Goal: Task Accomplishment & Management: Complete application form

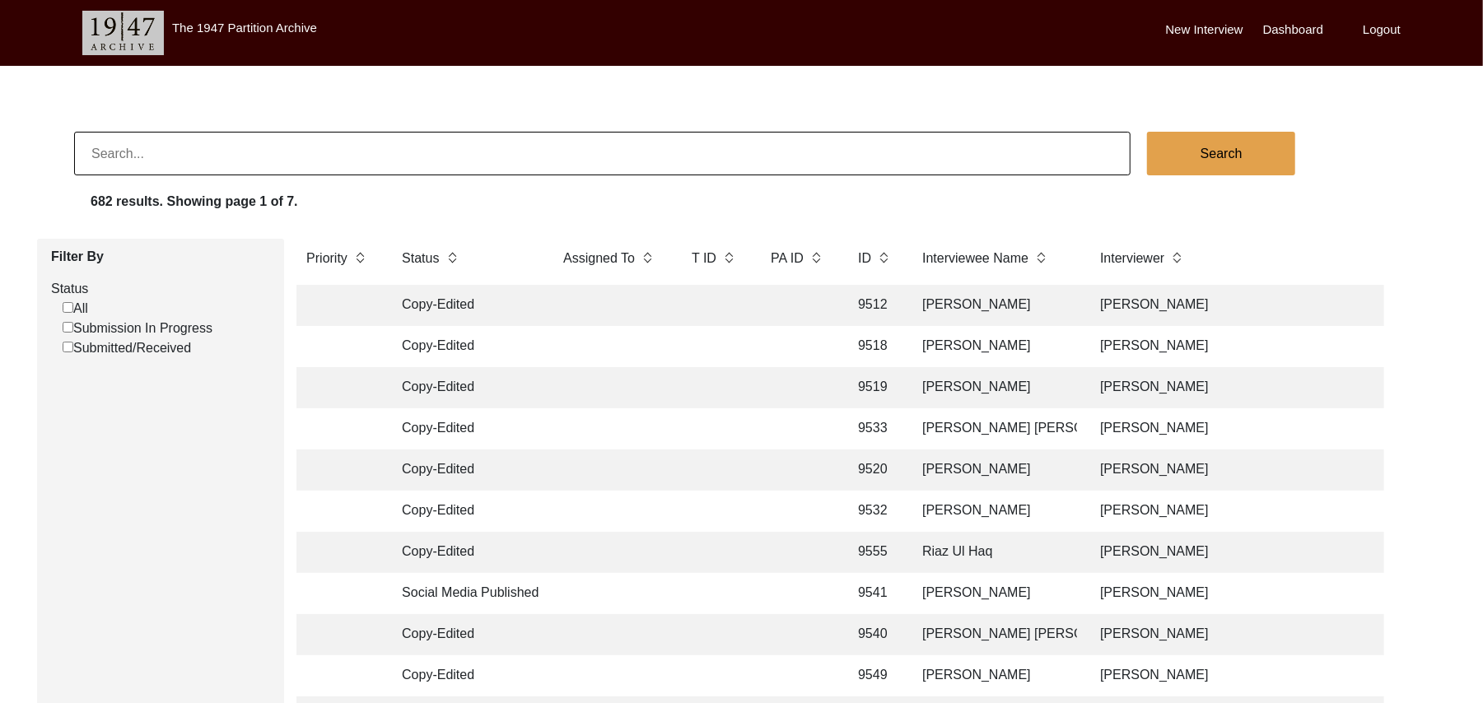
click at [64, 330] on input "Submission In Progress" at bounding box center [68, 327] width 11 height 11
checkbox input "false"
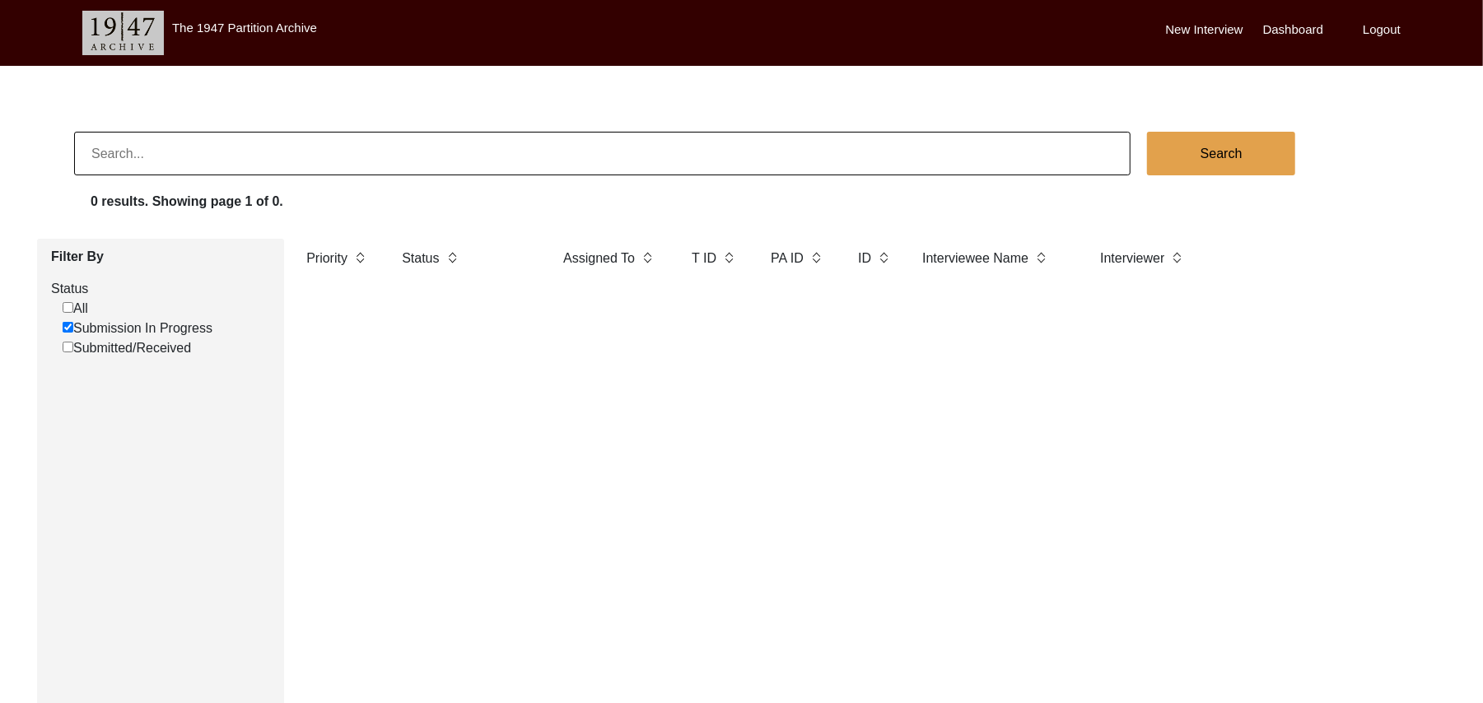
click at [1213, 30] on label "New Interview" at bounding box center [1204, 30] width 77 height 19
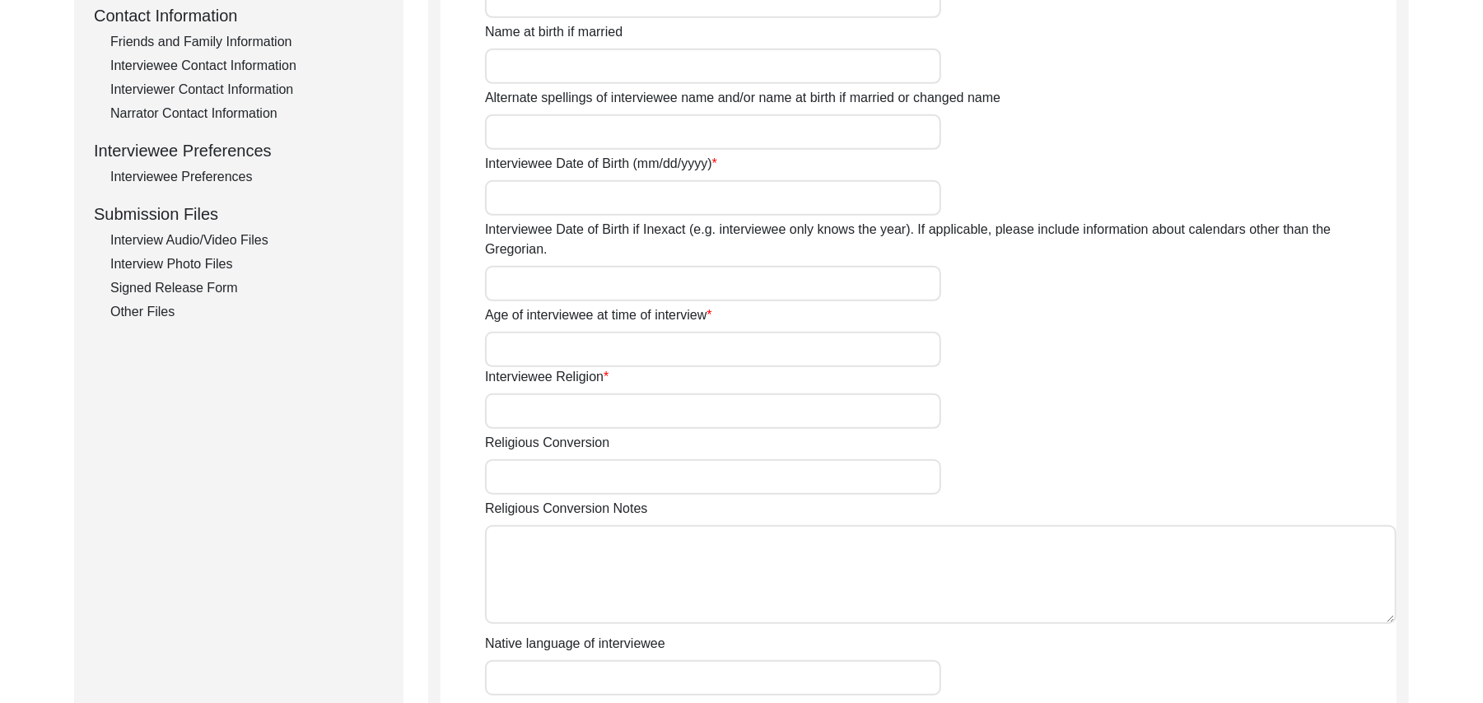
scroll to position [627, 0]
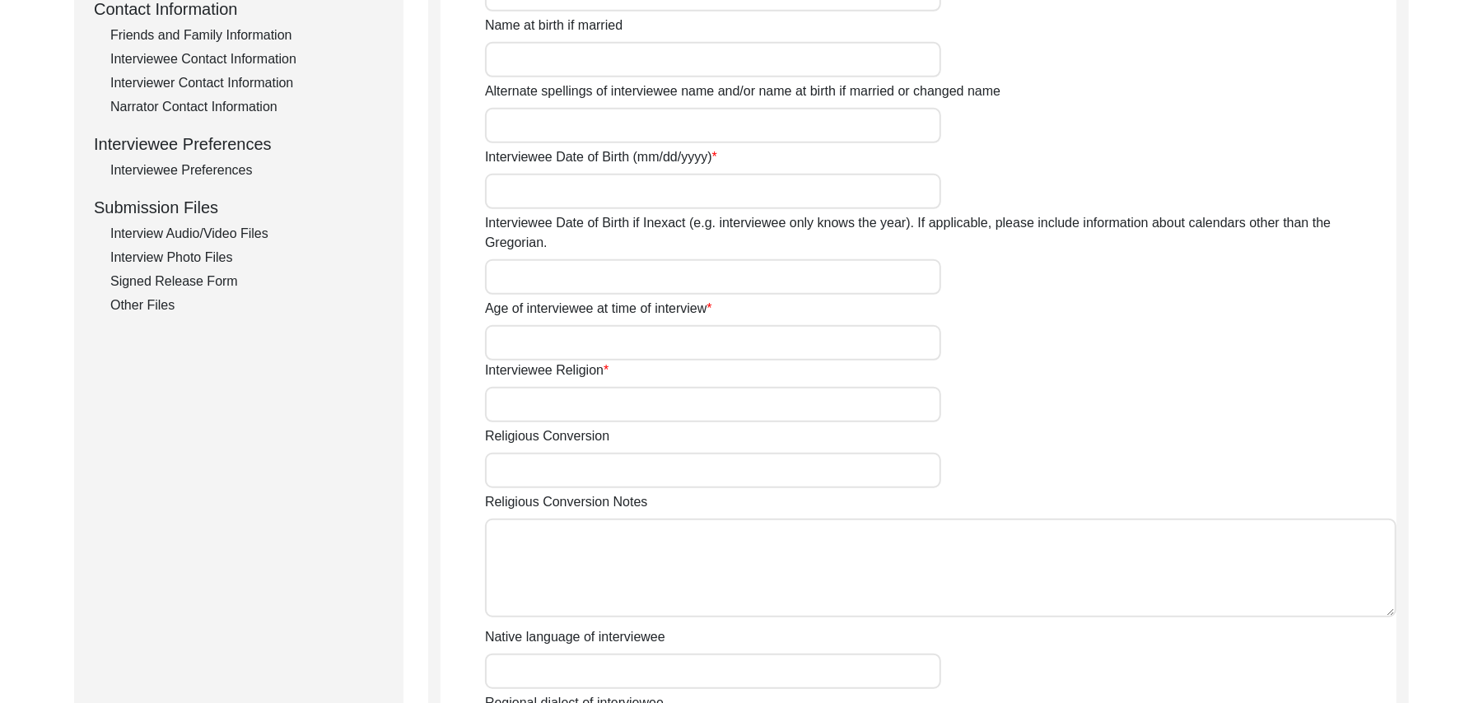
click at [222, 278] on div "Signed Release Form" at bounding box center [246, 282] width 273 height 20
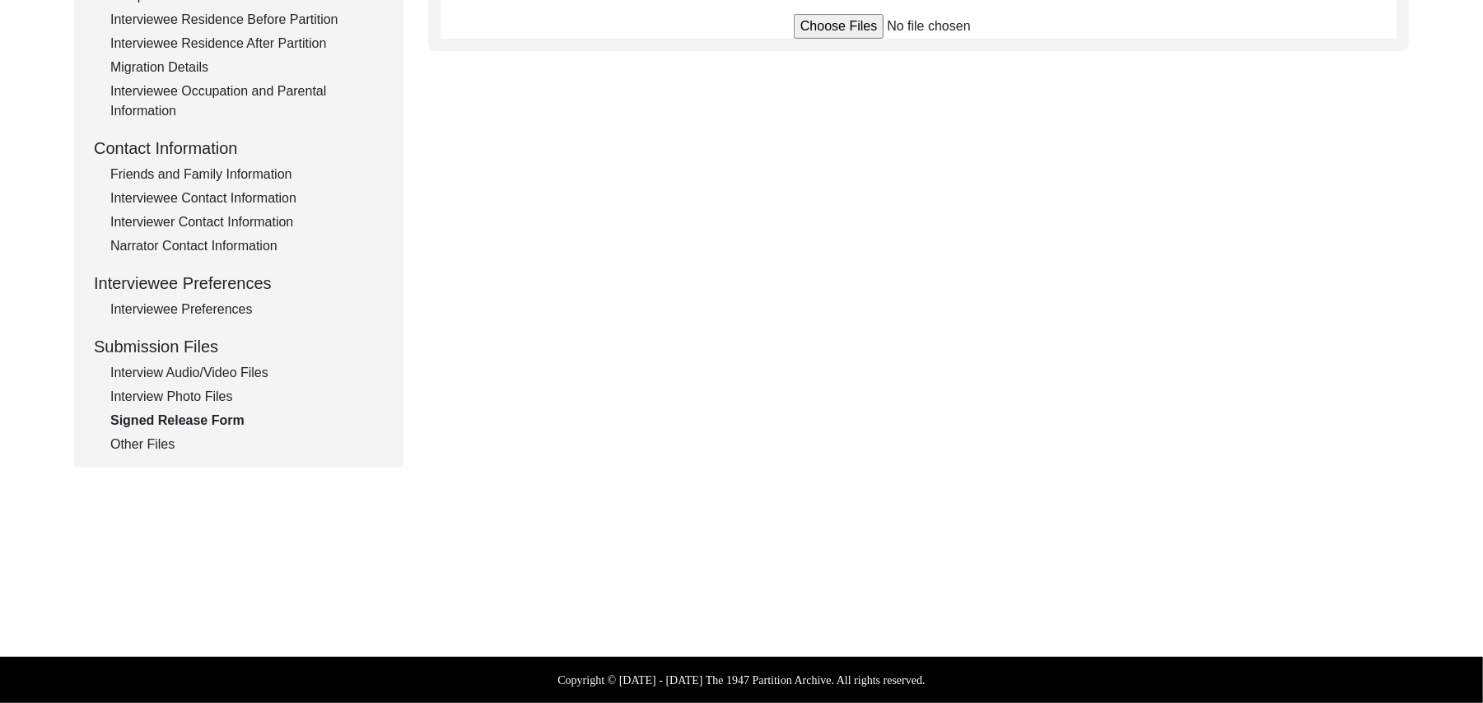
scroll to position [486, 0]
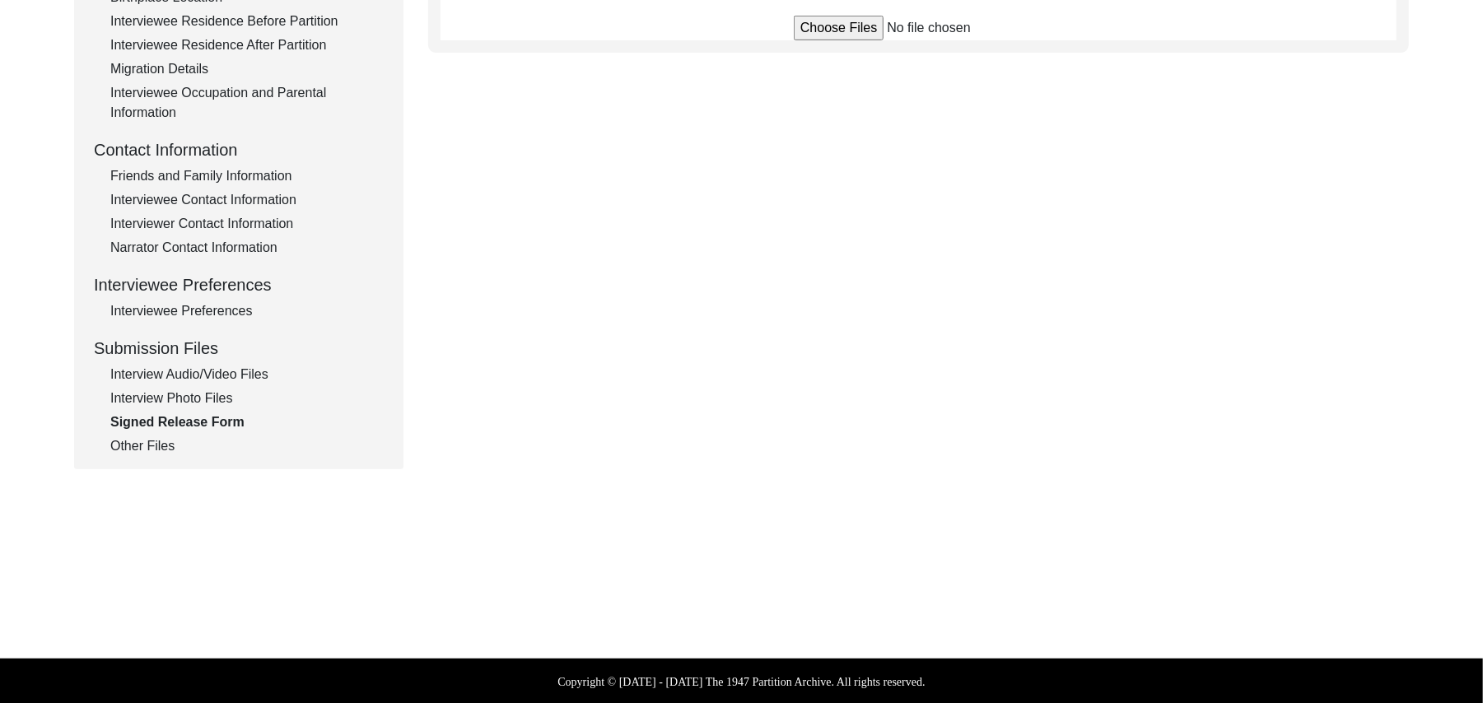
click at [822, 33] on input "file" at bounding box center [919, 28] width 250 height 25
type input "C:\fakepath\Muhammad_Sharif_09-13-2025_BROLL_1of4.MPG"
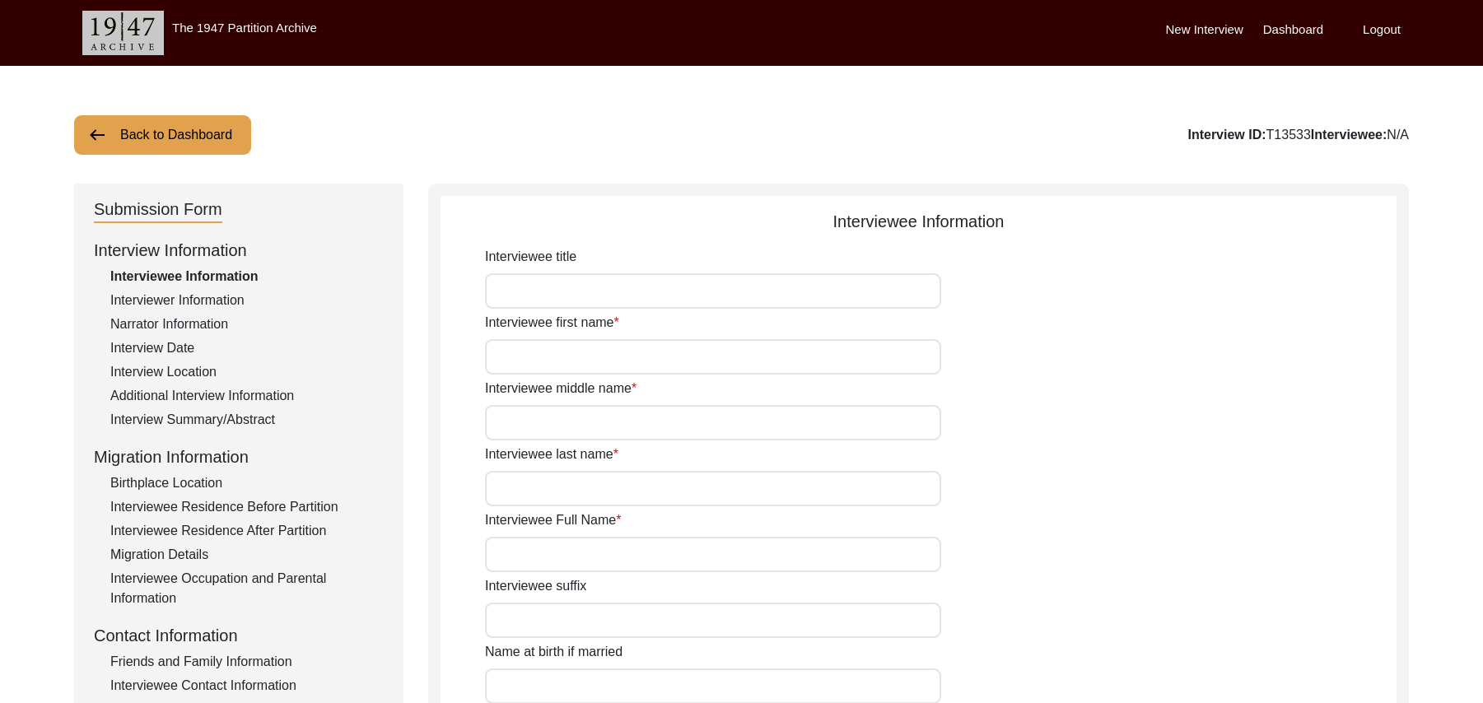
scroll to position [484, 0]
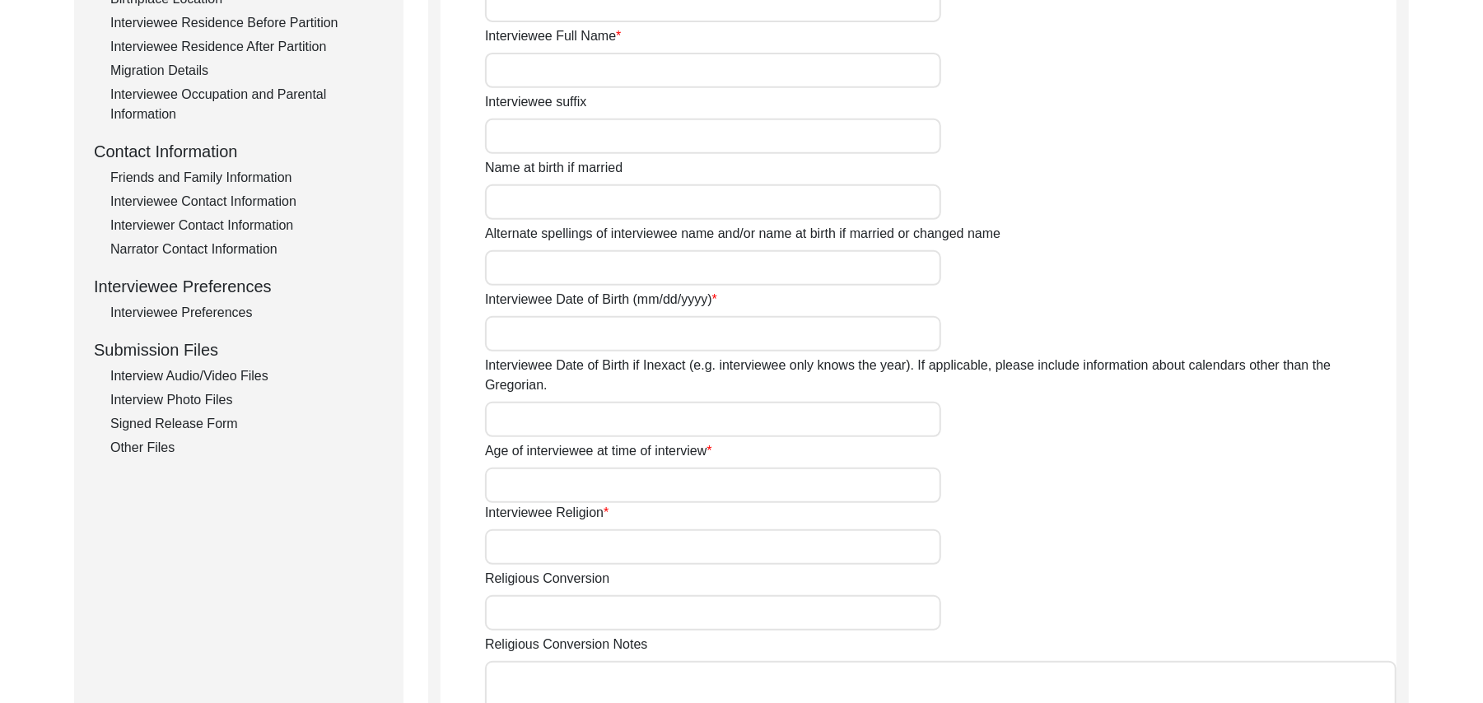
click at [217, 422] on div "Signed Release Form" at bounding box center [246, 424] width 273 height 20
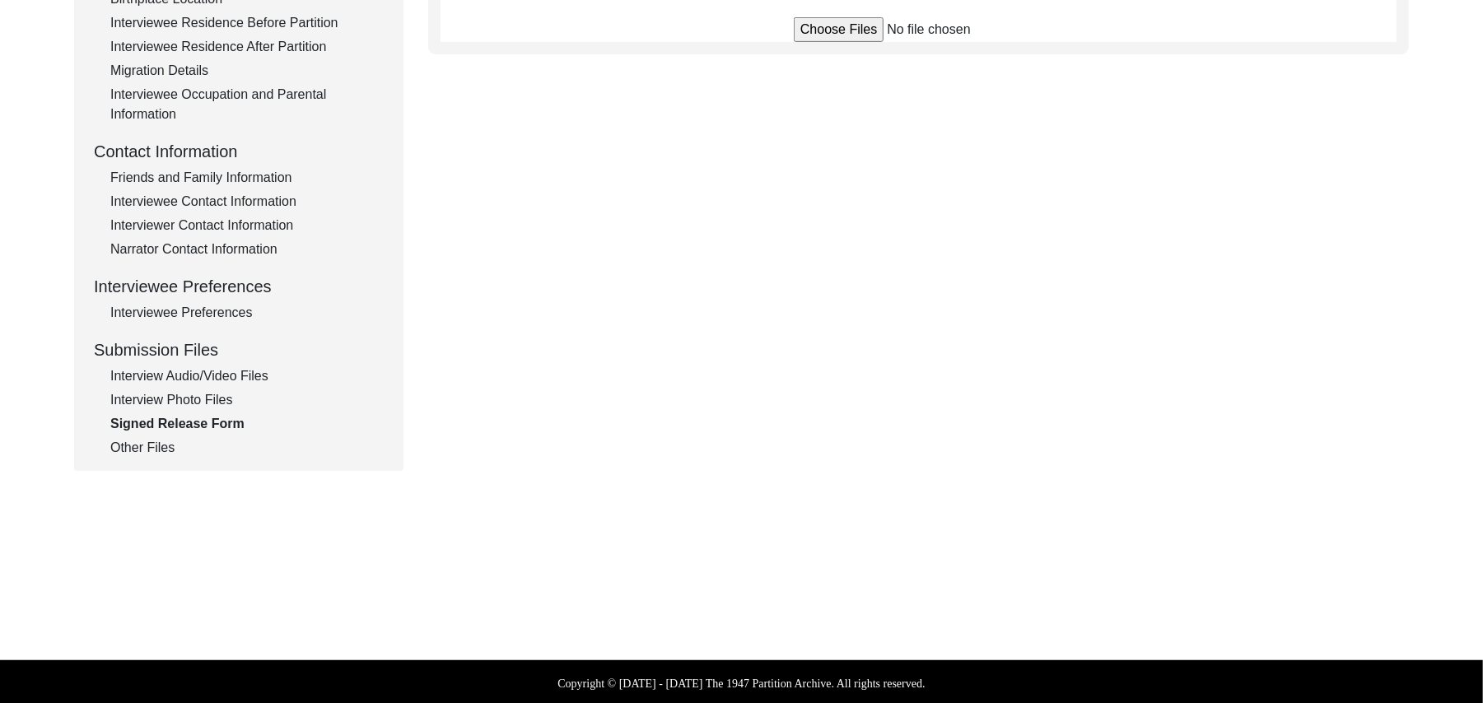
click at [820, 24] on input "file" at bounding box center [919, 29] width 250 height 25
type input "C:\fakepath\Muhammad_Sharif_[DATE]_RELEASE_1of2.jpg"
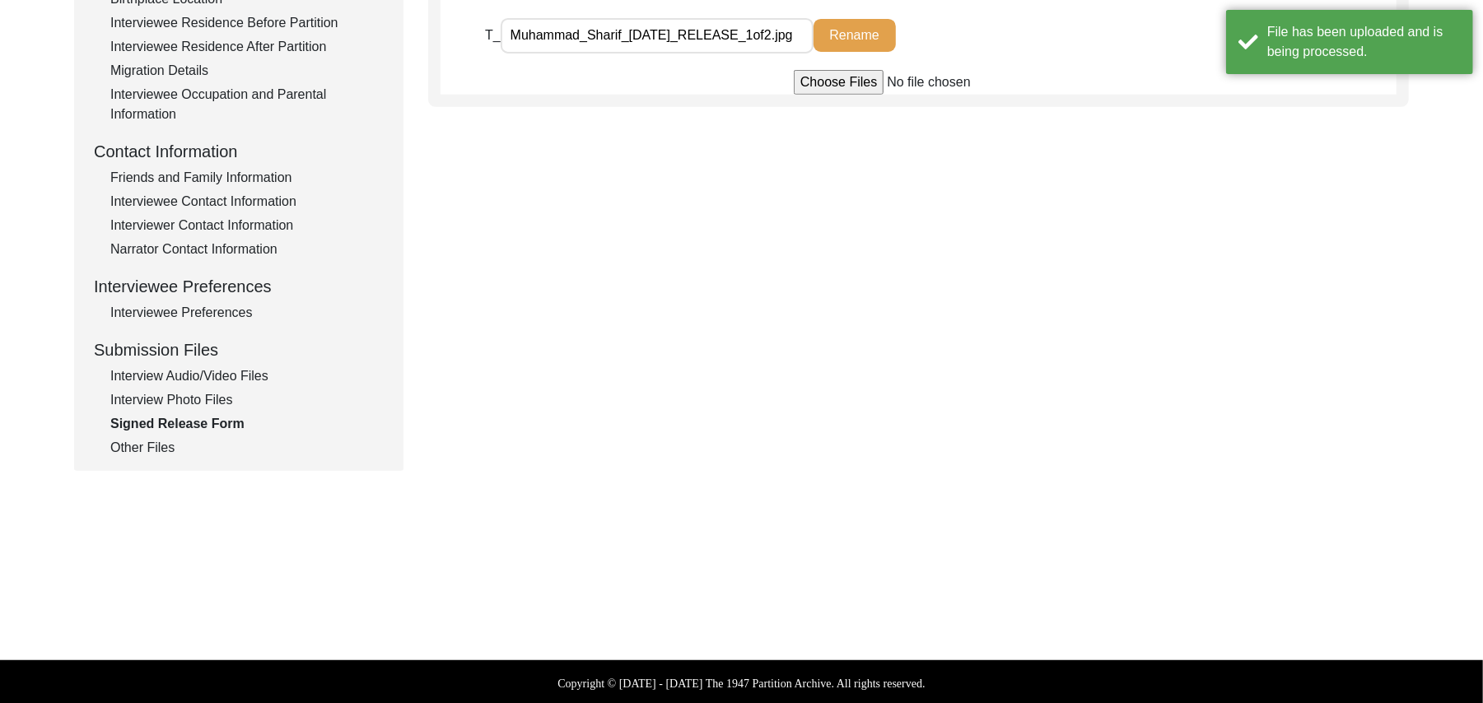
click at [837, 80] on input "file" at bounding box center [919, 82] width 250 height 25
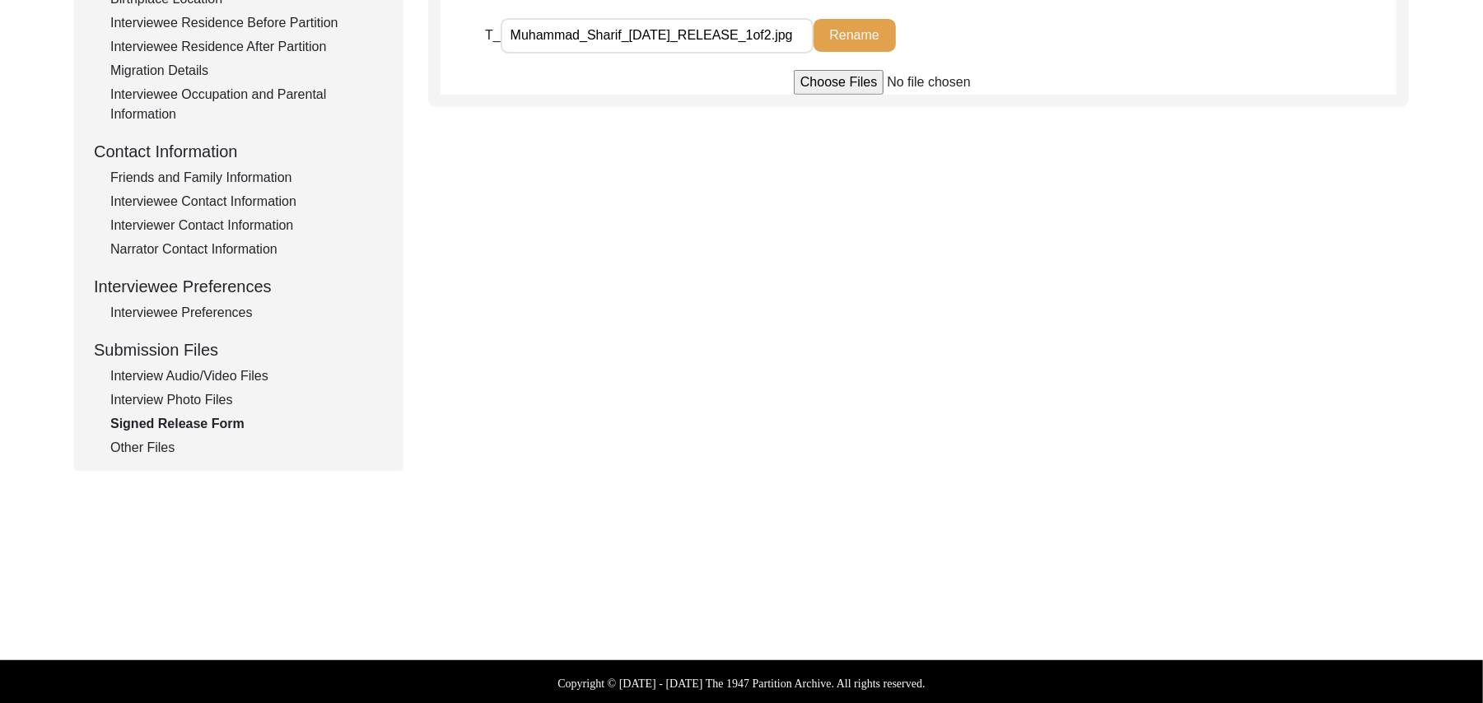
type input "C:\fakepath\Muhammad_Sharif_[DATE]_RELEASE_2of2.jpg"
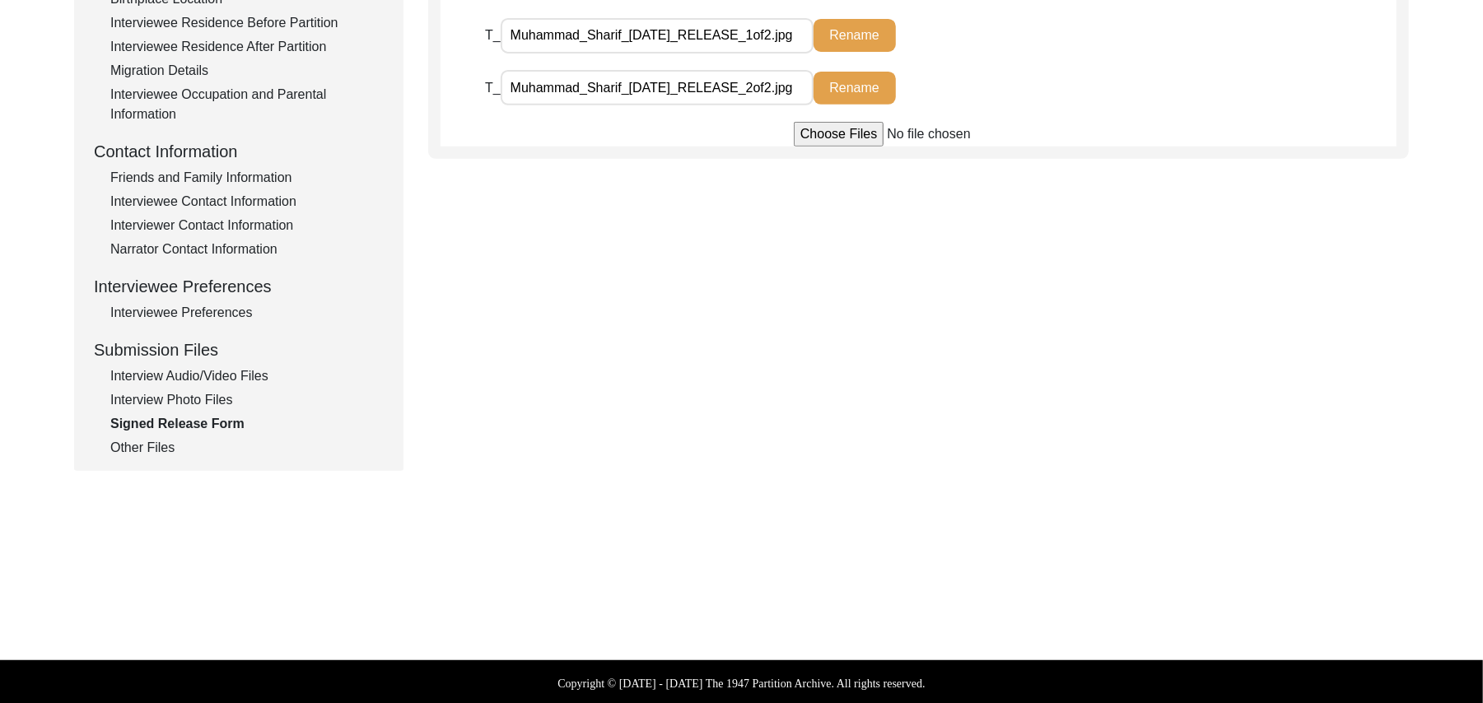
click at [226, 394] on div "Interview Photo Files" at bounding box center [246, 400] width 273 height 20
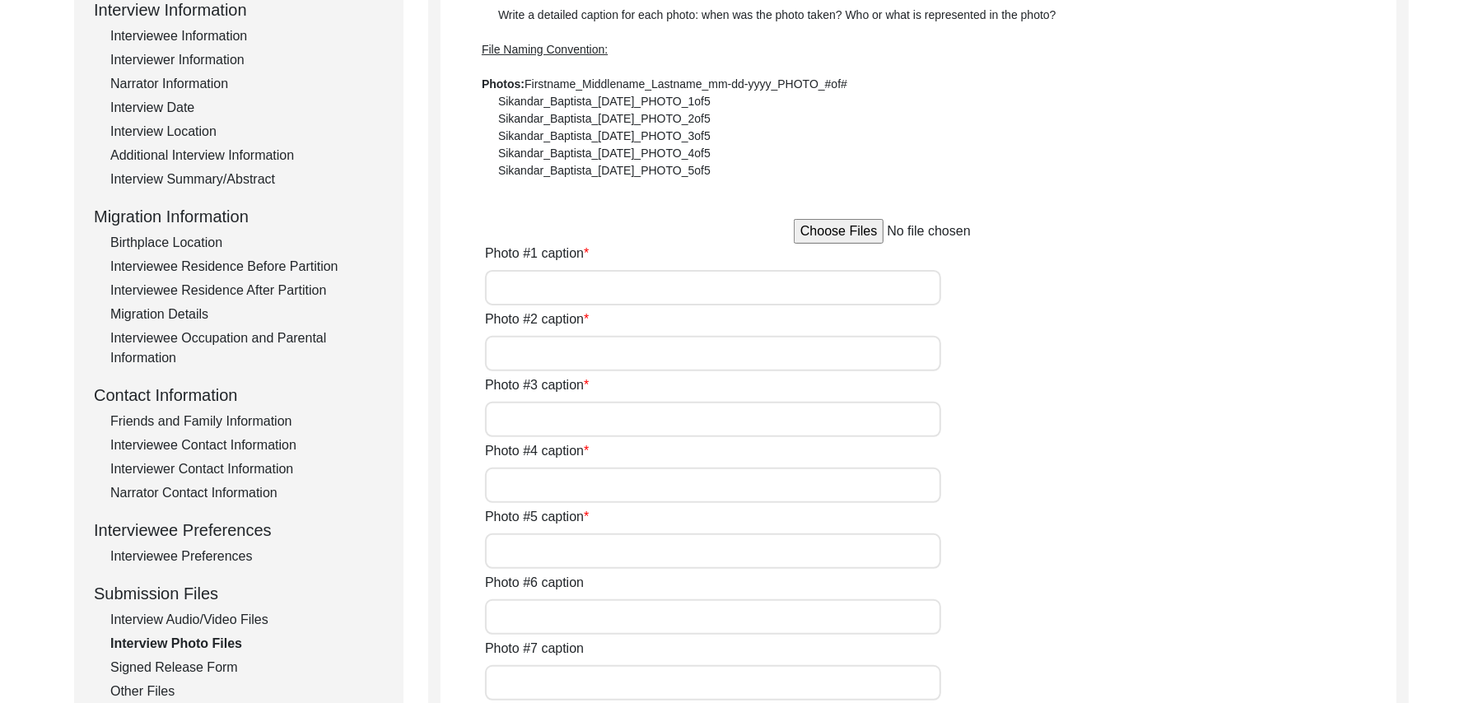
scroll to position [212, 0]
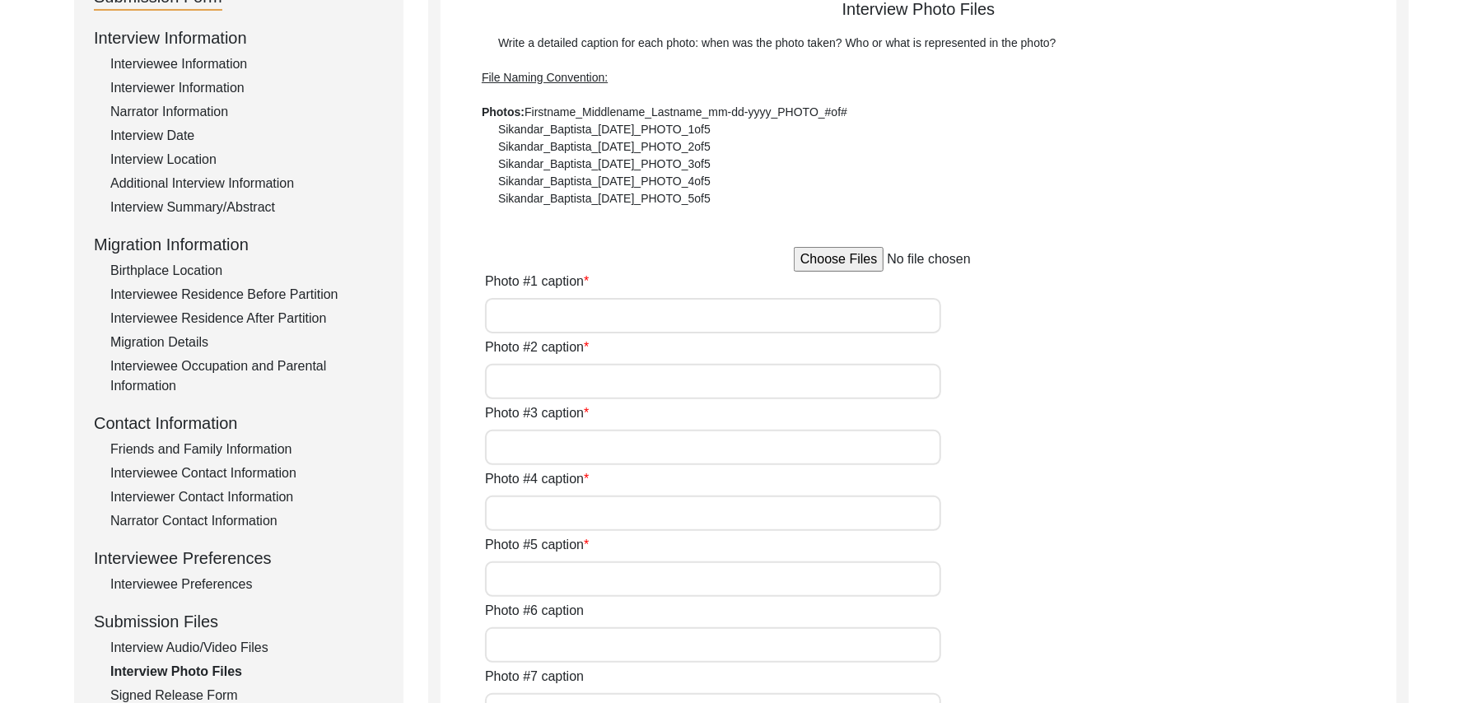
click at [827, 258] on input "file" at bounding box center [919, 259] width 250 height 25
type input "C:\fakepath\Muhammad_Sharif_[DATE]_PHOTO_1of5.jpg"
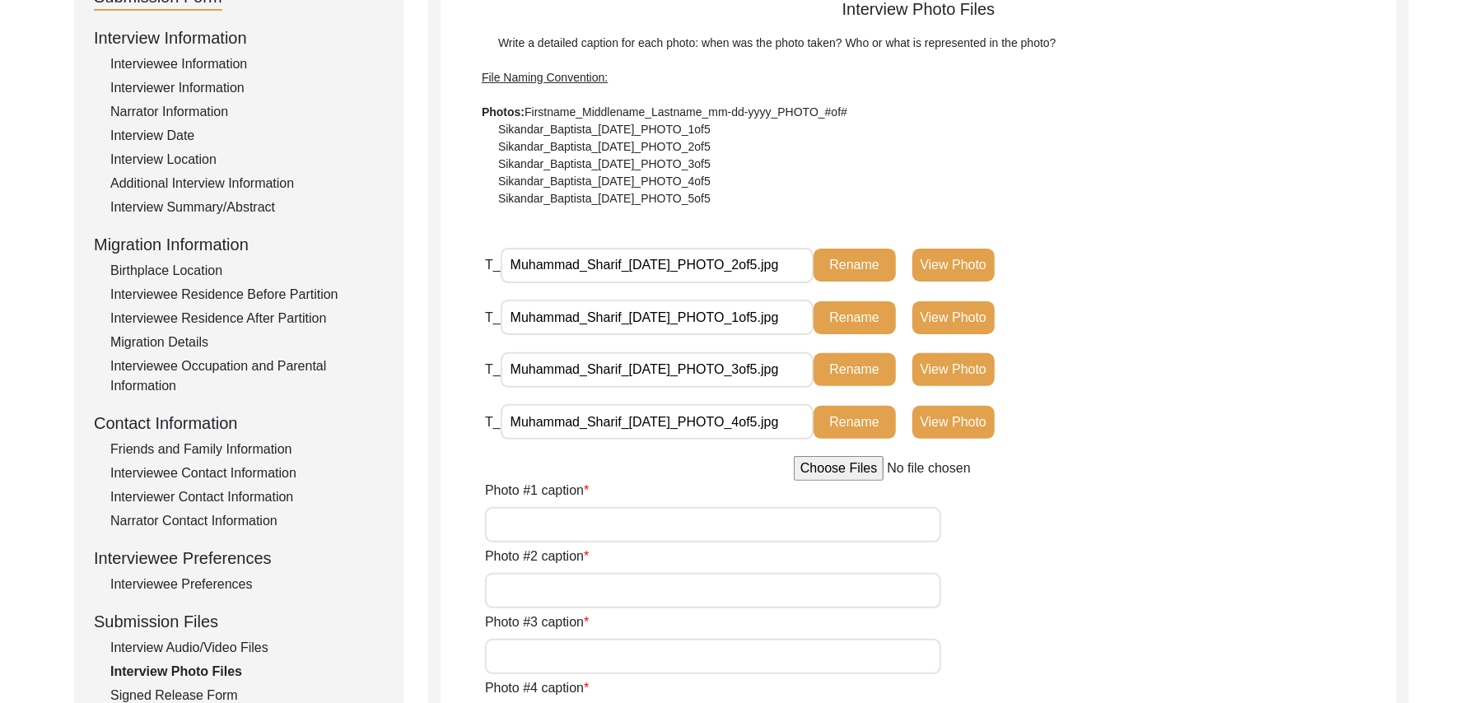
click at [794, 528] on input "Photo #1 caption" at bounding box center [713, 524] width 456 height 35
type input "[PERSON_NAME]"
click at [731, 586] on input "Photo #2 caption" at bounding box center [713, 590] width 456 height 35
paste input "[PERSON_NAME]"
type input "[PERSON_NAME]"
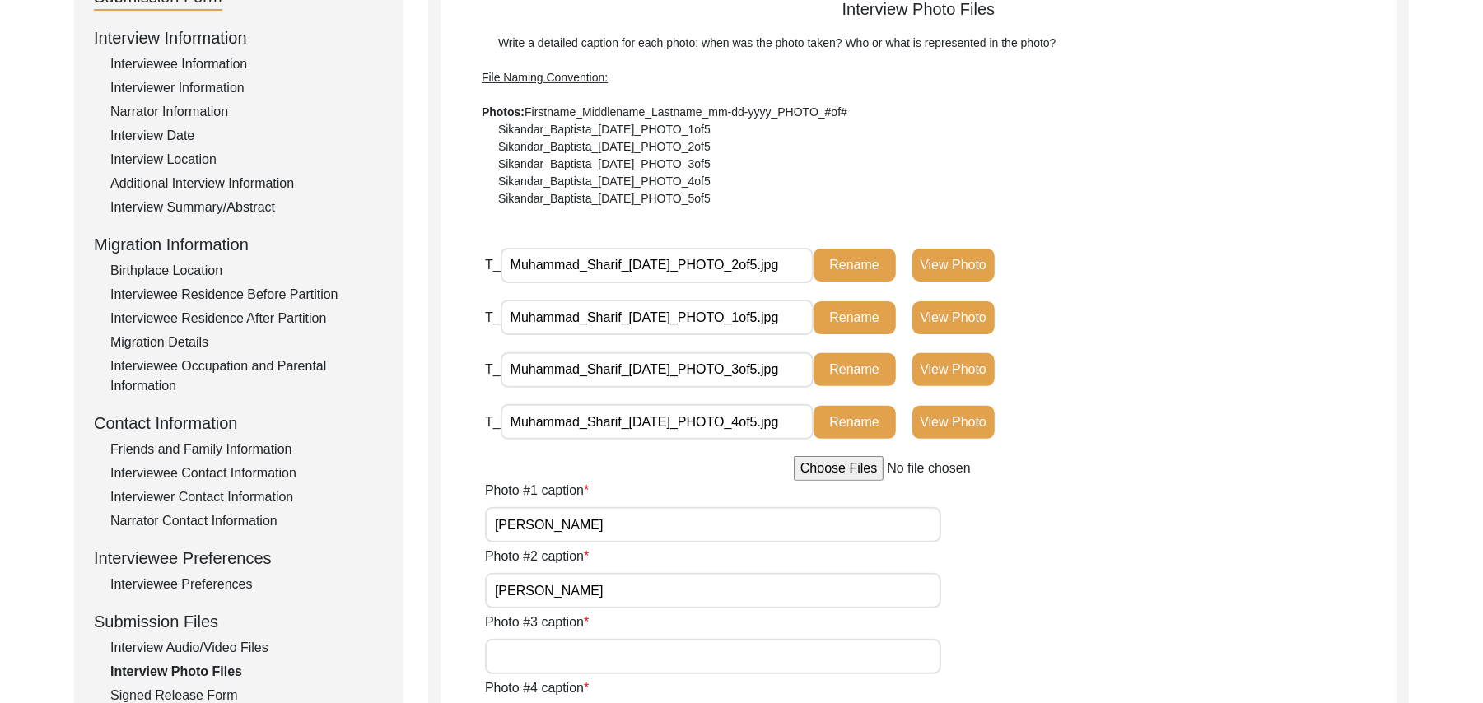
click at [699, 656] on input "Photo #3 caption" at bounding box center [713, 656] width 456 height 35
paste input "[PERSON_NAME]"
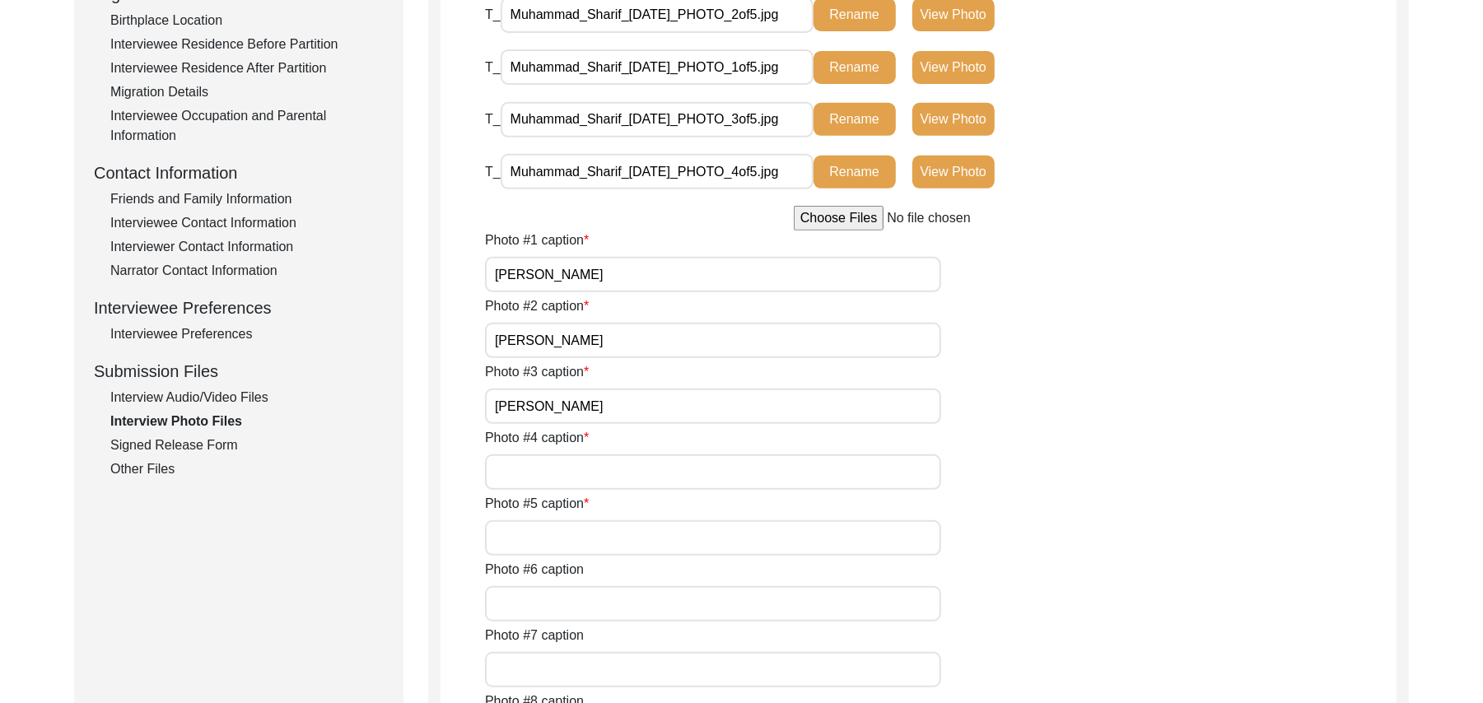
scroll to position [595, 0]
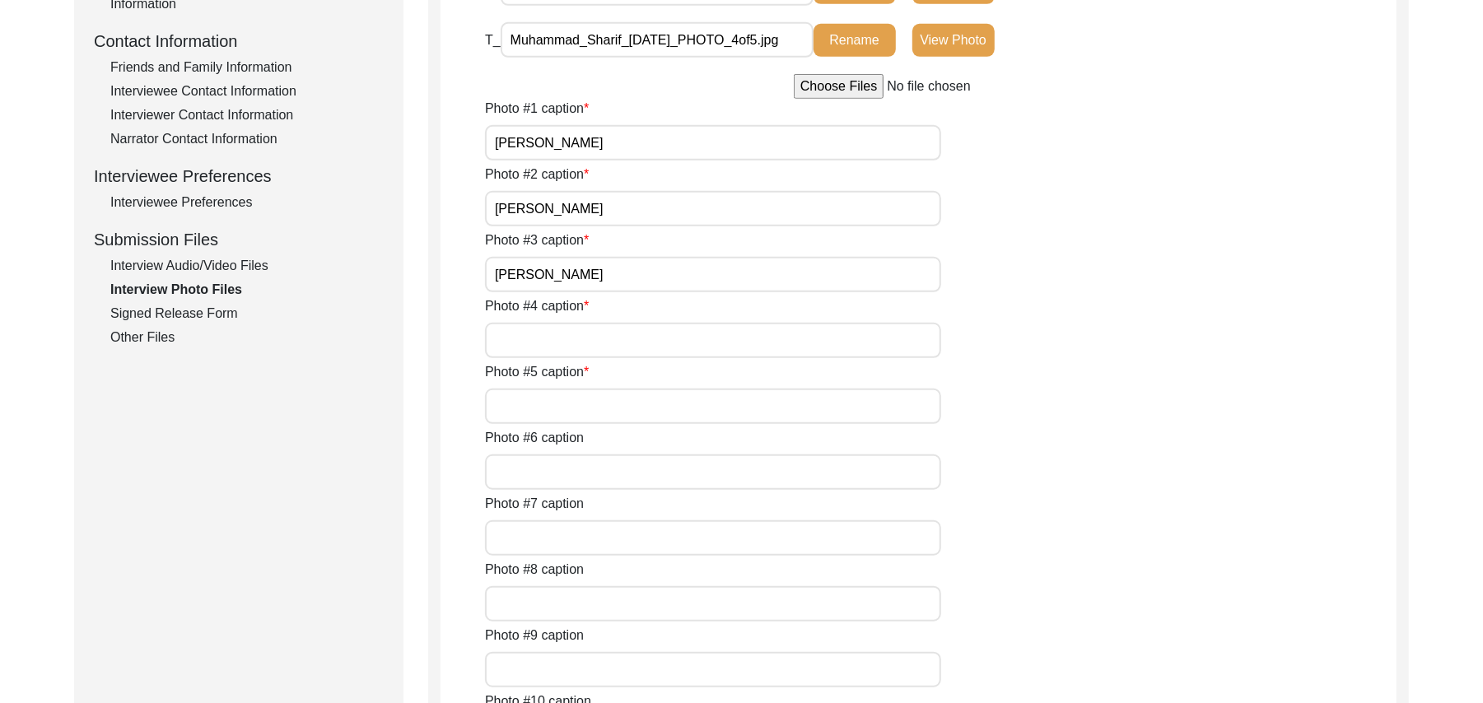
type input "[PERSON_NAME]"
click at [716, 343] on input "Photo #4 caption" at bounding box center [713, 340] width 456 height 35
paste input "[PERSON_NAME]"
type input "[PERSON_NAME]"
click at [657, 397] on input "Photo #5 caption" at bounding box center [713, 406] width 456 height 35
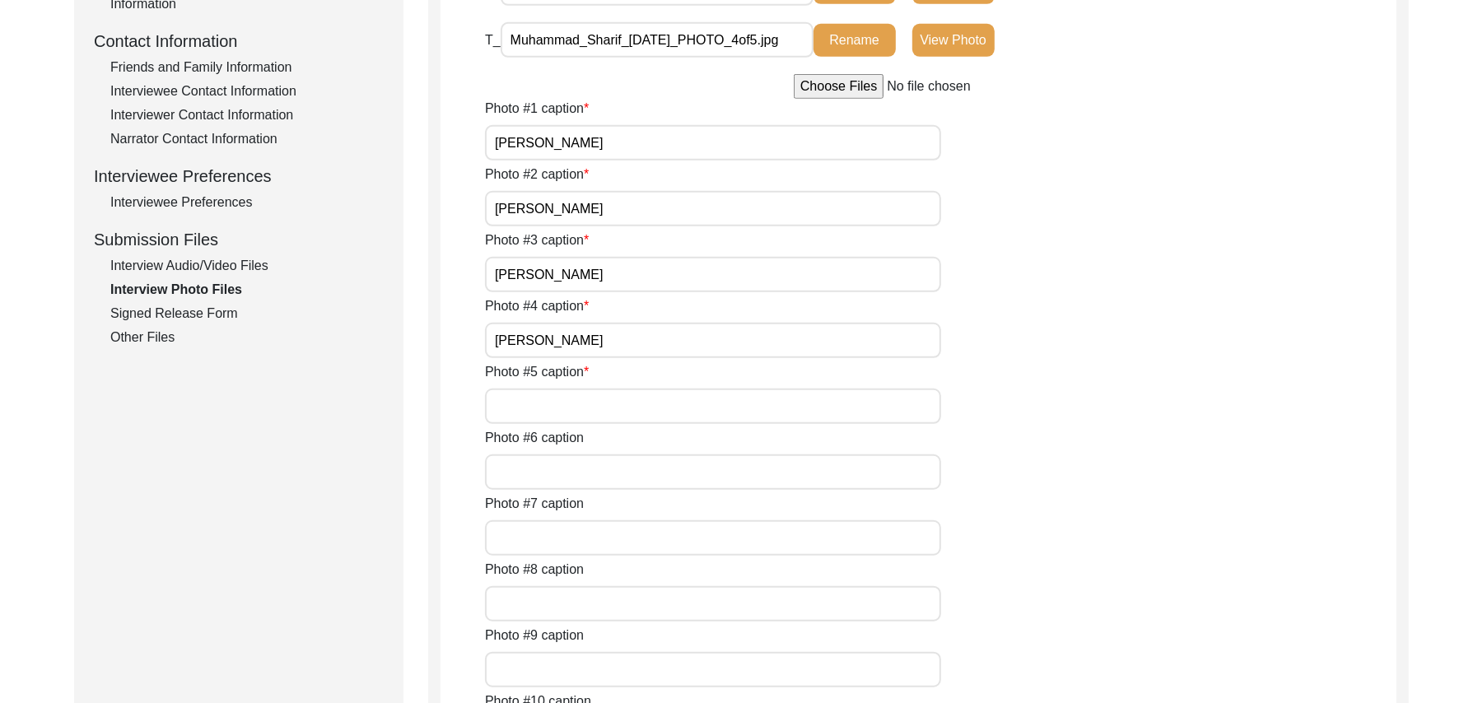
paste input "[PERSON_NAME]"
type input "[PERSON_NAME]"
click at [601, 469] on input "Photo #6 caption" at bounding box center [713, 472] width 456 height 35
type input "N/A"
click at [585, 534] on input "Photo #7 caption" at bounding box center [713, 537] width 456 height 35
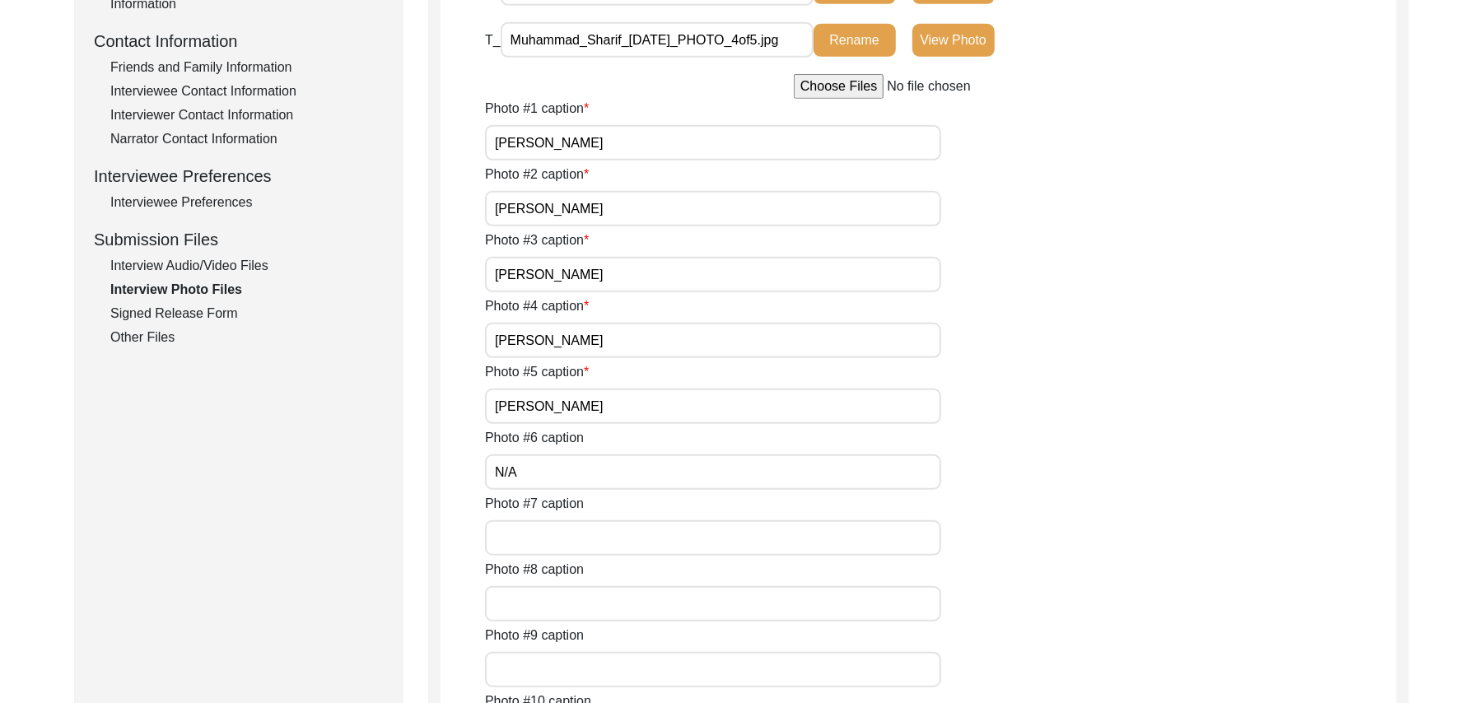
paste input "N/A"
type input "N/A"
click at [577, 595] on input "Photo #8 caption" at bounding box center [713, 603] width 456 height 35
paste input "N/A"
type input "N/A"
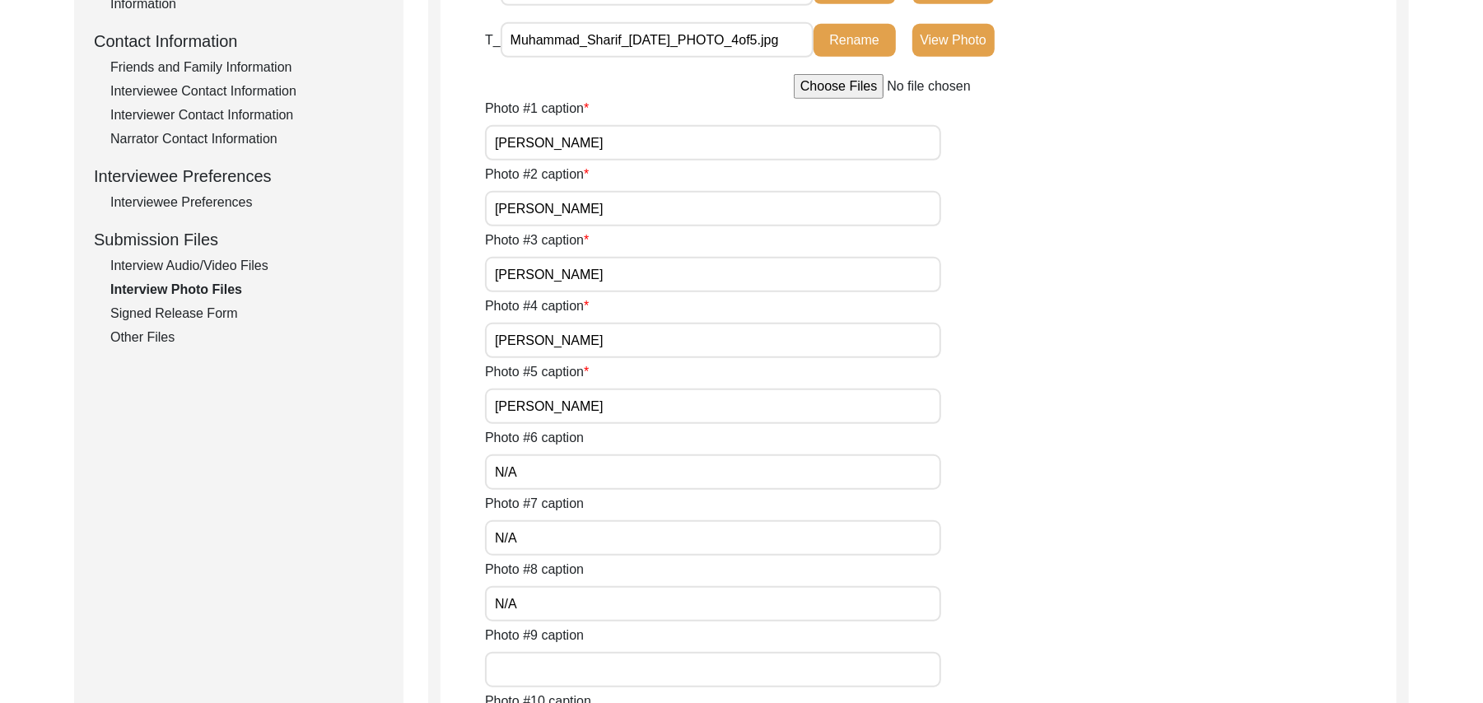
click at [563, 665] on input "Photo #9 caption" at bounding box center [713, 669] width 456 height 35
paste input "N/A"
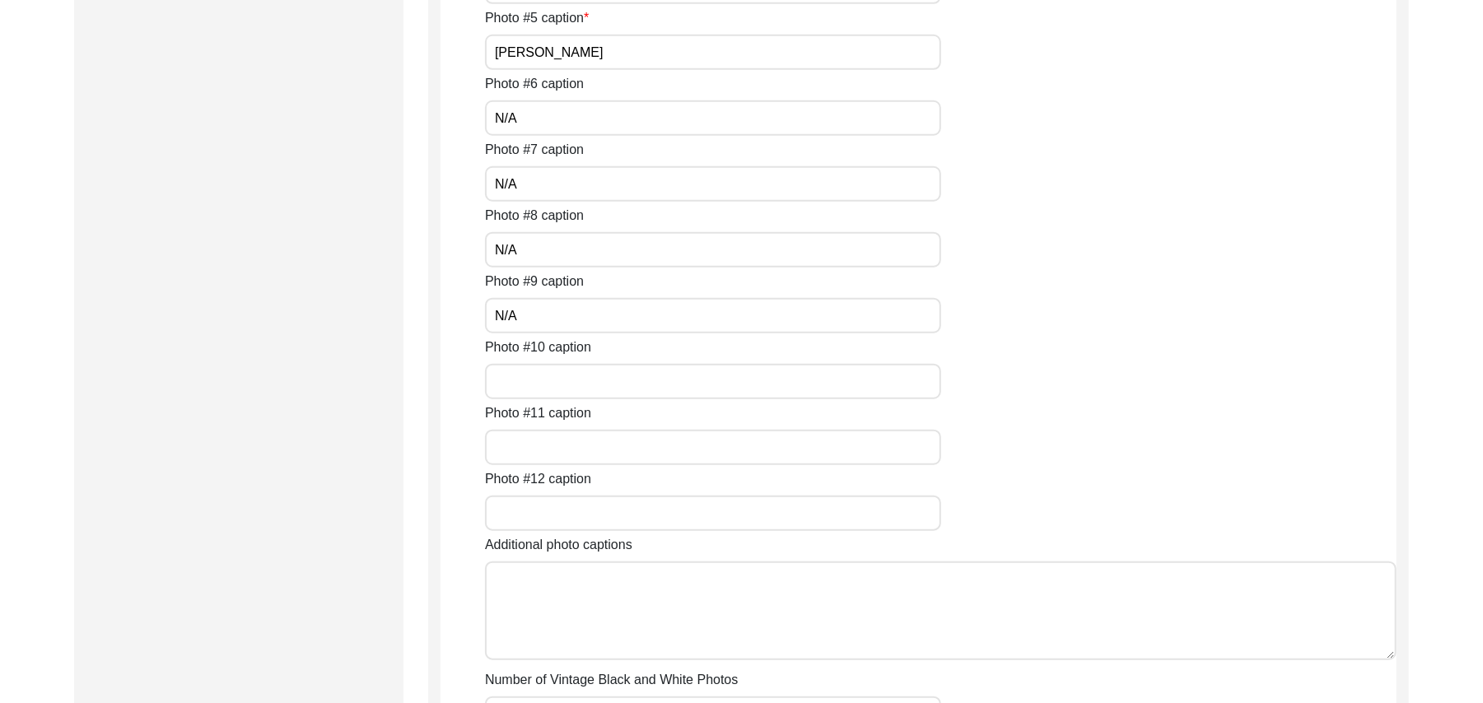
scroll to position [977, 0]
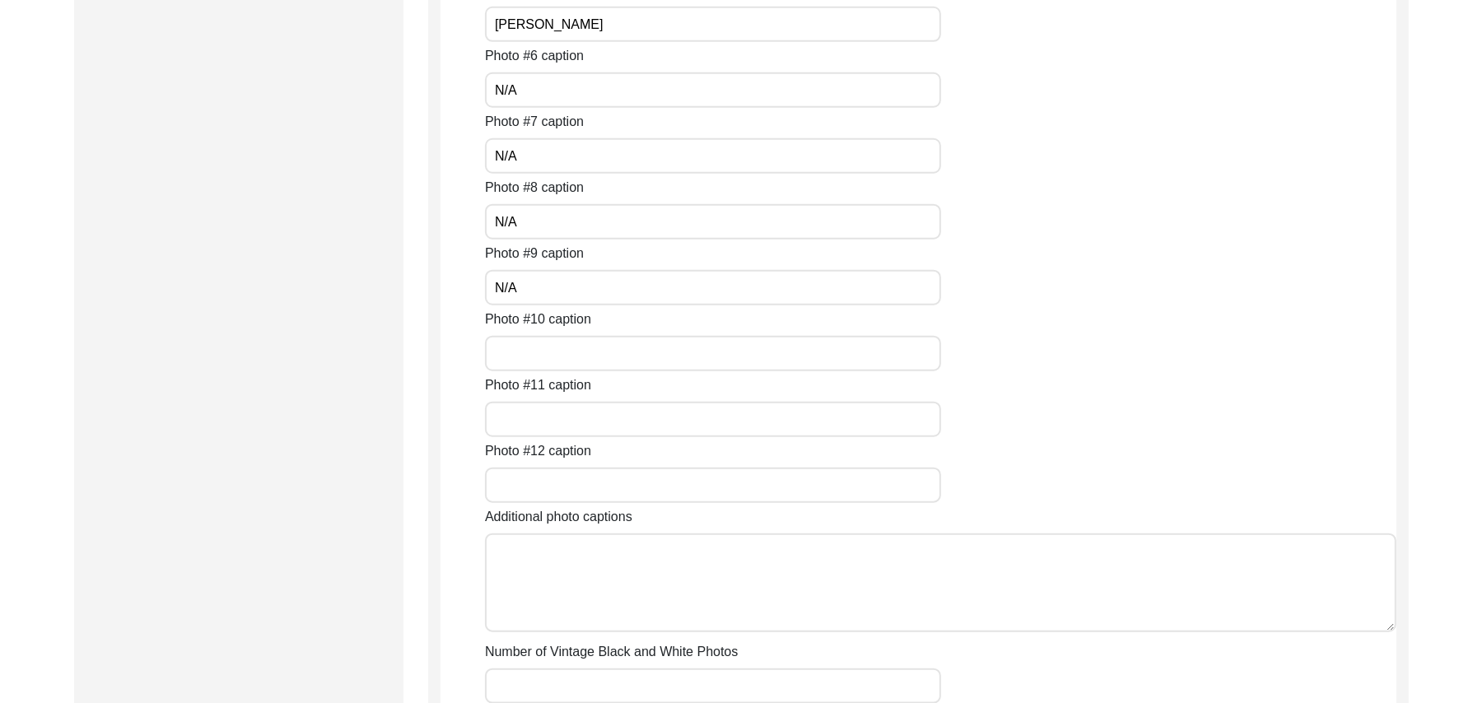
type input "N/A"
click at [626, 357] on input "Photo #10 caption" at bounding box center [713, 353] width 456 height 35
paste input "N/A"
type input "N/A"
click at [598, 415] on input "Photo #11 caption" at bounding box center [713, 419] width 456 height 35
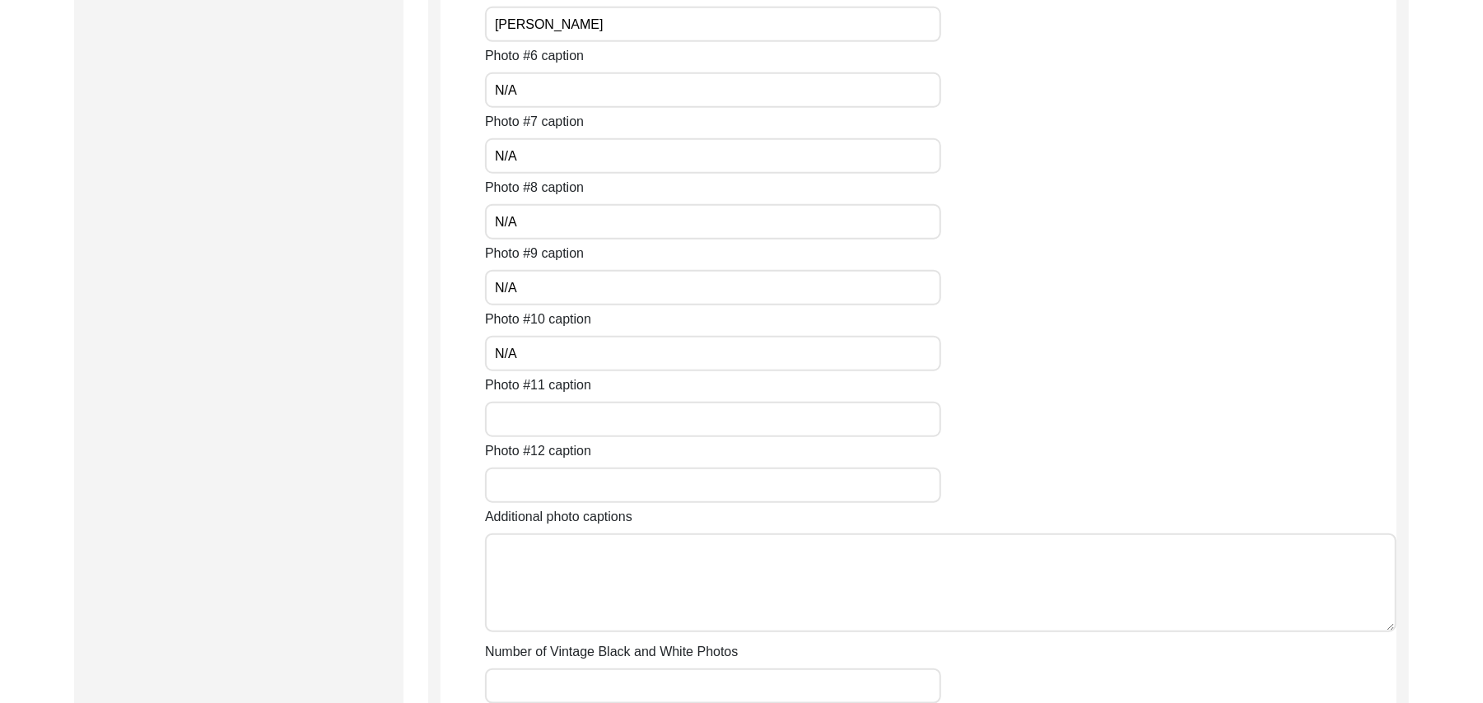
paste input "N/A"
type input "N/A"
click at [568, 478] on input "Photo #12 caption" at bounding box center [713, 485] width 456 height 35
paste input "N/A"
type input "N/A"
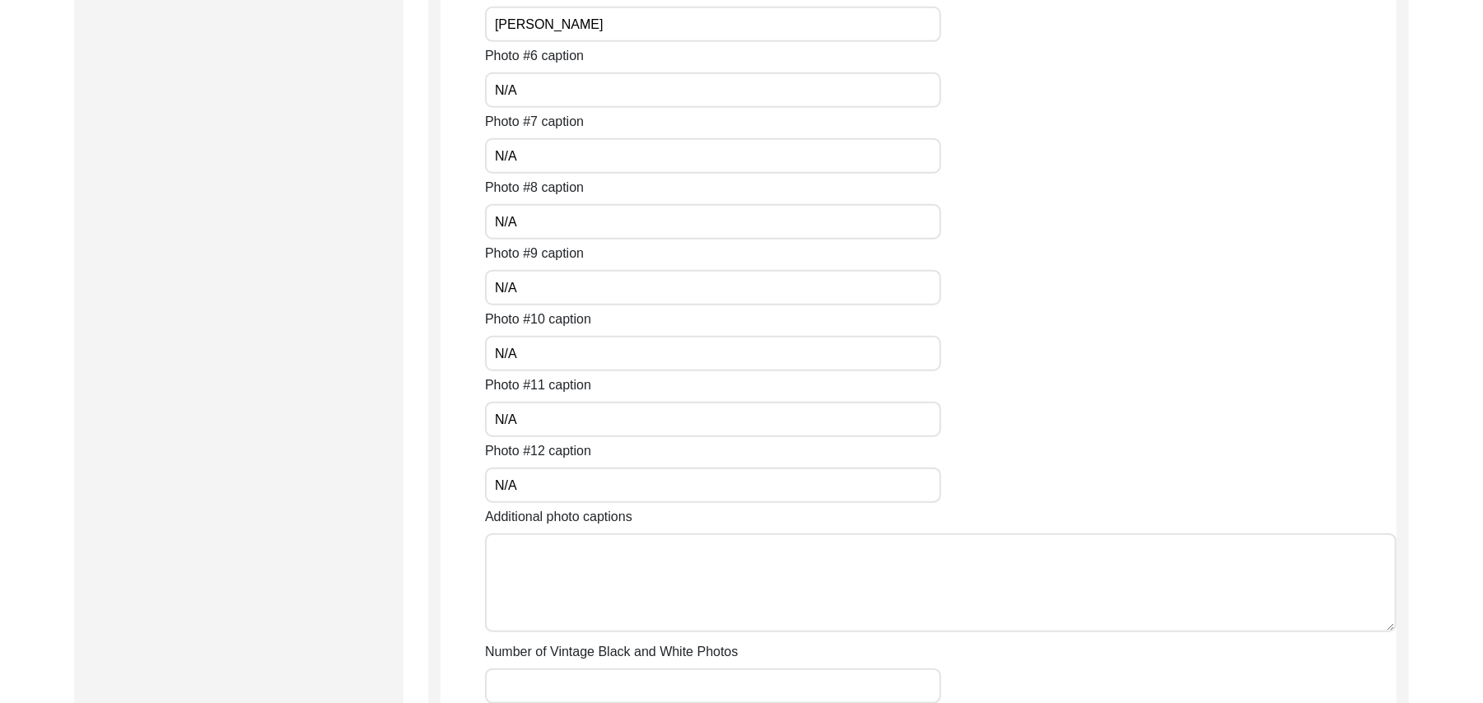
click at [547, 575] on textarea "Additional photo captions" at bounding box center [941, 583] width 912 height 99
paste textarea "N/A"
type textarea "N/A"
click at [545, 684] on input "Number of Vintage Black and White Photos" at bounding box center [713, 686] width 456 height 35
paste input "N/A"
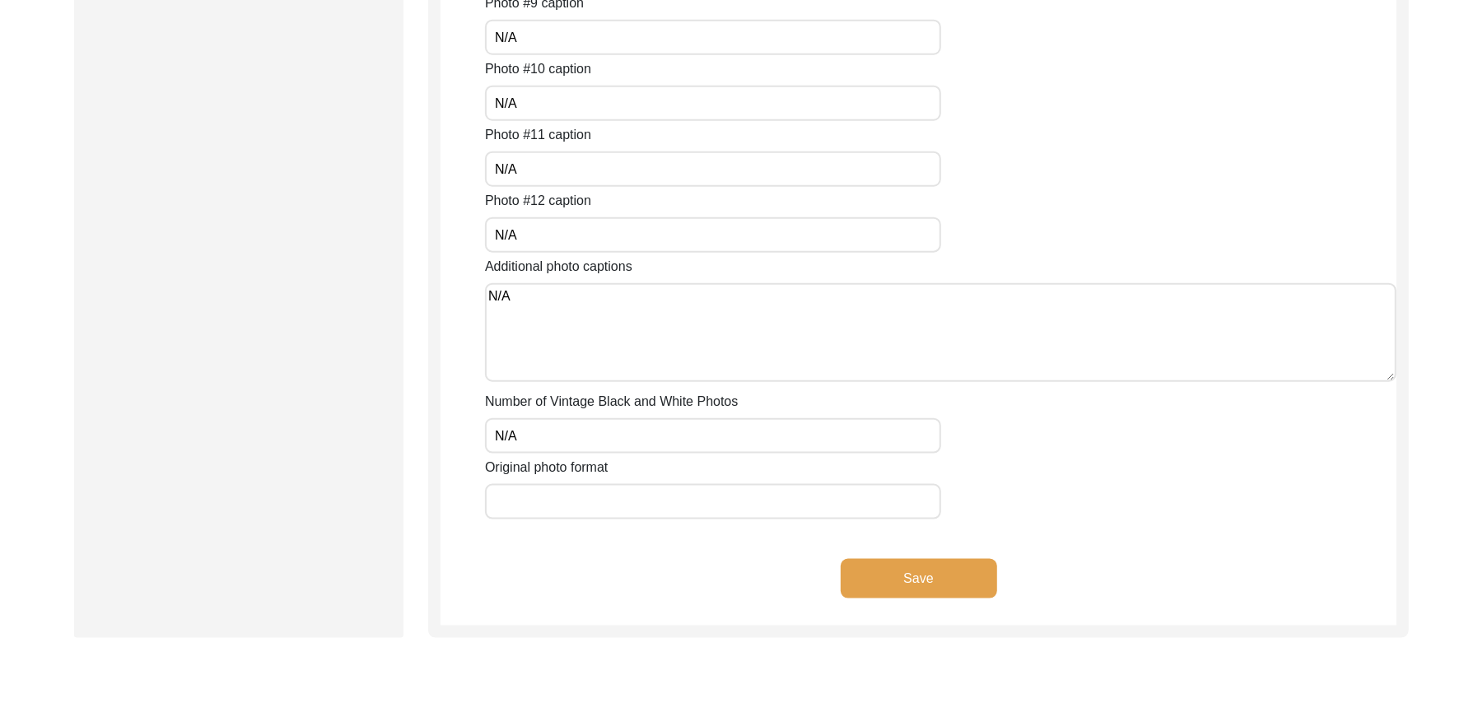
scroll to position [1390, 0]
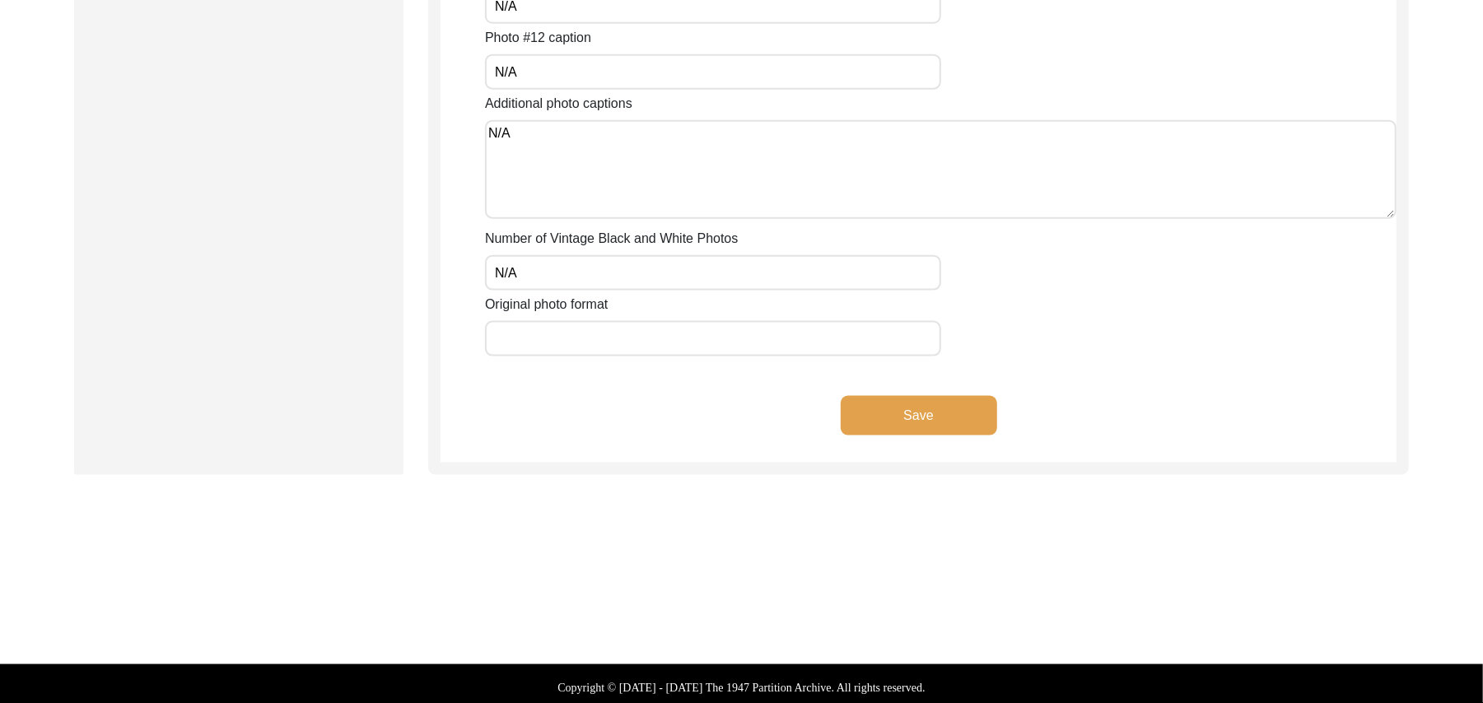
type input "N/A"
click at [640, 352] on input "Original photo format" at bounding box center [713, 338] width 456 height 35
type input "JPG"
click at [861, 402] on button "Save" at bounding box center [919, 416] width 156 height 40
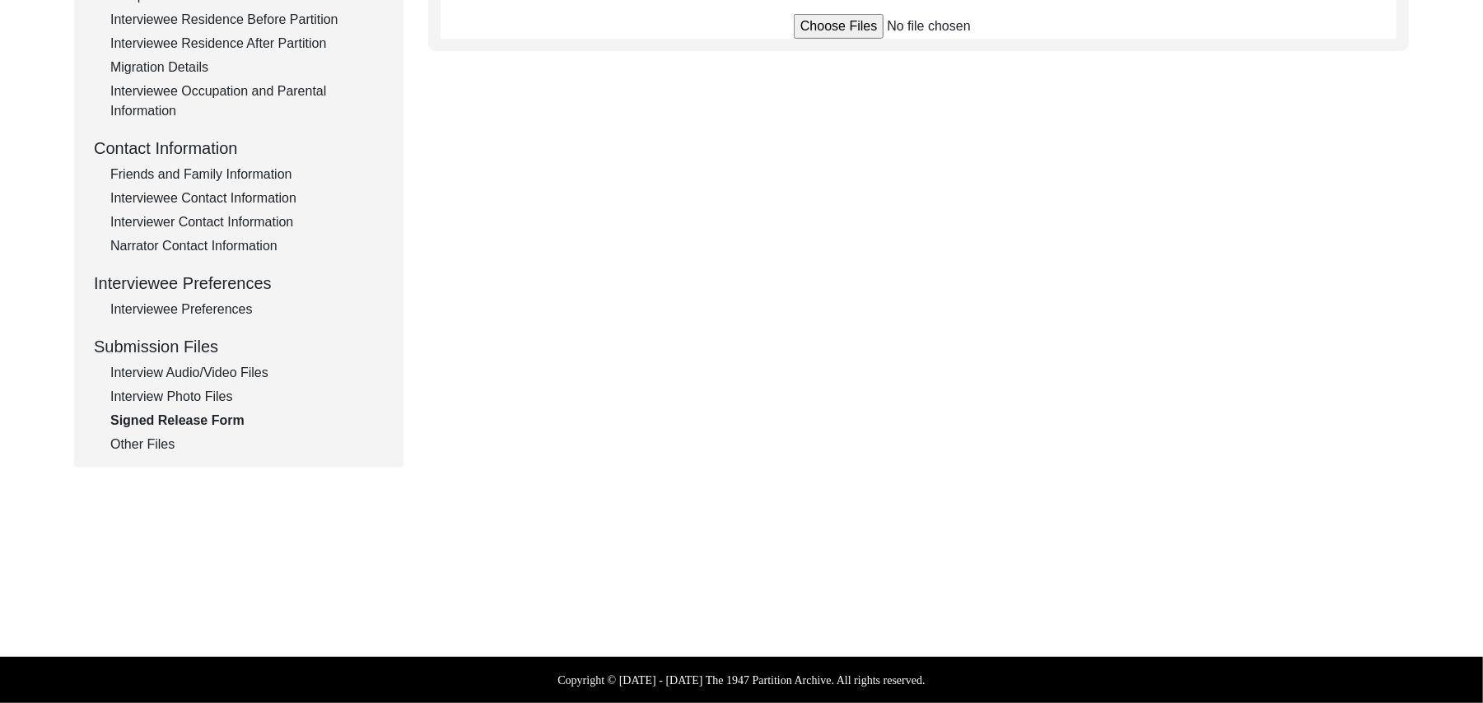
scroll to position [486, 0]
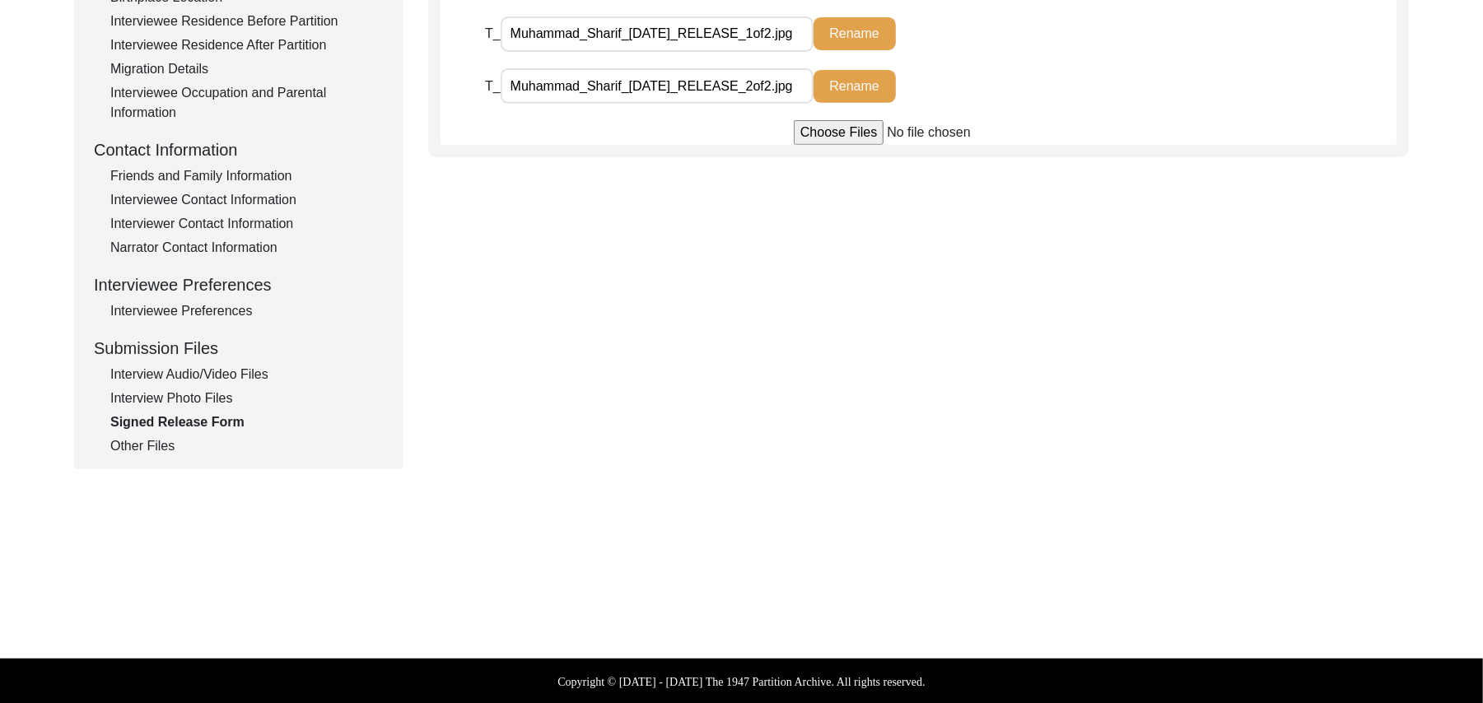
click at [262, 372] on div "Interview Audio/Video Files" at bounding box center [246, 375] width 273 height 20
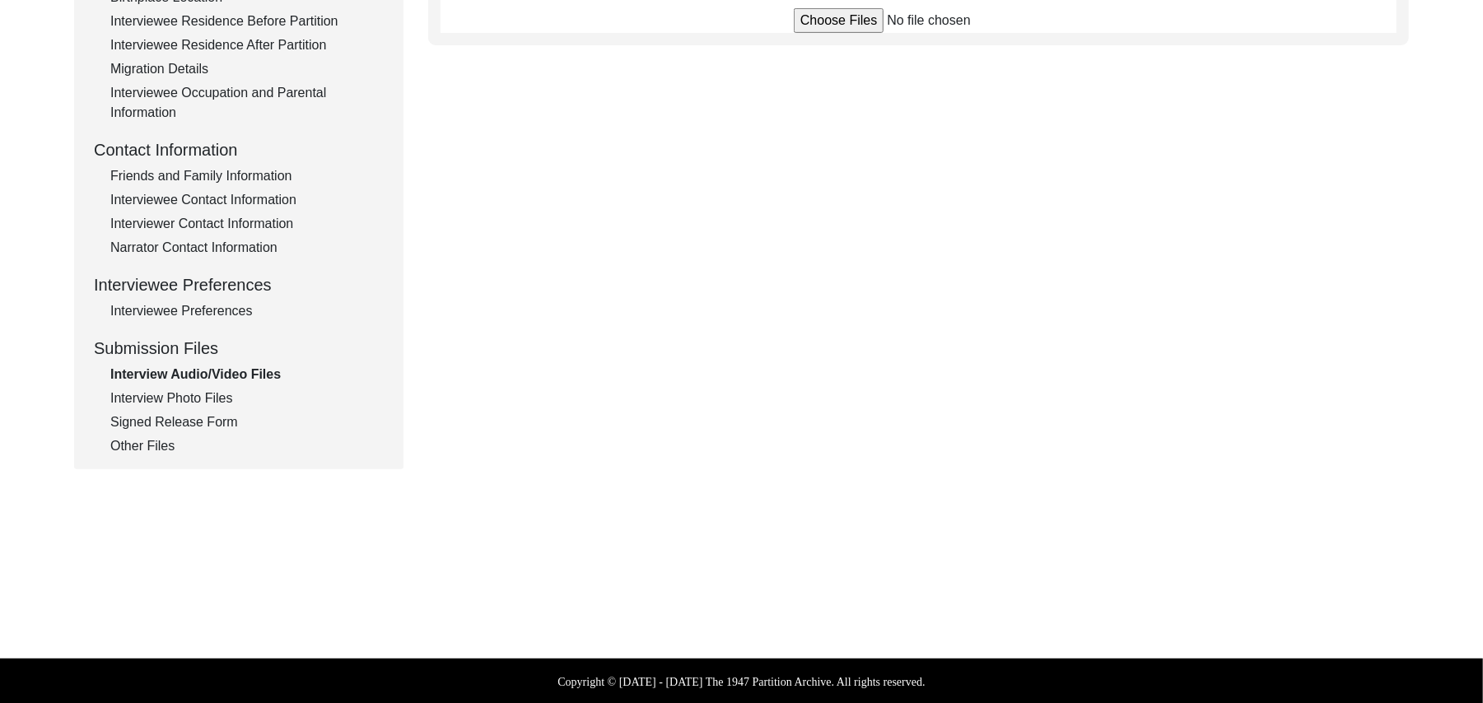
click at [812, 27] on input "file" at bounding box center [919, 20] width 250 height 25
type input "C:\fakepath\Muhammad_Sharif_[DATE]_BROLL_1of4.MPG"
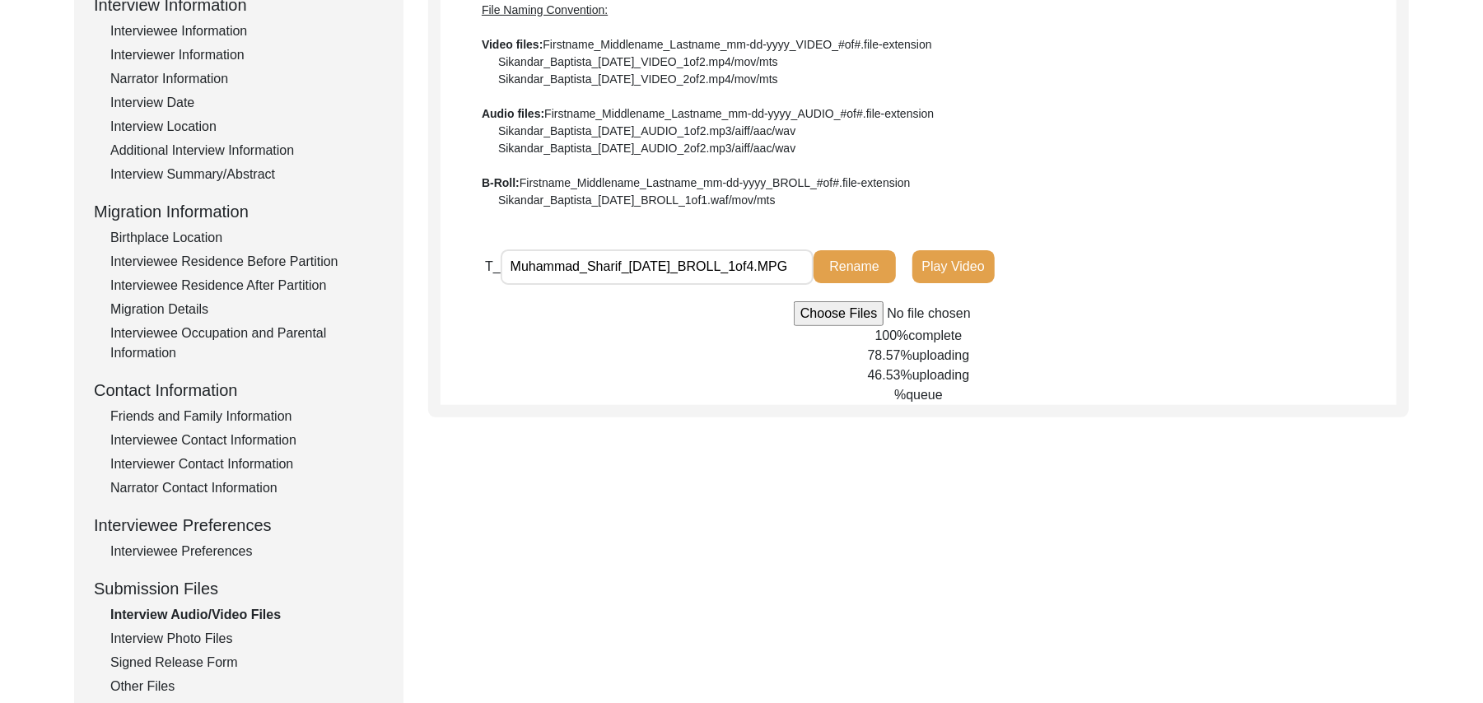
scroll to position [228, 0]
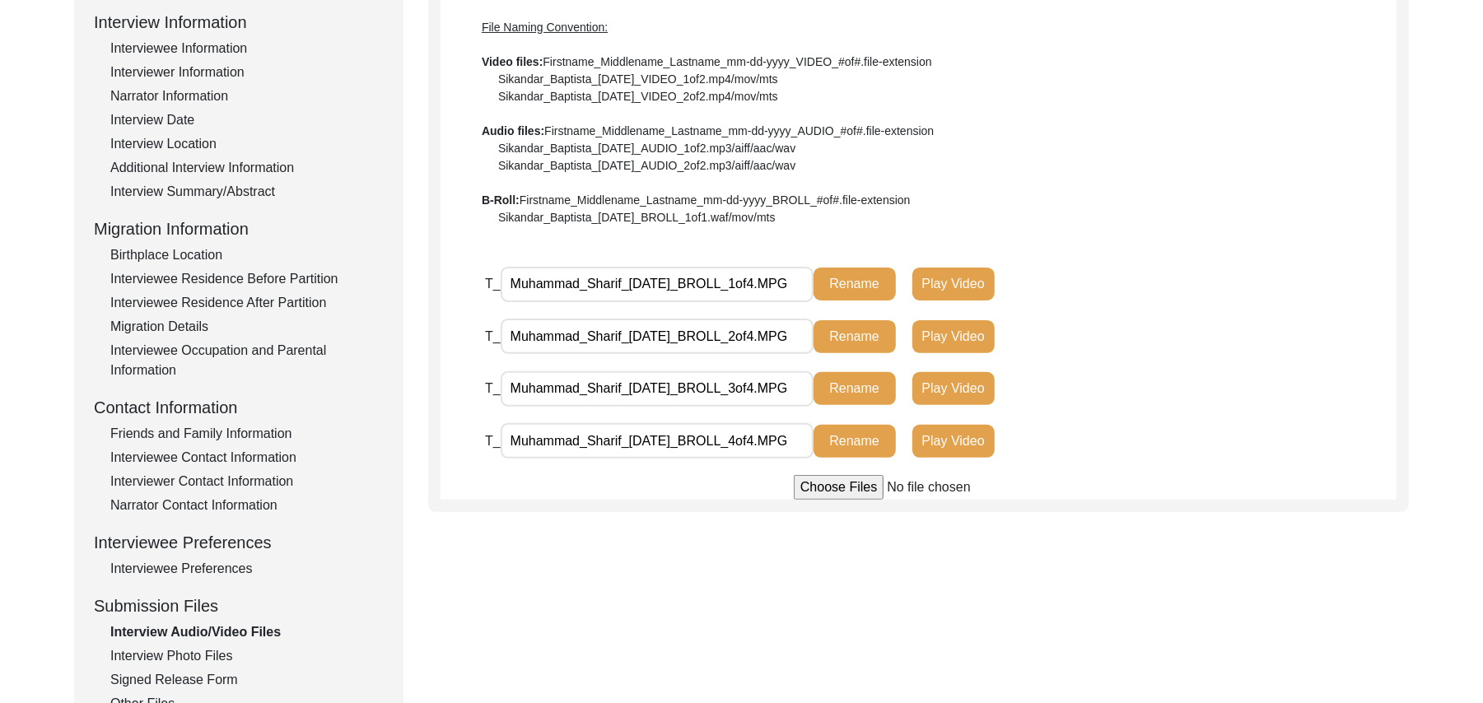
click at [828, 488] on input "file" at bounding box center [919, 487] width 250 height 25
click at [831, 488] on input "file" at bounding box center [919, 487] width 250 height 25
click at [827, 486] on input "file" at bounding box center [919, 487] width 250 height 25
type input "C:\fakepath\Muhammad_Sharif_[DATE]_VIDEO_3of5.MPG"
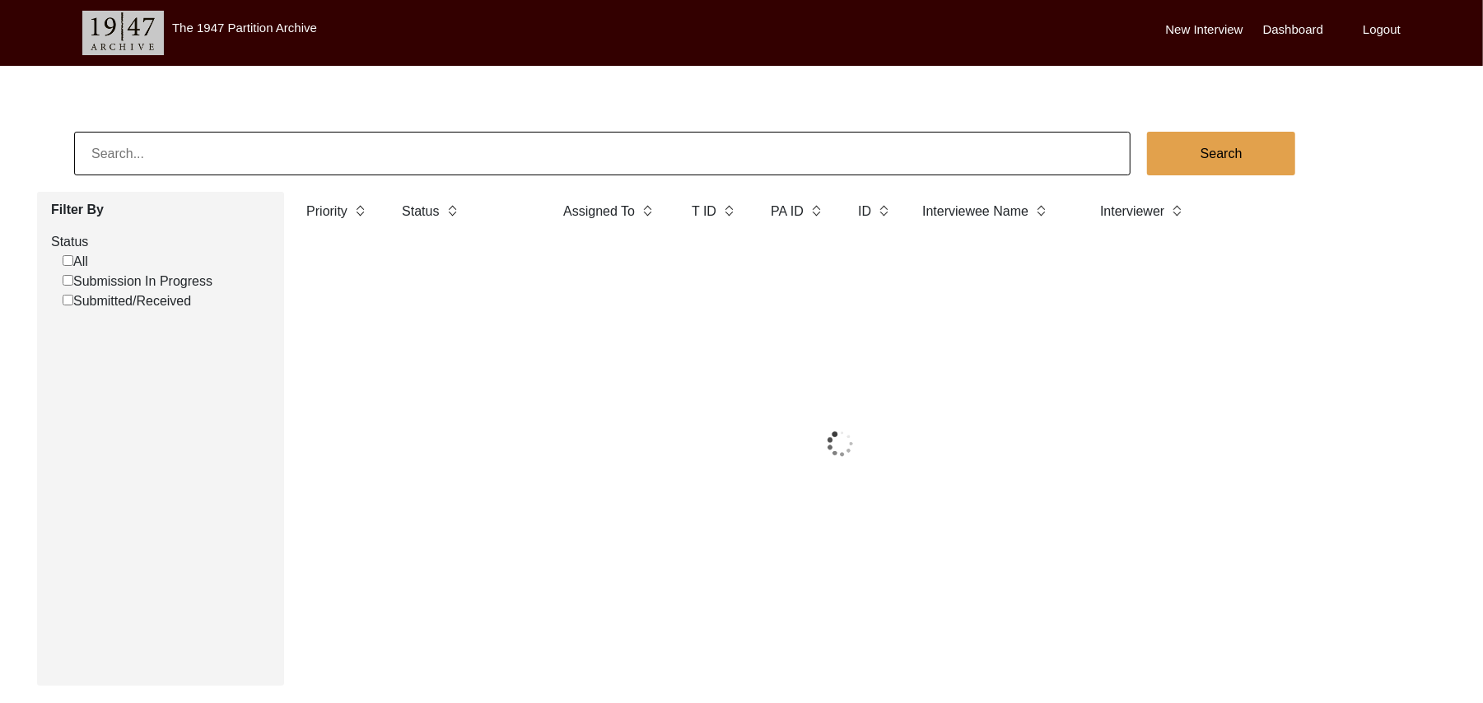
click at [69, 280] on input "Submission In Progress" at bounding box center [68, 280] width 11 height 11
checkbox input "false"
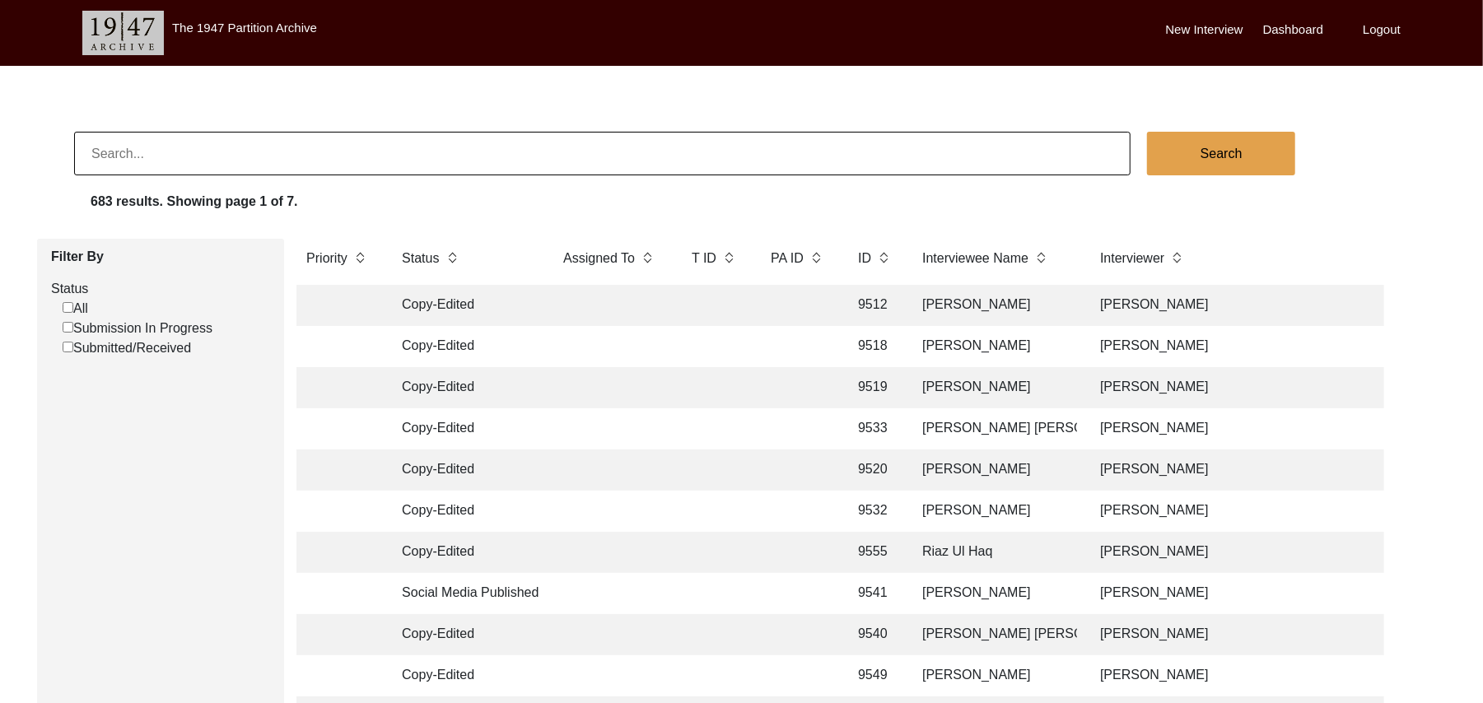
click at [69, 327] on input "Submission In Progress" at bounding box center [68, 327] width 11 height 11
checkbox input "false"
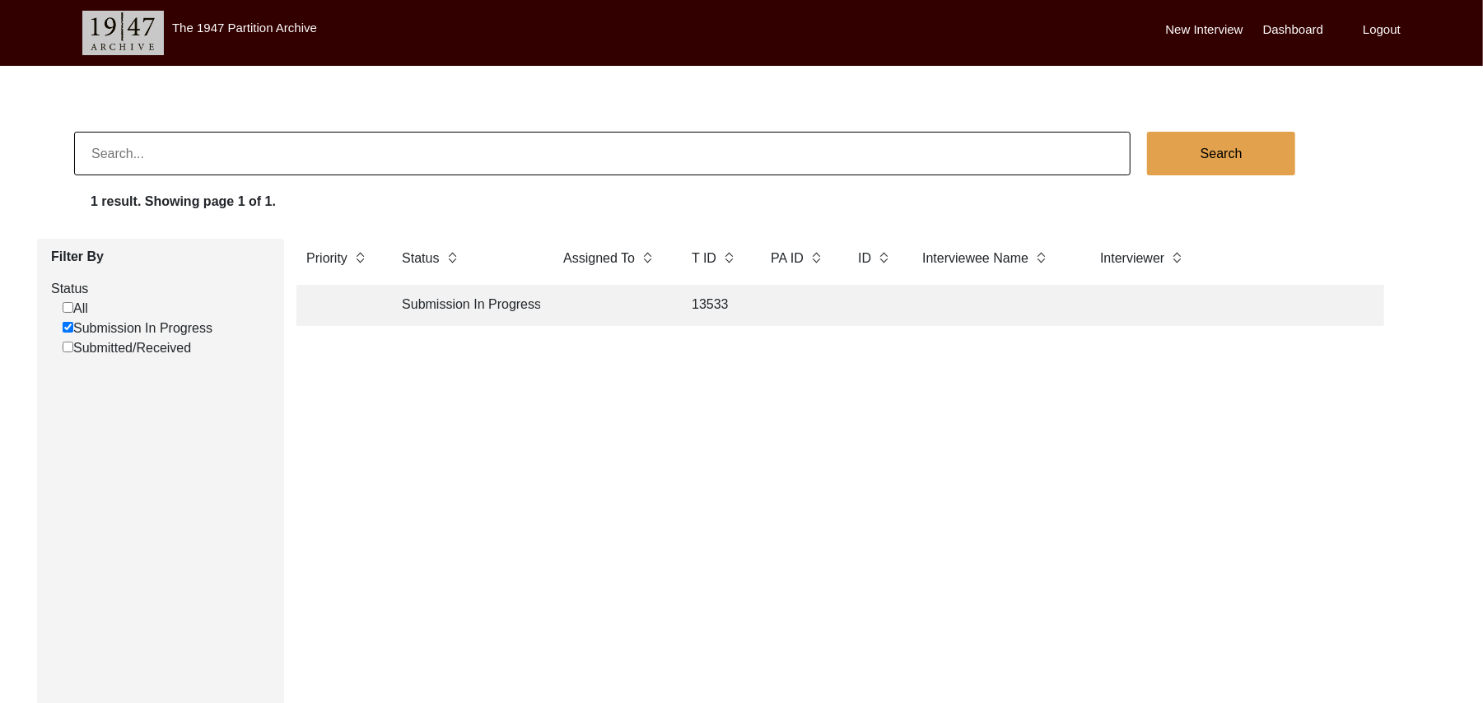
click at [703, 306] on td "13533" at bounding box center [715, 305] width 66 height 41
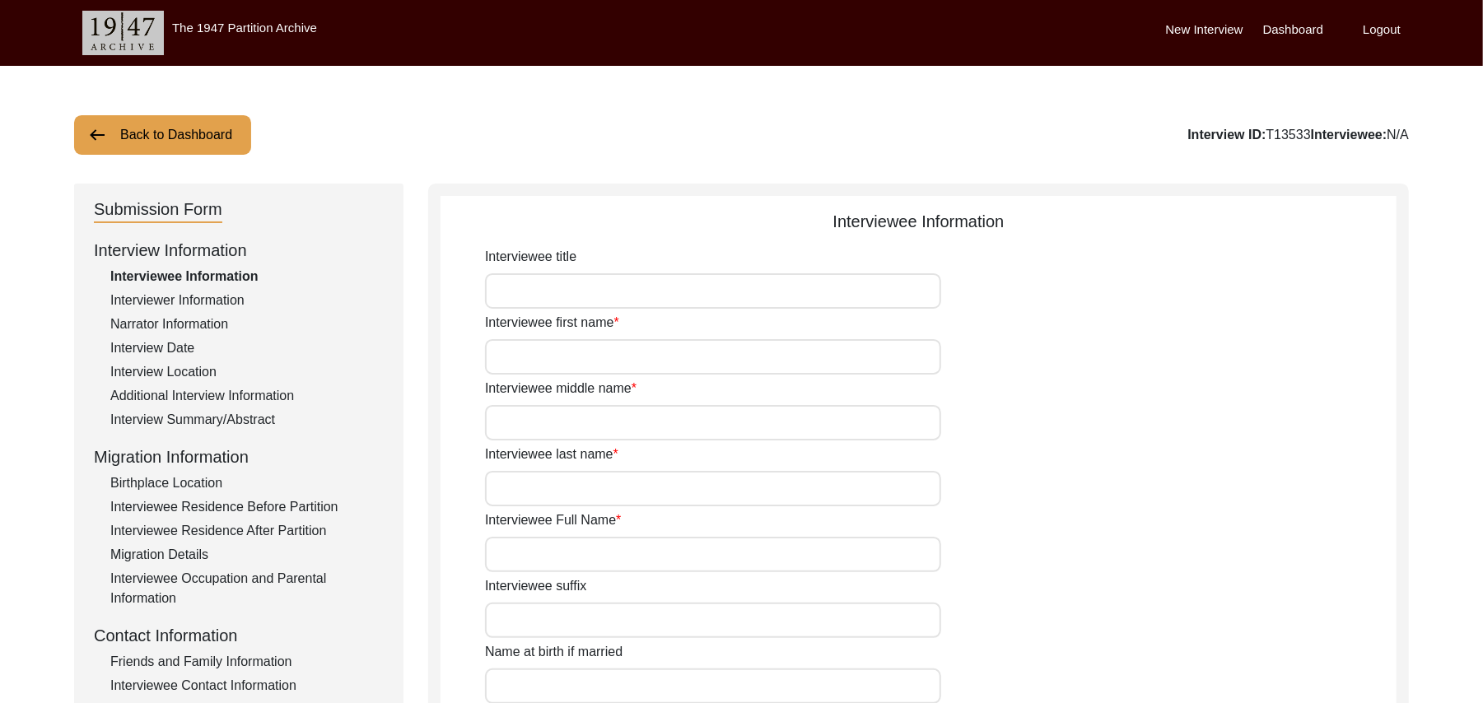
click at [626, 295] on input "Interviewee title" at bounding box center [713, 290] width 456 height 35
type input "Mr"
click at [598, 363] on input "Interviewee first name" at bounding box center [713, 356] width 456 height 35
type input "[DEMOGRAPHIC_DATA]"
click at [588, 429] on input "Interviewee middle name" at bounding box center [713, 422] width 456 height 35
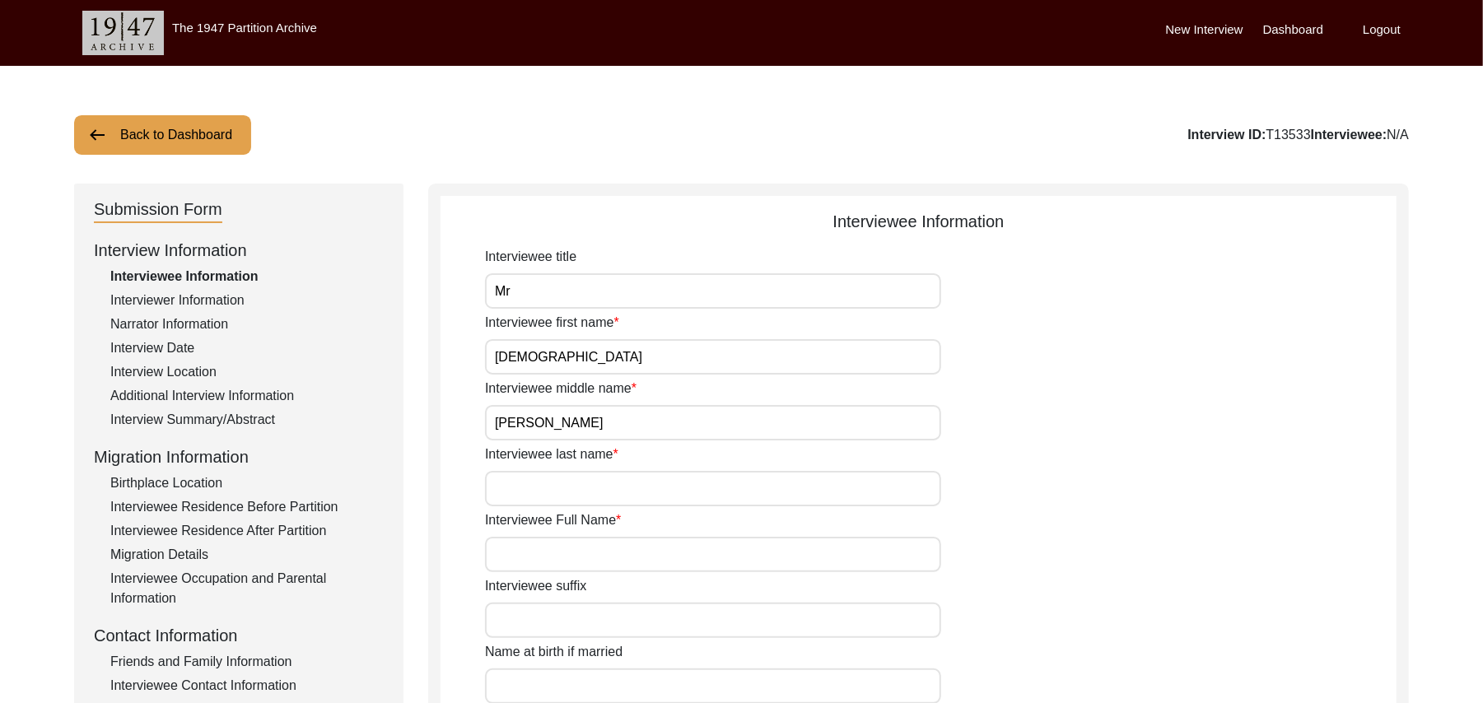
type input "[PERSON_NAME]"
click at [567, 495] on input "Interviewee last name" at bounding box center [713, 488] width 456 height 35
type input "Haji"
click at [547, 562] on input "Interviewee Full Name" at bounding box center [713, 554] width 456 height 35
type input "[PERSON_NAME]"
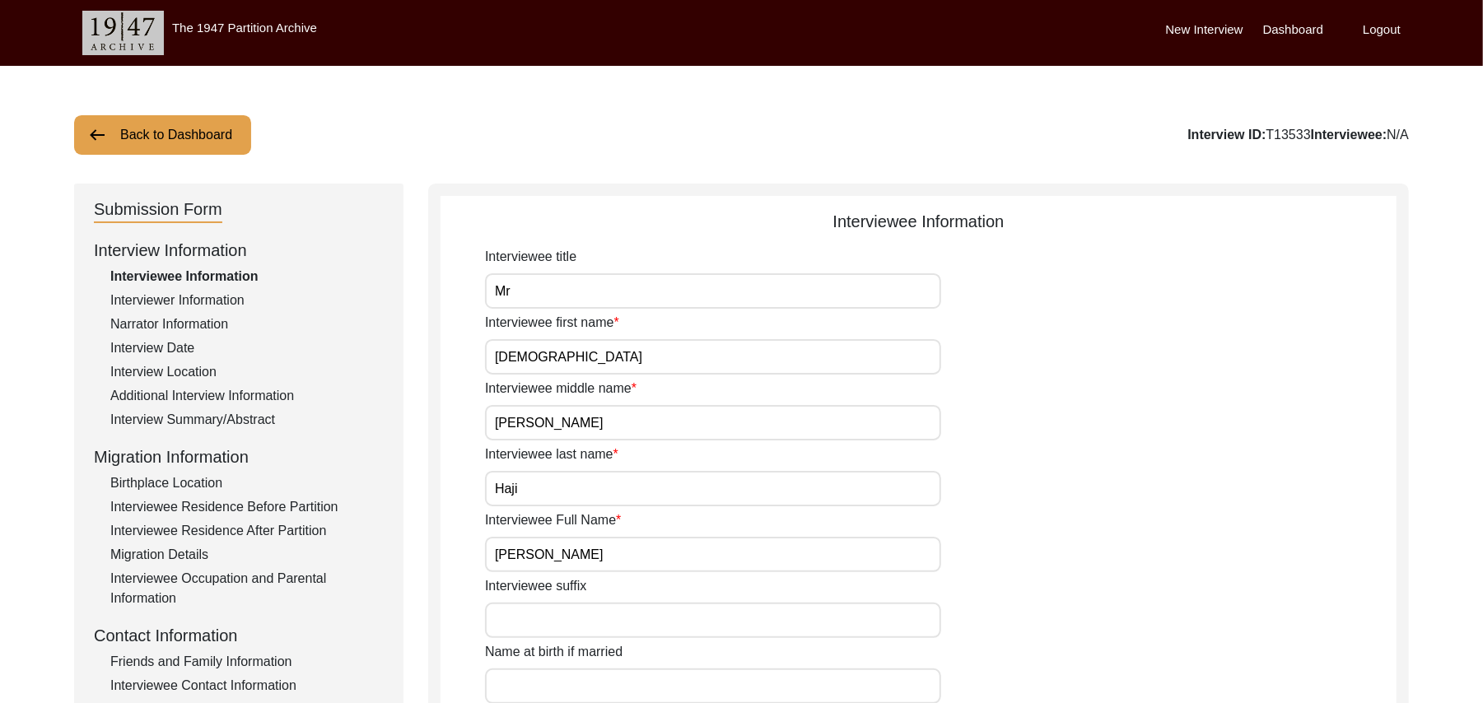
click at [527, 489] on input "Haji" at bounding box center [713, 488] width 456 height 35
type input "H"
paste input "N/A"
type input "N/A"
click at [557, 621] on input "Interviewee suffix" at bounding box center [713, 620] width 456 height 35
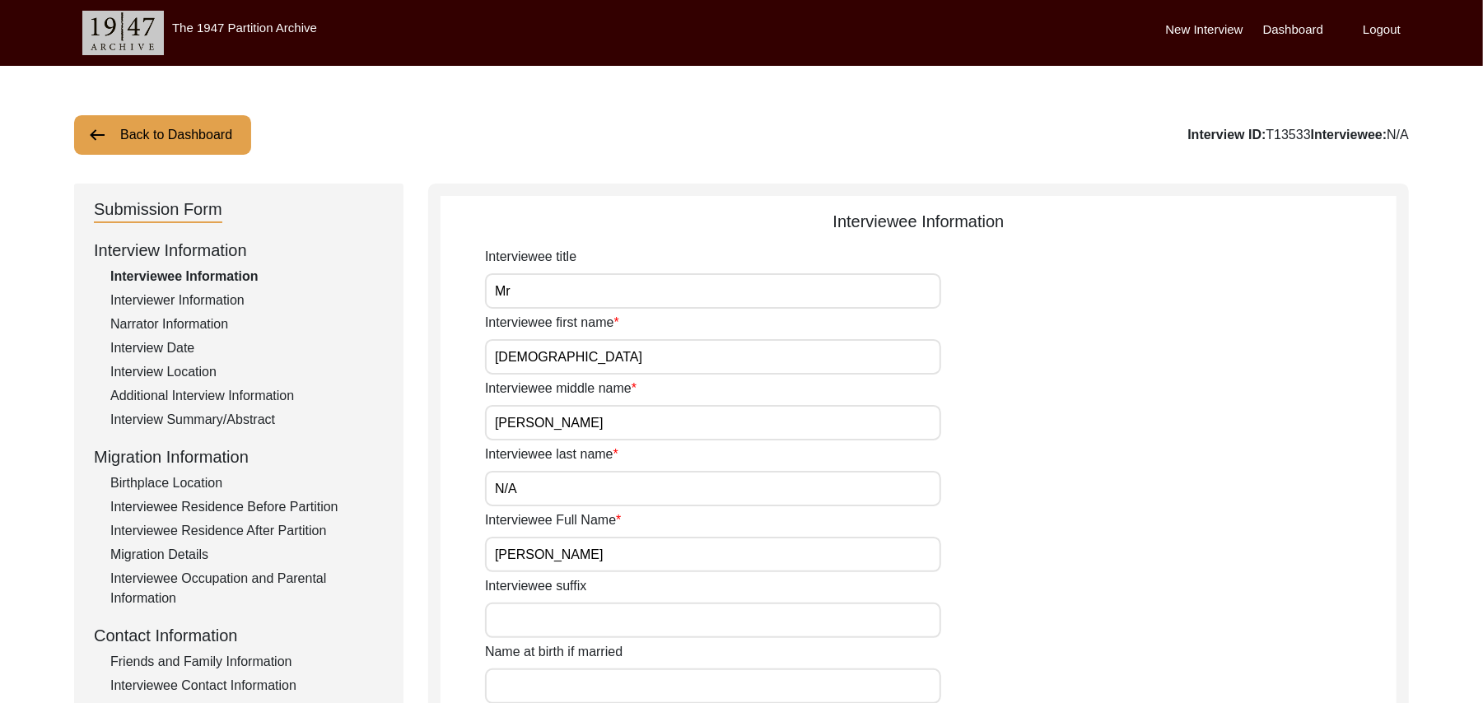
paste input "N/A"
type input "N/A"
click at [557, 688] on input "Name at birth if married" at bounding box center [713, 686] width 456 height 35
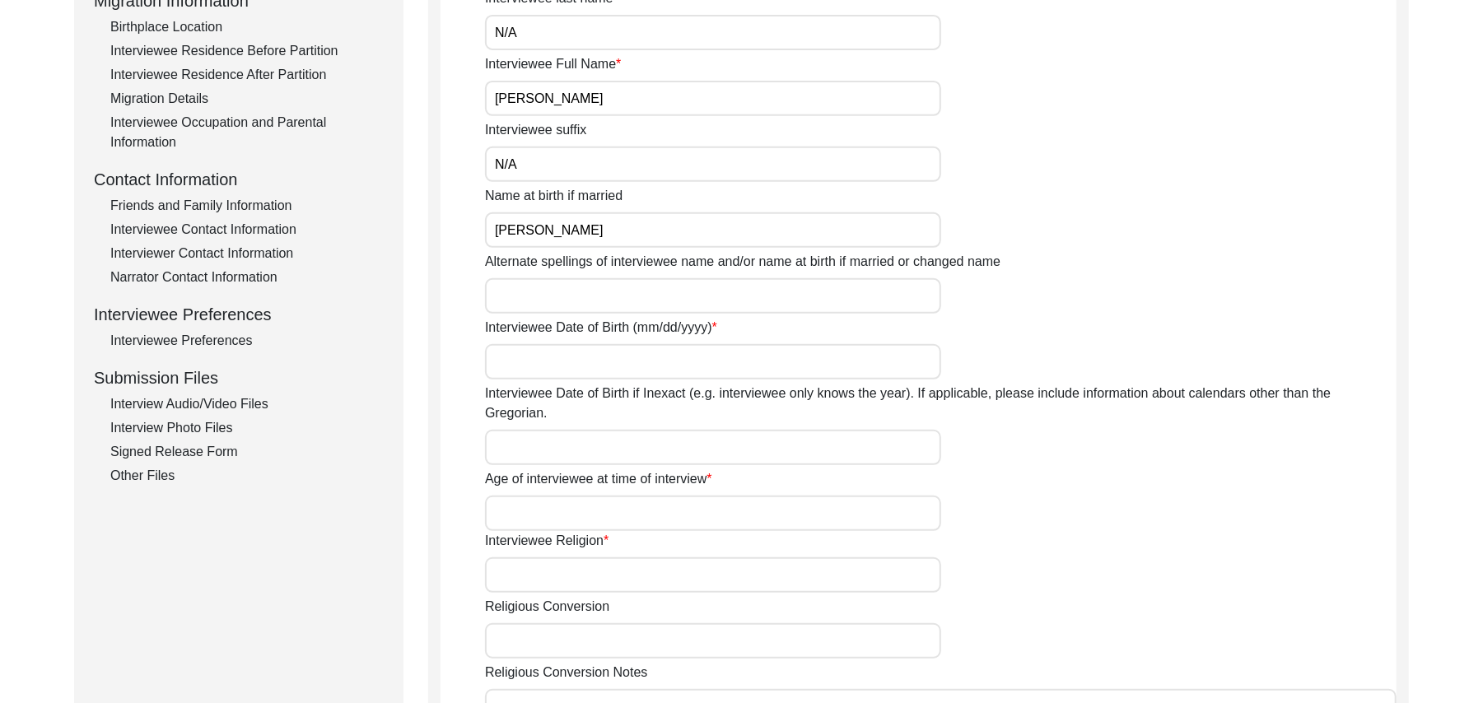
scroll to position [501, 0]
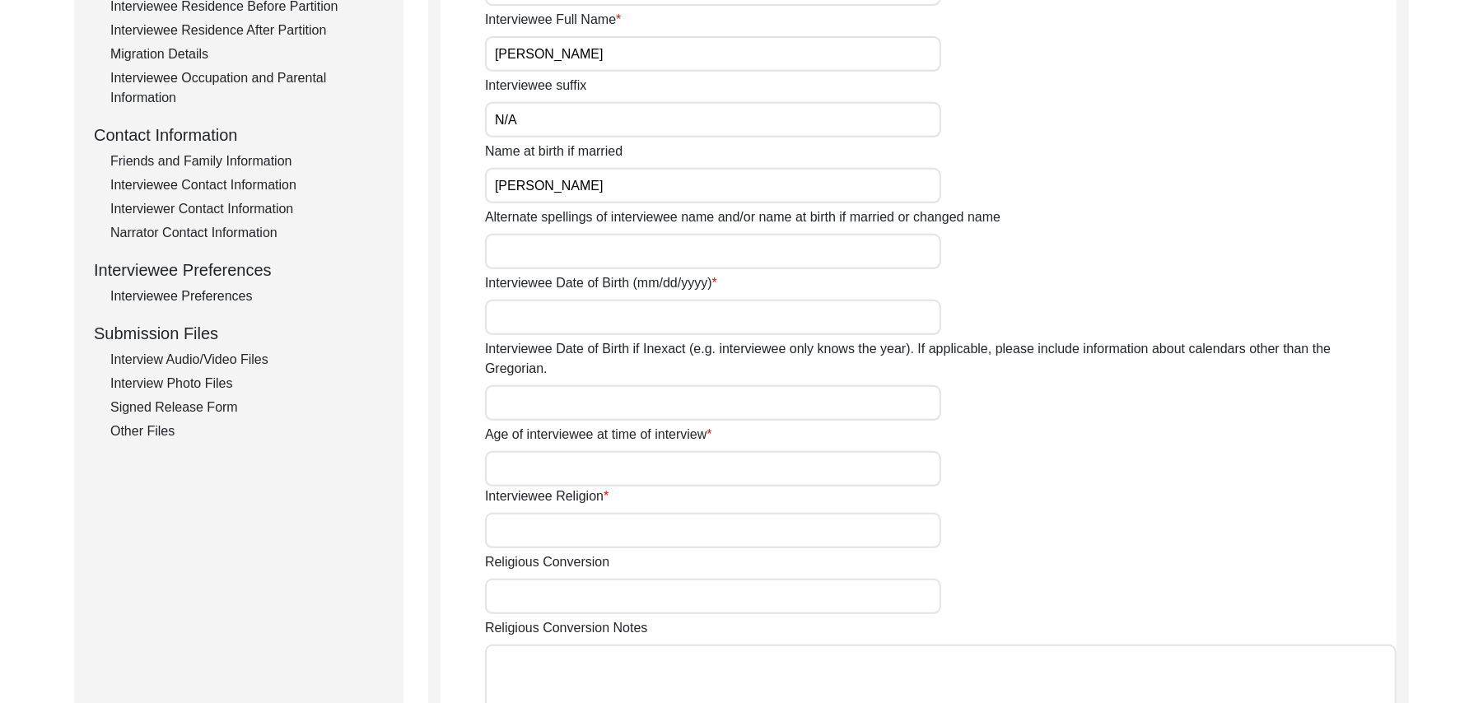
type input "[PERSON_NAME]"
click at [557, 255] on input "Alternate spellings of interviewee name and/or name at birth if married or chan…" at bounding box center [713, 251] width 456 height 35
type input "[PERSON_NAME]"
click at [555, 324] on input "Interviewee Date of Birth (mm/dd/yyyy)" at bounding box center [713, 317] width 456 height 35
type input "1937"
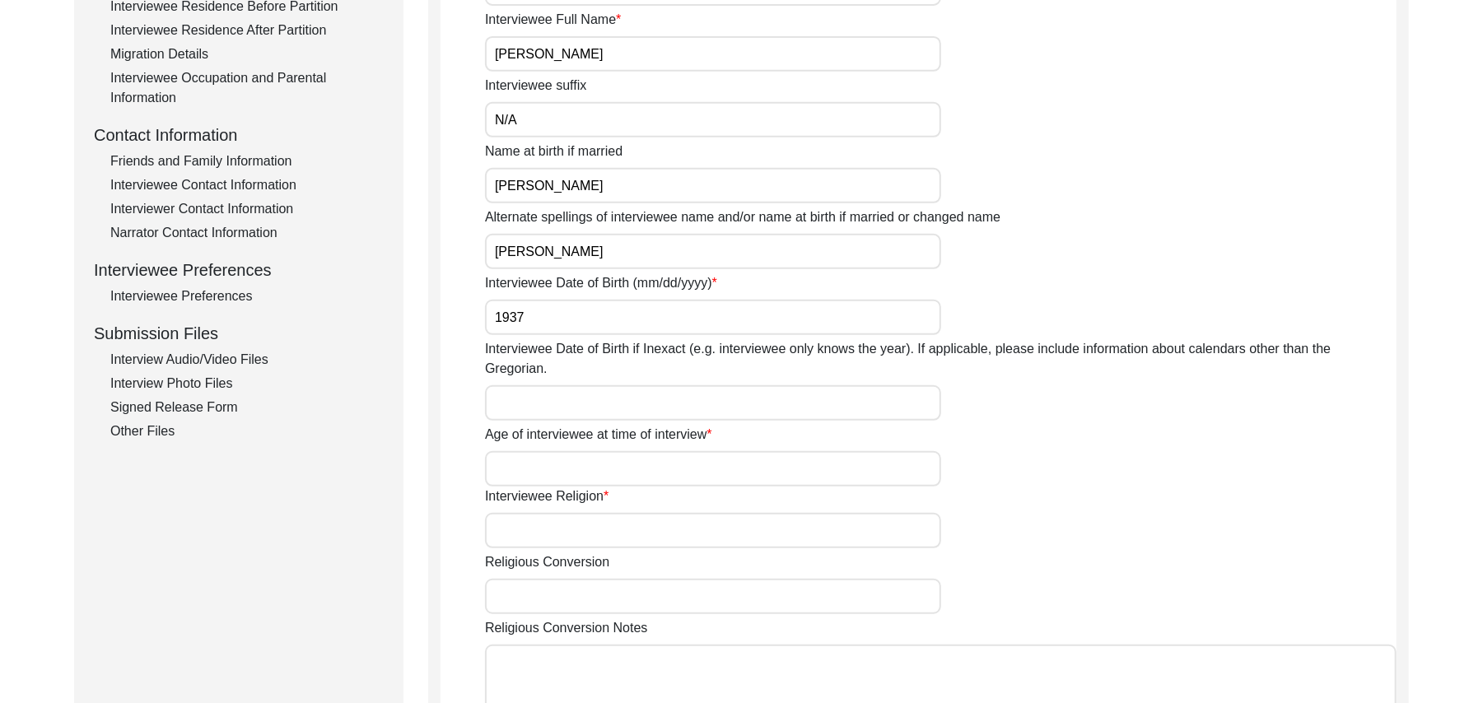
click at [550, 385] on input "Interviewee Date of Birth if Inexact (e.g. interviewee only knows the year). If…" at bounding box center [713, 402] width 456 height 35
type input "1937"
click at [539, 451] on input "Age of interviewee at time of interview" at bounding box center [713, 468] width 456 height 35
type input "90 Years"
click at [530, 513] on input "Interviewee Religion" at bounding box center [713, 530] width 456 height 35
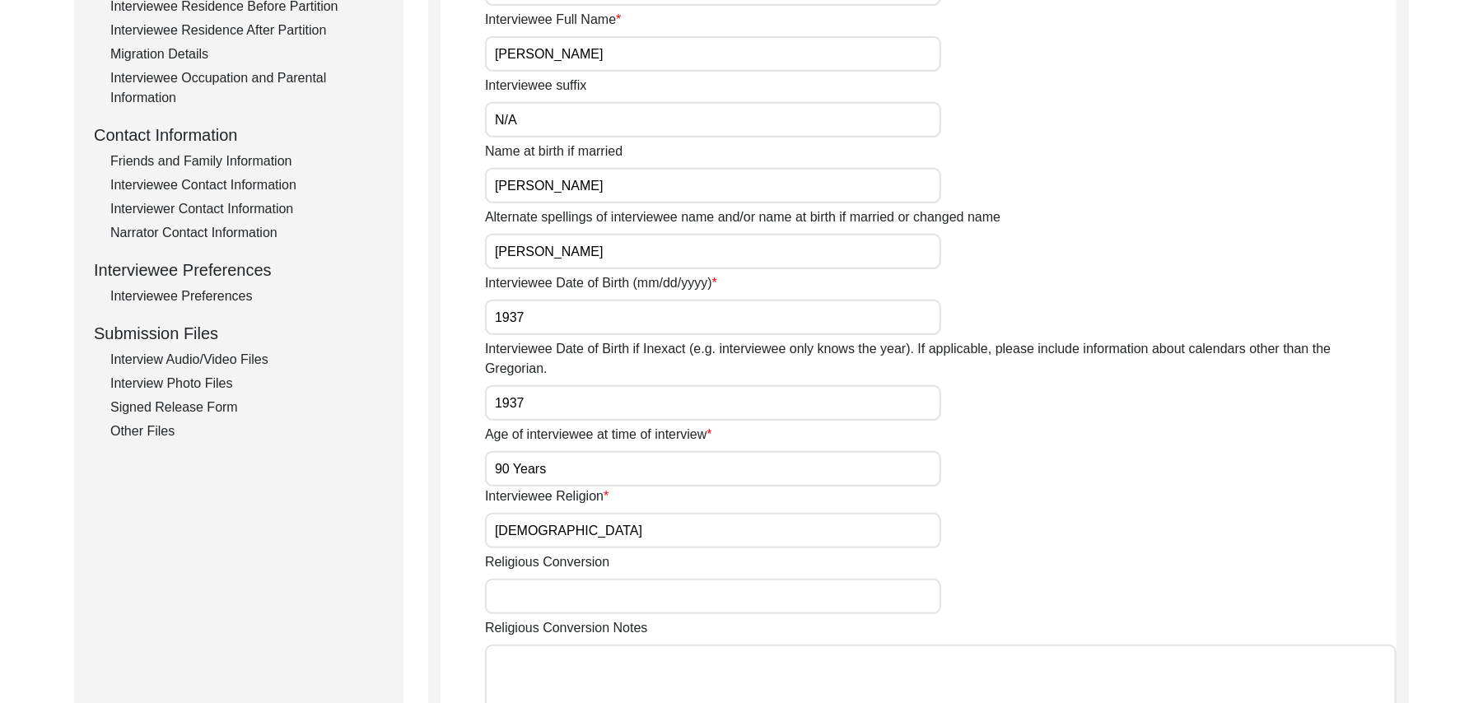
type input "Islam"
click at [518, 579] on input "Religious Conversion" at bounding box center [713, 596] width 456 height 35
paste input "N/A"
type input "N/A"
click at [518, 653] on textarea "Religious Conversion Notes" at bounding box center [941, 694] width 912 height 99
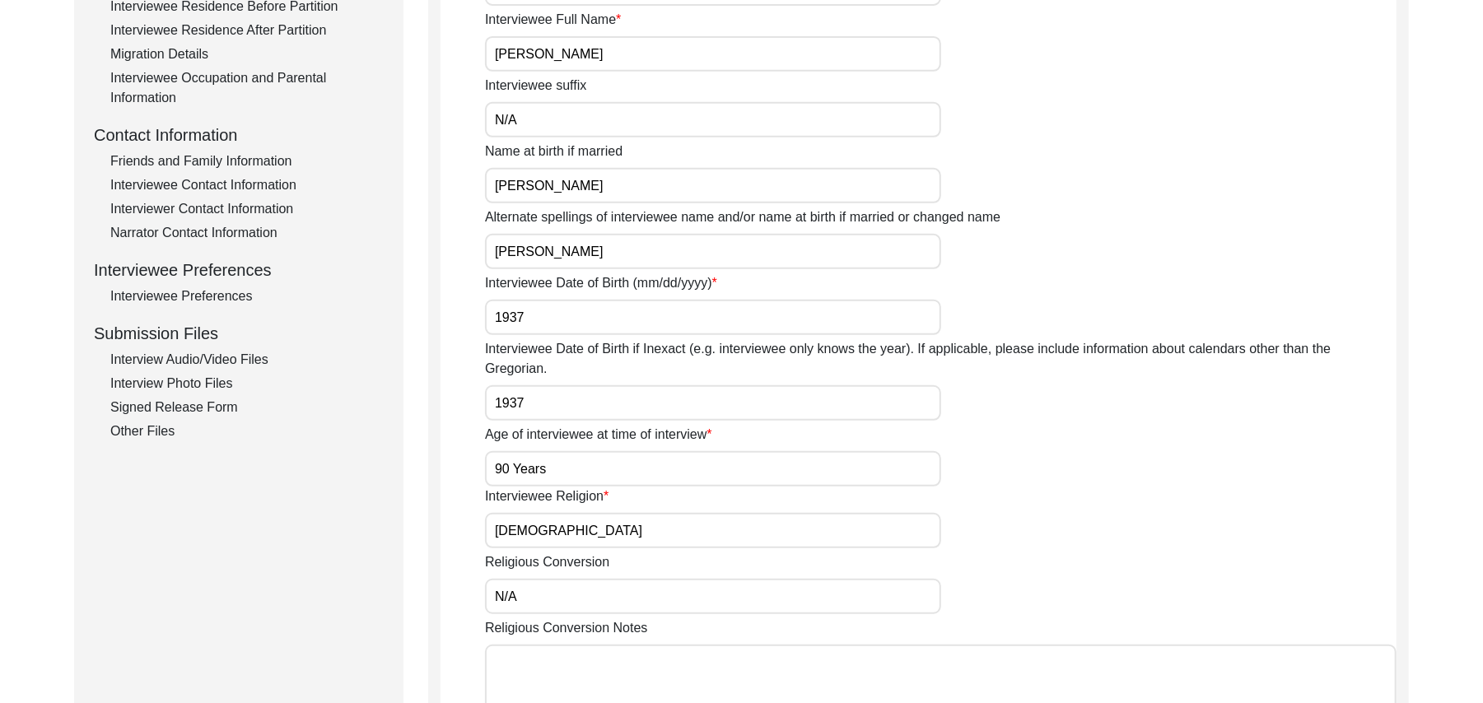
paste textarea "N/A"
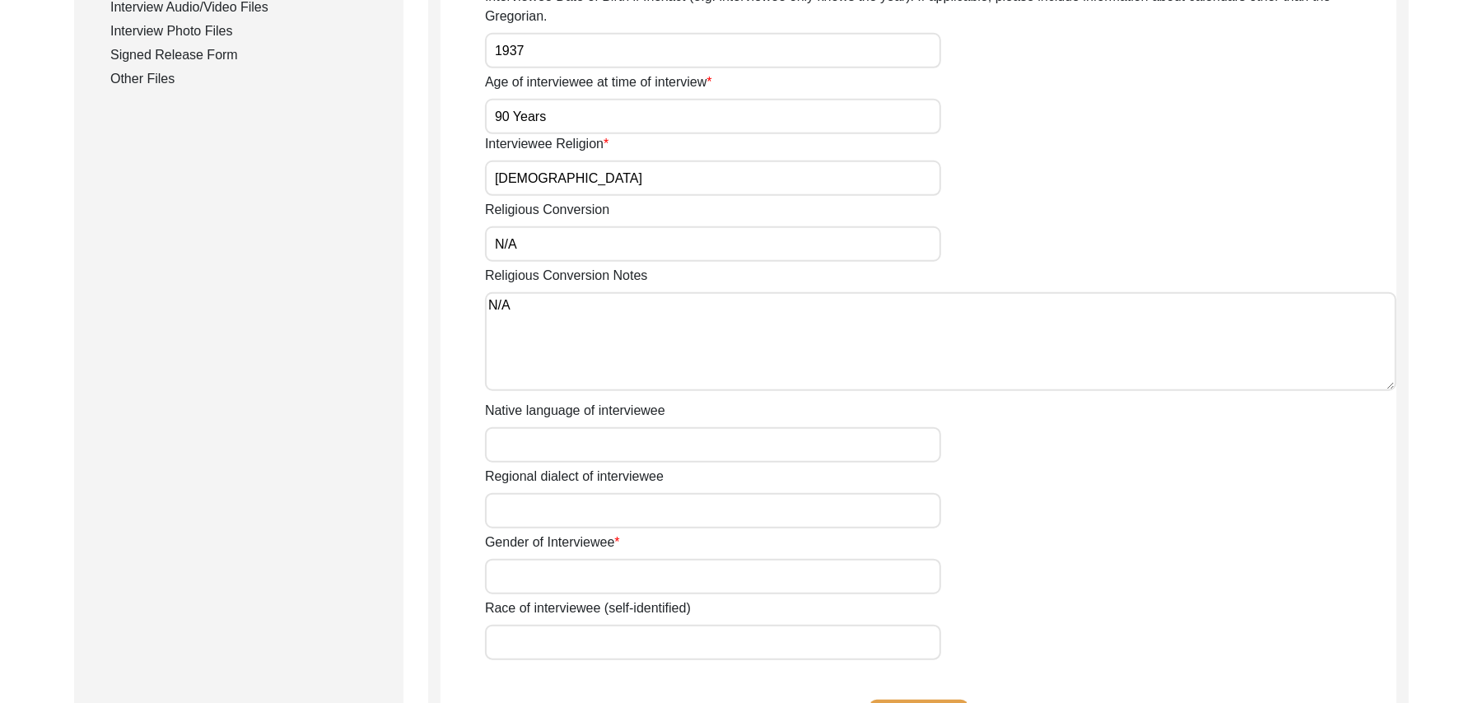
scroll to position [926, 0]
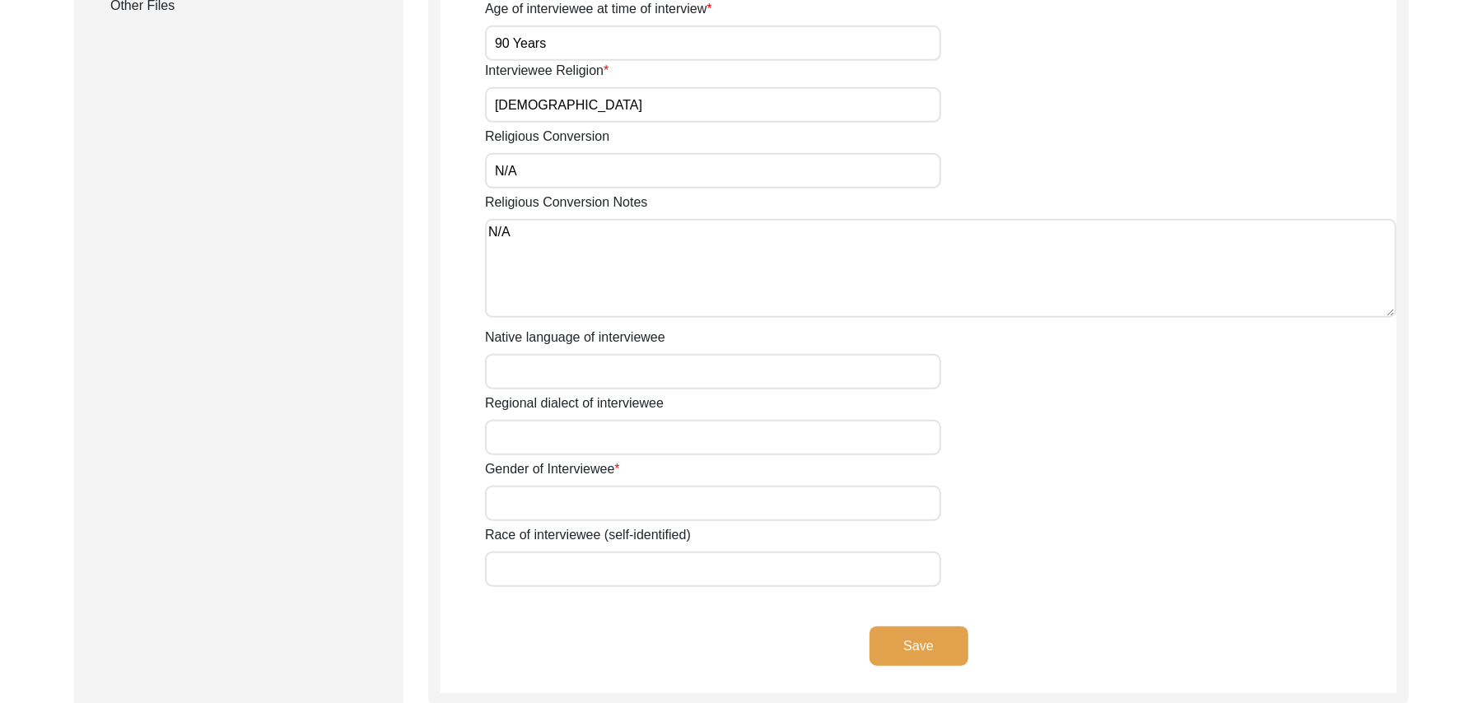
type textarea "N/A"
click at [702, 354] on input "Native language of interviewee" at bounding box center [713, 371] width 456 height 35
type input "Punjabi"
click at [666, 433] on input "Regional dialect of interviewee" at bounding box center [713, 437] width 456 height 35
type input "Malwai"
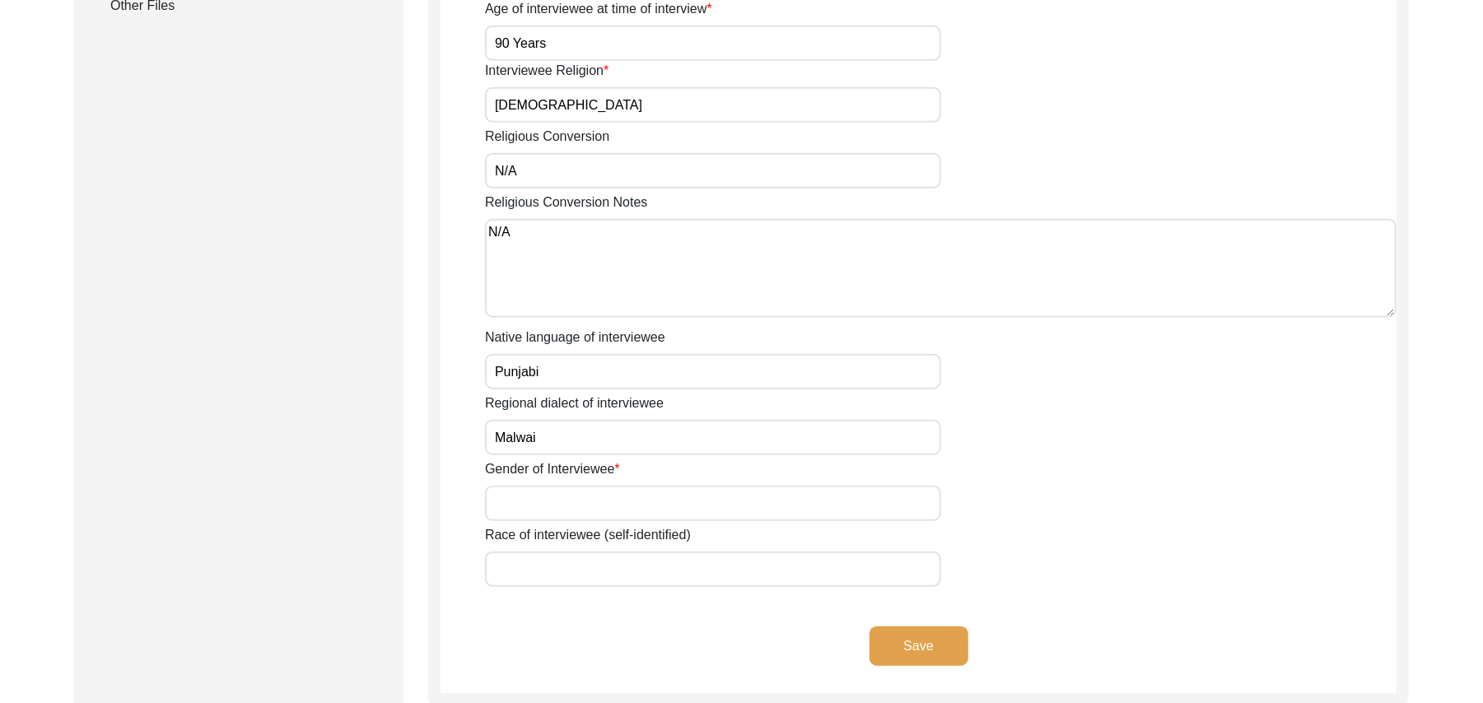
click at [660, 492] on input "Gender of Interviewee" at bounding box center [713, 503] width 456 height 35
type input "Male"
click at [629, 561] on input "Race of interviewee (self-identified)" at bounding box center [713, 569] width 456 height 35
type input "Araein"
click at [884, 627] on button "Save" at bounding box center [919, 647] width 99 height 40
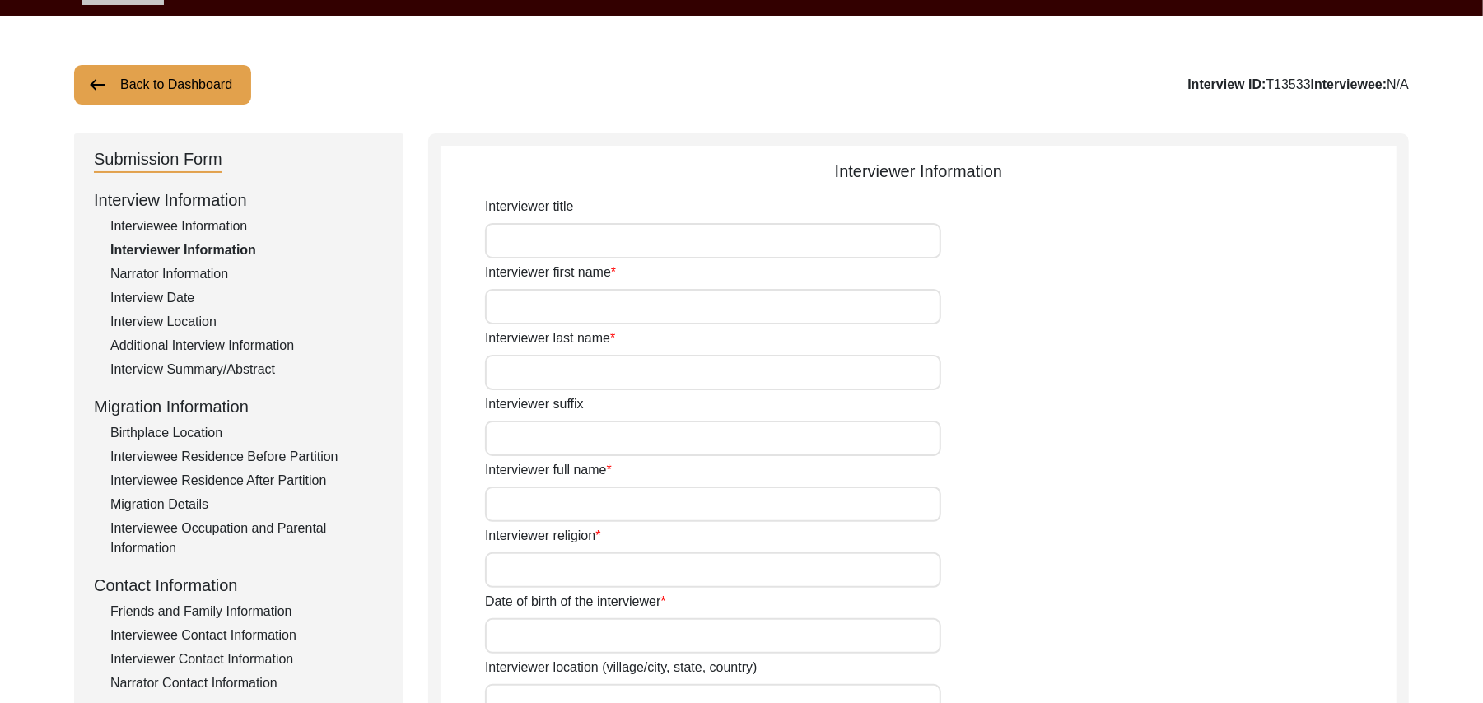
scroll to position [47, 0]
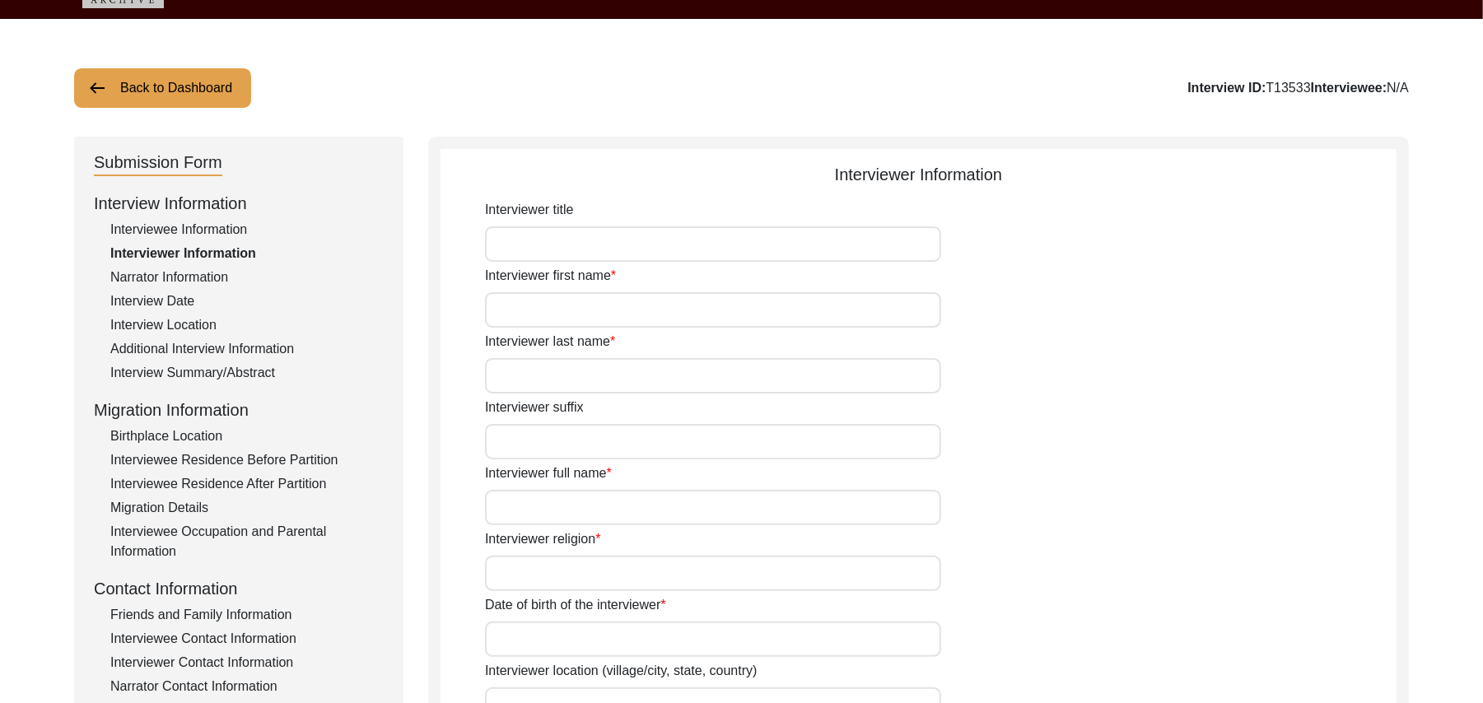
click at [772, 252] on input "Interviewer title" at bounding box center [713, 243] width 456 height 35
type input "Mr"
click at [729, 314] on input "Interviewer first name" at bounding box center [713, 309] width 456 height 35
type input "[DEMOGRAPHIC_DATA]"
click at [692, 380] on input "Interviewer last name" at bounding box center [713, 375] width 456 height 35
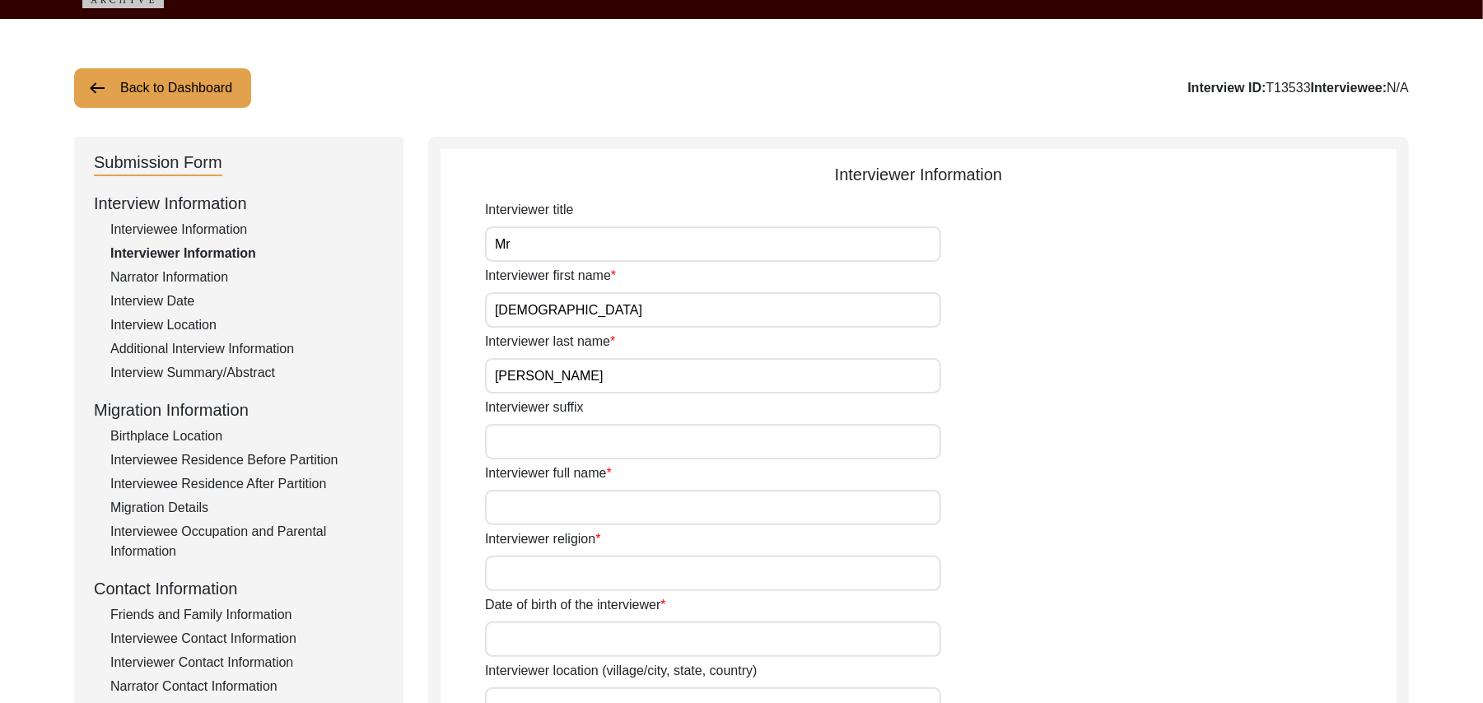
type input "Sarfraz"
click at [672, 449] on input "Interviewer suffix" at bounding box center [713, 441] width 456 height 35
paste input "N/A"
type input "N/A"
click at [651, 504] on input "Interviewer full name" at bounding box center [713, 507] width 456 height 35
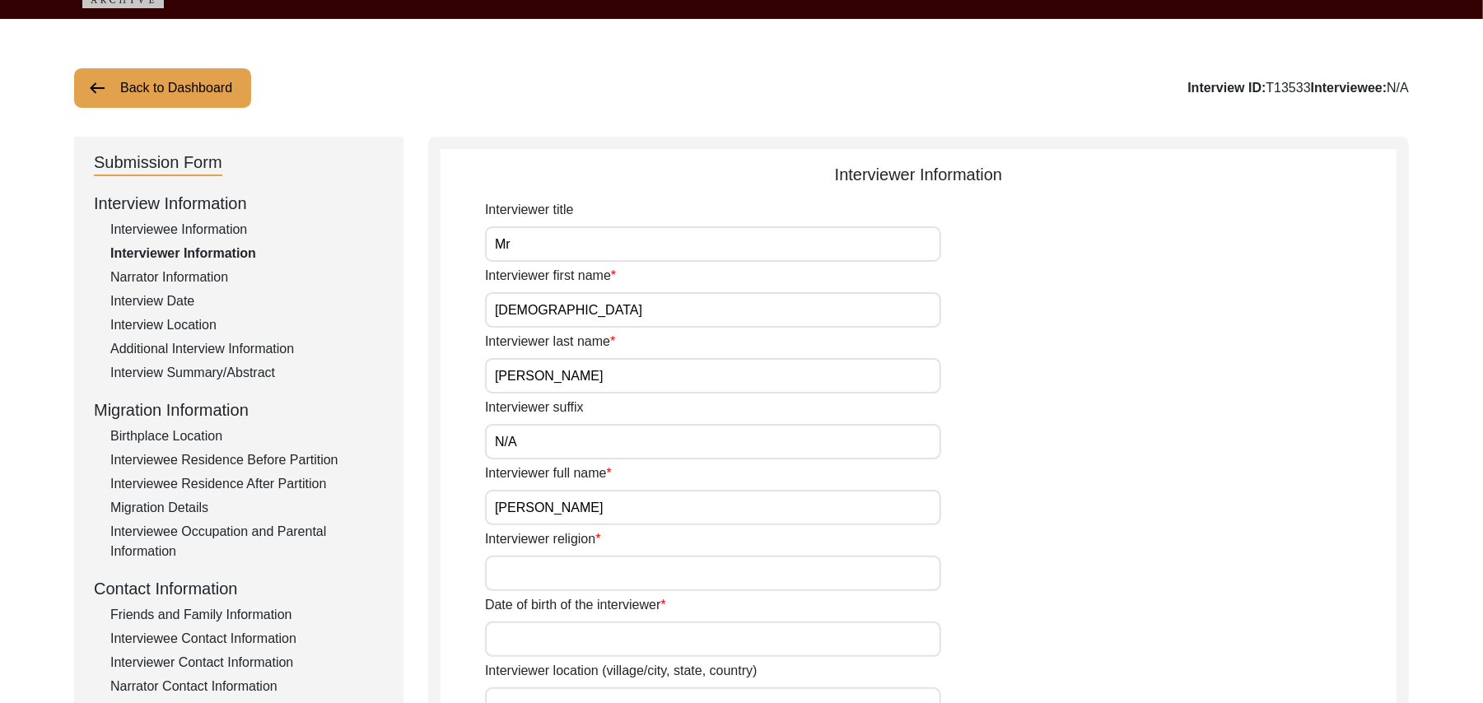
type input "Muhammad Sarfraz"
click at [624, 581] on input "Interviewer religion" at bounding box center [713, 573] width 456 height 35
type input "Islam"
click at [601, 637] on input "Date of birth of the interviewer" at bounding box center [713, 639] width 456 height 35
type input "10/01/1961"
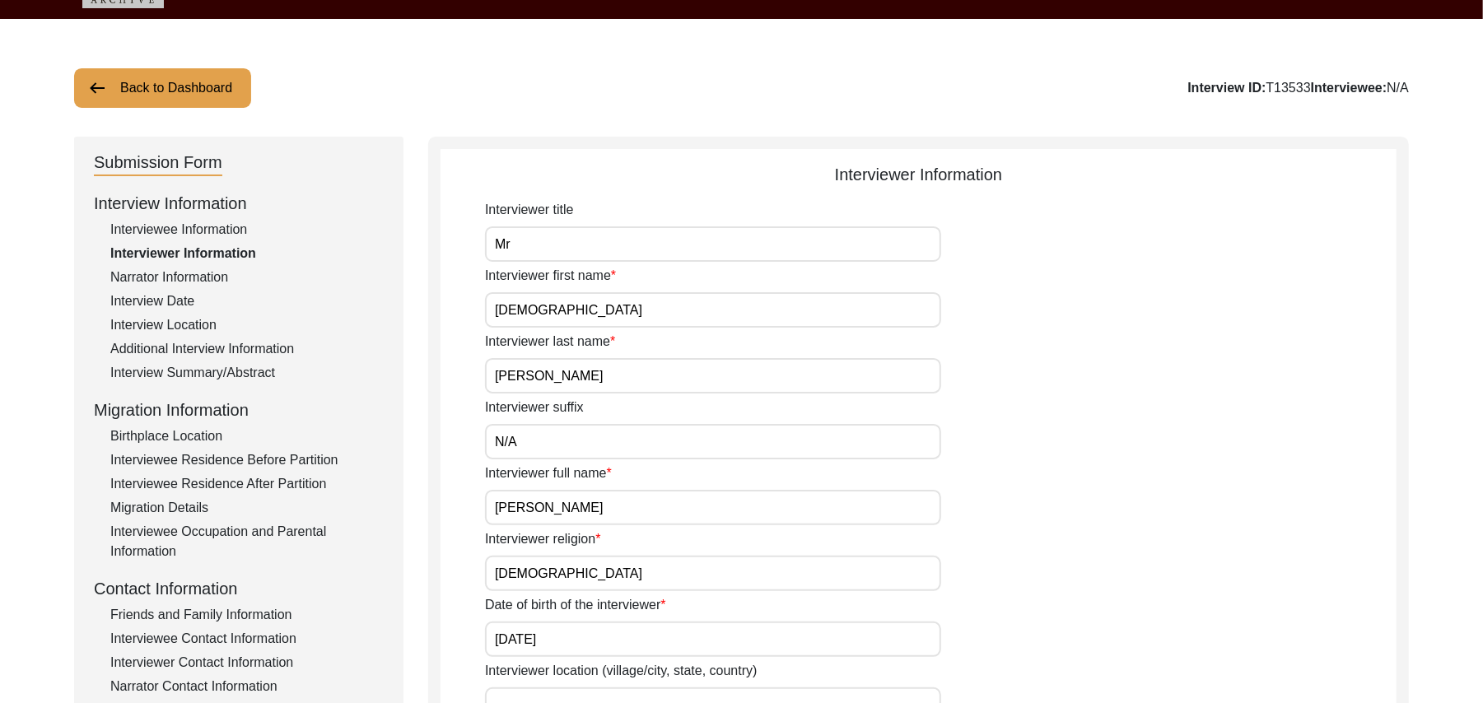
click at [590, 693] on input "Interviewer location (village/city, state, country)" at bounding box center [713, 705] width 456 height 35
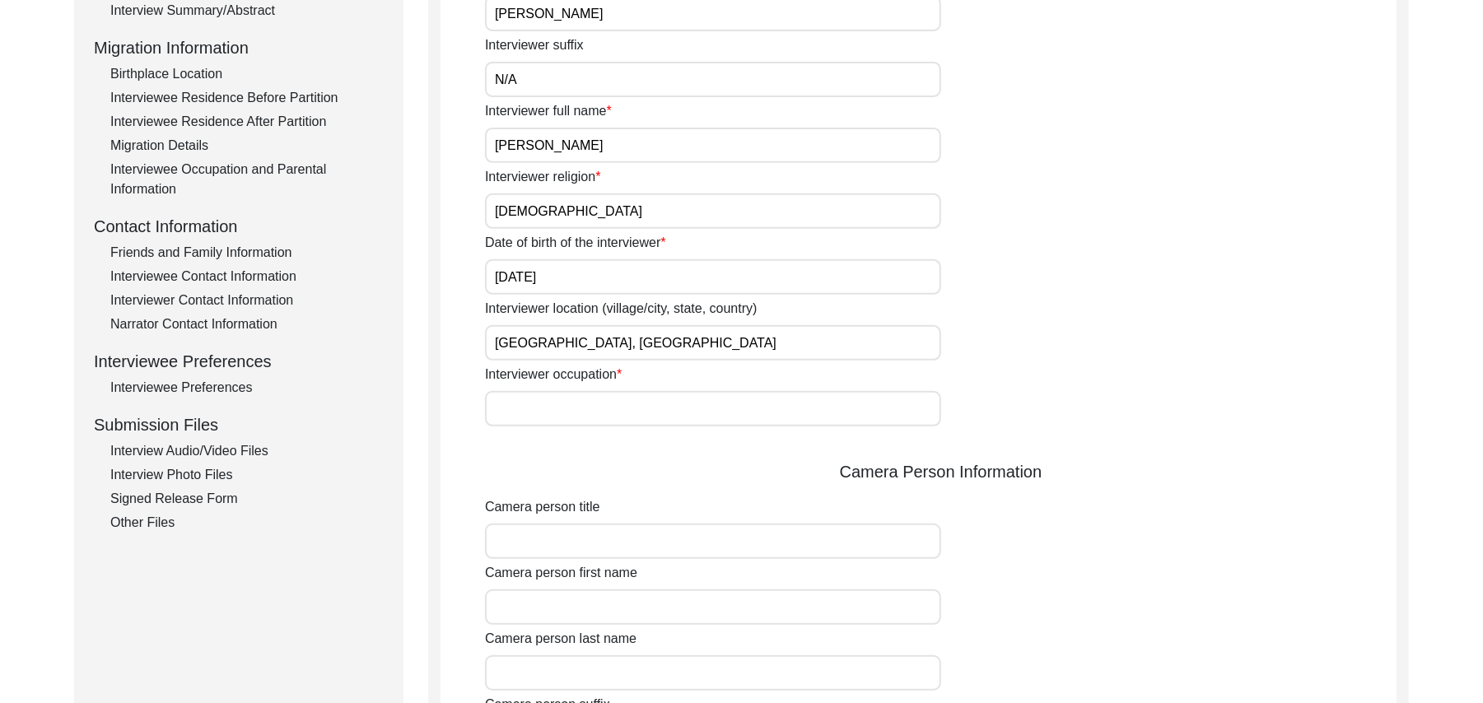
scroll to position [512, 0]
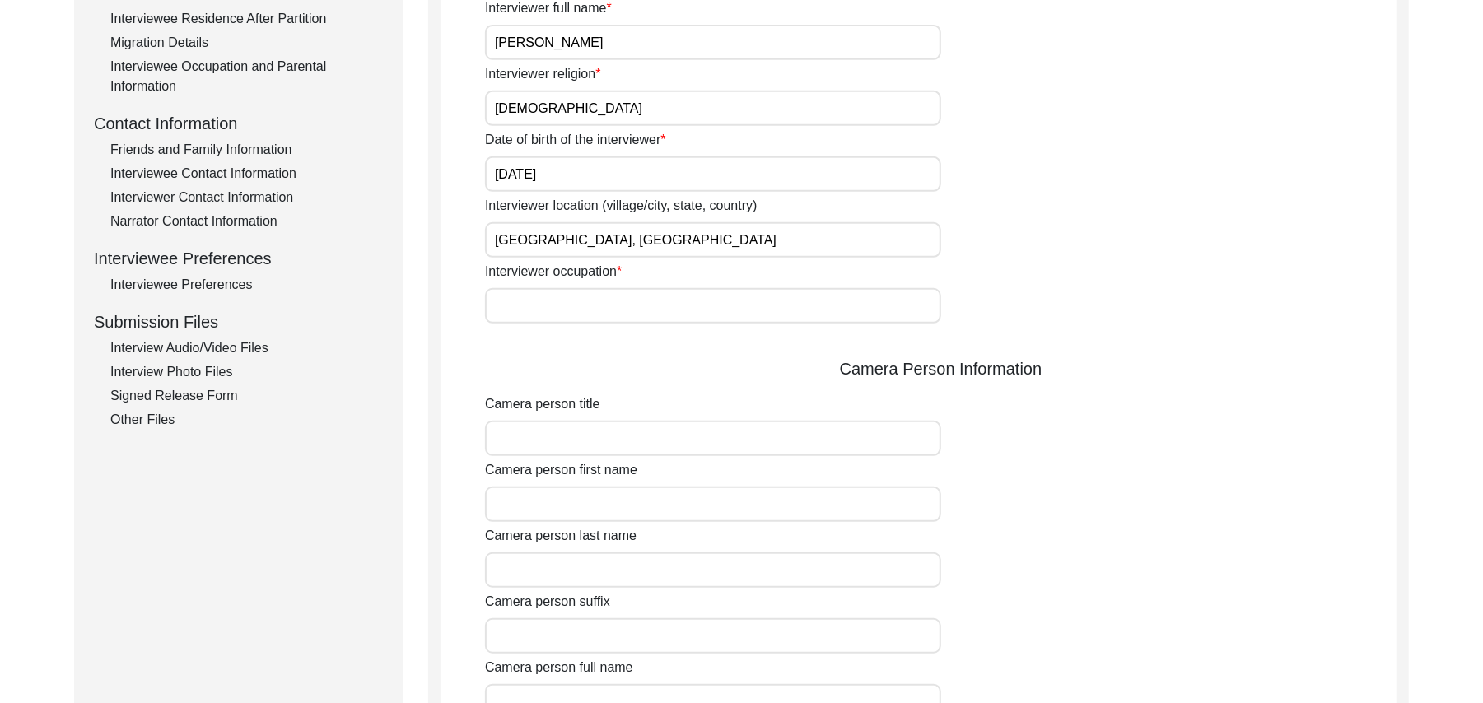
click at [621, 310] on input "Interviewer occupation" at bounding box center [713, 305] width 456 height 35
click at [614, 242] on input "Shorkot city, Punjab" at bounding box center [713, 239] width 456 height 35
type input "Shorkot city, Punjab, Pakistan"
click at [598, 304] on input "Interviewer occupation" at bounding box center [713, 305] width 456 height 35
click at [535, 305] on input "Reitred Govt" at bounding box center [713, 305] width 456 height 35
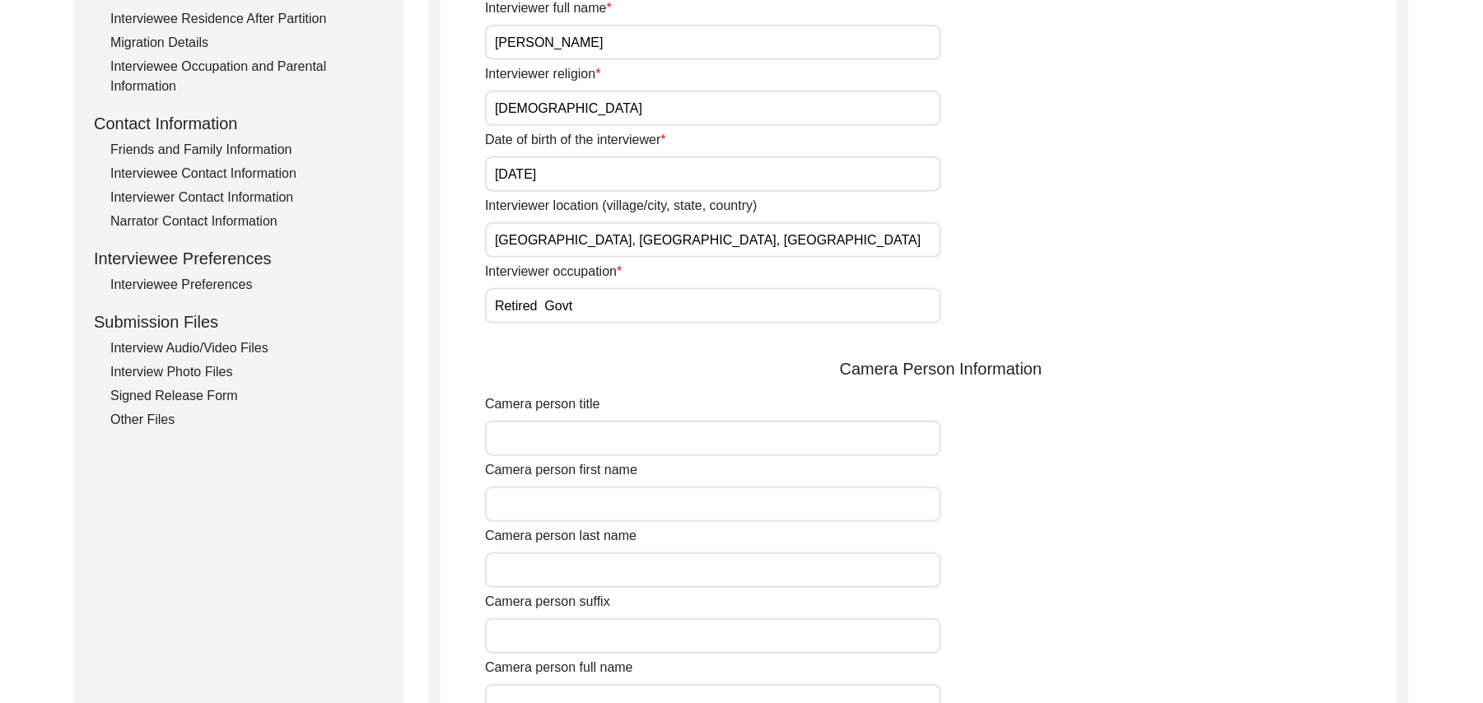
click at [581, 304] on input "Retired Govt" at bounding box center [713, 305] width 456 height 35
type input "Retired Govt Servant"
click at [594, 440] on input "Camera person title" at bounding box center [713, 438] width 456 height 35
type input "Mr"
click at [593, 497] on input "Camera person first name" at bounding box center [713, 504] width 456 height 35
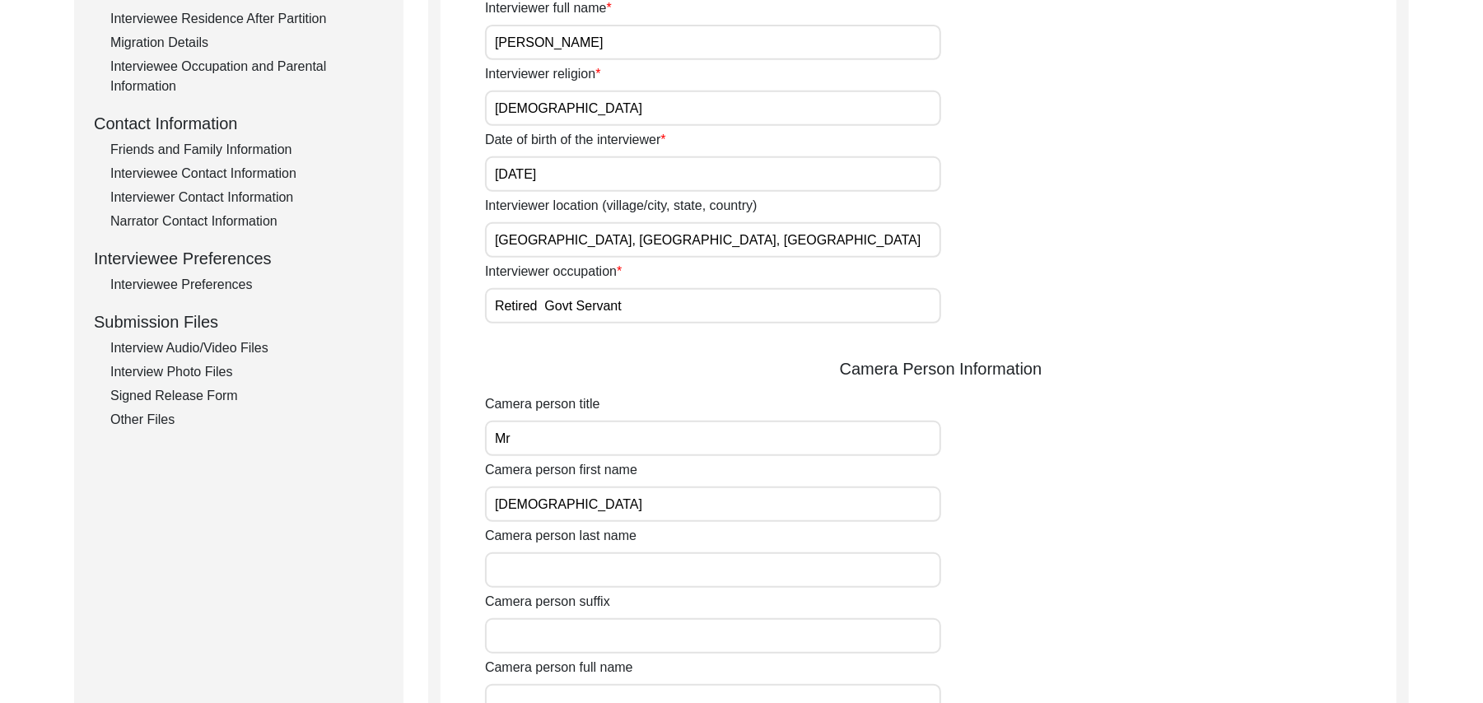
type input "[DEMOGRAPHIC_DATA]"
click at [591, 570] on input "Camera person last name" at bounding box center [713, 570] width 456 height 35
type input "Sarfraz"
click at [581, 636] on input "Camera person suffix" at bounding box center [713, 635] width 456 height 35
paste input "N/A"
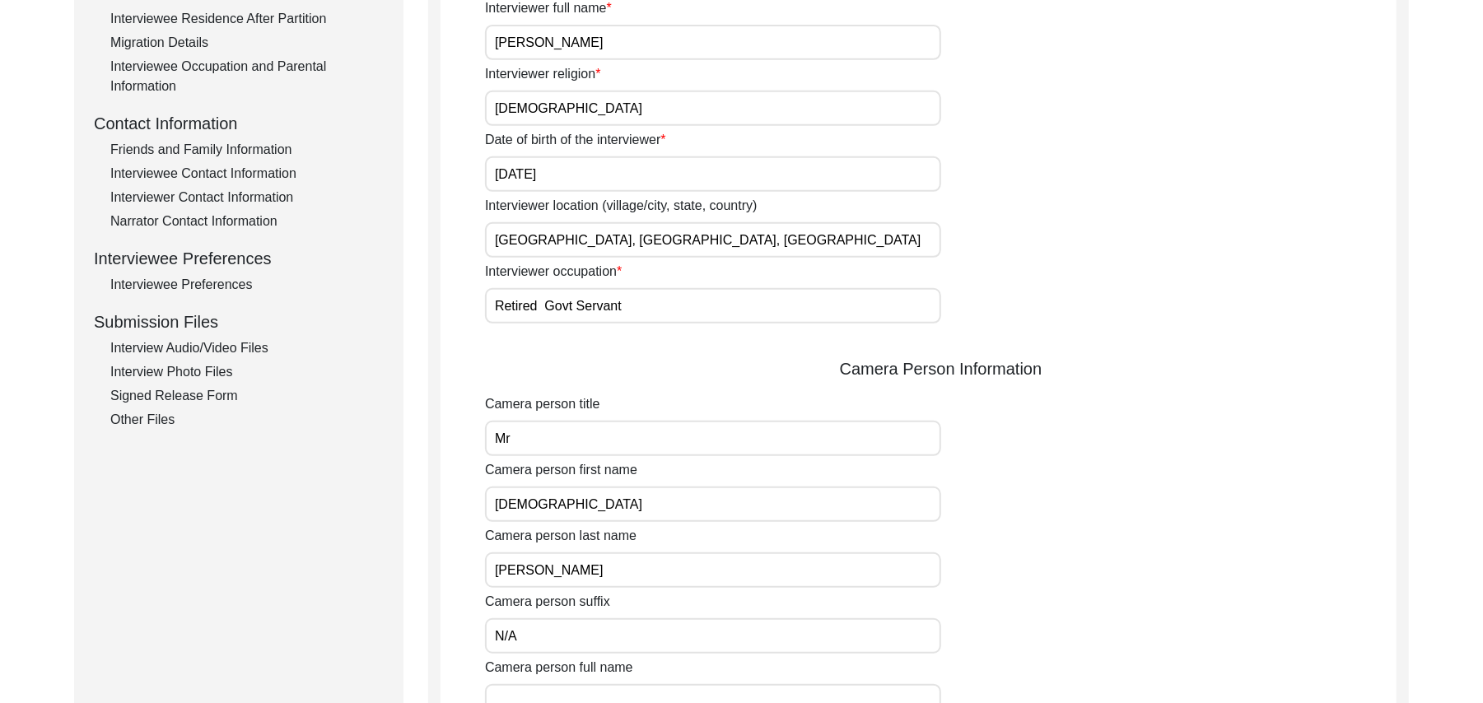
type input "N/A"
click at [590, 693] on input "Camera person full name" at bounding box center [713, 701] width 456 height 35
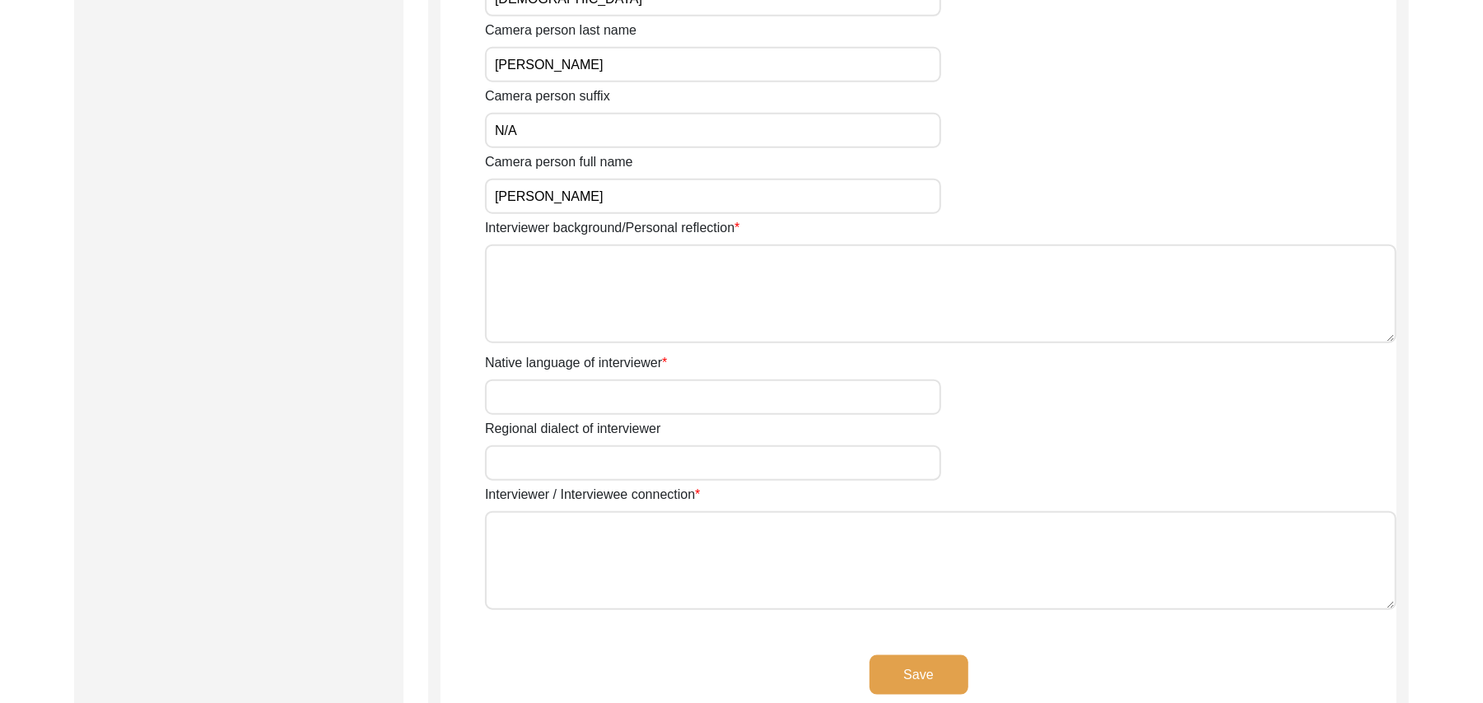
scroll to position [1047, 0]
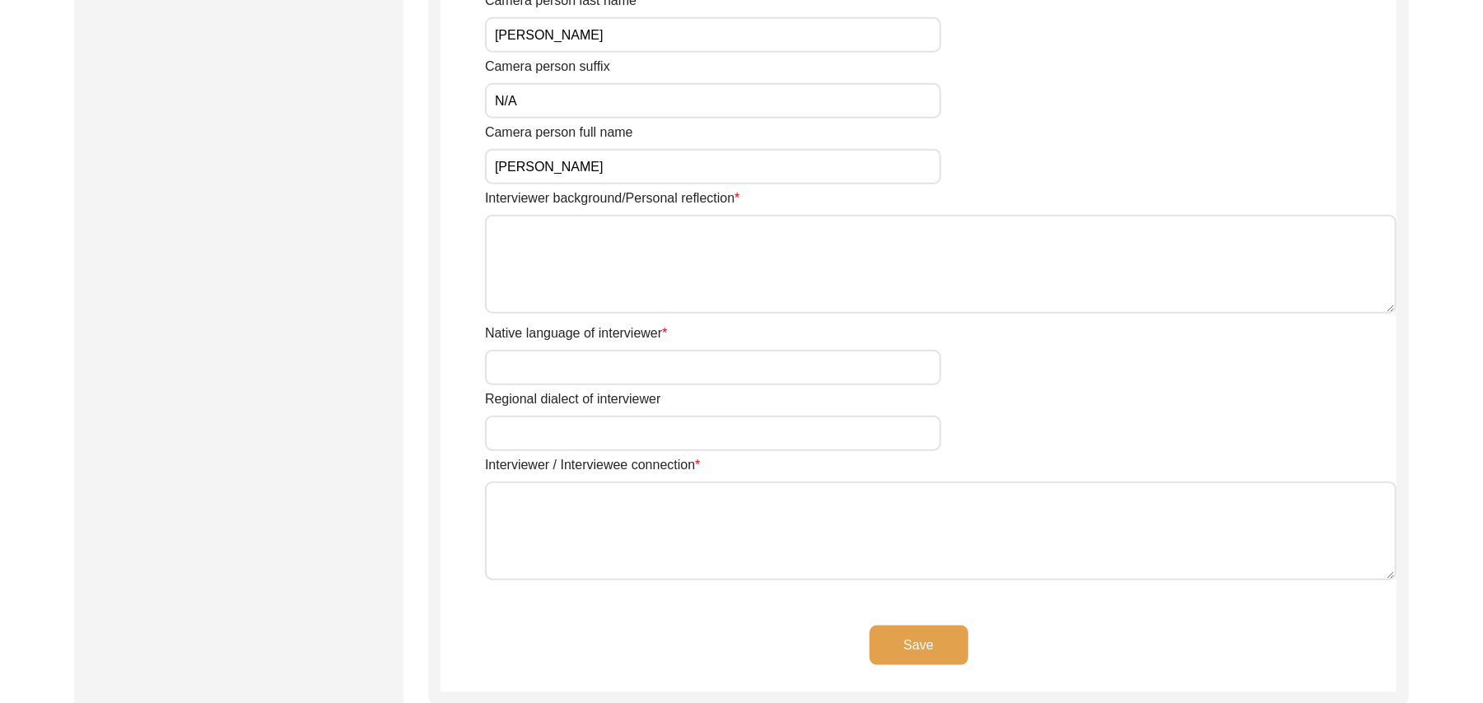
type input "Muhammad Sarfraz"
click at [723, 301] on textarea "Interviewer background/Personal reflection" at bounding box center [941, 264] width 912 height 99
type textarea "A graduate in the subjects of education and Islamic history."
click at [656, 364] on input "Native language of interviewer" at bounding box center [713, 367] width 456 height 35
type input "Punjabi"
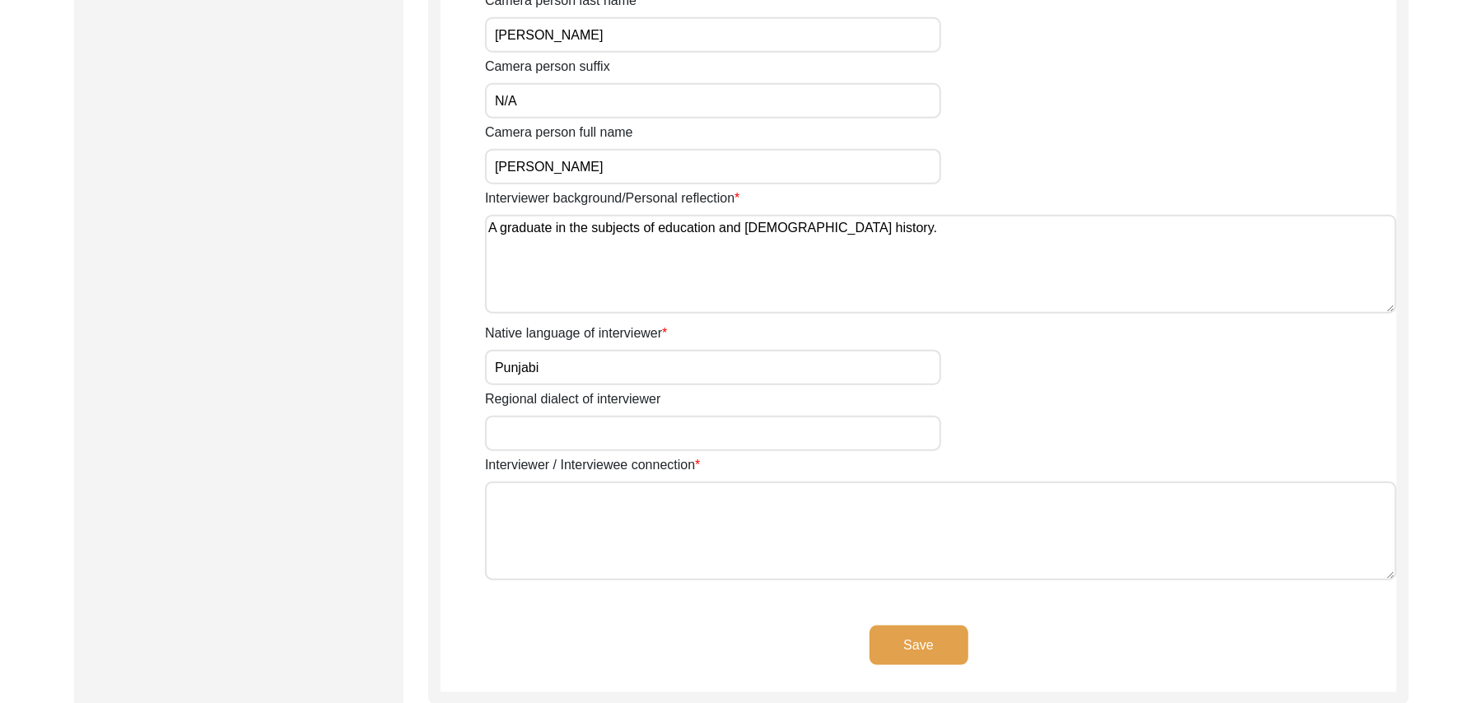
click at [634, 427] on input "Regional dialect of interviewer" at bounding box center [713, 433] width 456 height 35
type input "Malwai"
click at [618, 530] on textarea "Interviewer / Interviewee connection" at bounding box center [941, 531] width 912 height 99
paste textarea "N/A"
type textarea "N/A"
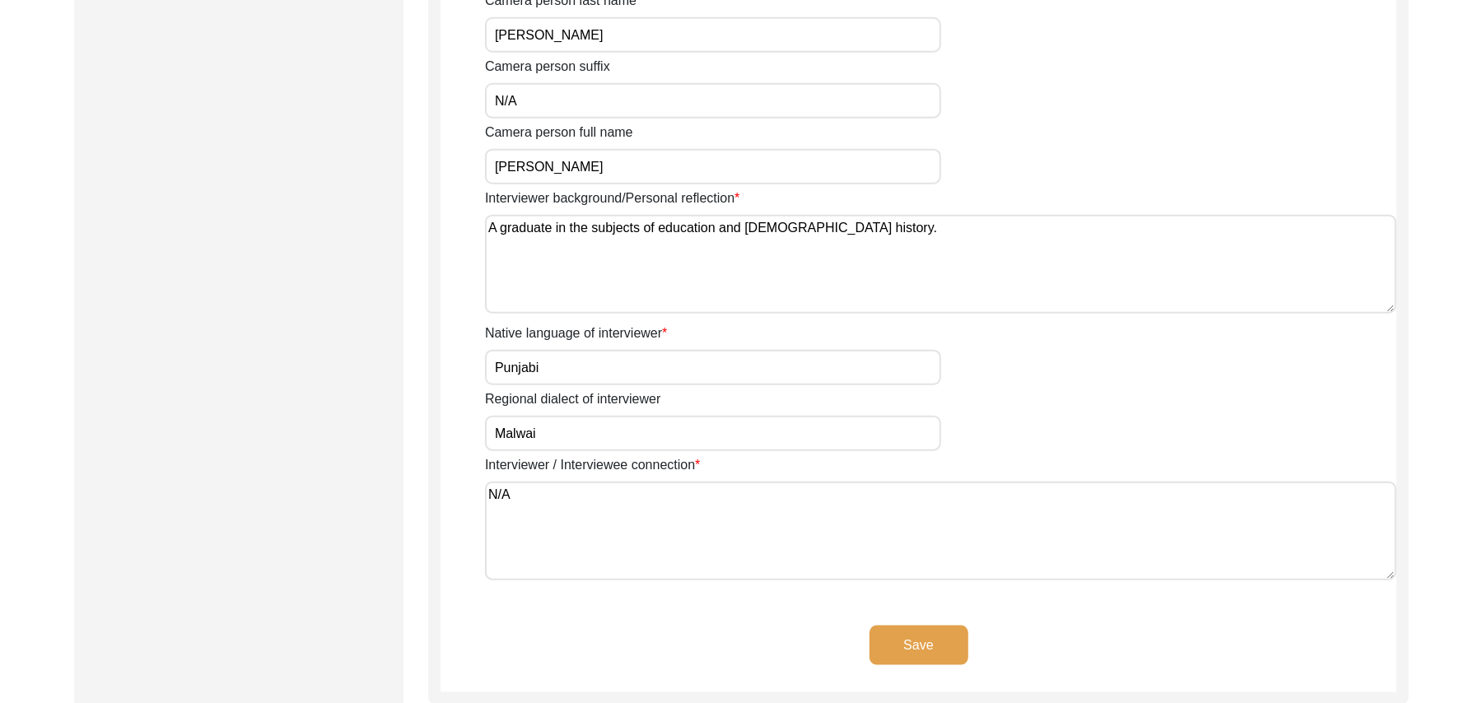
click at [893, 633] on button "Save" at bounding box center [919, 646] width 99 height 40
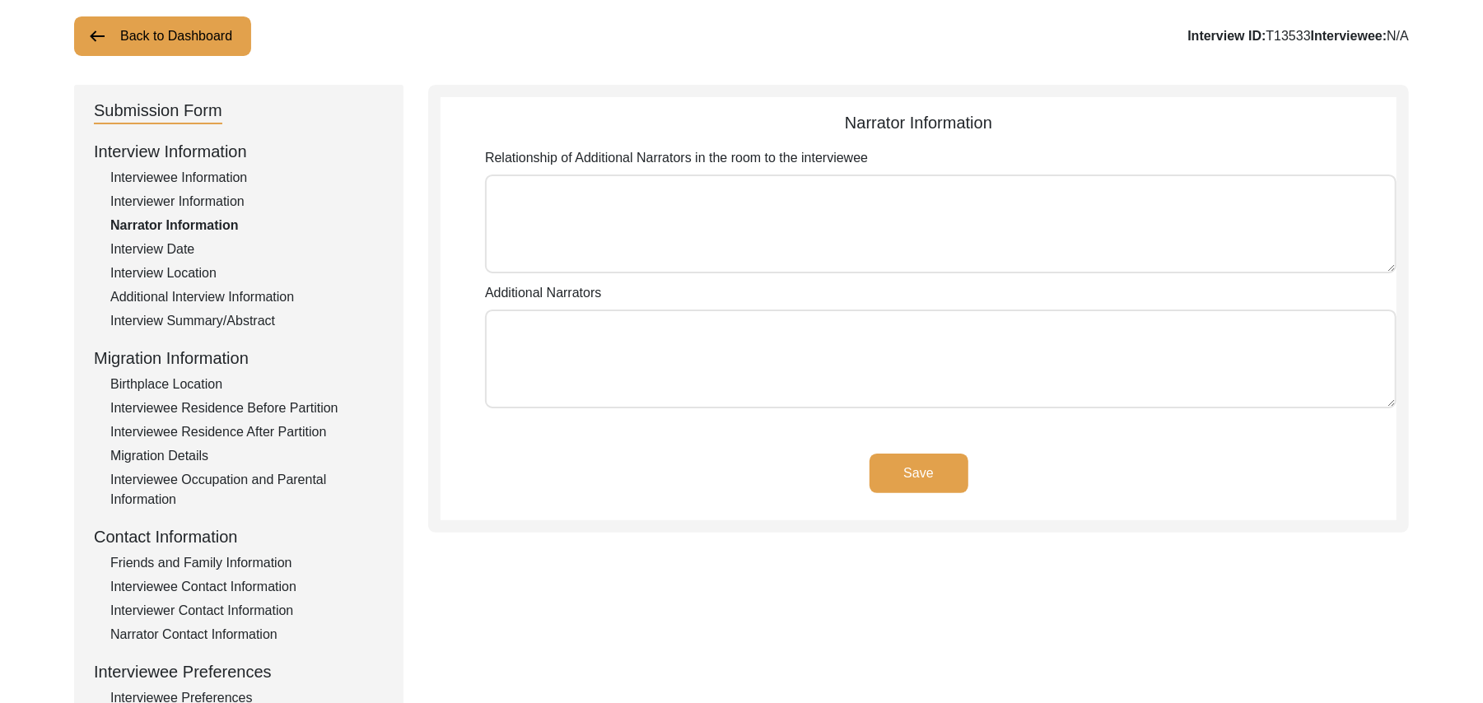
scroll to position [96, 0]
click at [1011, 254] on textarea "Relationship of Additional Narrators in the room to the interviewee" at bounding box center [941, 226] width 912 height 99
paste textarea "N/A"
type textarea "N/A"
click at [916, 356] on textarea "Additional Narrators" at bounding box center [941, 361] width 912 height 99
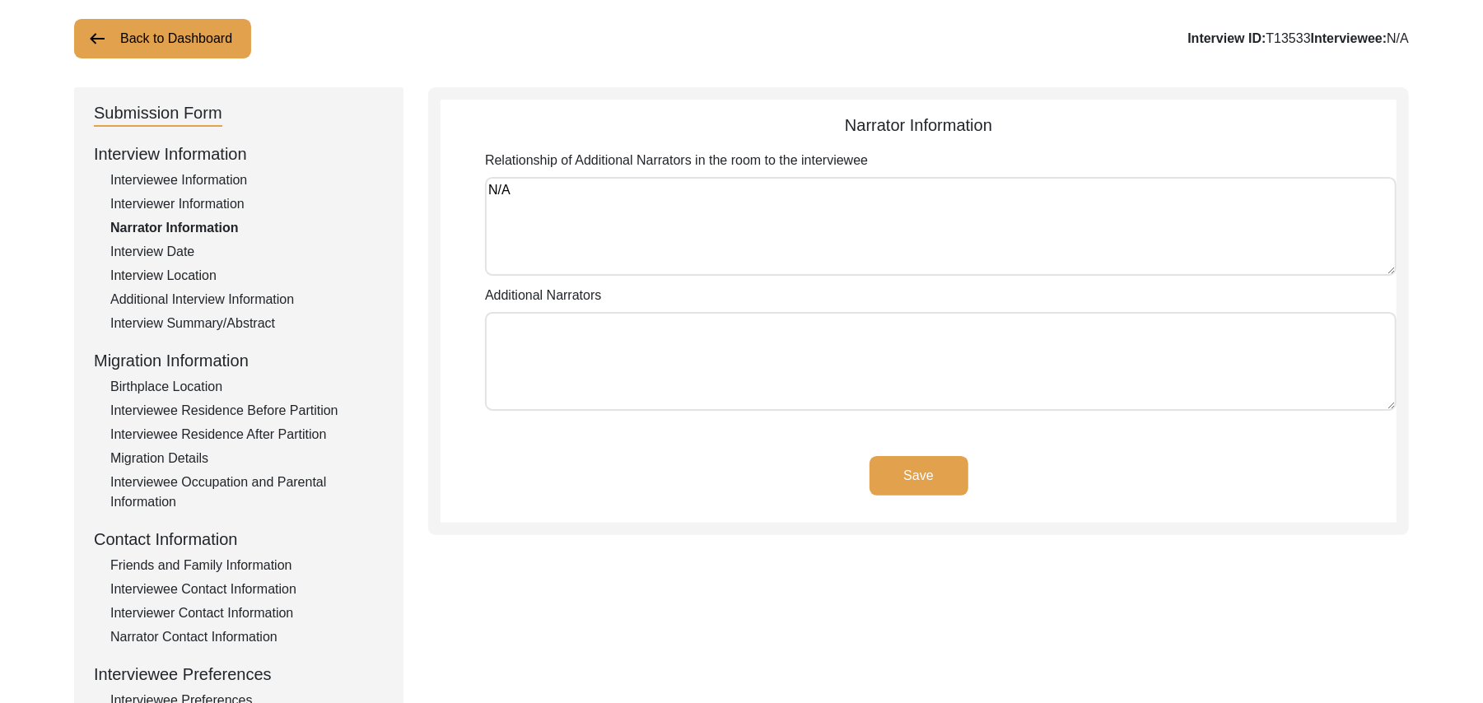
paste textarea "N/A"
type textarea "N/A"
click at [943, 461] on button "Save" at bounding box center [919, 476] width 99 height 40
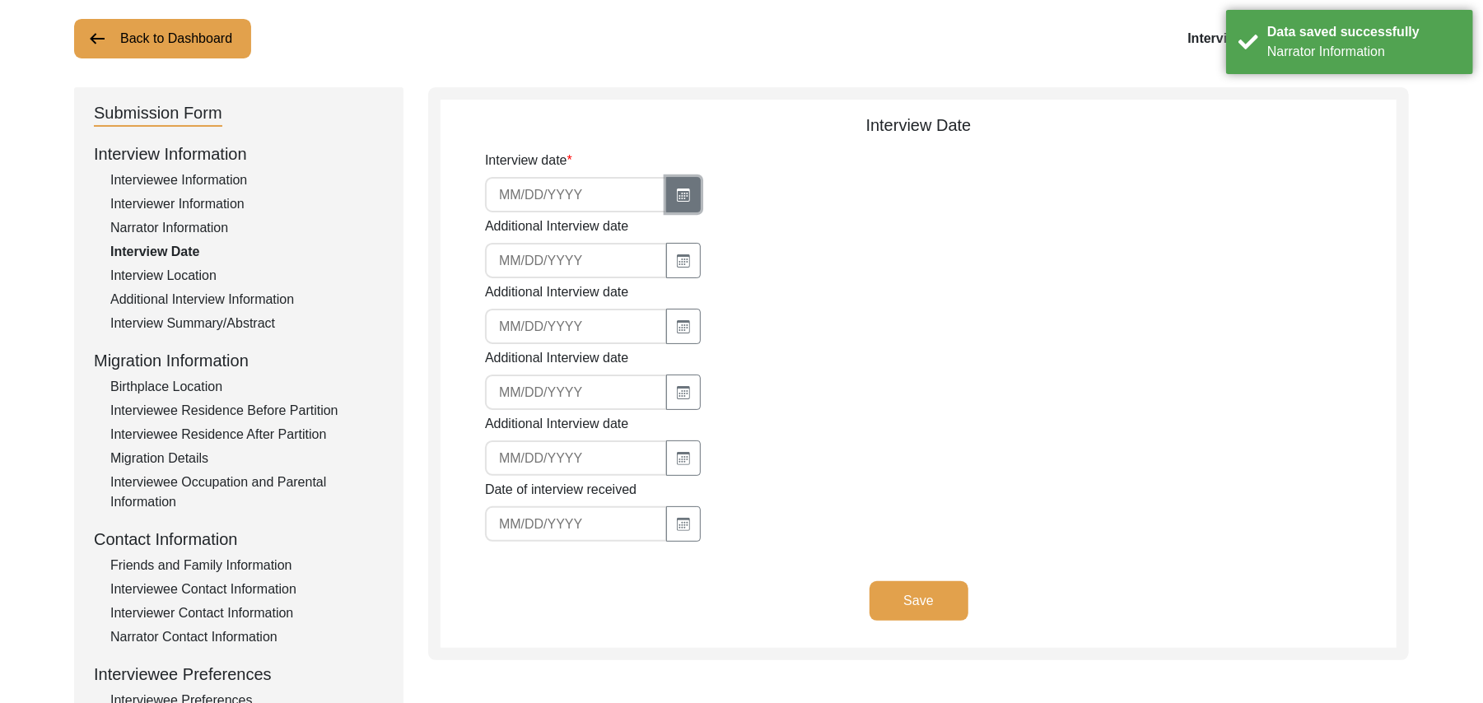
click at [682, 195] on icon "button" at bounding box center [683, 196] width 9 height 7
select select "9"
select select "2025"
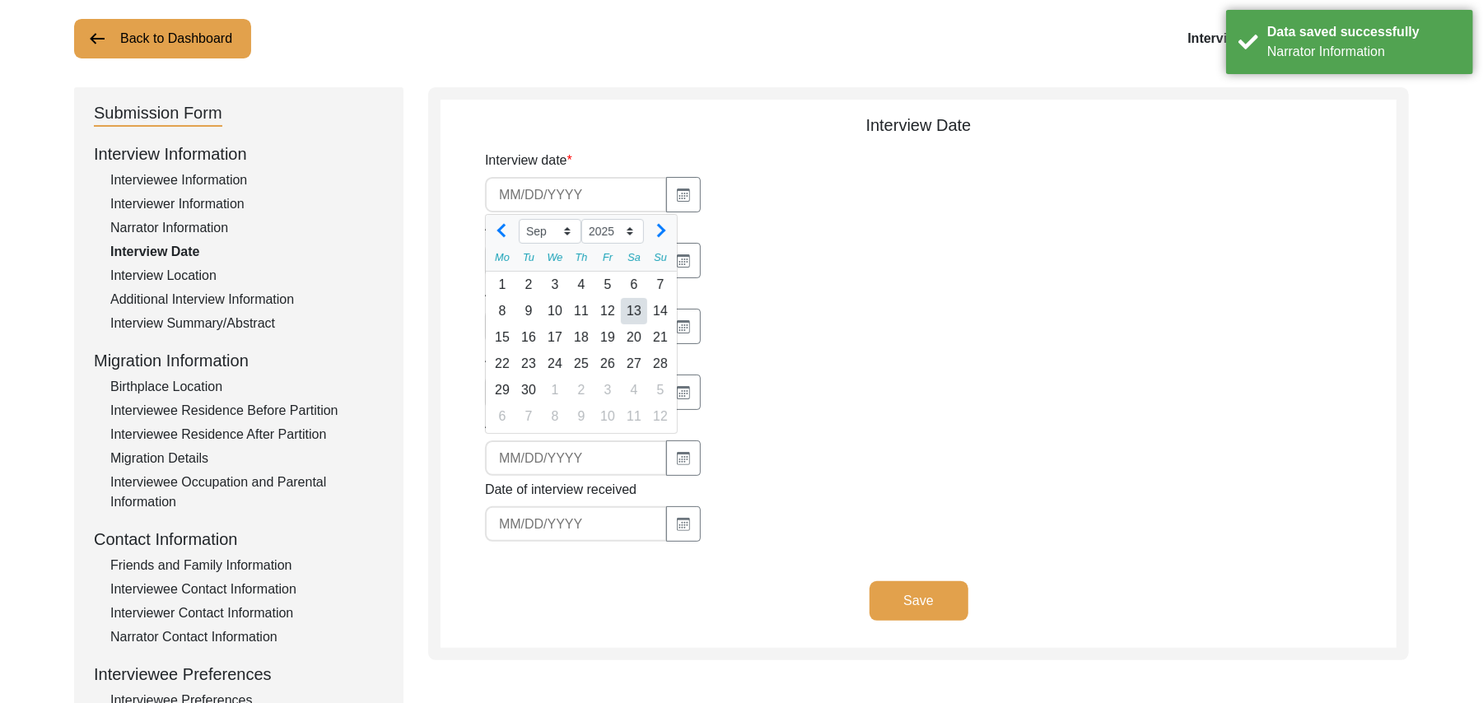
click at [637, 307] on div "13" at bounding box center [634, 311] width 26 height 26
type input "9/13/2025"
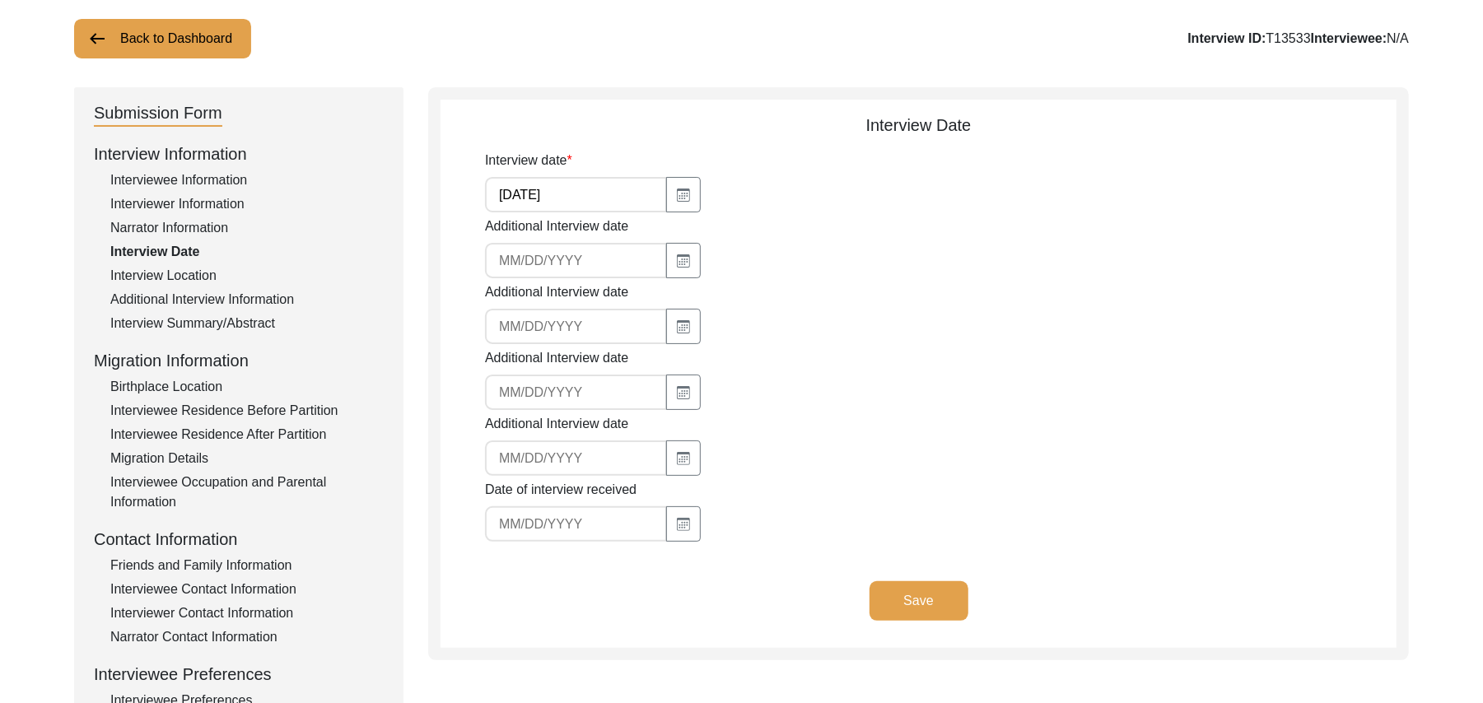
click at [920, 593] on button "Save" at bounding box center [919, 601] width 99 height 40
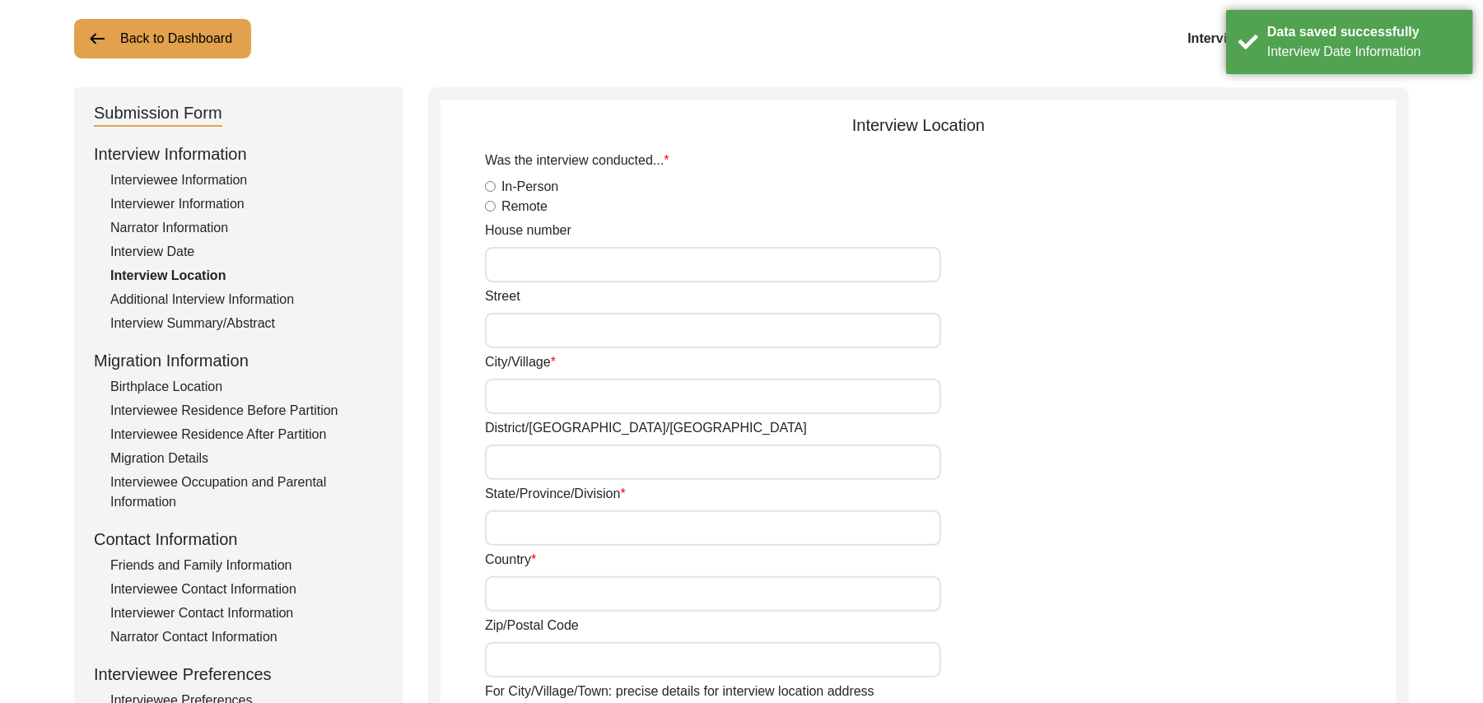
click at [488, 184] on input "In-Person" at bounding box center [490, 186] width 11 height 11
radio input "true"
click at [508, 255] on input "House number" at bounding box center [713, 264] width 456 height 35
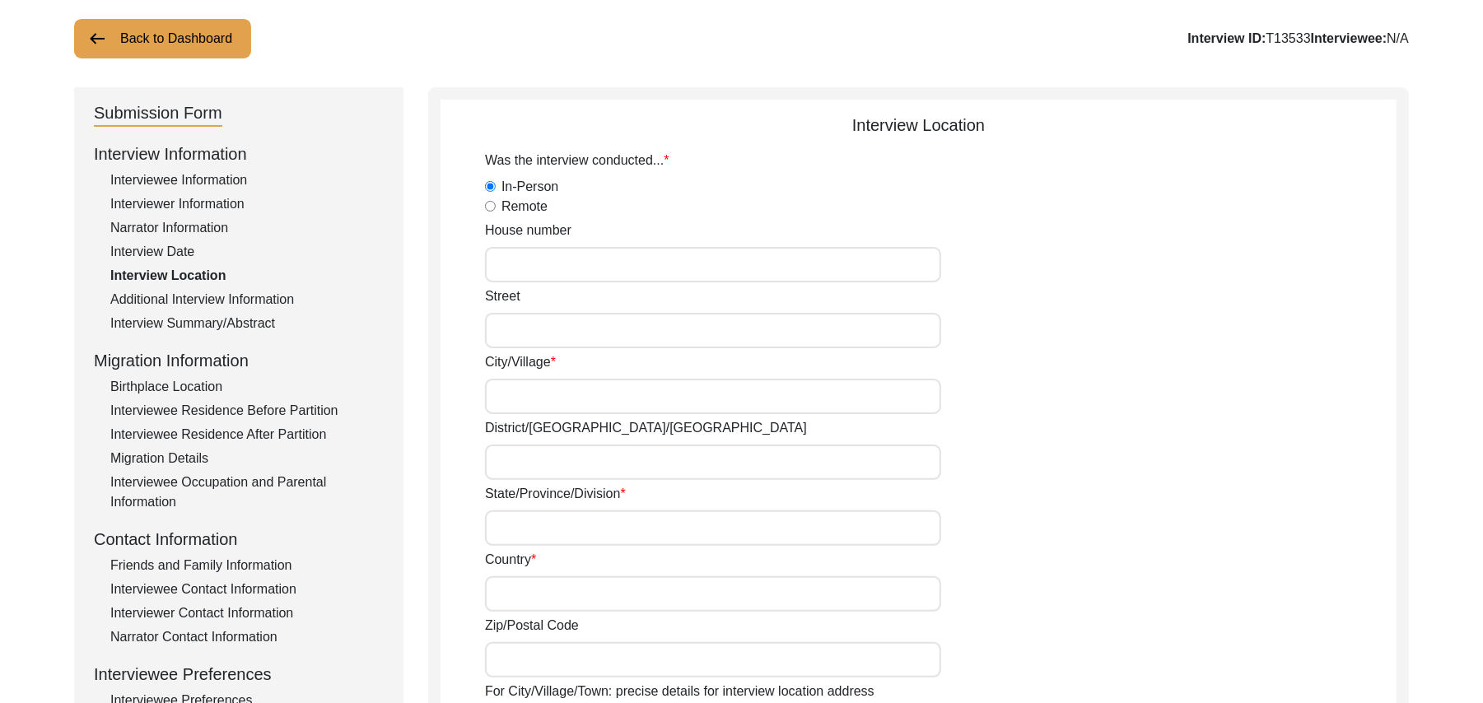
paste input "N/A"
type input "N/A"
click at [498, 331] on input "Street" at bounding box center [713, 330] width 456 height 35
paste input "N/A"
type input "N/A"
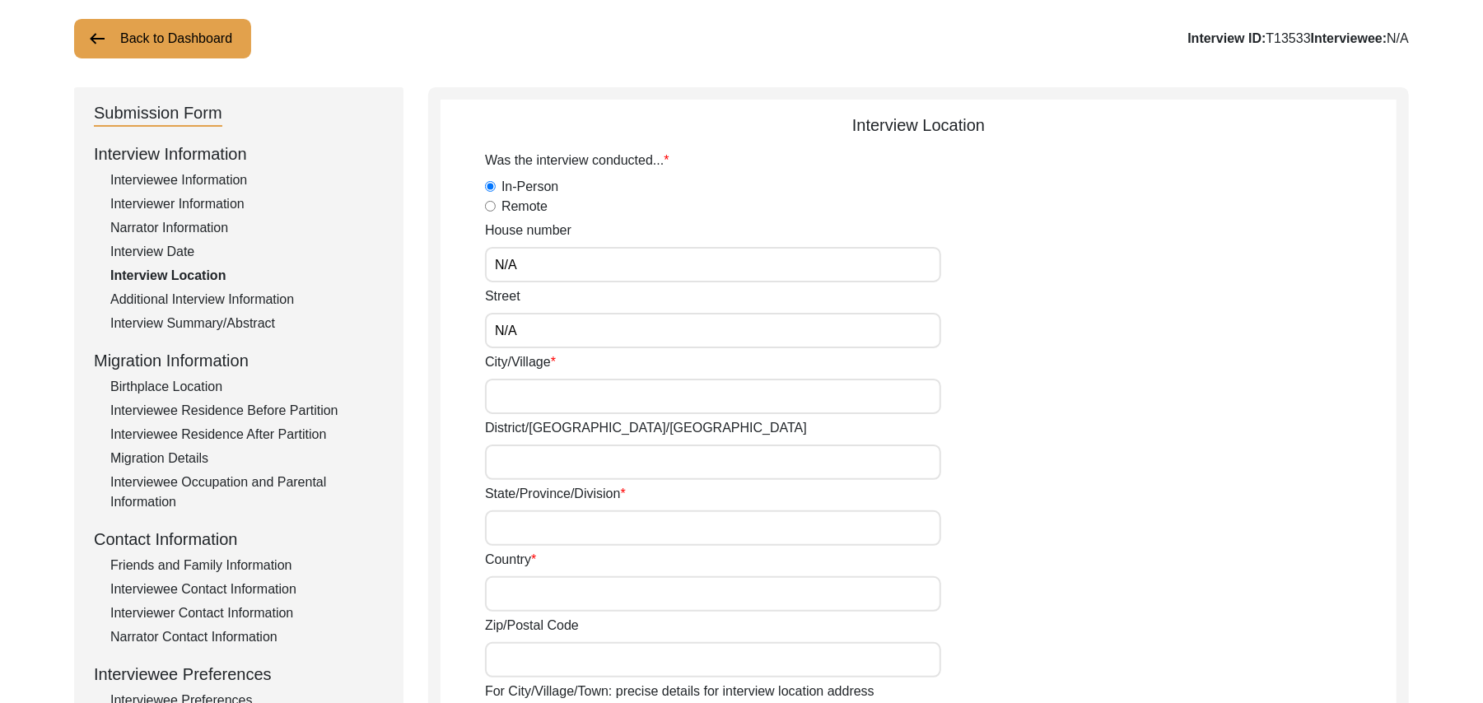
click at [505, 390] on input "City/Village" at bounding box center [713, 396] width 456 height 35
type input "Chak 387JB Alher Kalan"
click at [497, 455] on input "District/tehsil/Jilla" at bounding box center [713, 462] width 456 height 35
type input "Toba Tek Singh/ Toba Tek Singh"
click at [499, 532] on input "State/Province/Division" at bounding box center [713, 528] width 456 height 35
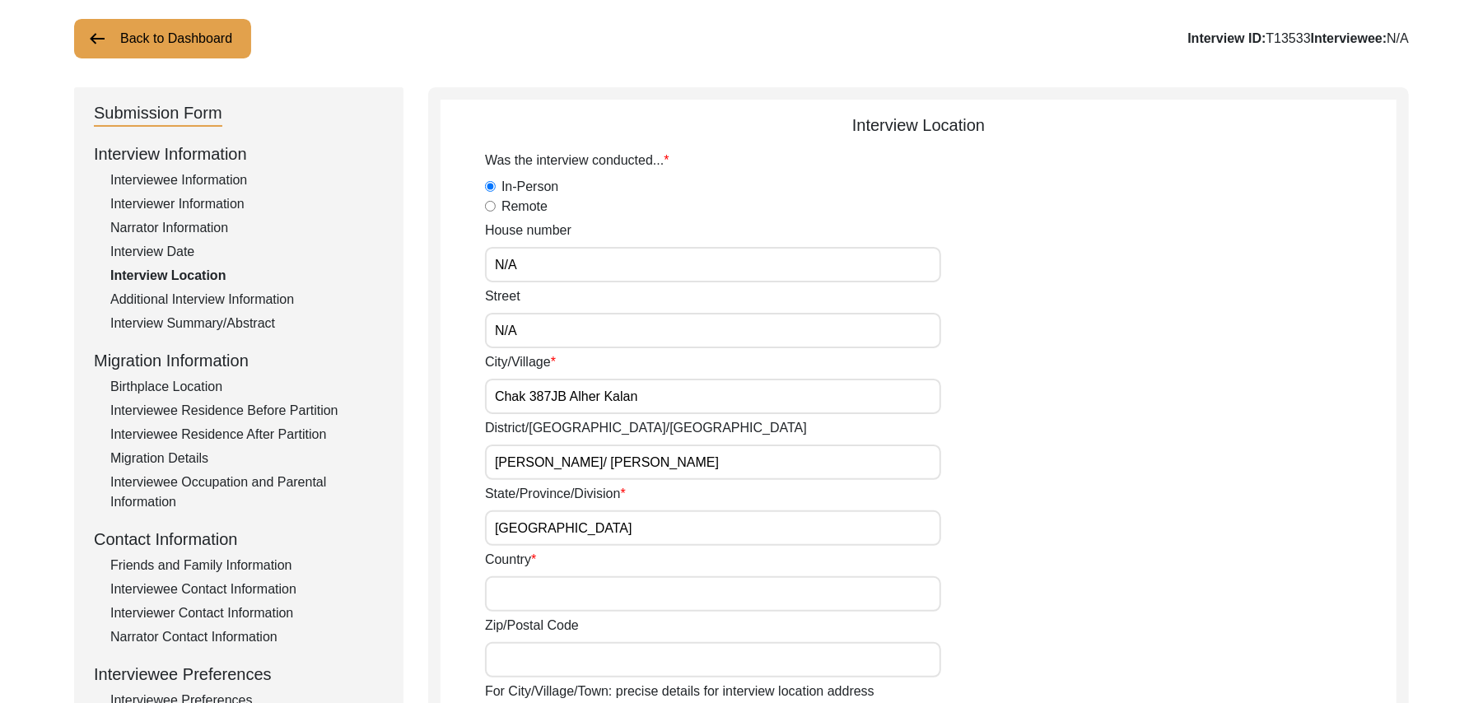
type input "Punjab"
click at [518, 600] on input "Country" at bounding box center [713, 593] width 456 height 35
type input "Pakistan"
click at [531, 663] on input "Zip/Postal Code" at bounding box center [713, 659] width 456 height 35
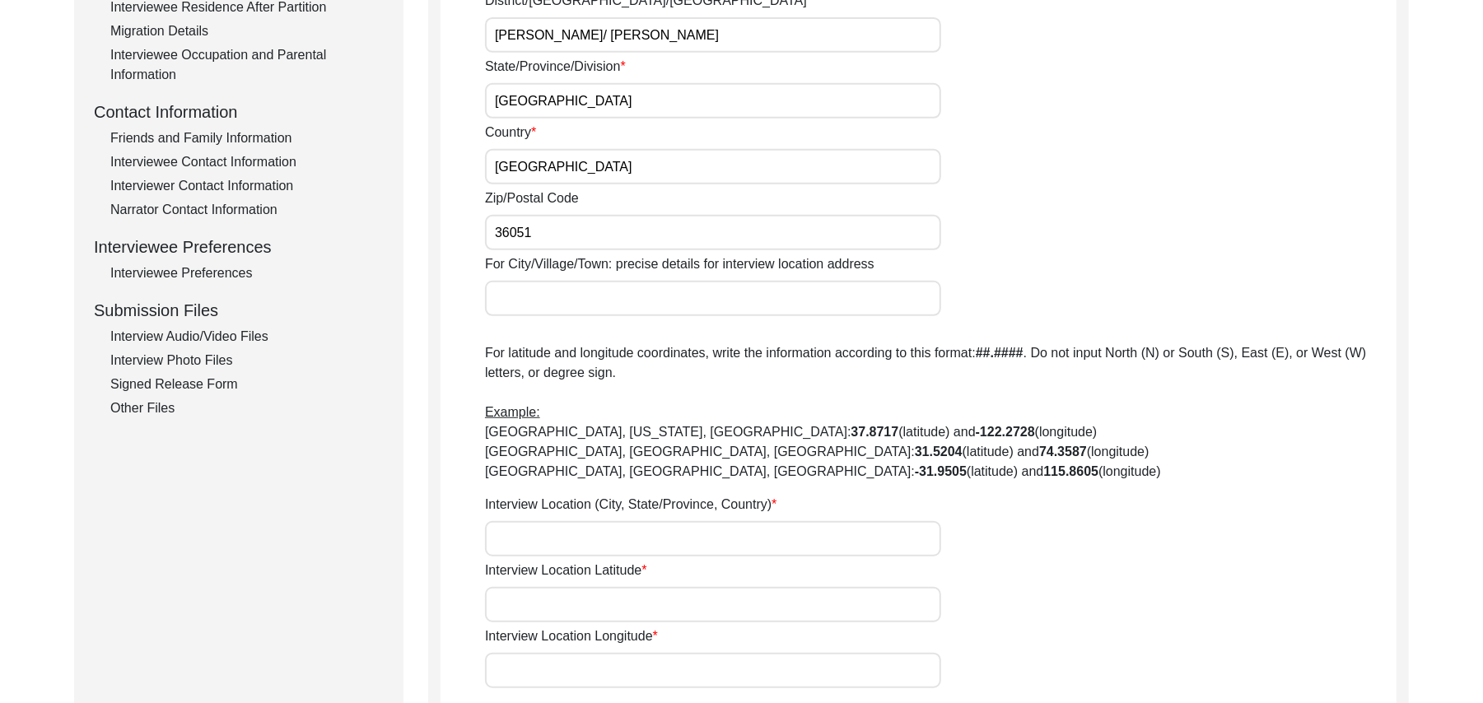
scroll to position [581, 0]
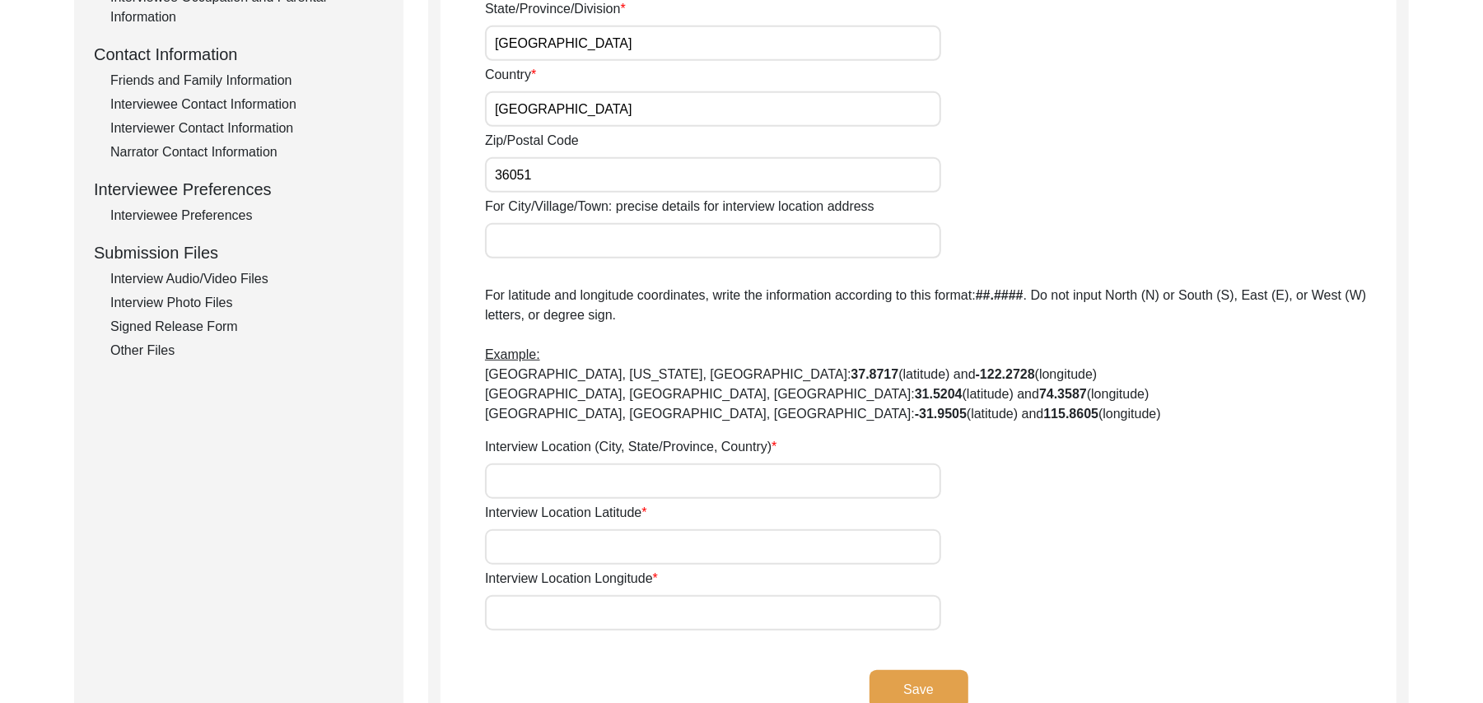
type input "36051"
click at [690, 245] on input "For City/Village/Town: precise details for interview location address" at bounding box center [713, 240] width 456 height 35
type input "Chak 387 JB Alher/ Jhang Toba Tek Singh Road"
click at [669, 483] on input "Interview Location (City, State/Province, Country)" at bounding box center [713, 481] width 456 height 35
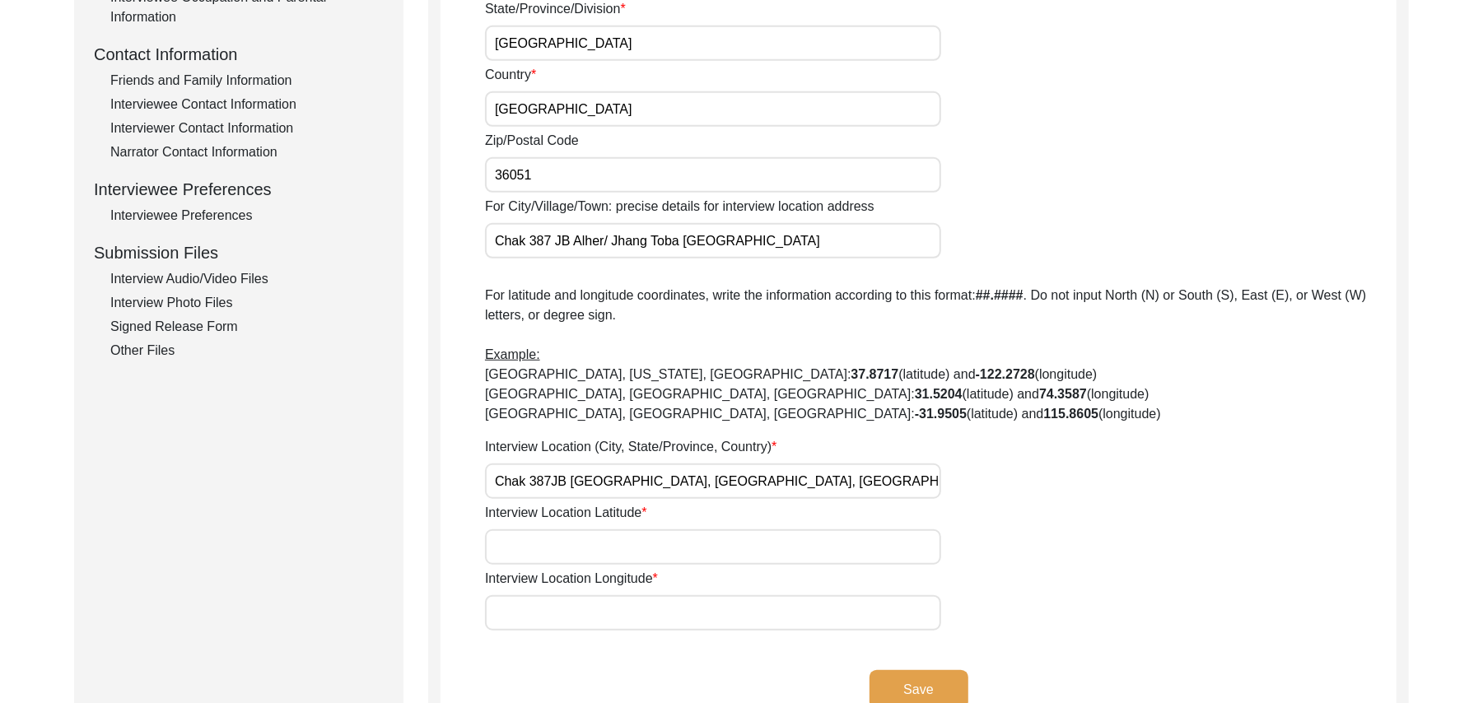
type input "Chak 387JB Alher Kalan, Punjab, Pakistan"
click at [669, 548] on input "Interview Location Latitude" at bounding box center [713, 547] width 456 height 35
paste input "N/A"
type input "N/A"
click at [642, 614] on input "Interview Location Longitude" at bounding box center [713, 612] width 456 height 35
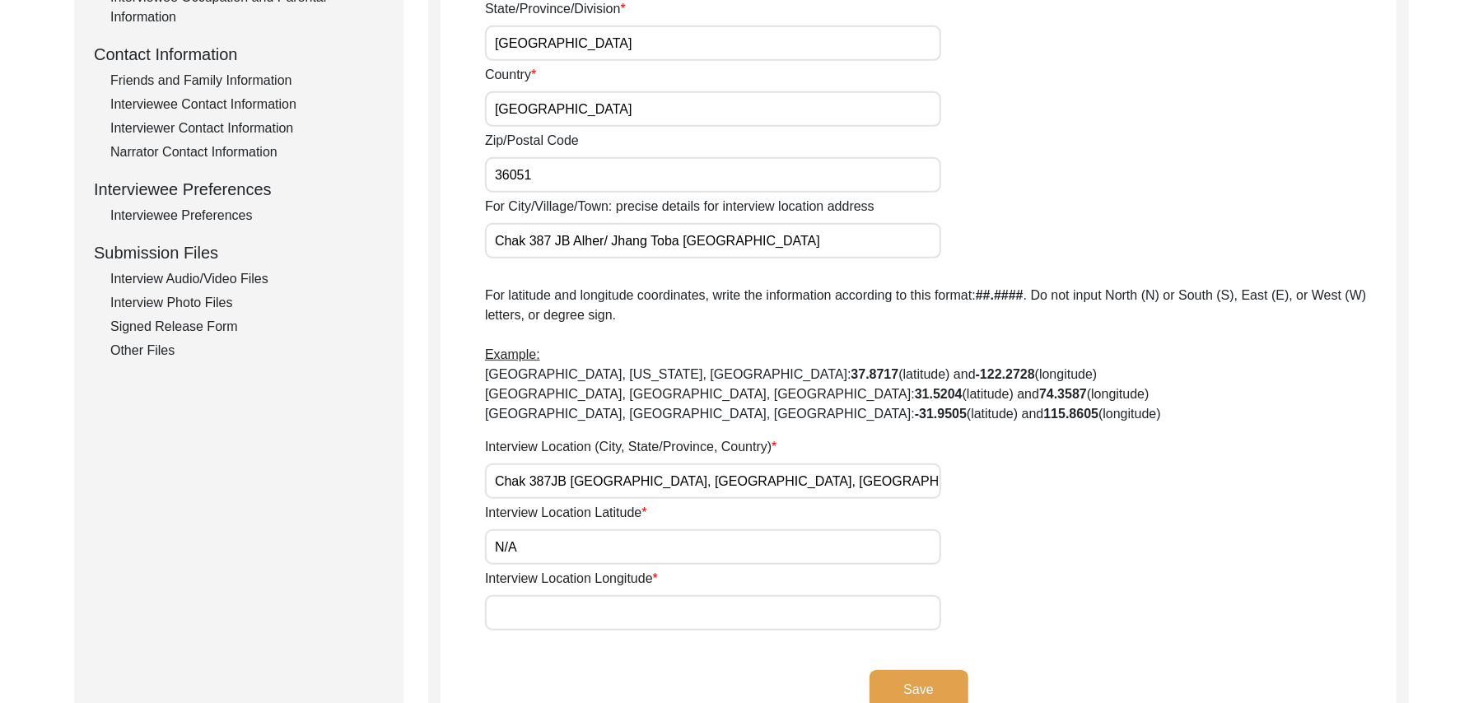
paste input "N/A"
type input "N/A"
click at [933, 682] on button "Save" at bounding box center [919, 690] width 99 height 40
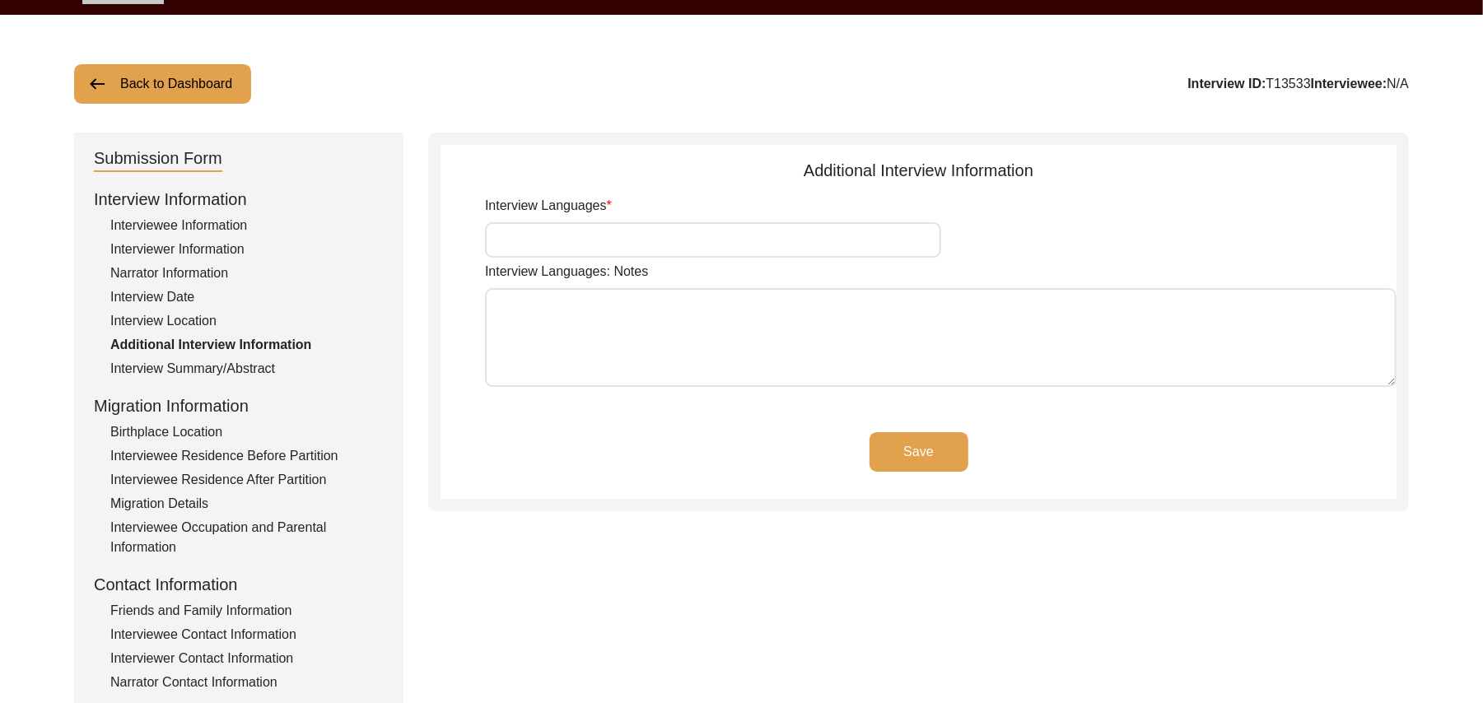
scroll to position [47, 0]
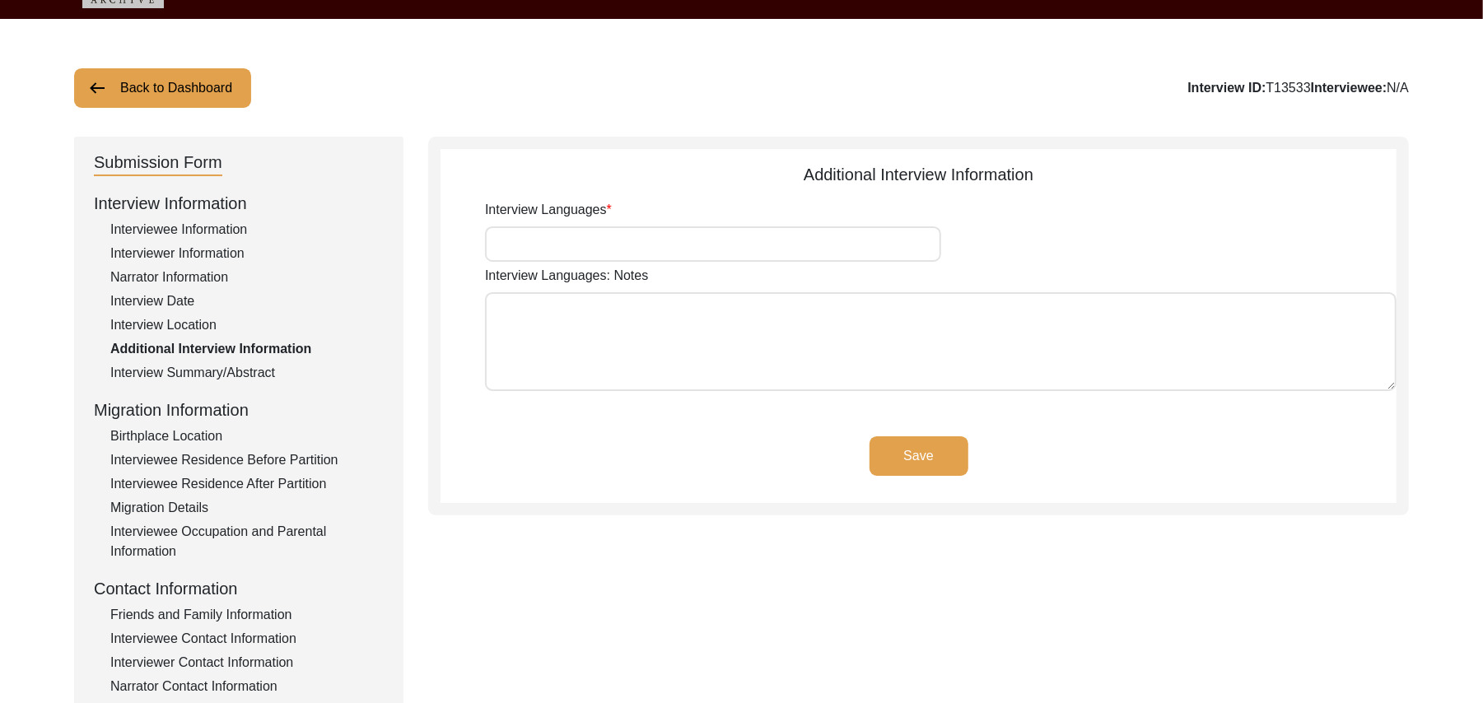
click at [769, 252] on input "Interview Languages" at bounding box center [713, 243] width 456 height 35
type input "Punjabi"
click at [753, 346] on textarea "Interview Languages: Notes" at bounding box center [941, 341] width 912 height 99
paste textarea "N/A"
type textarea "N/A"
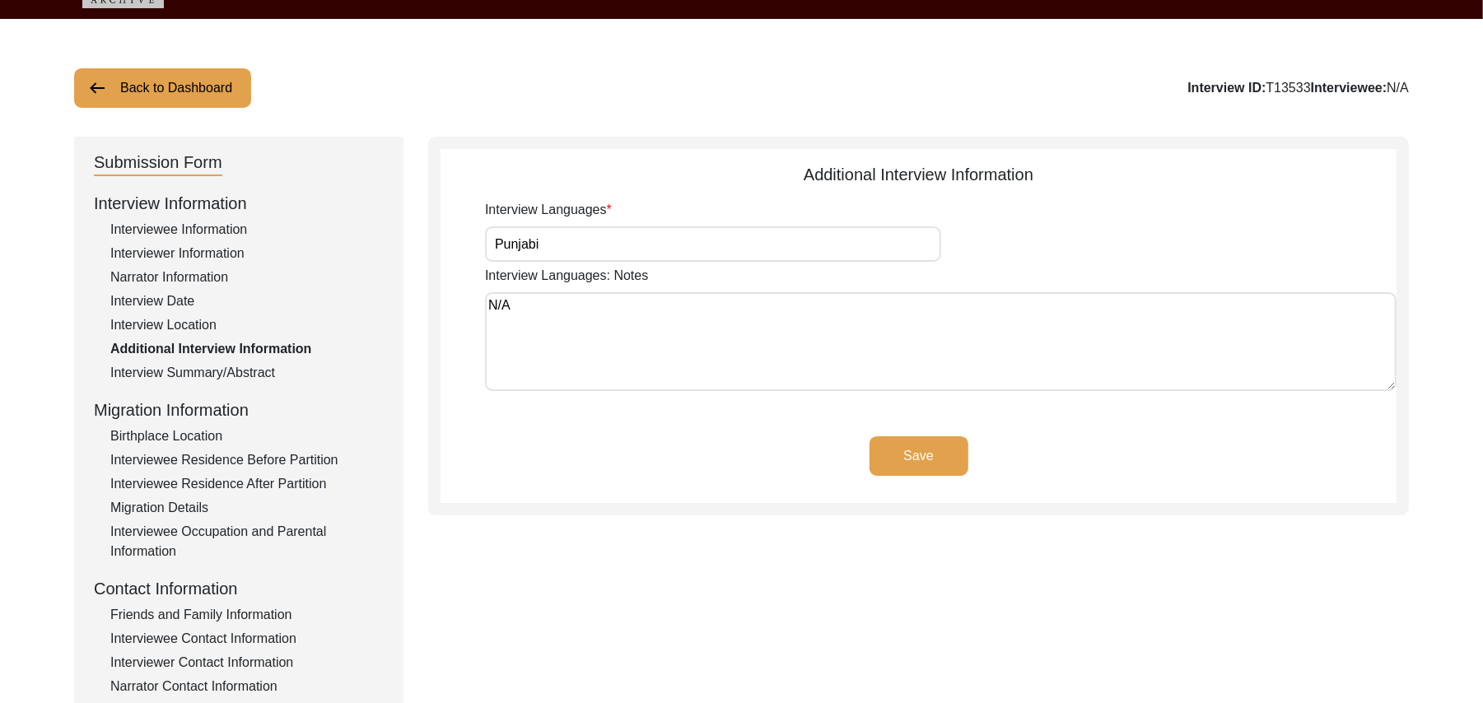
click at [894, 451] on button "Save" at bounding box center [919, 456] width 99 height 40
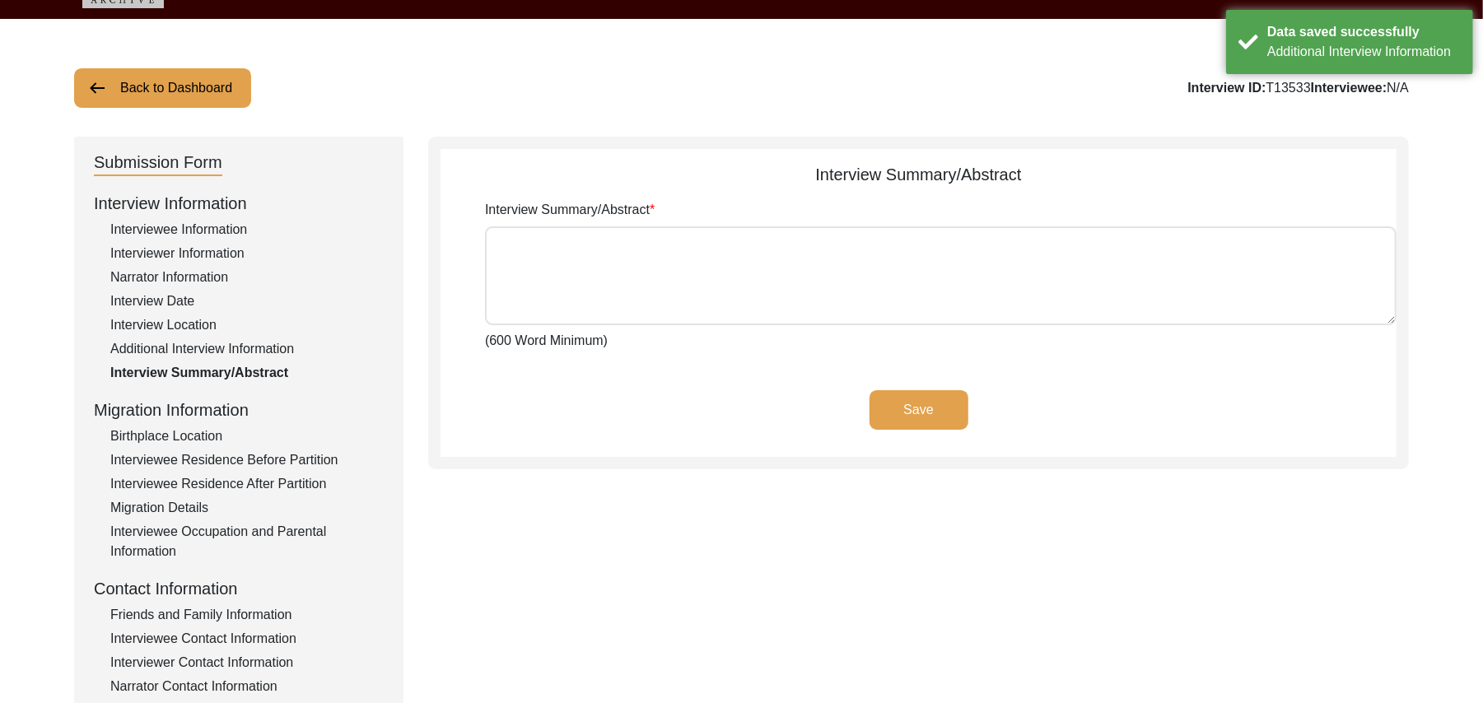
click at [192, 428] on div "Birthplace Location" at bounding box center [246, 437] width 273 height 20
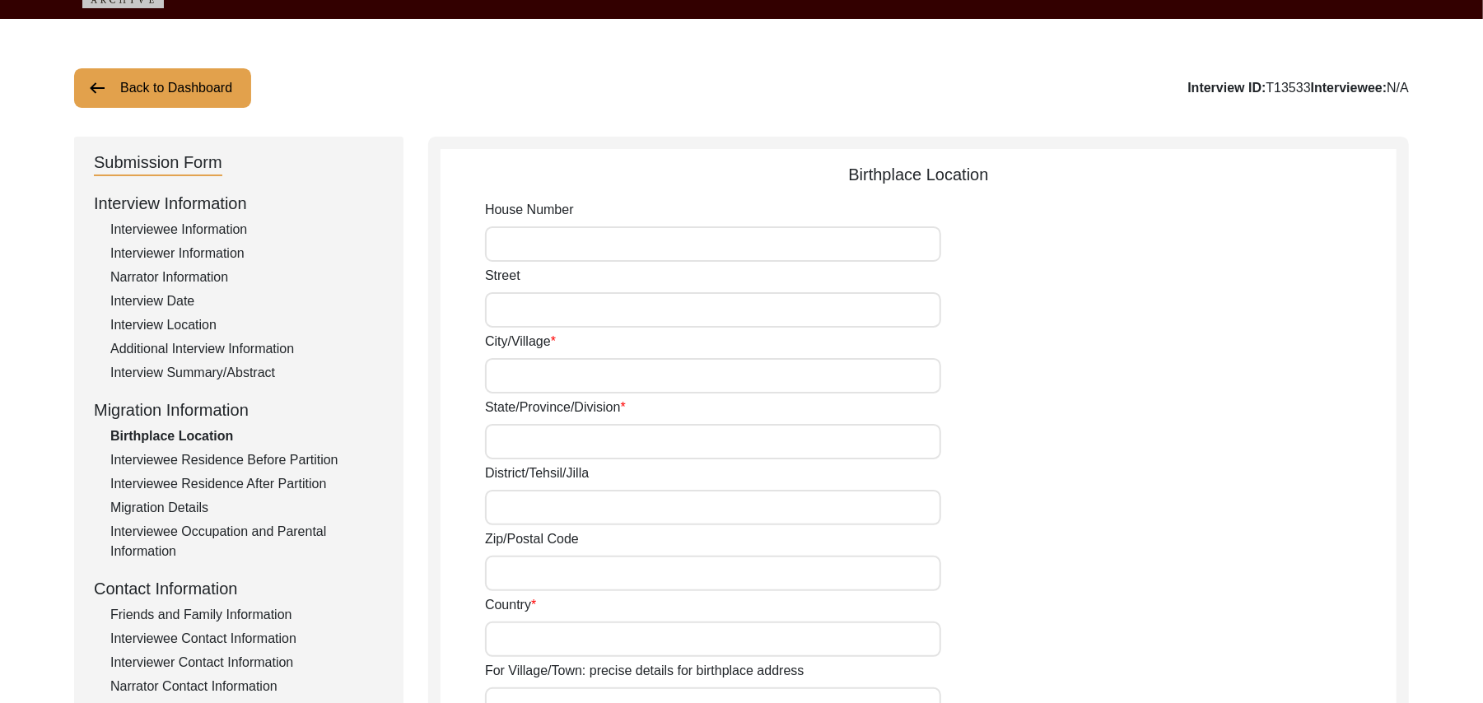
click at [508, 254] on input "House Number" at bounding box center [713, 243] width 456 height 35
paste input "N/A"
type input "N/A"
click at [511, 300] on input "Street" at bounding box center [713, 309] width 456 height 35
paste input "N/A"
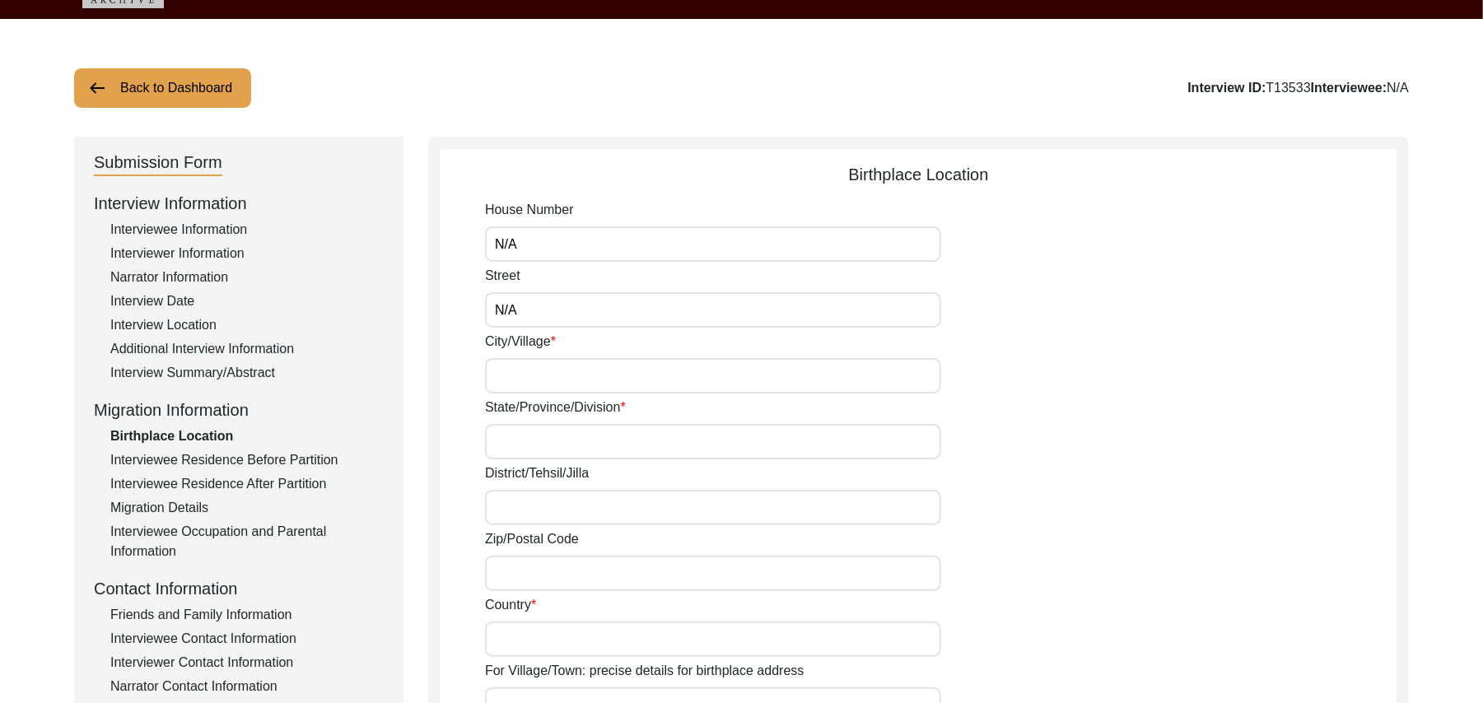
type input "N/A"
click at [509, 374] on input "City/Village" at bounding box center [713, 375] width 456 height 35
type input "Dara Pur"
click at [517, 436] on input "State/Province/Division" at bounding box center [713, 441] width 456 height 35
type input "Punjabi"
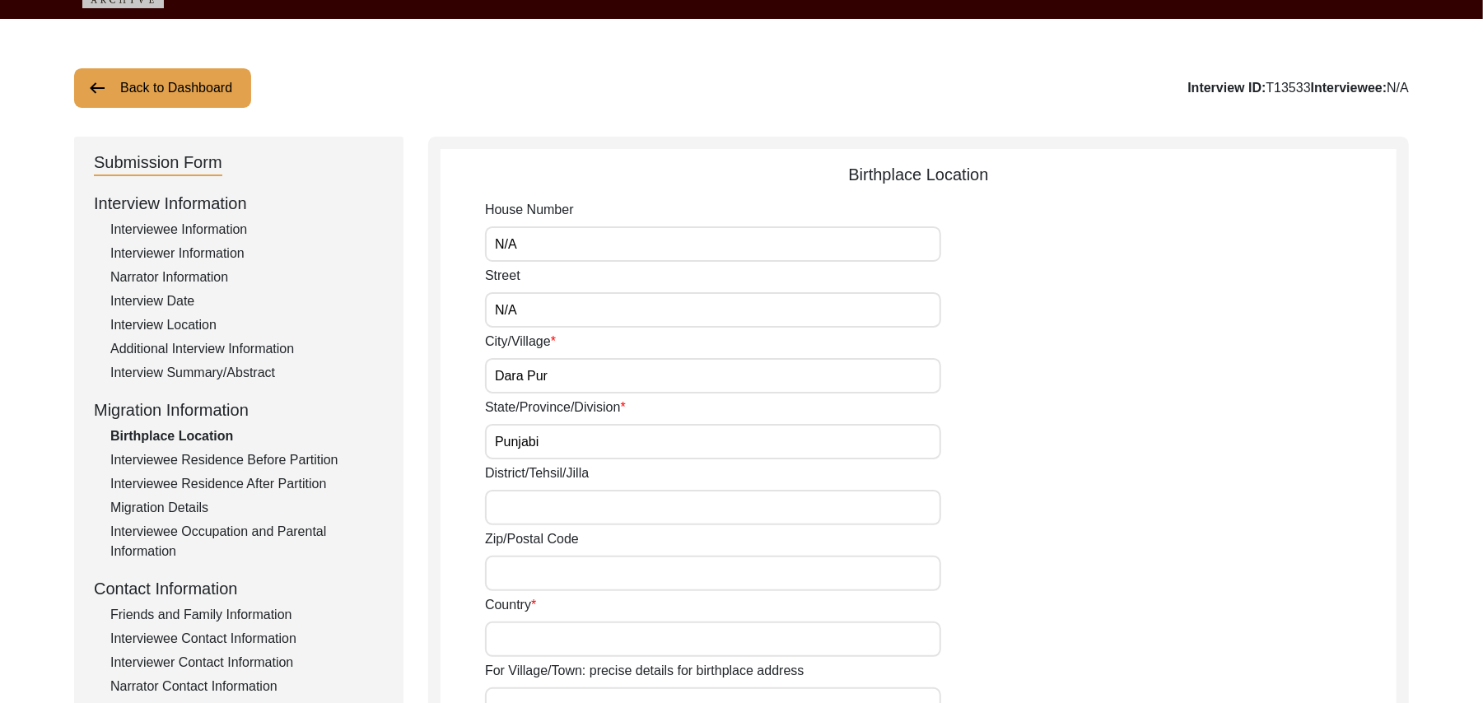
click at [521, 504] on input "District/Tehsil/Jilla" at bounding box center [713, 507] width 456 height 35
type input "Hoshiarpur/ Hoshiarpur"
click at [520, 571] on input "Zip/Postal Code" at bounding box center [713, 573] width 456 height 35
click at [538, 571] on input "Zip/Postal Code" at bounding box center [713, 573] width 456 height 35
type input "144210"
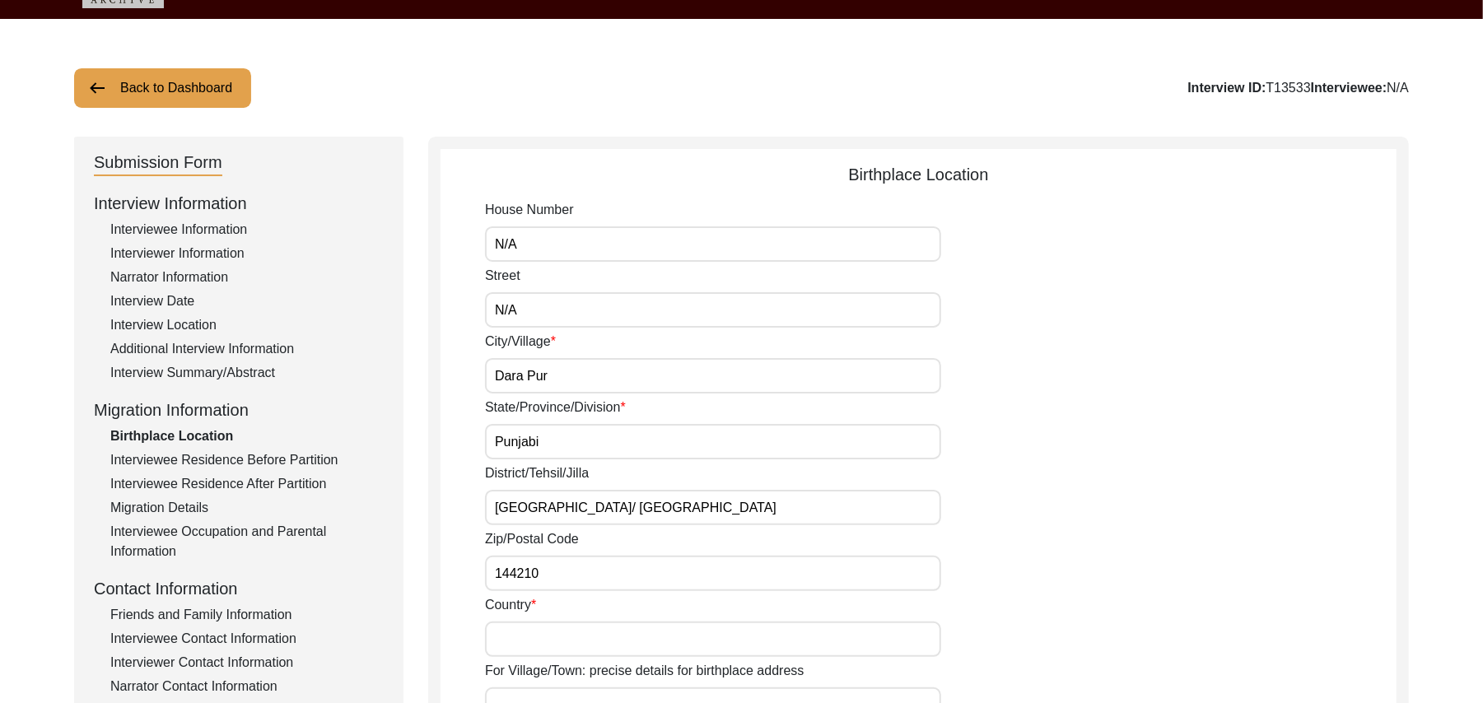
click at [529, 641] on input "Country" at bounding box center [713, 639] width 456 height 35
type input "India"
click at [545, 689] on input "For Village/Town: precise details for birthplace address" at bounding box center [713, 705] width 456 height 35
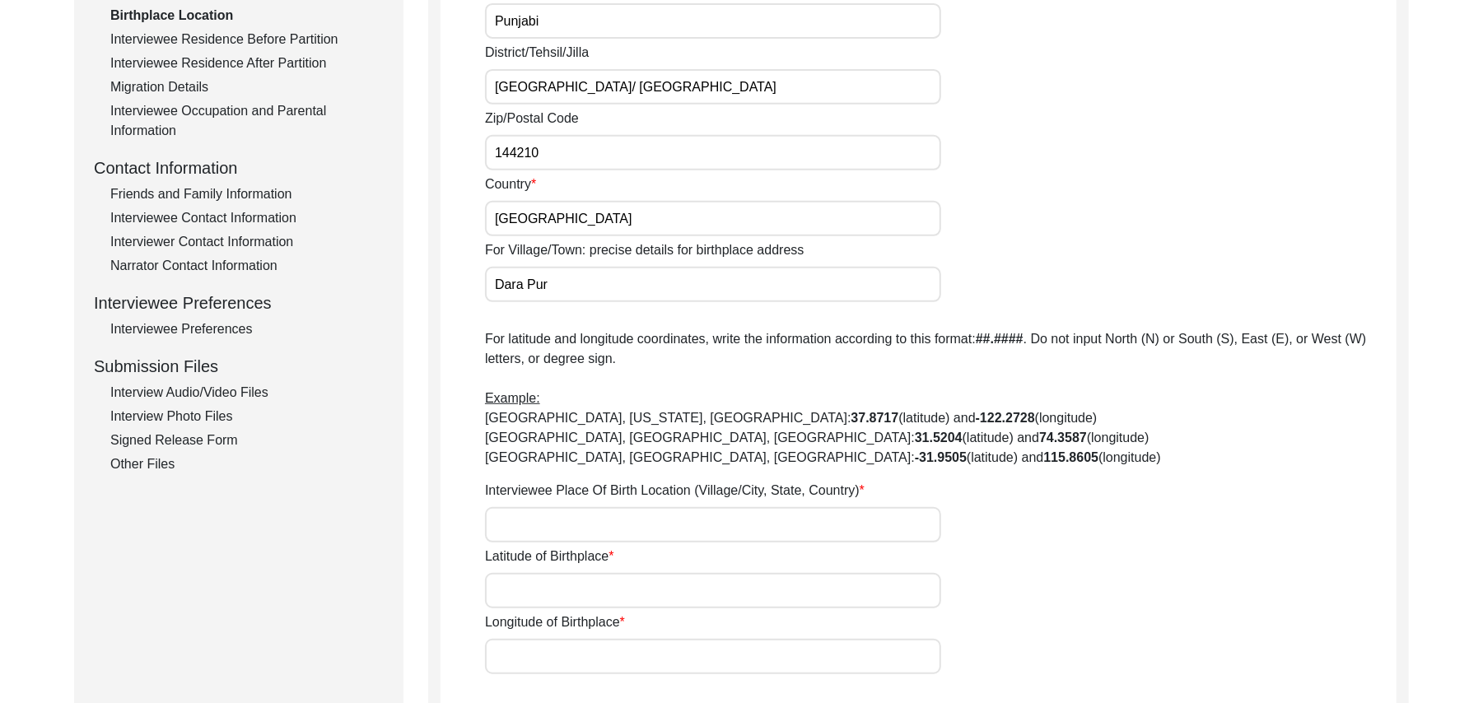
scroll to position [571, 0]
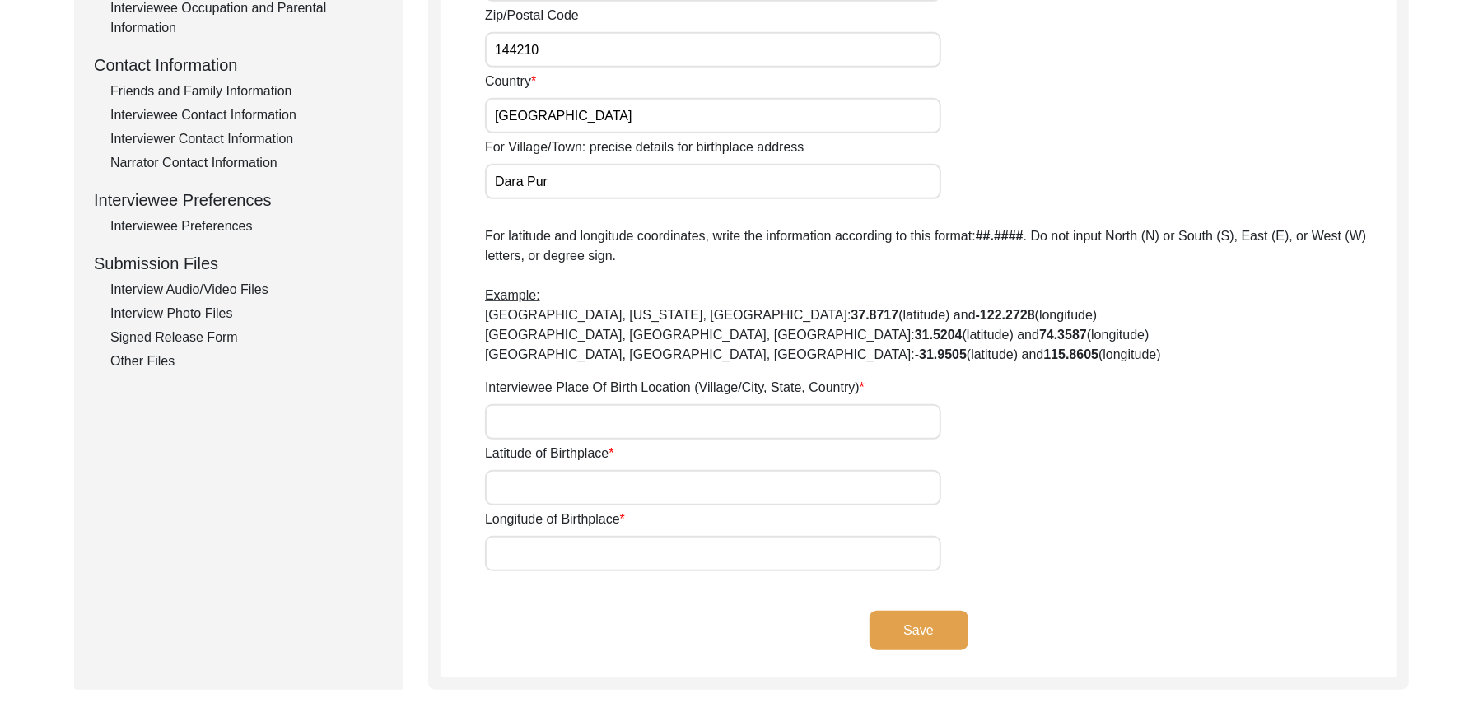
type input "Dara Pur"
click at [670, 426] on input "Interviewee Place Of Birth Location (Village/City, State, Country)" at bounding box center [713, 421] width 456 height 35
type input "Dara Pur, Punjab, India"
click at [673, 488] on input "Latitude of Birthplace" at bounding box center [713, 487] width 456 height 35
paste input "N/A"
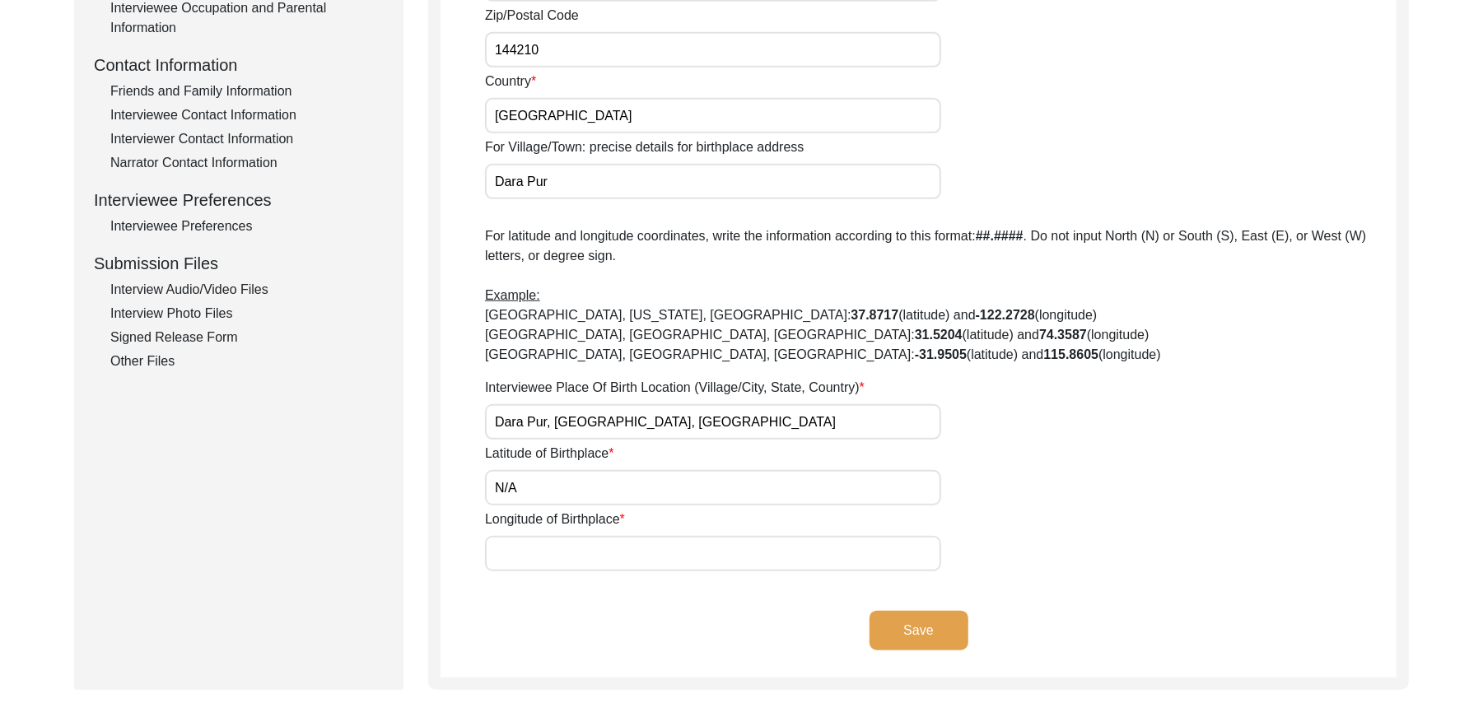
type input "N/A"
click at [650, 557] on input "Longitude of Birthplace" at bounding box center [713, 553] width 456 height 35
paste input "N/A"
type input "N/A"
click at [949, 619] on button "Save" at bounding box center [919, 631] width 99 height 40
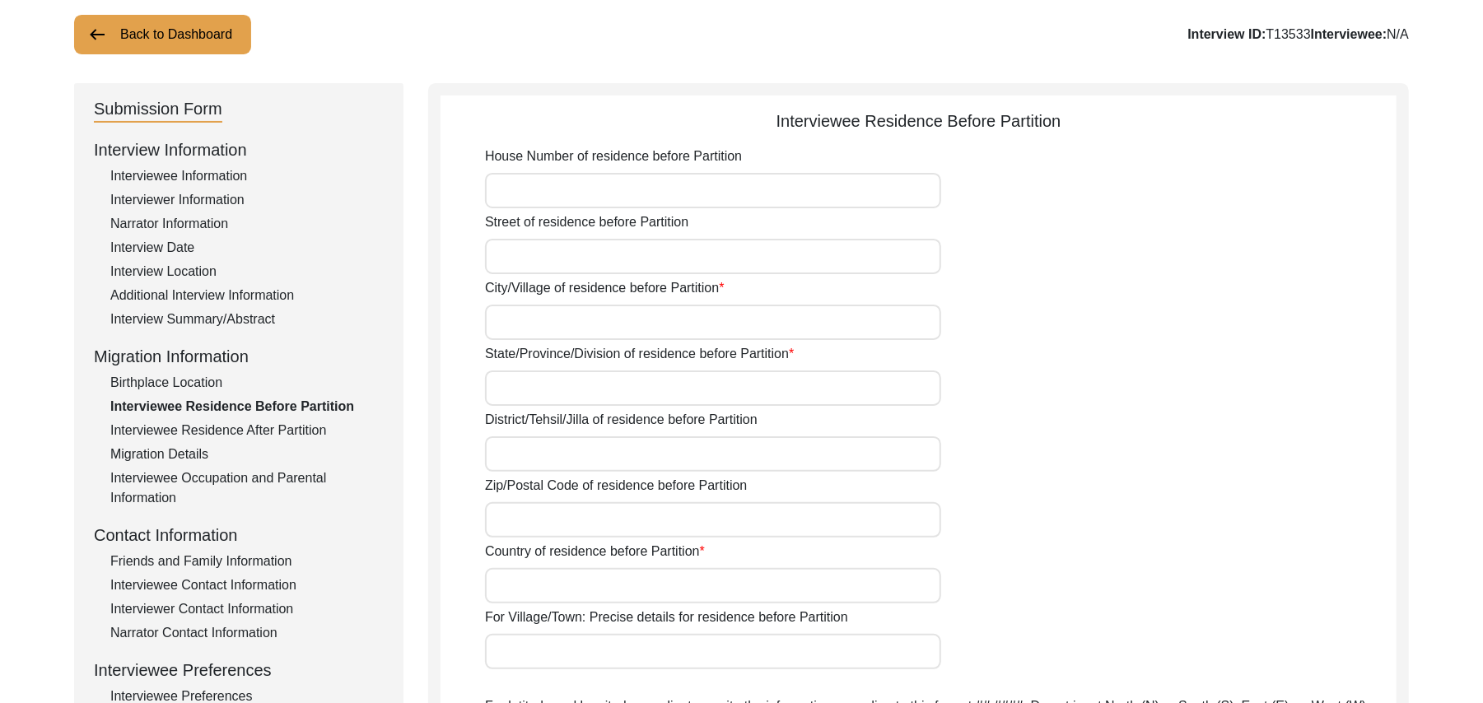
scroll to position [0, 0]
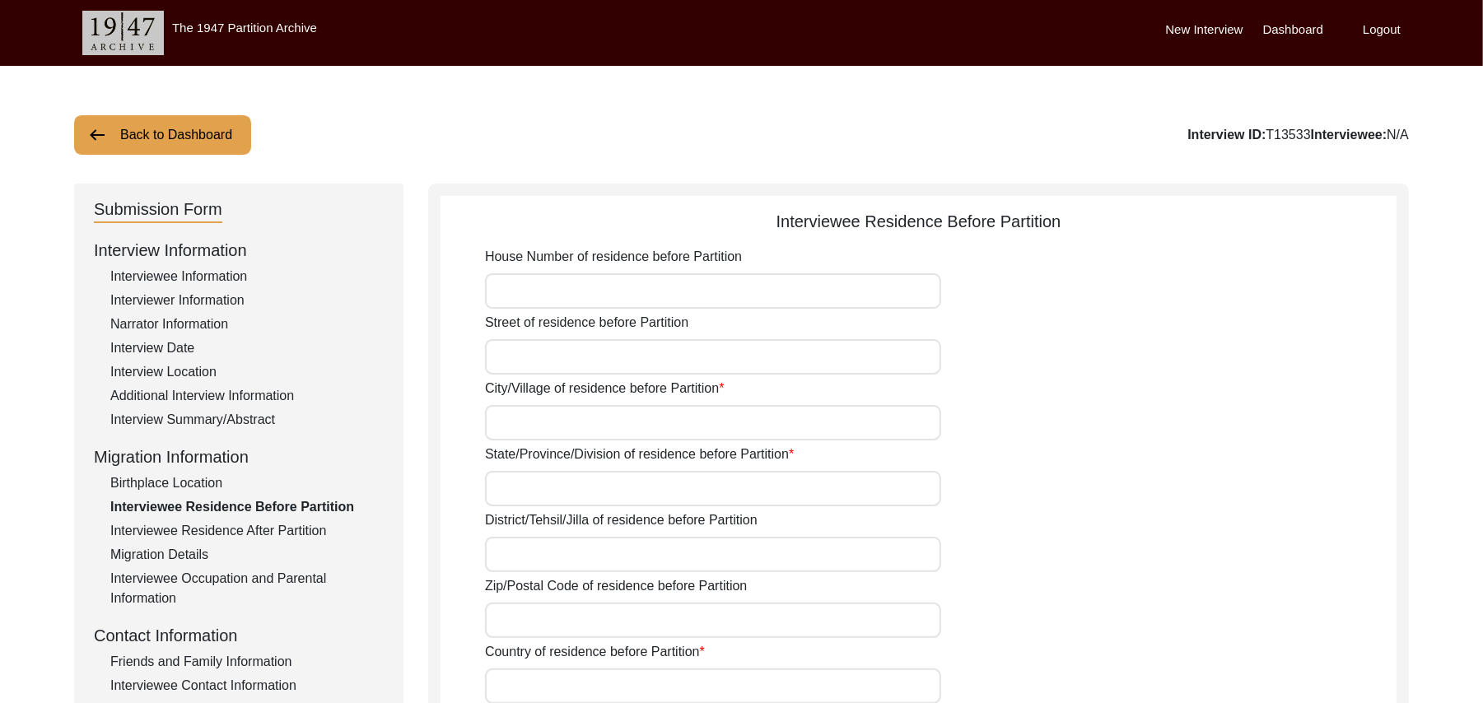
click at [647, 291] on input "House Number of residence before Partition" at bounding box center [713, 290] width 456 height 35
paste input "N/A"
type input "N/A"
click at [604, 361] on input "Street of residence before Partition" at bounding box center [713, 356] width 456 height 35
paste input "N/A"
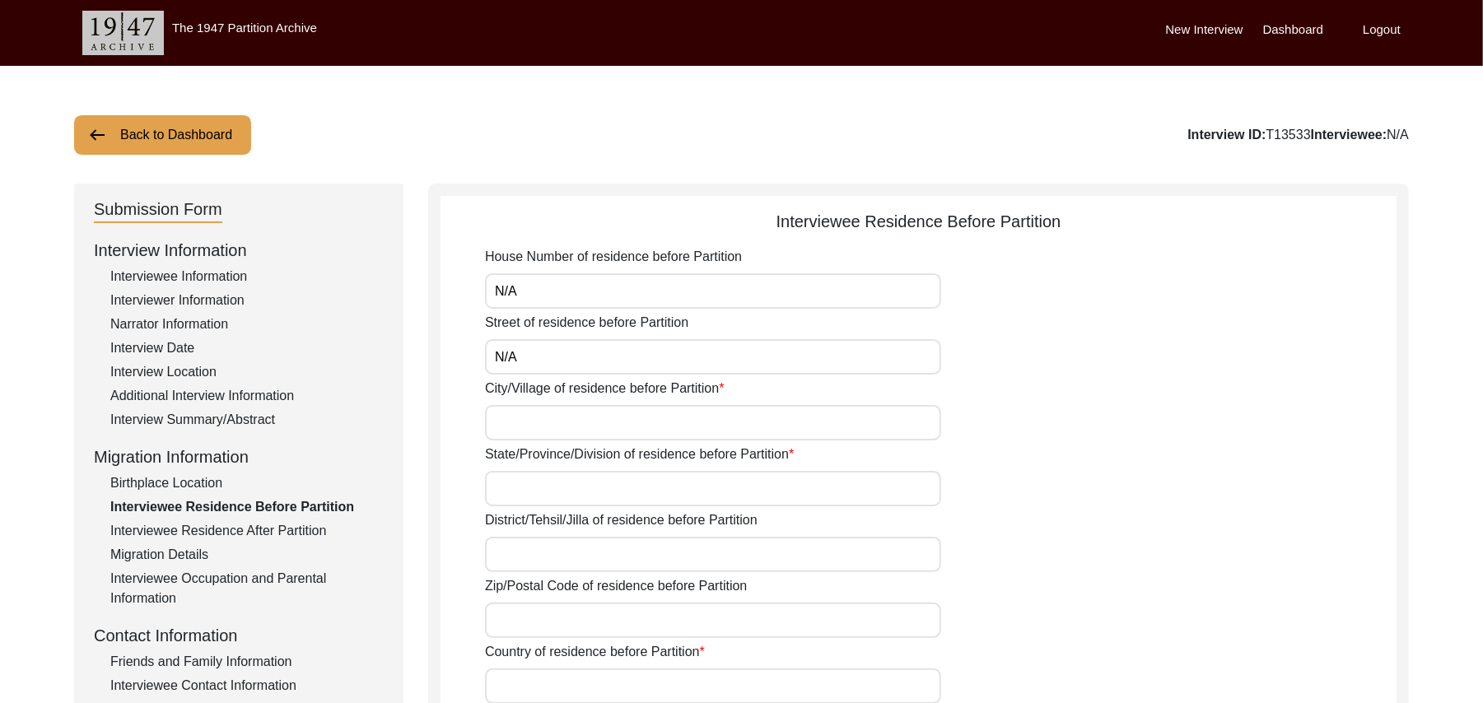
type input "N/A"
click at [572, 429] on input "City/Village of residence before Partition" at bounding box center [713, 422] width 456 height 35
type input "Chak 387JB Alher Kalan"
click at [563, 499] on input "State/Province/Division of residence before Partition" at bounding box center [713, 488] width 456 height 35
type input "Punjab"
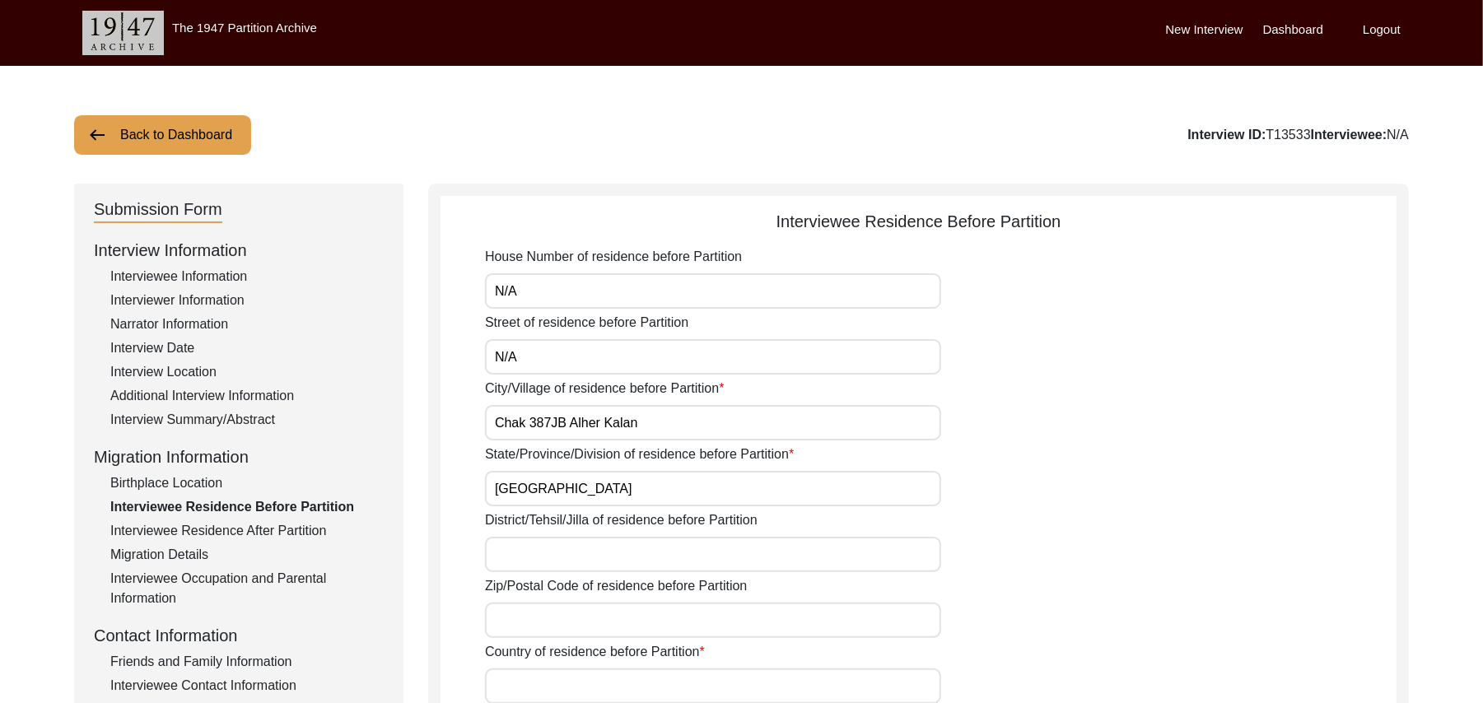
click at [545, 553] on input "District/Tehsil/Jilla of residence before Partition" at bounding box center [713, 554] width 456 height 35
type input "Toba Tek Singh/ Toba Tek Singh"
click at [539, 626] on input "Zip/Postal Code of residence before Partition" at bounding box center [713, 620] width 456 height 35
type input "36051"
click at [539, 690] on input "Country of residence before Partition" at bounding box center [713, 686] width 456 height 35
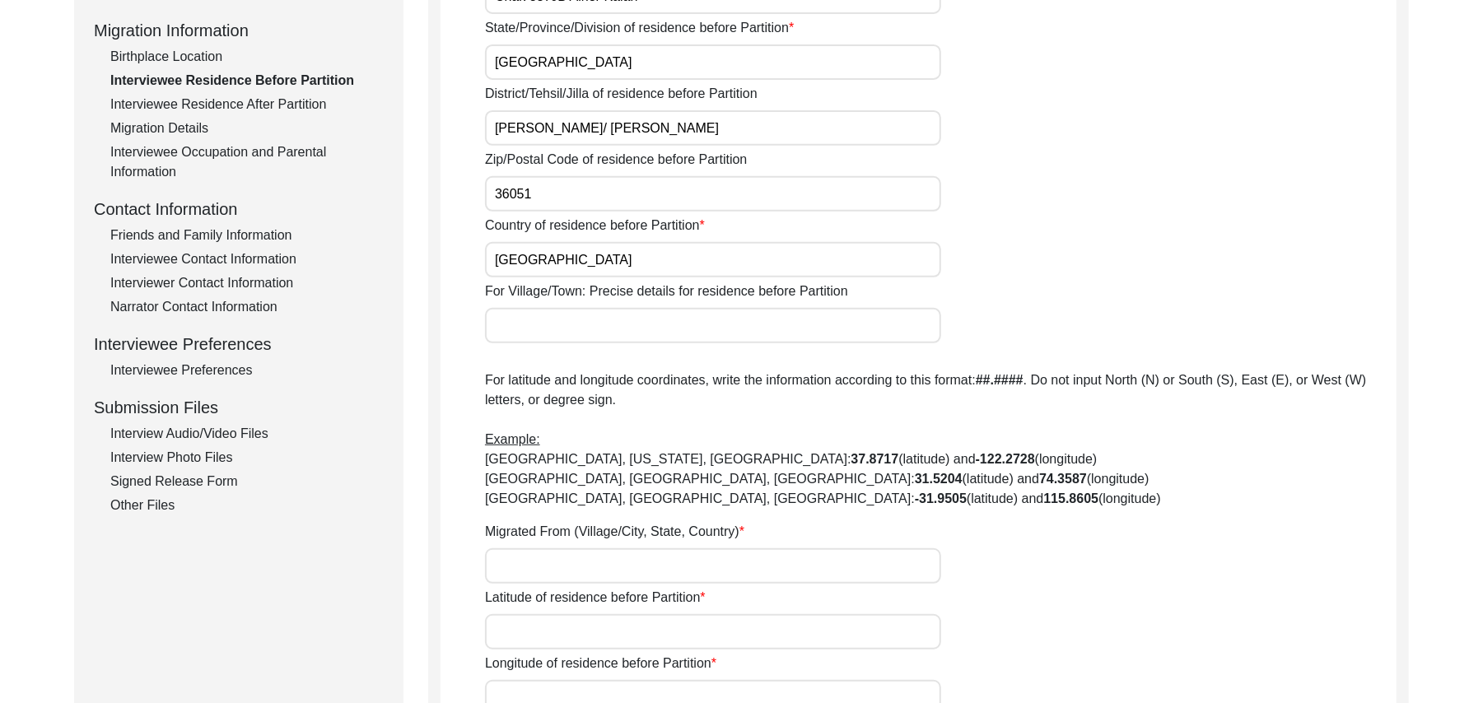
scroll to position [501, 0]
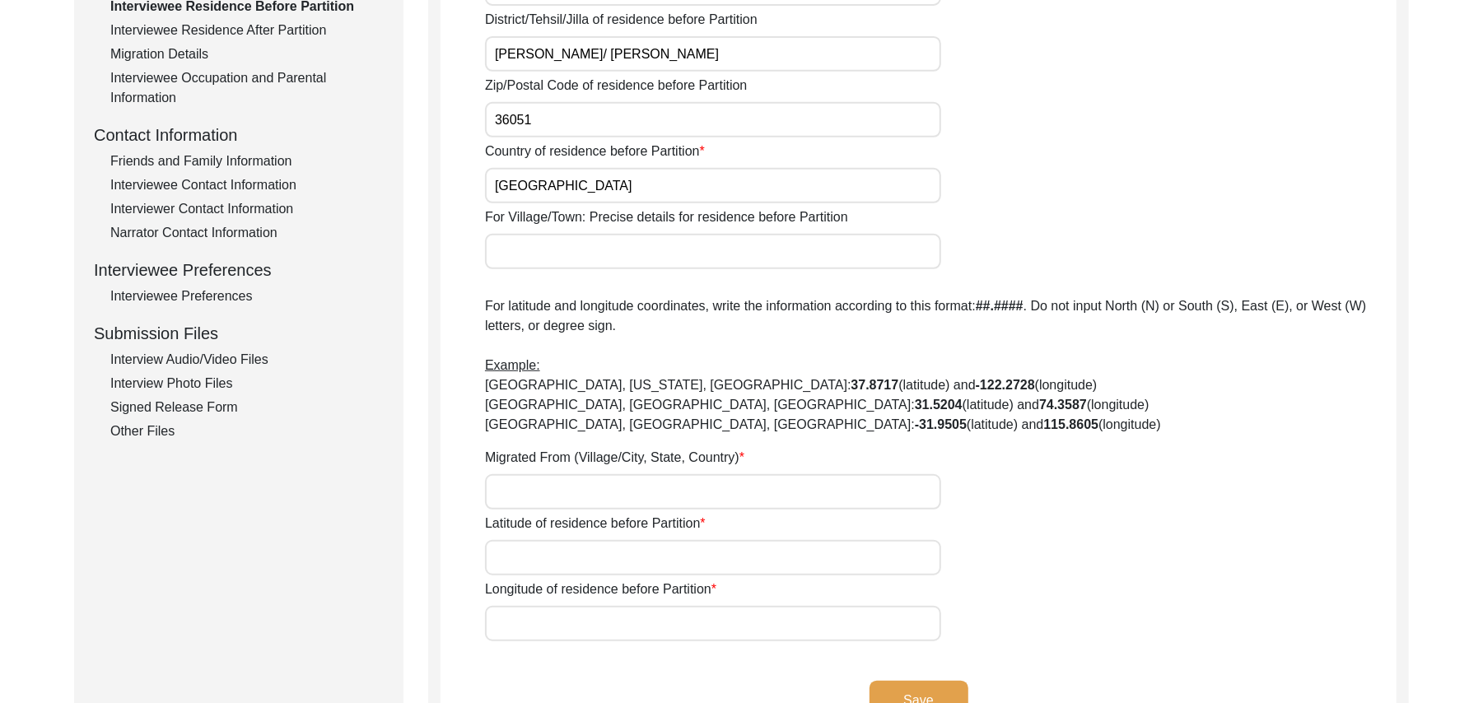
type input "Pakistan"
click at [619, 255] on input "For Village/Town: Precise details for residence before Partition" at bounding box center [713, 251] width 456 height 35
type input "Chak 387JB Alher/ Jhang Toba Tek Singh Road"
click at [555, 491] on input "Migrated From (Village/City, State, Country)" at bounding box center [713, 491] width 456 height 35
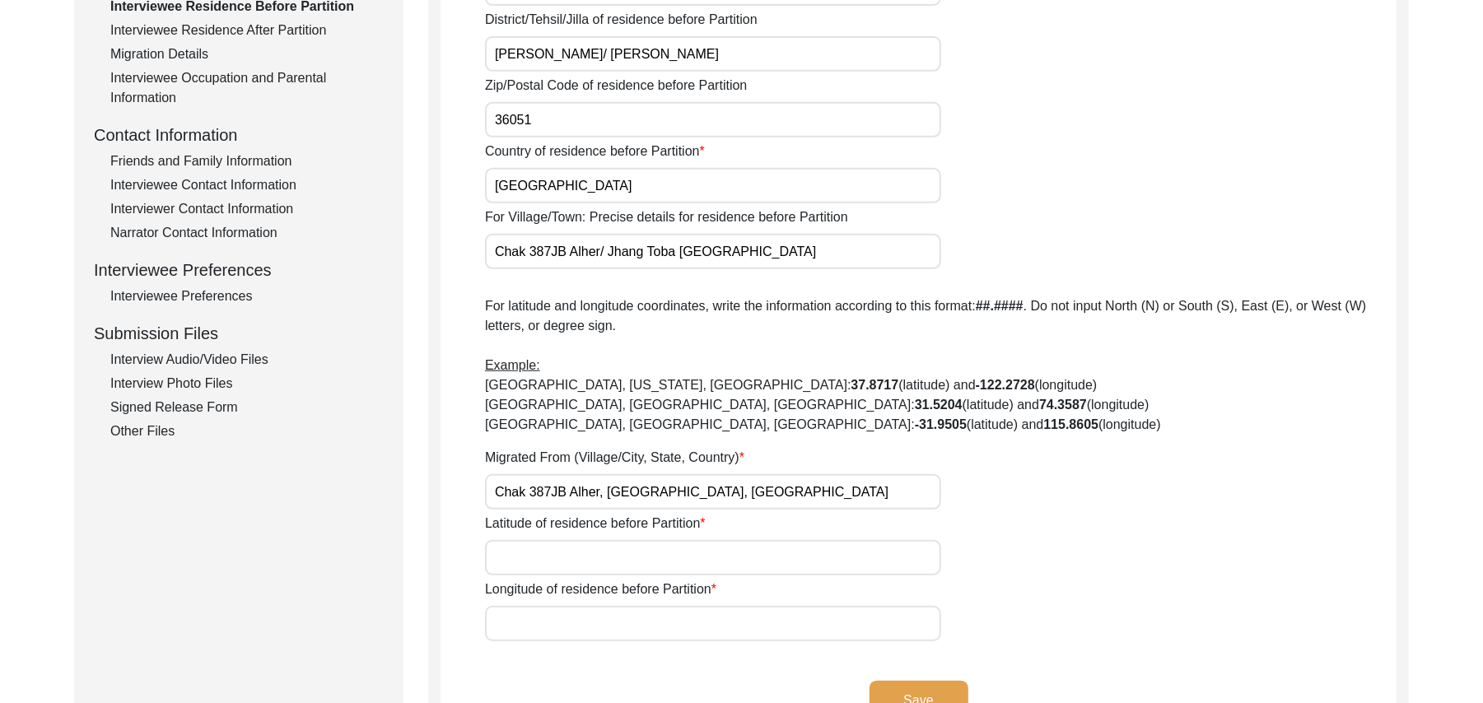
type input "Chak 387JB Alher, Punjab, Pakistan"
click at [560, 561] on input "Latitude of residence before Partition" at bounding box center [713, 557] width 456 height 35
paste input "N/A"
type input "N/A"
click at [570, 632] on input "Longitude of residence before Partition" at bounding box center [713, 623] width 456 height 35
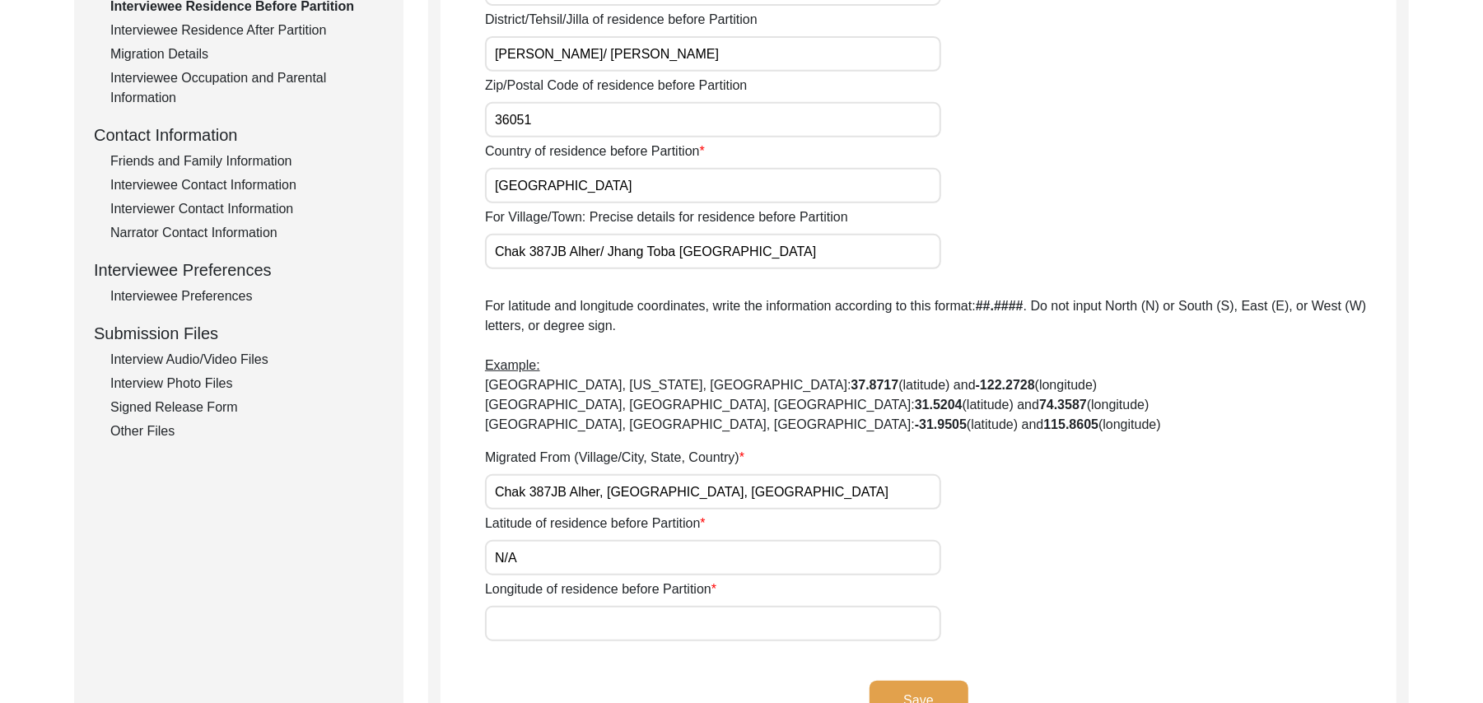
paste input "N/A"
type input "N/A"
click at [894, 687] on button "Save" at bounding box center [919, 701] width 99 height 40
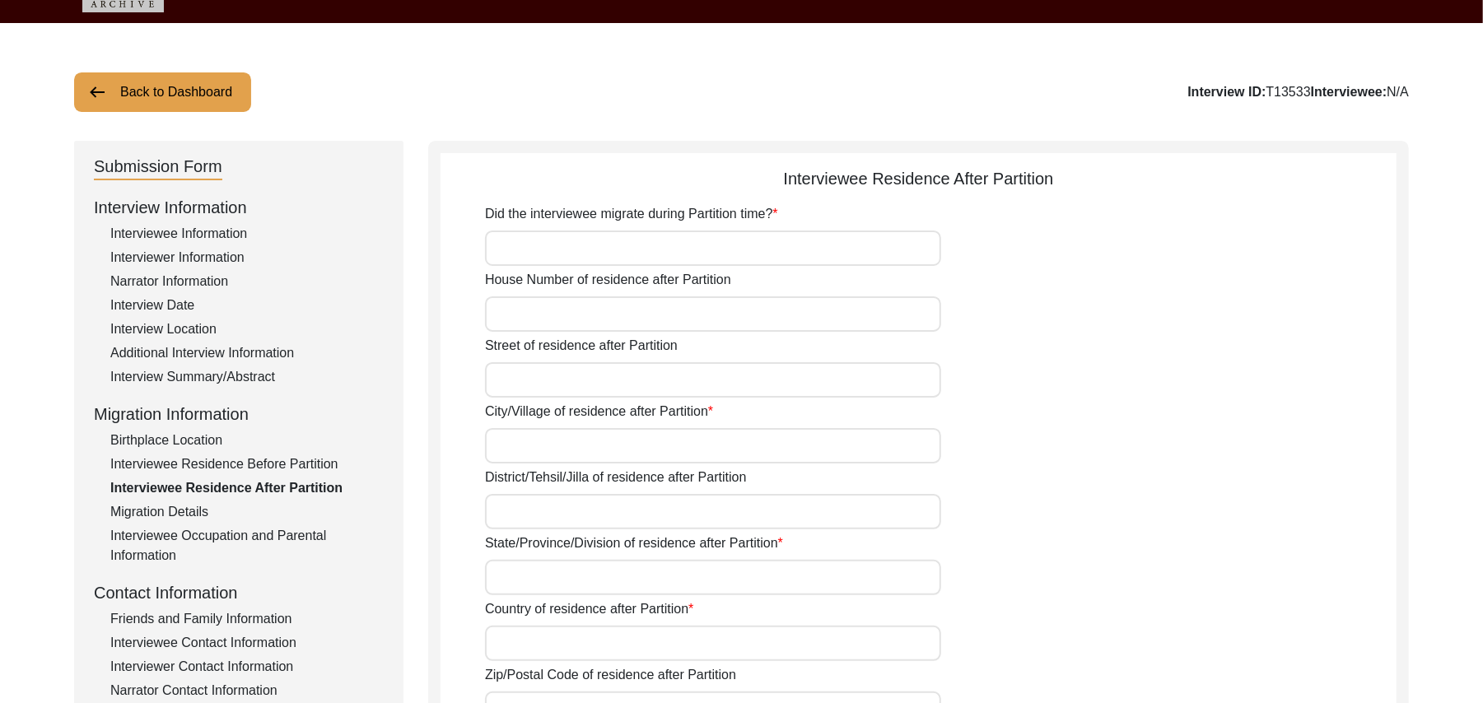
scroll to position [40, 0]
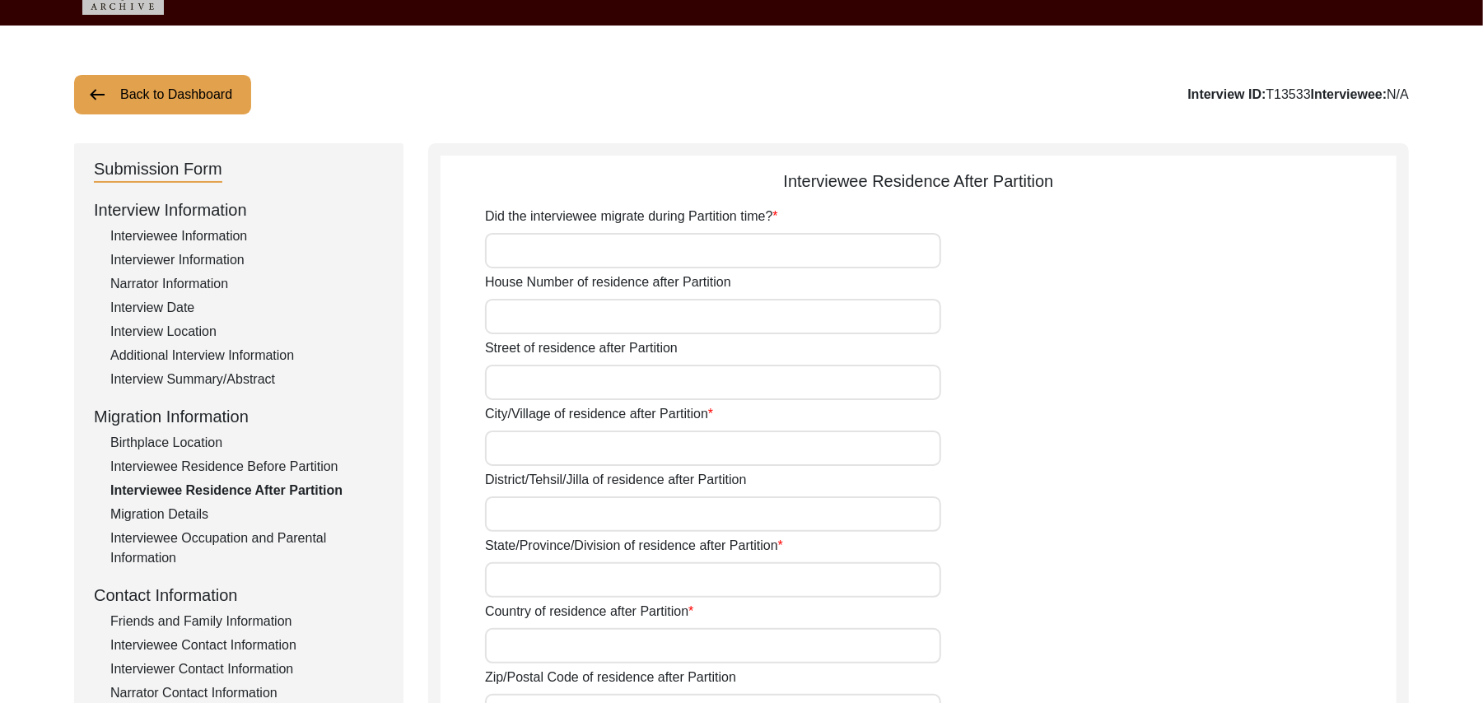
click at [675, 258] on input "Did the interviewee migrate during Partition time?" at bounding box center [713, 250] width 456 height 35
type input "No"
click at [633, 323] on input "House Number of residence after Partition" at bounding box center [713, 316] width 456 height 35
paste input "N/A"
type input "N/A"
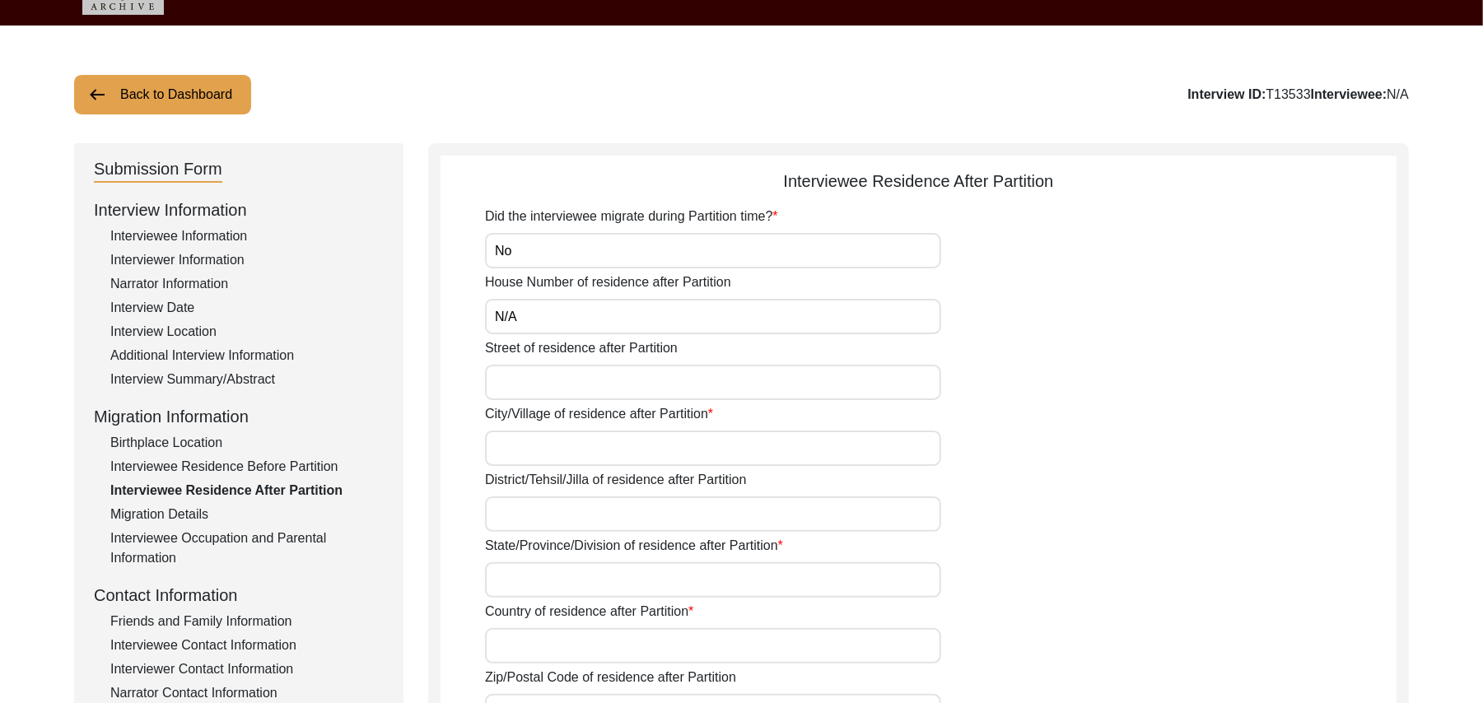
click at [600, 389] on input "Street of residence after Partition" at bounding box center [713, 382] width 456 height 35
paste input "N/A"
type input "N/A"
click at [581, 446] on input "City/Village of residence after Partition" at bounding box center [713, 448] width 456 height 35
click at [518, 254] on input "No" at bounding box center [713, 250] width 456 height 35
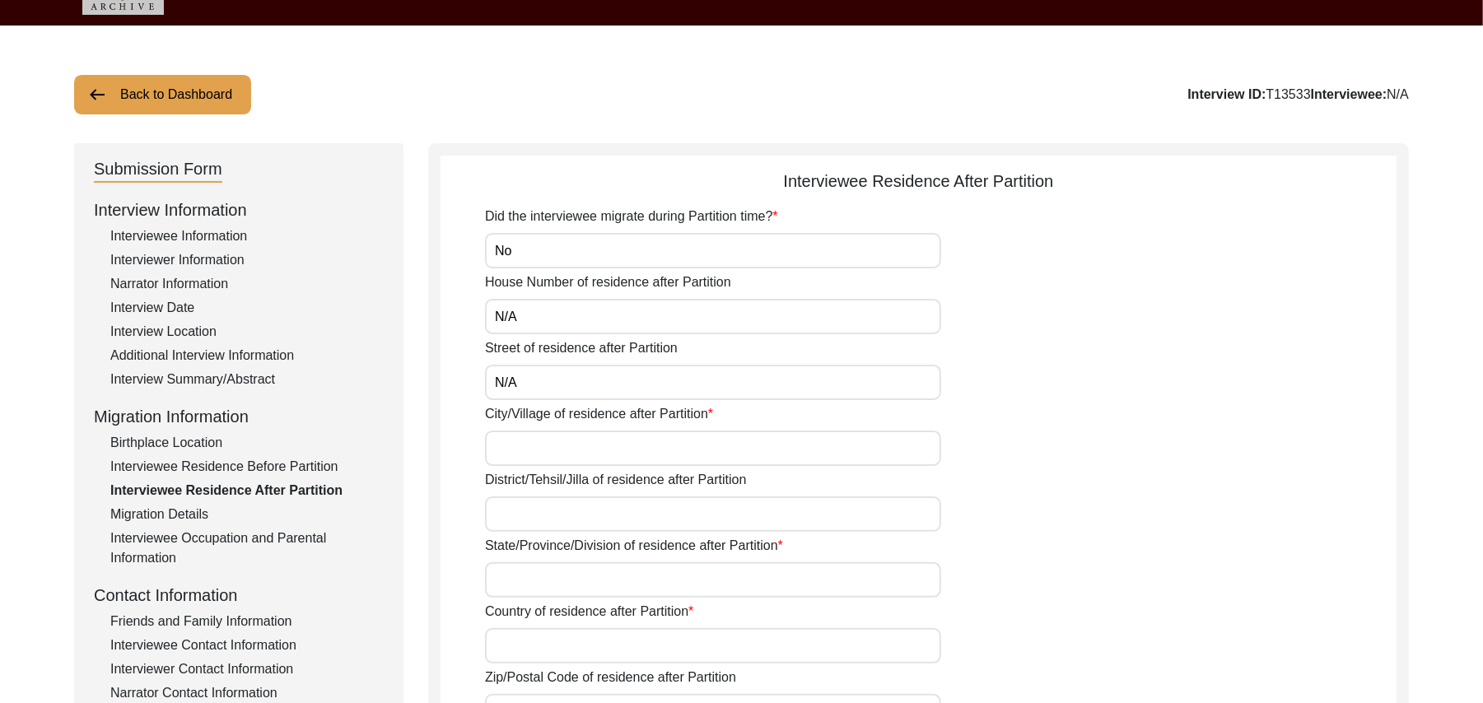
type input "N"
type input "Ahead of Partition"
click at [539, 446] on input "City/Village of residence after Partition" at bounding box center [713, 448] width 456 height 35
type input "Chak 387JB Alher Kalan"
click at [532, 515] on input "District/Tehsil/Jilla of residence after Partition" at bounding box center [713, 514] width 456 height 35
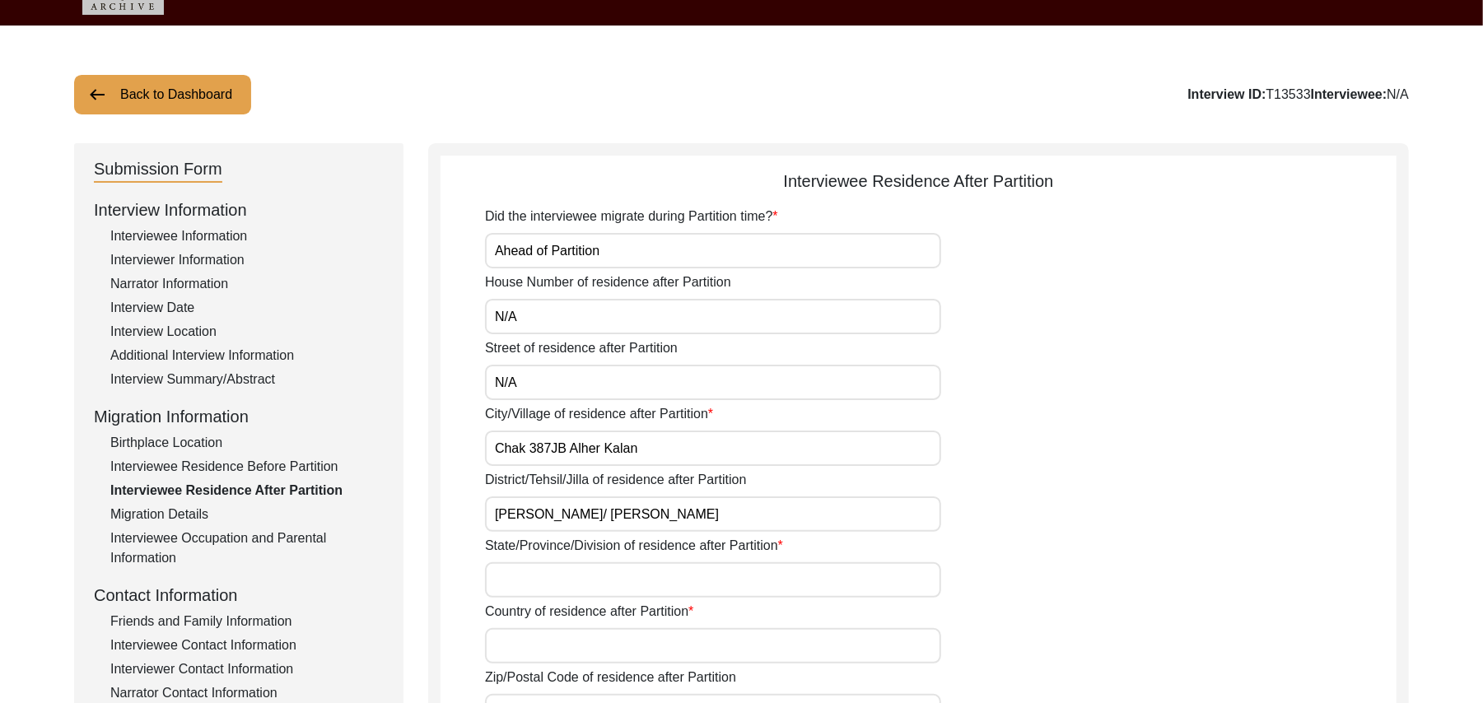
type input "Toba Tek singh/ Toba Tek Singh"
click at [529, 577] on input "State/Province/Division of residence after Partition" at bounding box center [713, 579] width 456 height 35
type input "Punjab"
click at [529, 653] on input "Country of residence after Partition" at bounding box center [713, 645] width 456 height 35
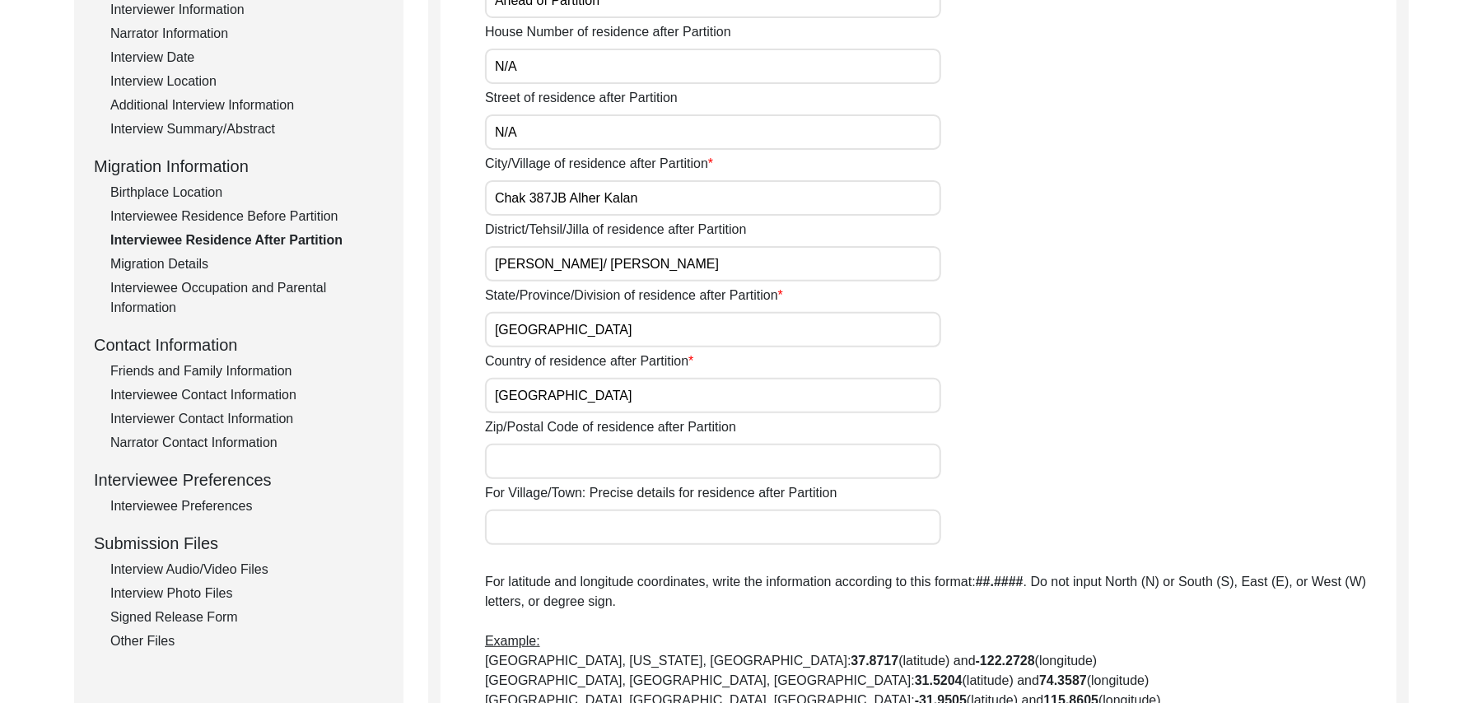
scroll to position [452, 0]
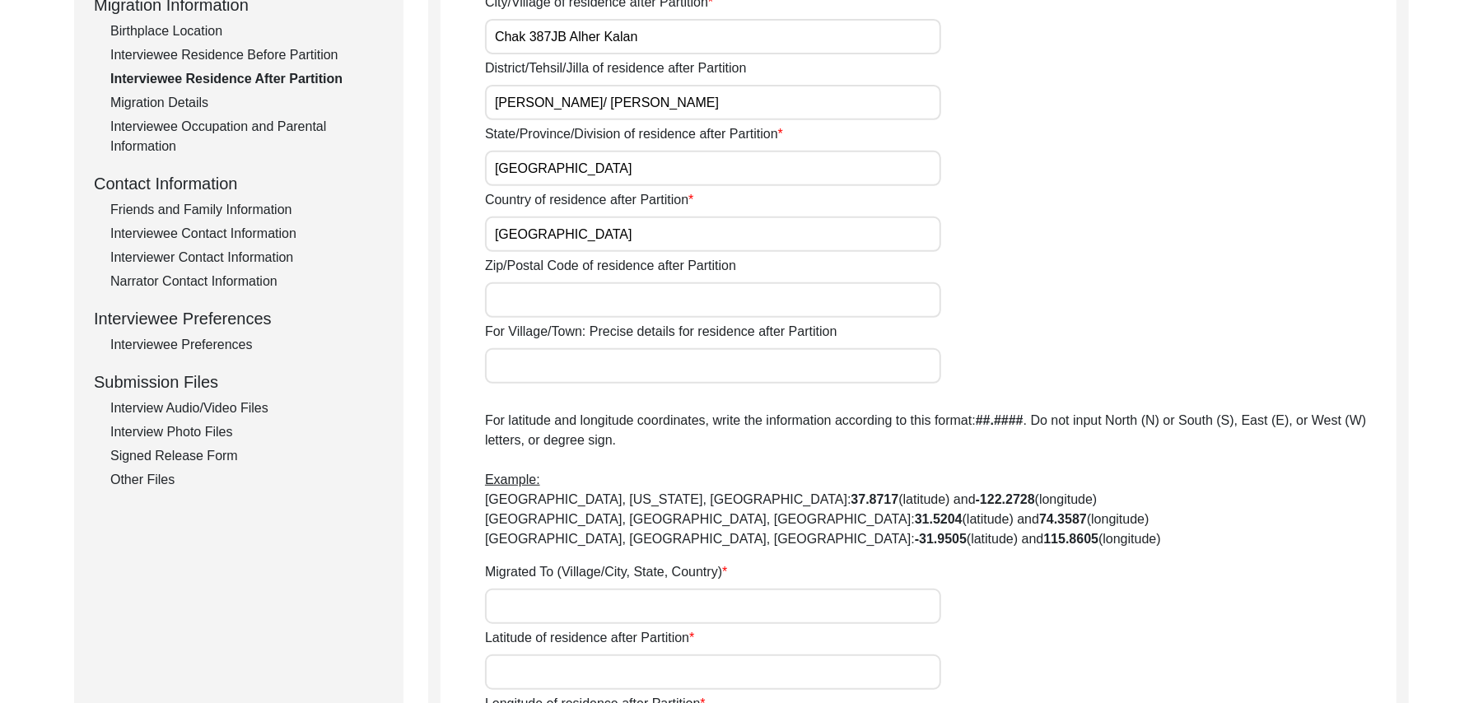
type input "Pakistan"
click at [715, 307] on input "Zip/Postal Code of residence after Partition" at bounding box center [713, 299] width 456 height 35
type input "36051"
click at [679, 374] on input "For Village/Town: Precise details for residence after Partition" at bounding box center [713, 365] width 456 height 35
type input "Chak 387JB Alher Kalan/ Jhang Toba Tek Singh Road"
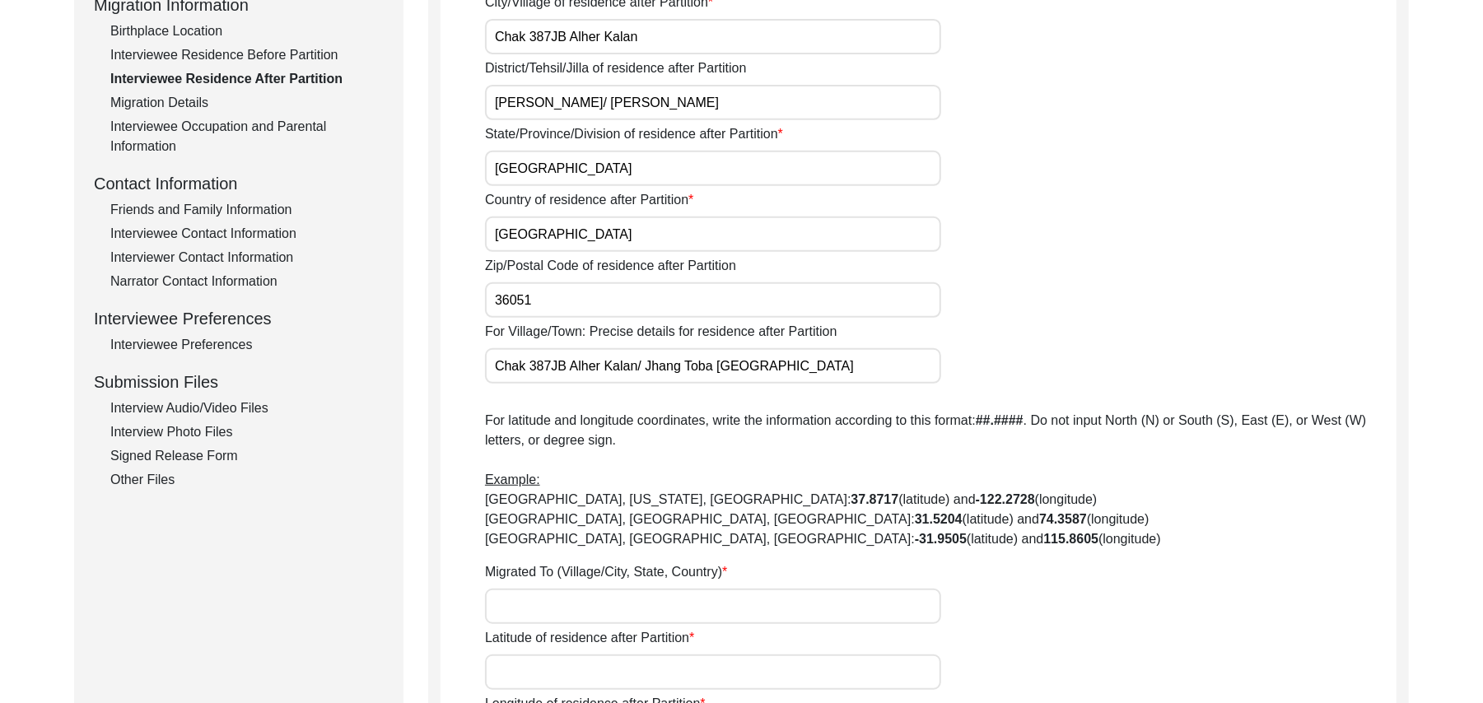
click at [610, 609] on input "Migrated To (Village/City, State, Country)" at bounding box center [713, 606] width 456 height 35
type input "Chak 387JB Alher, Punjab, Pakistan"
click at [616, 675] on input "Latitude of residence after Partition" at bounding box center [713, 672] width 456 height 35
paste input "N/A"
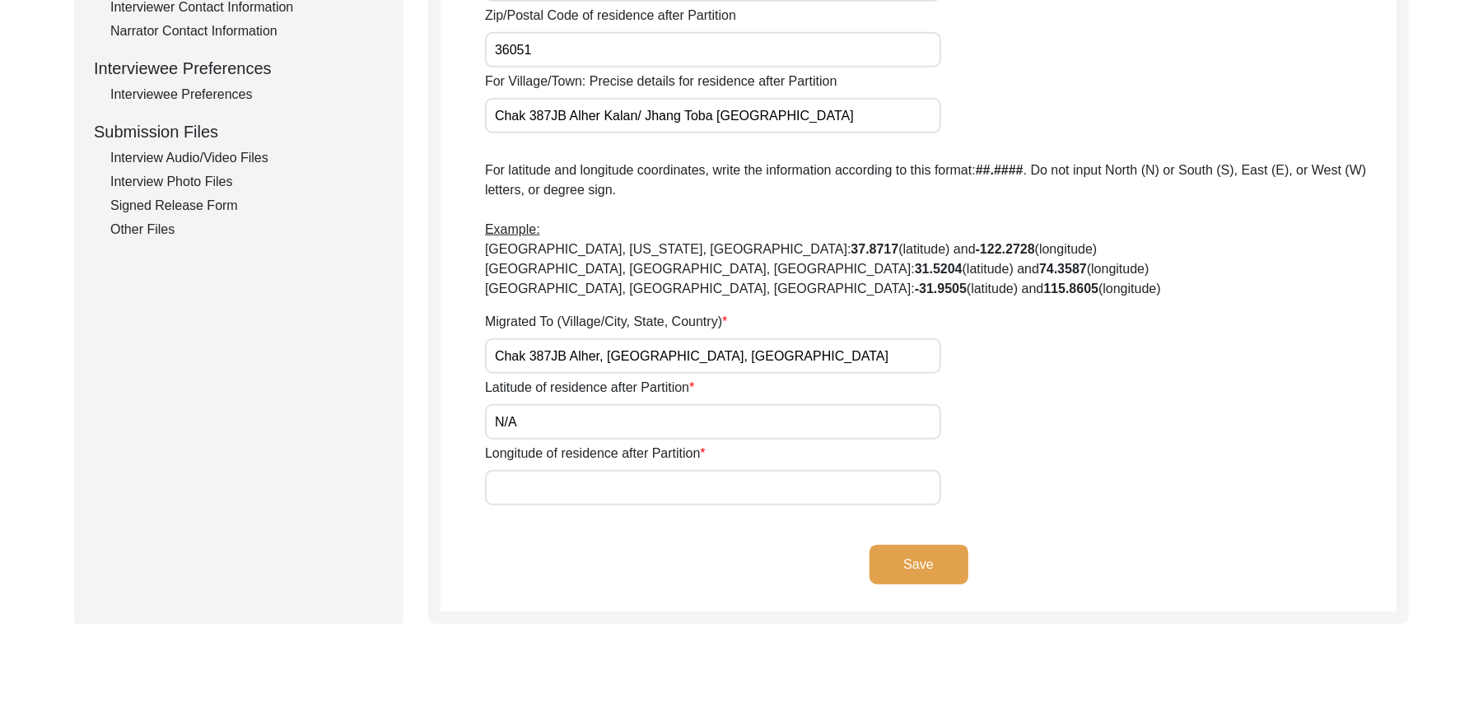
scroll to position [857, 0]
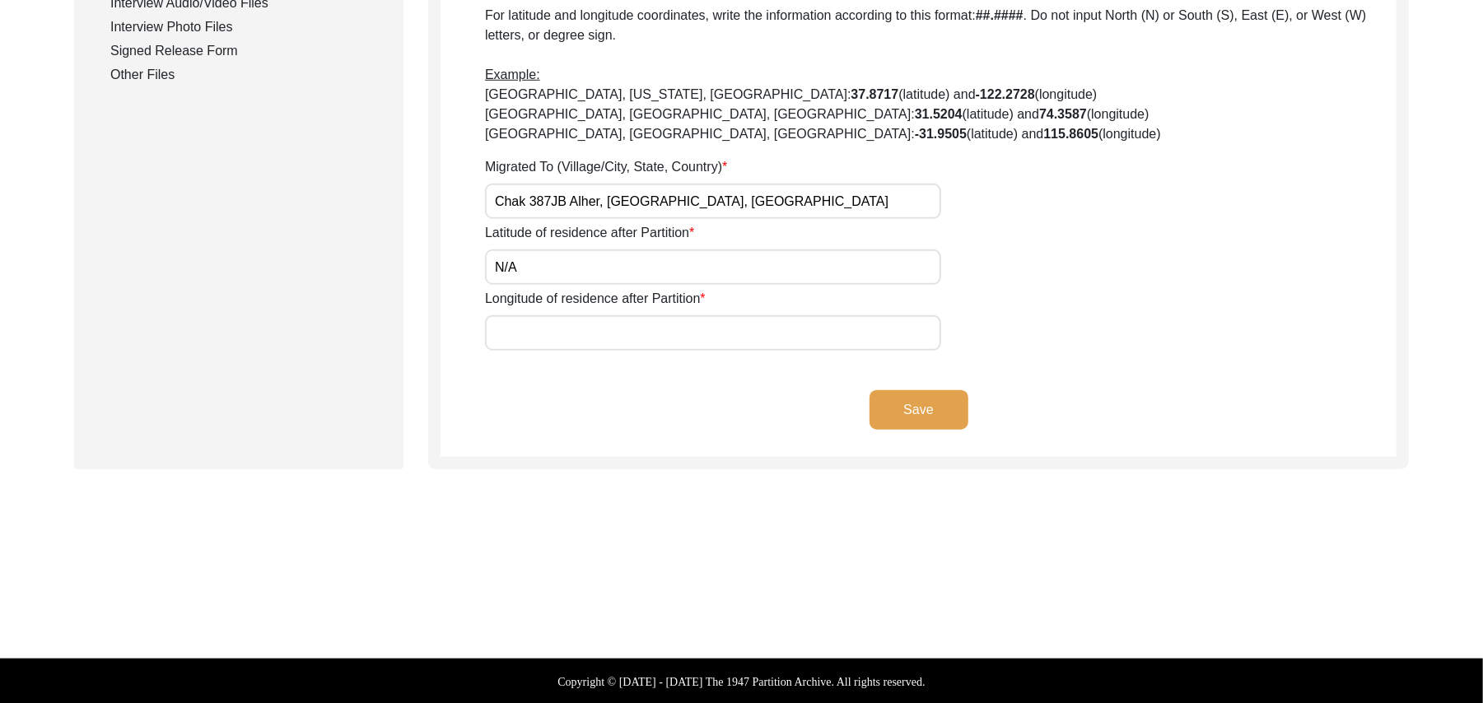
type input "N/A"
click at [618, 339] on input "Longitude of residence after Partition" at bounding box center [713, 332] width 456 height 35
paste input "N/A"
type input "N/A"
click at [901, 396] on button "Save" at bounding box center [919, 410] width 99 height 40
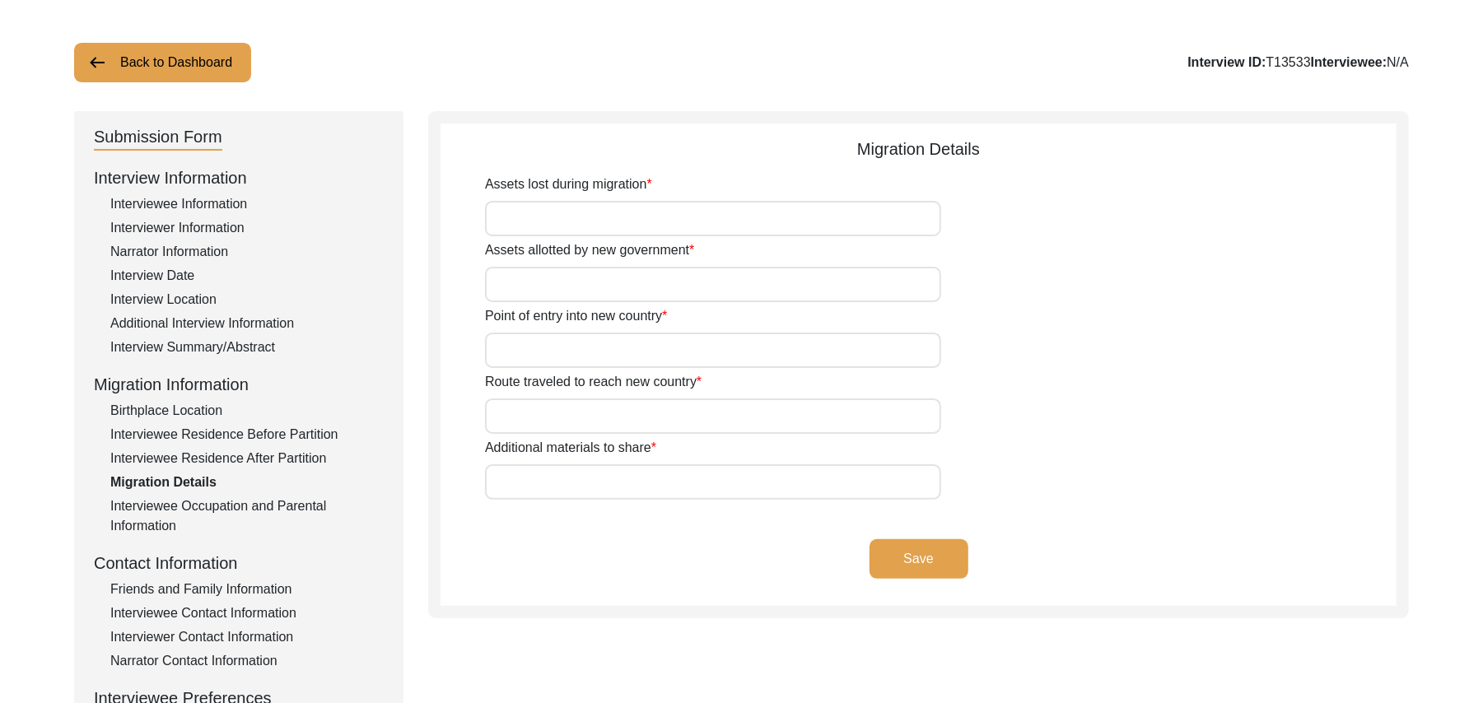
scroll to position [63, 0]
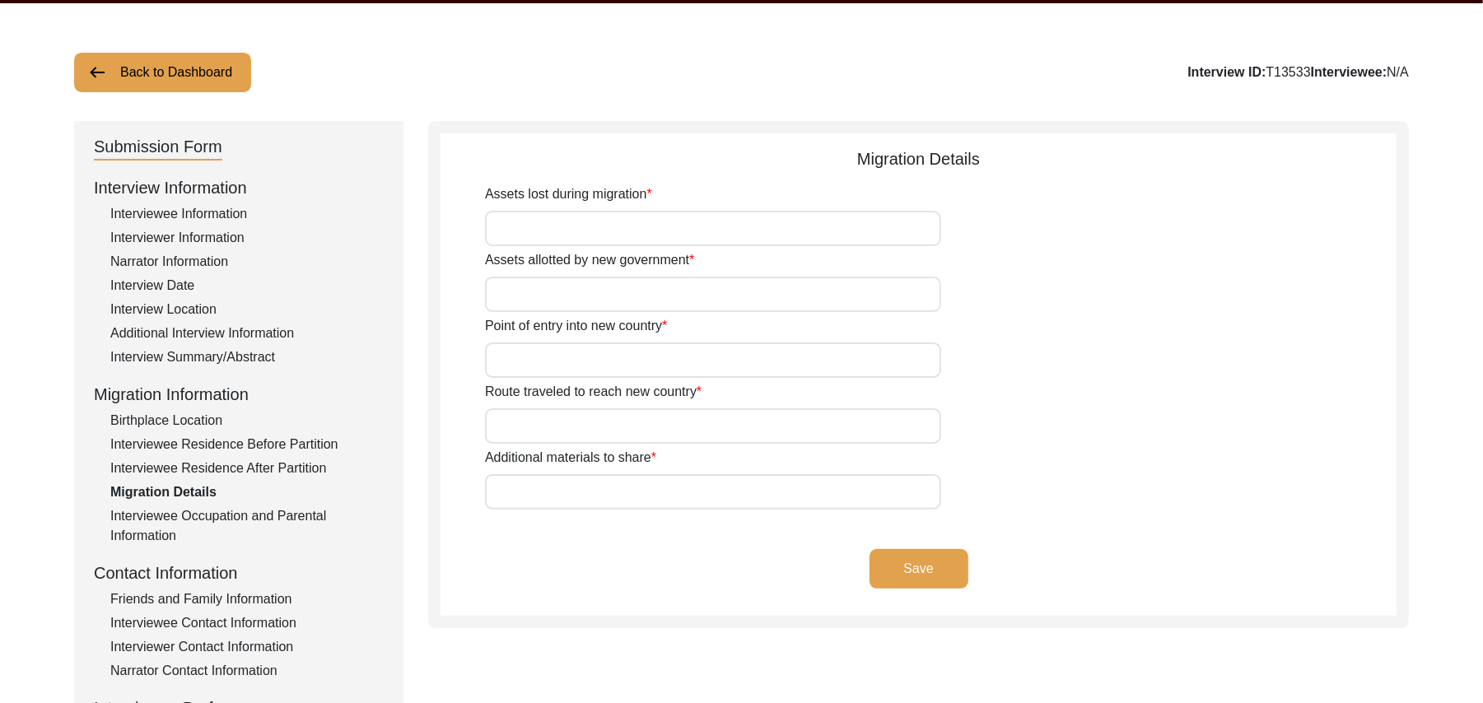
click at [665, 221] on input "Assets lost during migration" at bounding box center [713, 228] width 456 height 35
paste input "N/A"
type input "N/A"
click at [604, 300] on input "Assets allotted by new government" at bounding box center [713, 294] width 456 height 35
paste input "N/A"
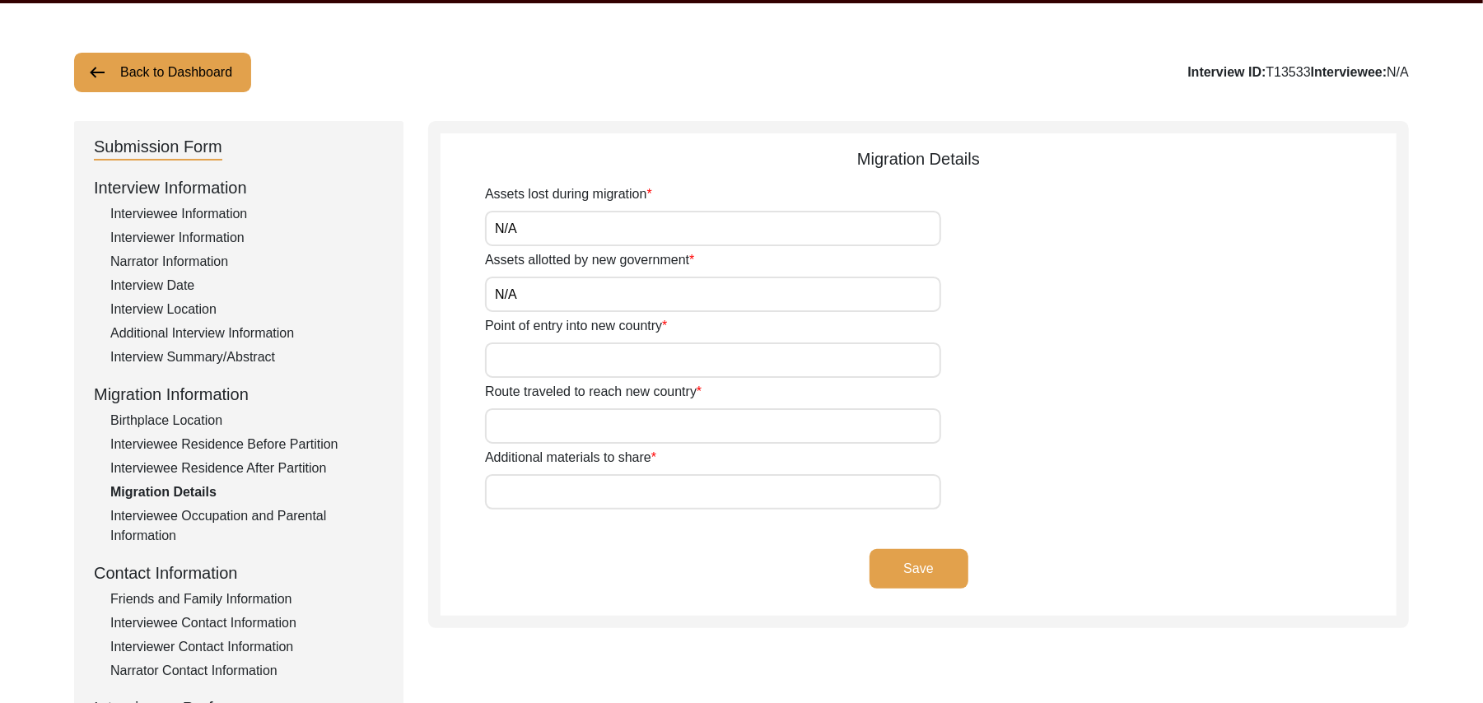
type input "N/A"
click at [581, 360] on input "Point of entry into new country" at bounding box center [713, 360] width 456 height 35
type input "Wagah"
click at [565, 422] on input "Route traveled to reach new country" at bounding box center [713, 425] width 456 height 35
type input "Hoshiarpur, Jalandhar, Beas, Amritsar, Wagah, Lahore,"
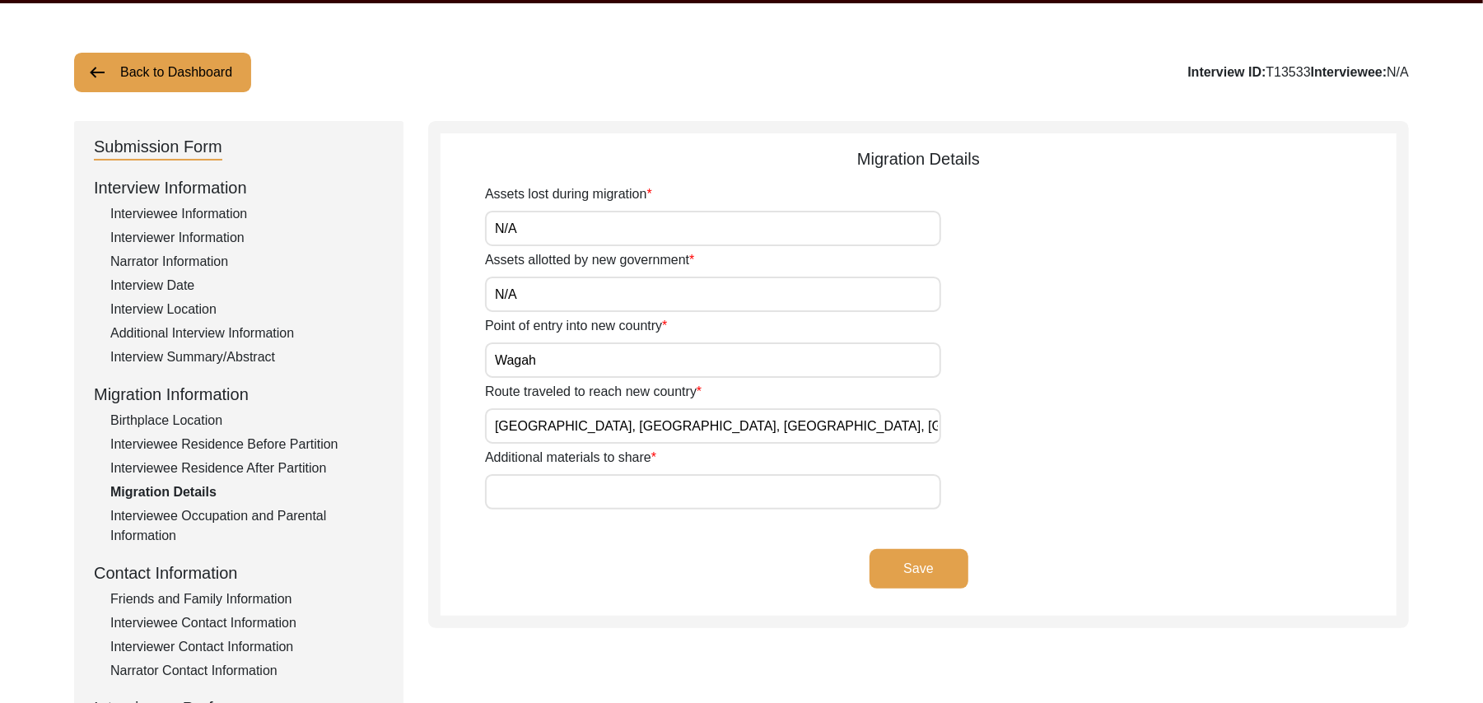
click at [567, 485] on input "Additional materials to share" at bounding box center [713, 491] width 456 height 35
paste input "N/A"
type input "N/A"
click at [897, 561] on button "Save" at bounding box center [919, 569] width 99 height 40
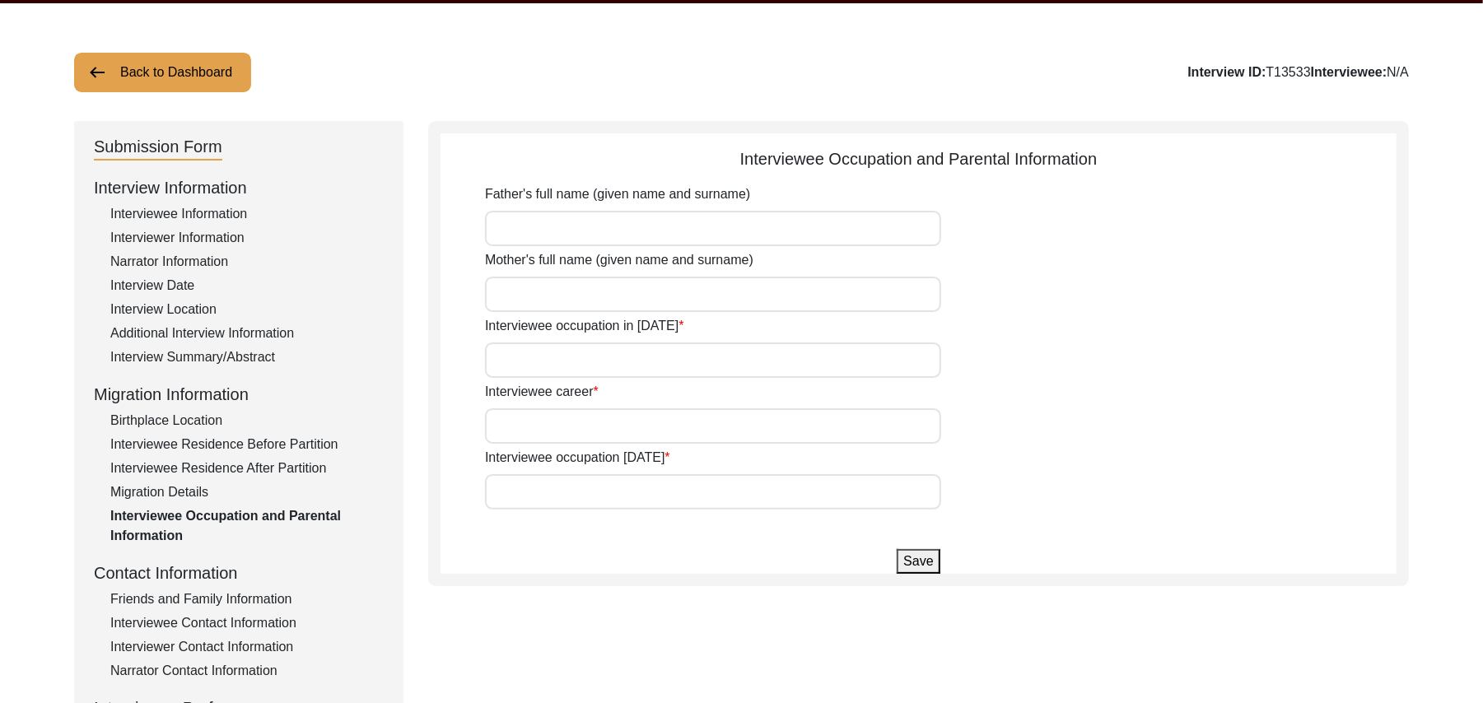
click at [755, 228] on input "Father's full name (given name and surname)" at bounding box center [713, 228] width 456 height 35
type input "Muhammad Ibrahim"
click at [720, 297] on input "Mother's full name (given name and surname)" at bounding box center [713, 294] width 456 height 35
type input "Fazalan Bibi"
click at [702, 367] on input "Interviewee occupation in 1947" at bounding box center [713, 360] width 456 height 35
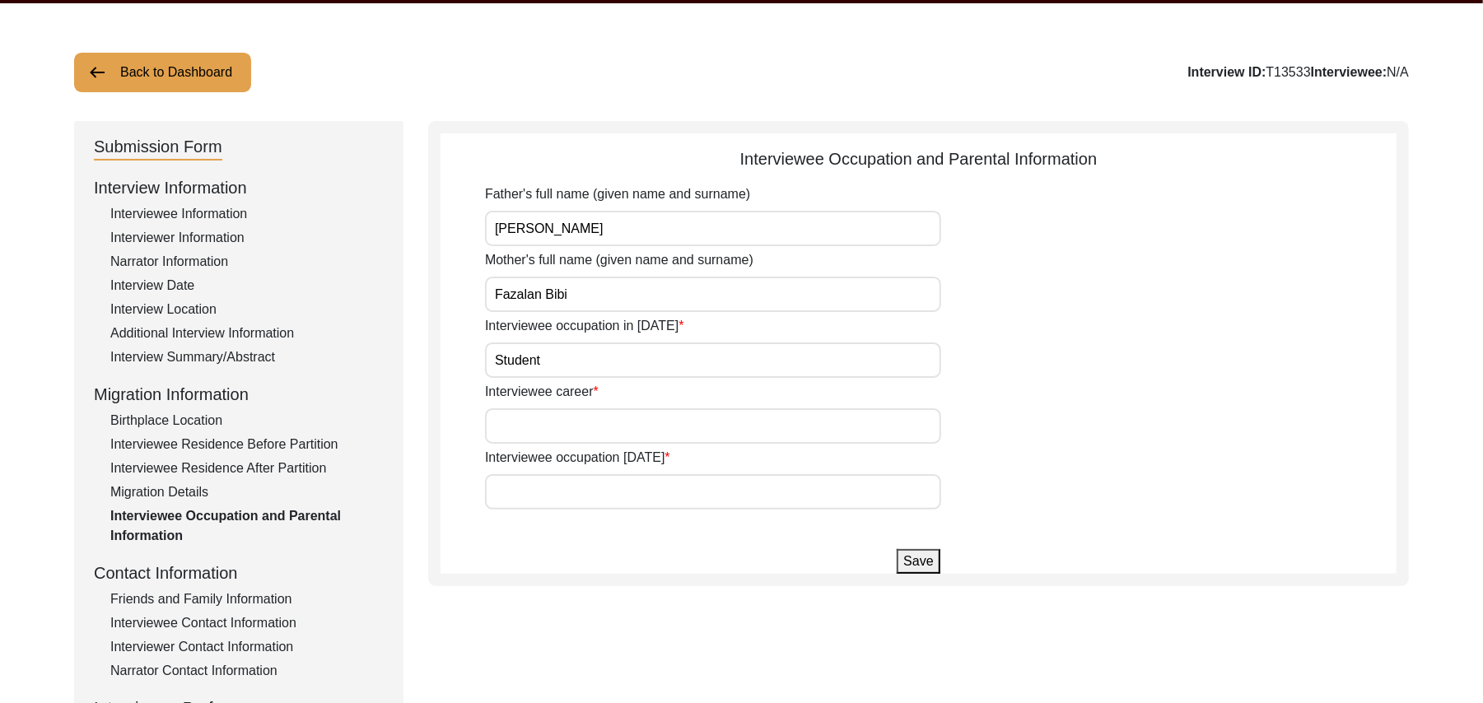
type input "Student"
click at [689, 436] on input "Interviewee career" at bounding box center [713, 425] width 456 height 35
type input "F"
type input "Govt Servant"
click at [662, 496] on input "Interviewee occupation today" at bounding box center [713, 491] width 456 height 35
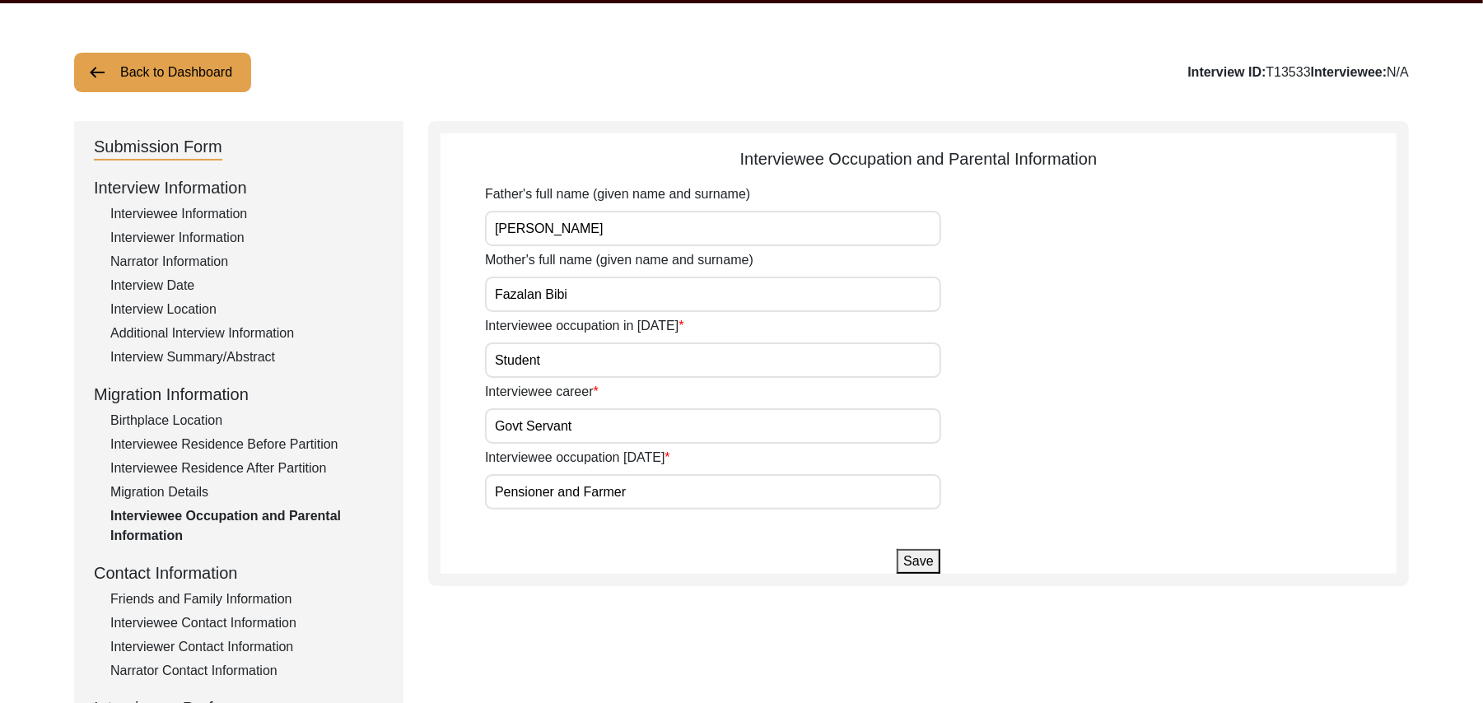
type input "Pensioner and Farmer"
click at [916, 563] on button "Save" at bounding box center [918, 561] width 43 height 25
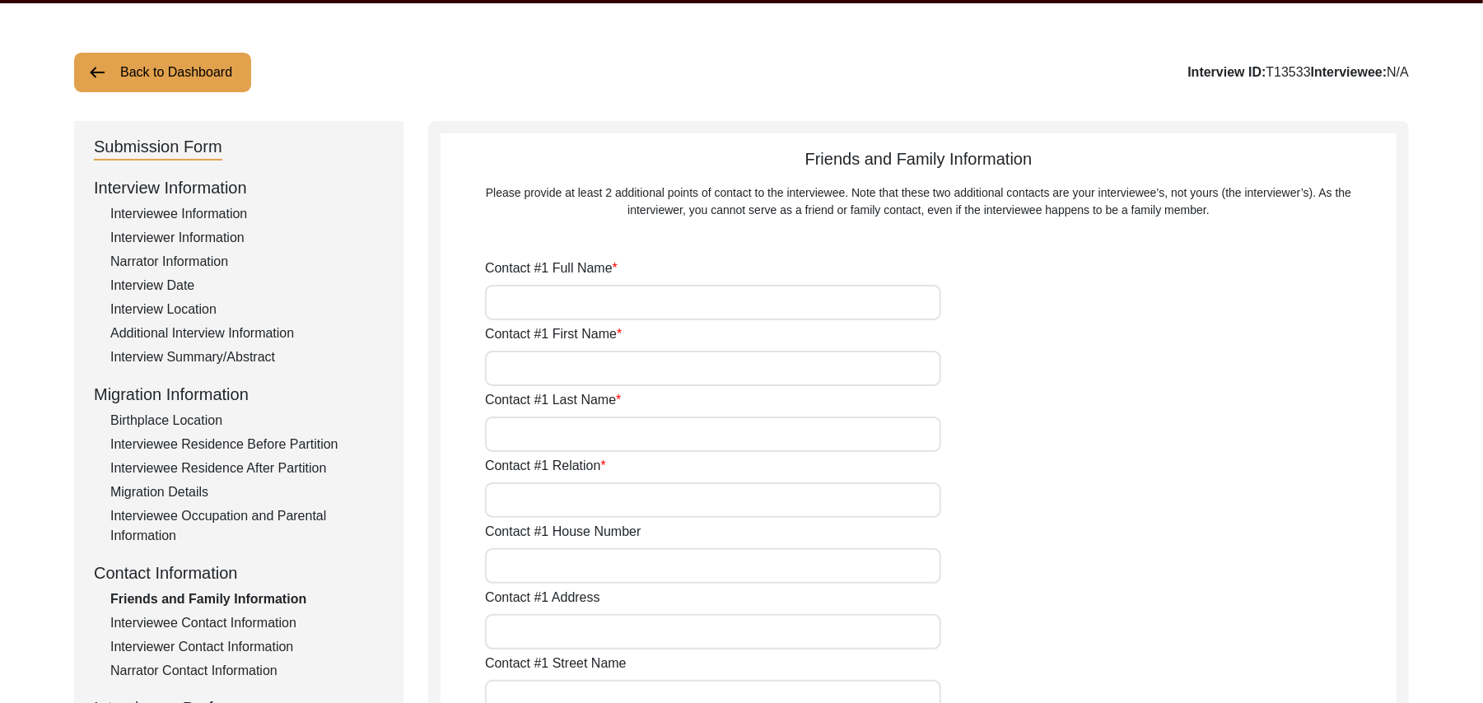
click at [550, 295] on input "Contact #1 Full Name" at bounding box center [713, 302] width 456 height 35
type input "Ghulam Dastgir"
click at [537, 369] on input "Contact #1 First Name" at bounding box center [713, 368] width 456 height 35
type input "Ghulam"
click at [520, 436] on input "Contact #1 Last Name" at bounding box center [713, 434] width 456 height 35
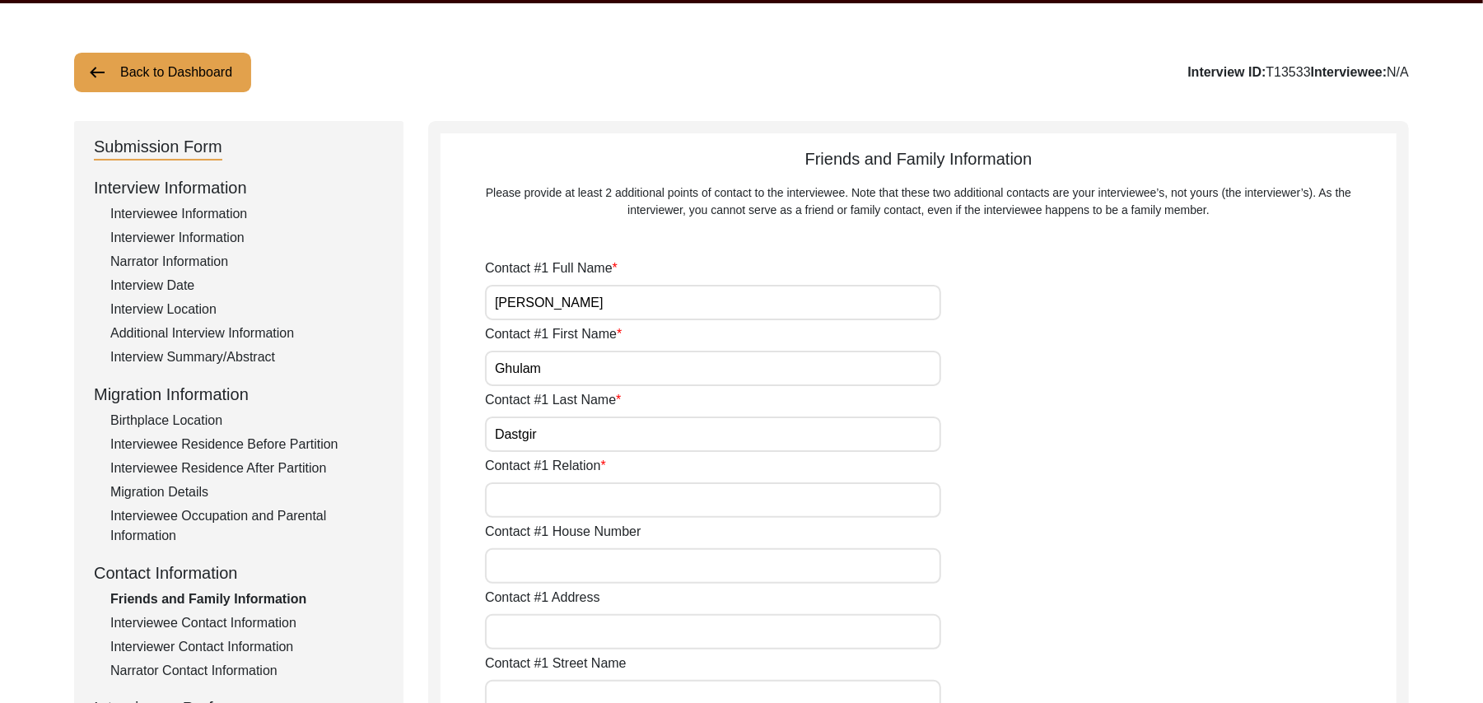
type input "Dastgir"
click at [525, 502] on input "Contact #1 Relation" at bounding box center [713, 500] width 456 height 35
type input "Son"
click at [540, 567] on input "Contact #1 House Number" at bounding box center [713, 565] width 456 height 35
paste input "N/A"
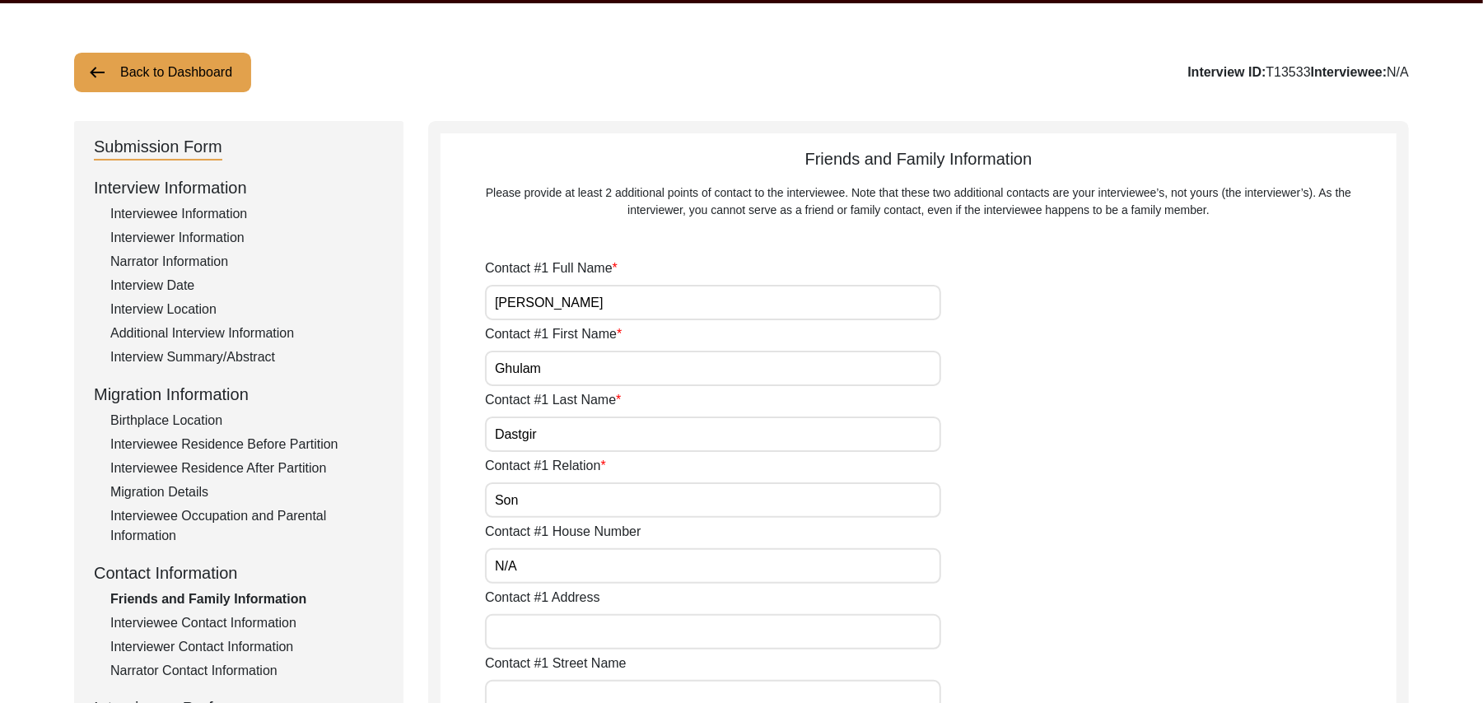
type input "N/A"
click at [545, 630] on input "Contact #1 Address" at bounding box center [713, 631] width 456 height 35
type input "Chak 387JB Alher"
click at [580, 690] on input "Contact #1 Street Name" at bounding box center [713, 697] width 456 height 35
paste input "N/A"
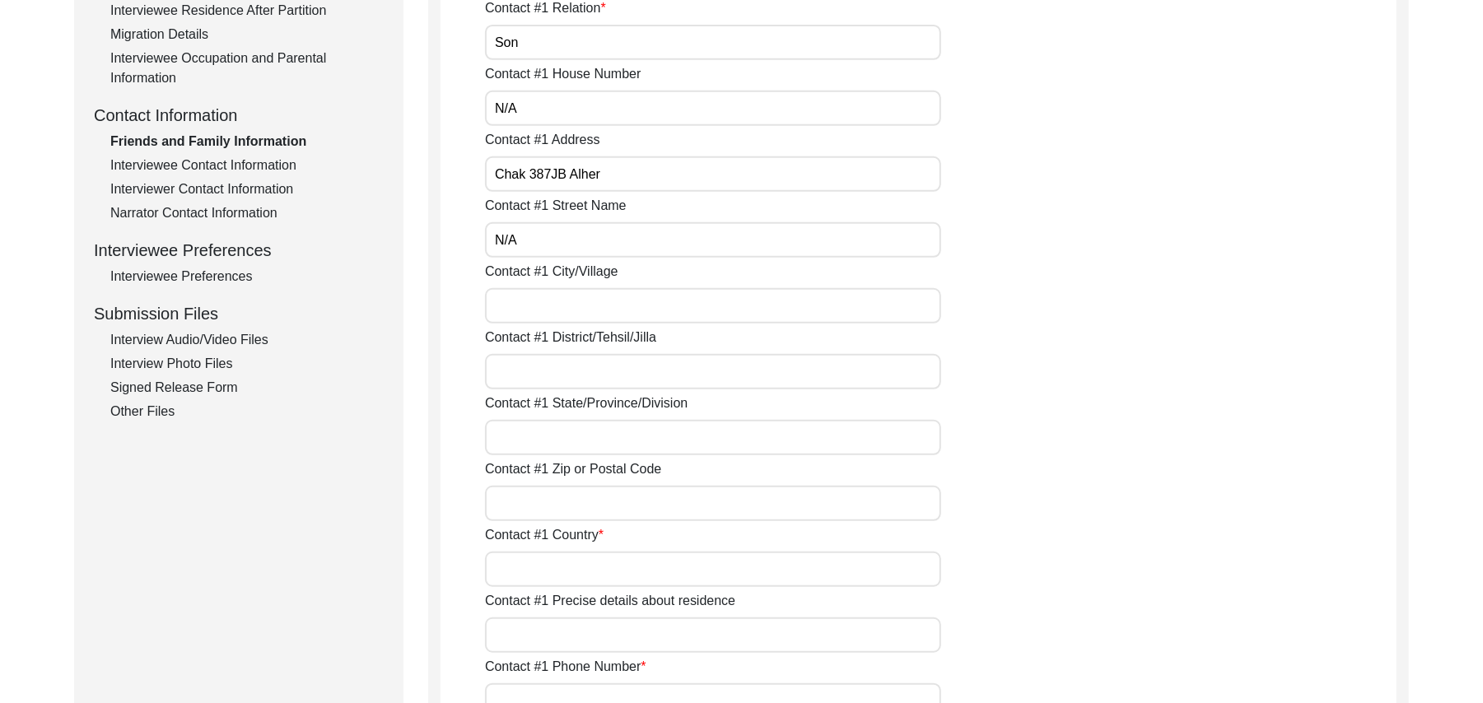
scroll to position [578, 0]
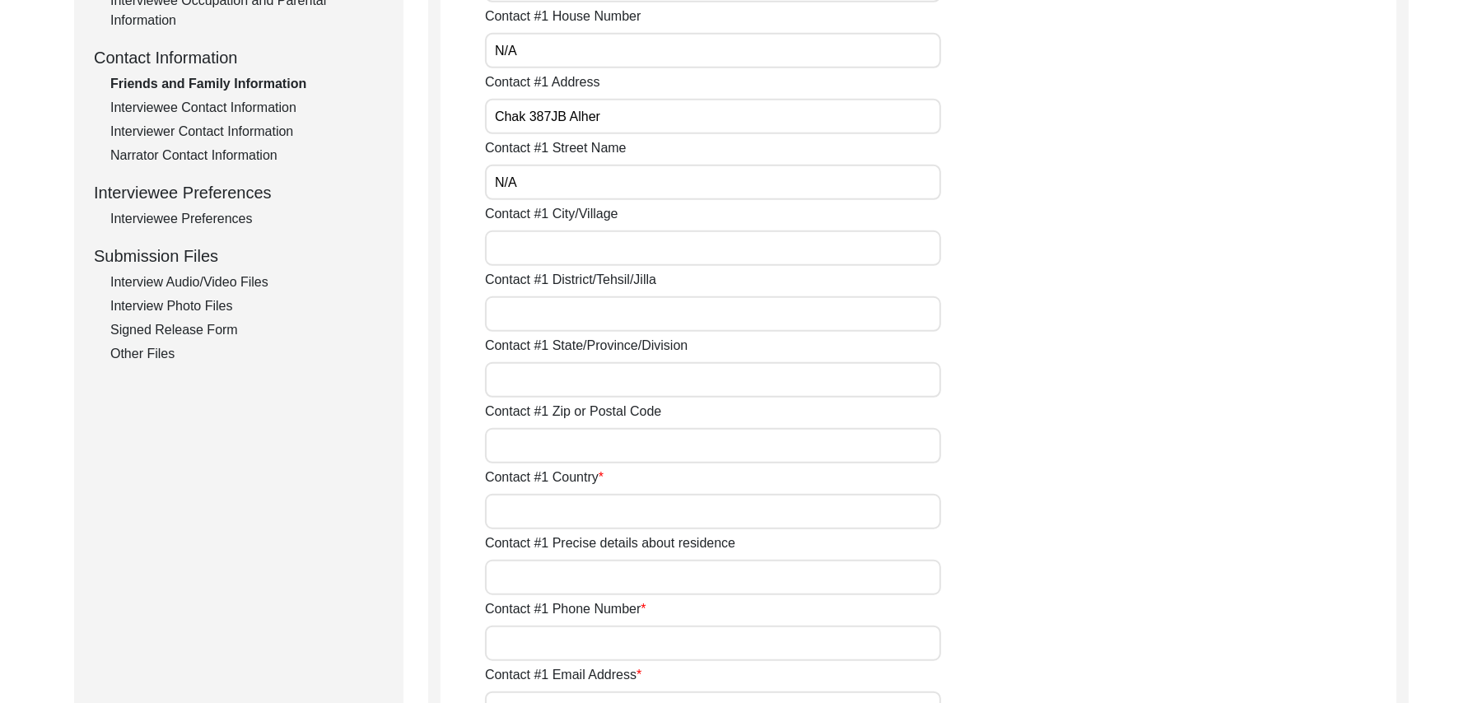
type input "N/A"
click at [550, 250] on input "Contact #1 City/Village" at bounding box center [713, 248] width 456 height 35
type input "Chak 387JB Alher"
click at [532, 321] on input "Contact #1 District/Tehsil/Jilla" at bounding box center [713, 313] width 456 height 35
type input "Toba Tek Singh/ Toba Tek Singh"
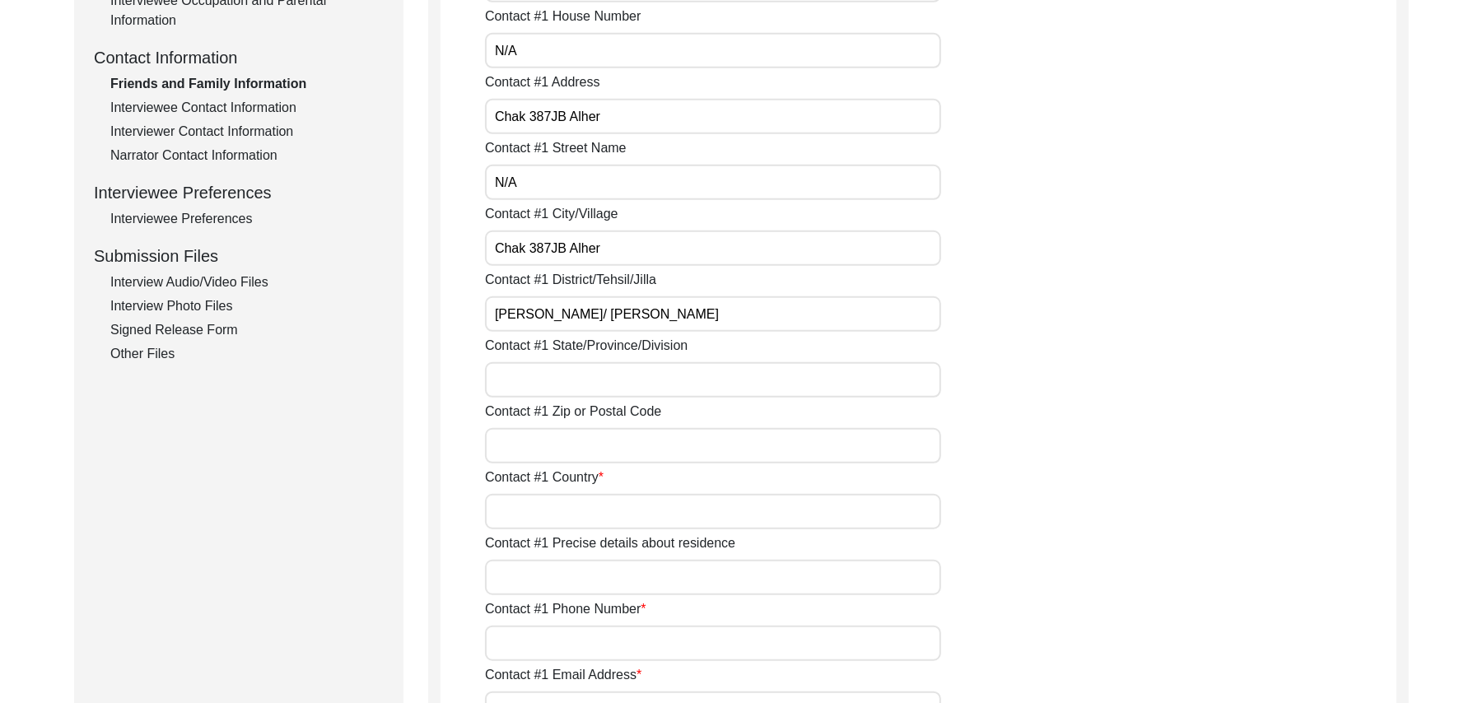
click at [534, 372] on input "Contact #1 State/Province/Division" at bounding box center [713, 379] width 456 height 35
type input "Punjab"
click at [532, 452] on input "Contact #1 Zip or Postal Code" at bounding box center [713, 445] width 456 height 35
type input "36051"
click at [547, 511] on input "Contact #1 Country" at bounding box center [713, 511] width 456 height 35
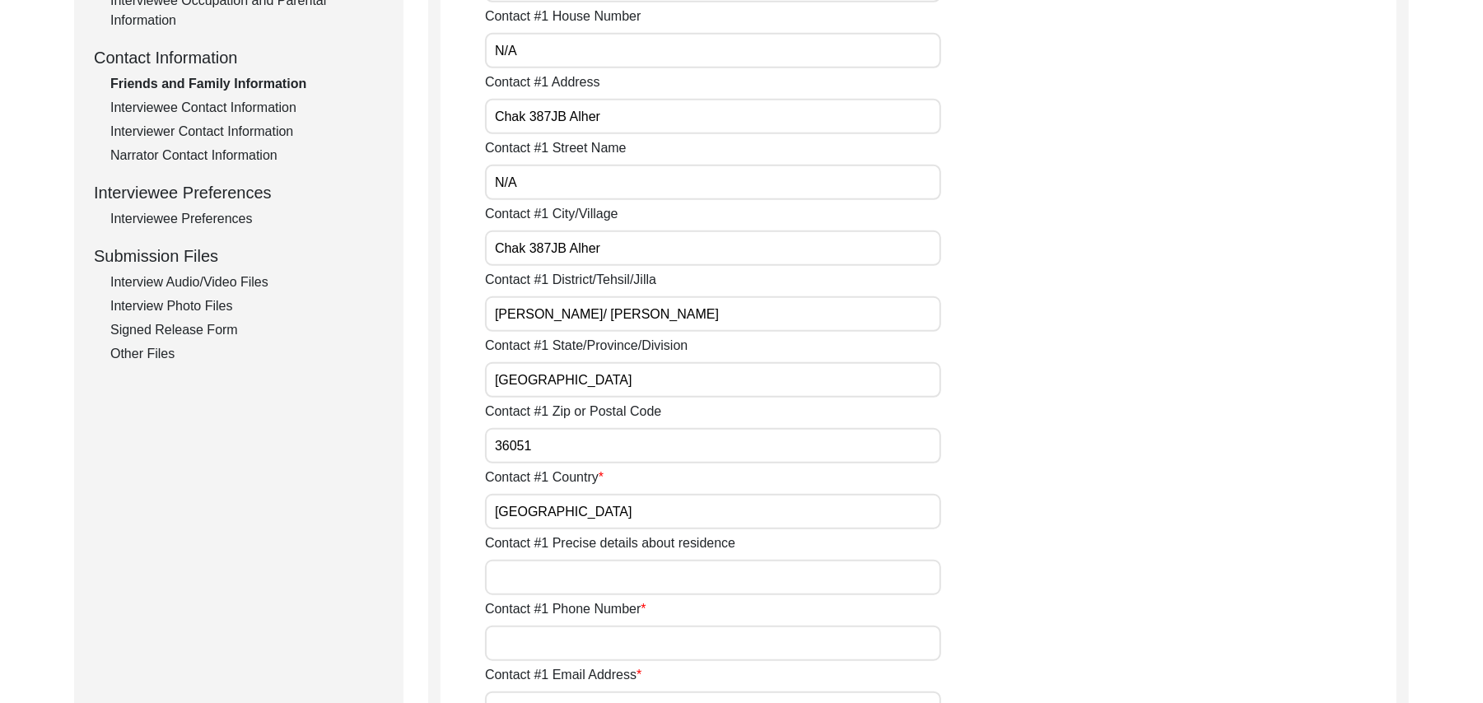
type input "Pakistan"
click at [563, 568] on input "Contact #1 Precise details about residence" at bounding box center [713, 577] width 456 height 35
type input "Chak 387JB Alher"
click at [565, 637] on input "Contact #1 Phone Number" at bounding box center [713, 643] width 456 height 35
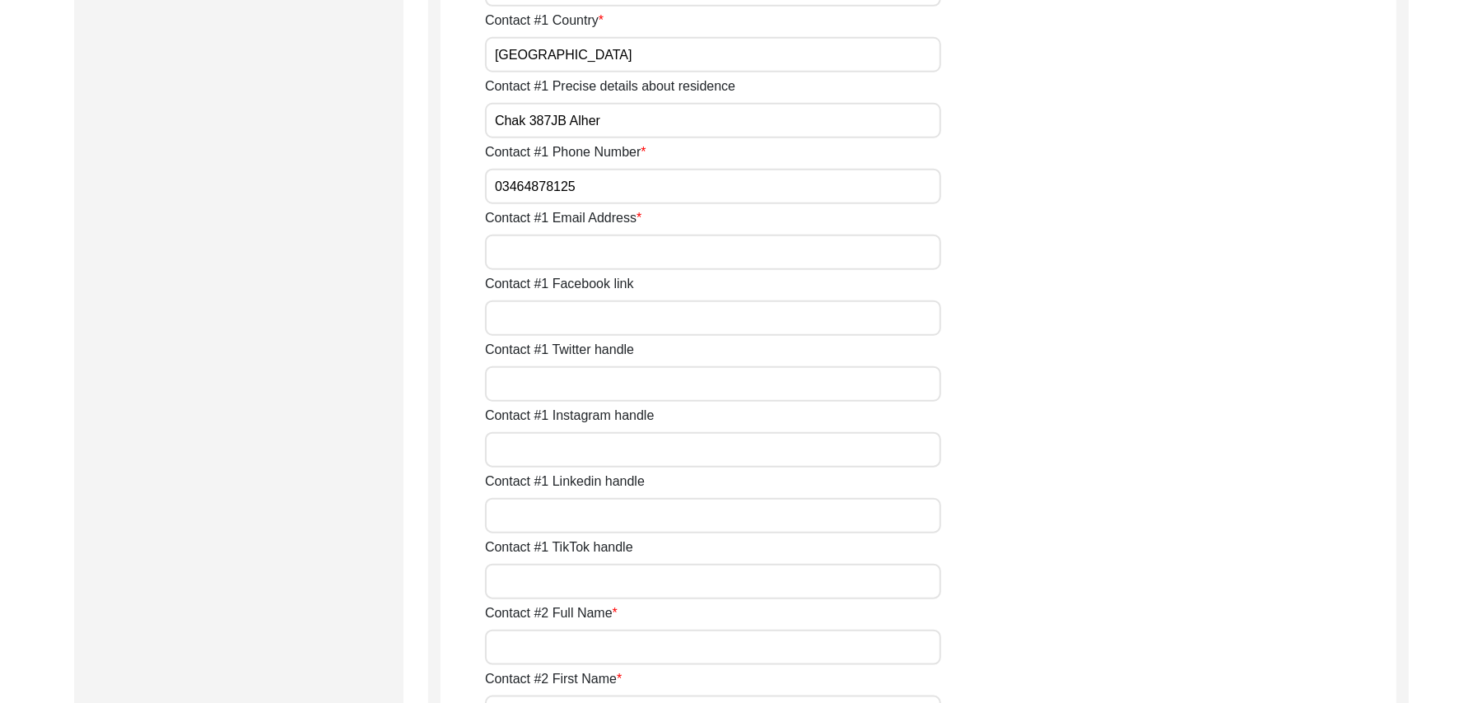
scroll to position [1153, 0]
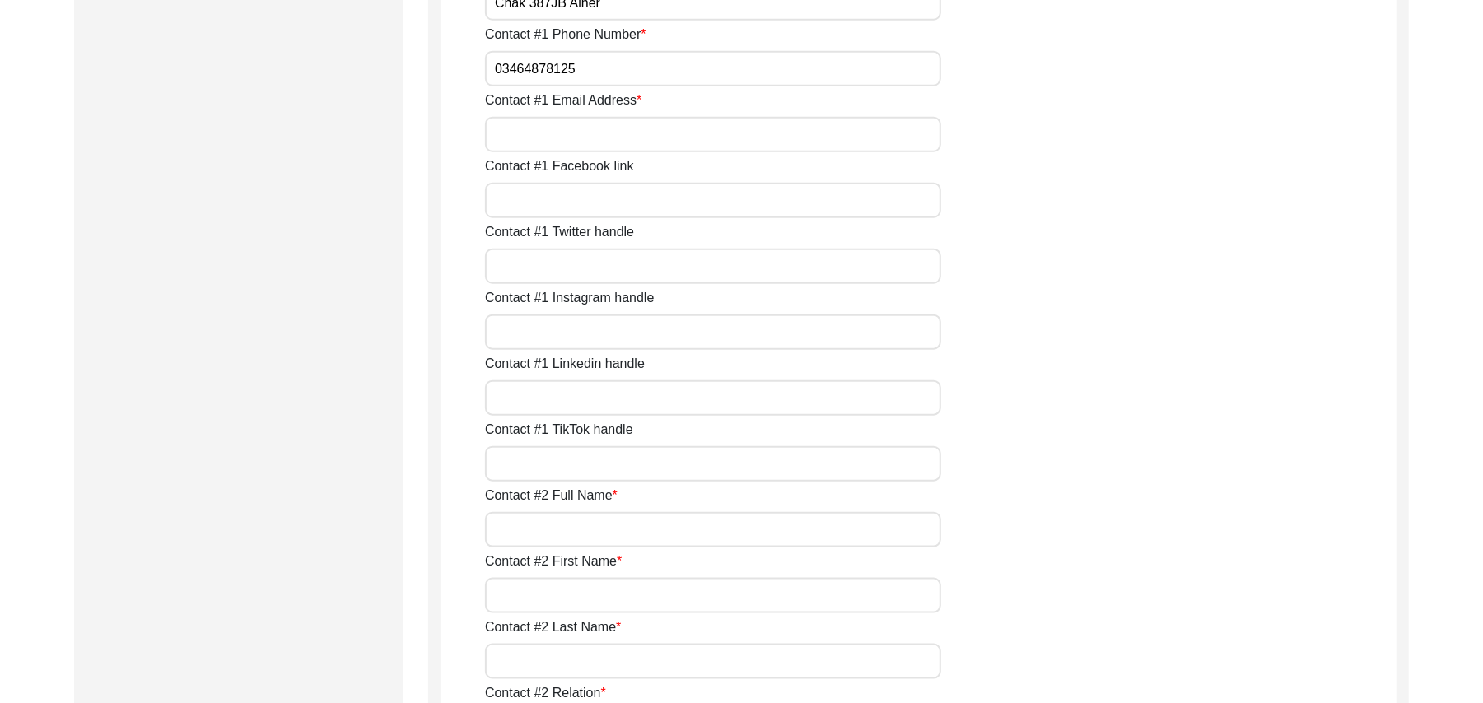
type input "03464878125"
click at [542, 133] on input "Contact #1 Email Address" at bounding box center [713, 134] width 456 height 35
paste input "N/A"
type input "N/A"
click at [555, 204] on input "Contact #1 Facebook link" at bounding box center [713, 200] width 456 height 35
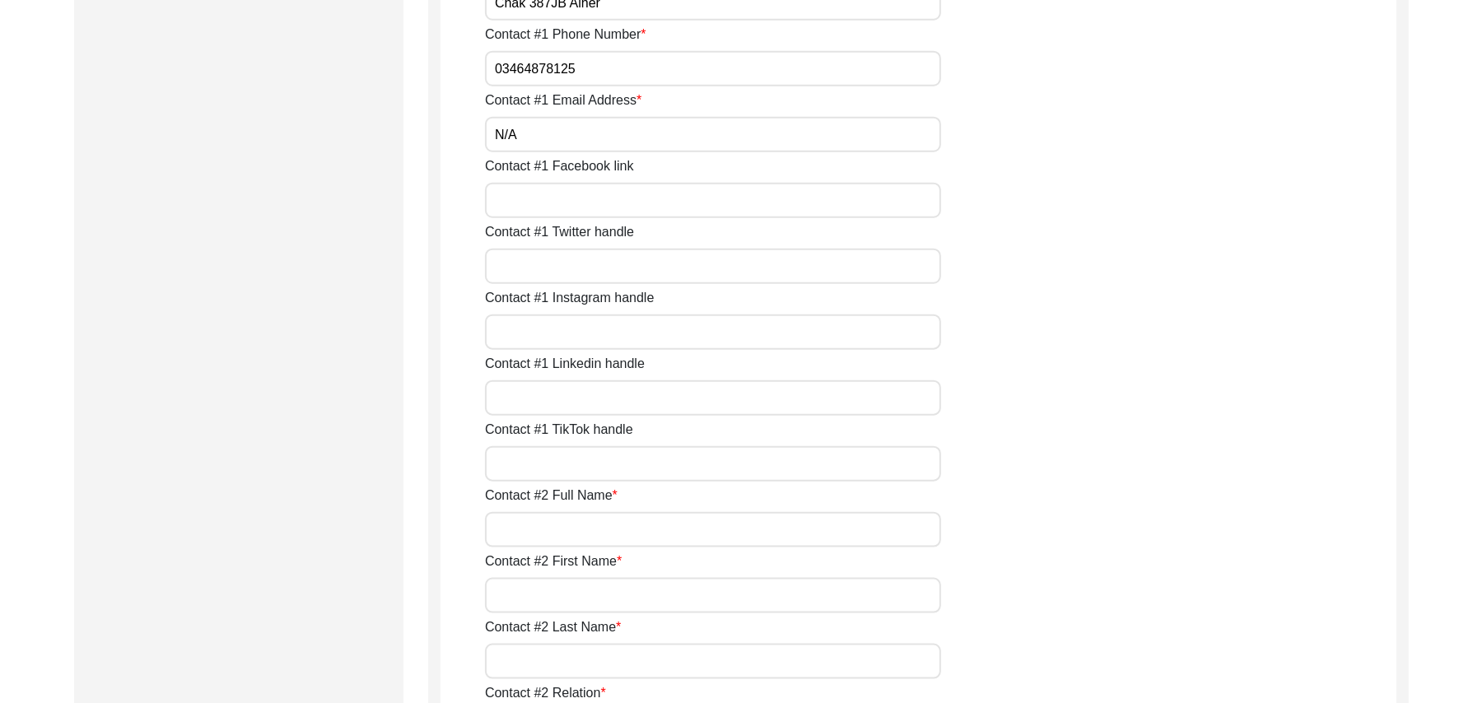
paste input "N/A"
type input "N/A"
click at [554, 262] on input "Contact #1 Twitter handle" at bounding box center [713, 266] width 456 height 35
paste input "N/A"
type input "N/A"
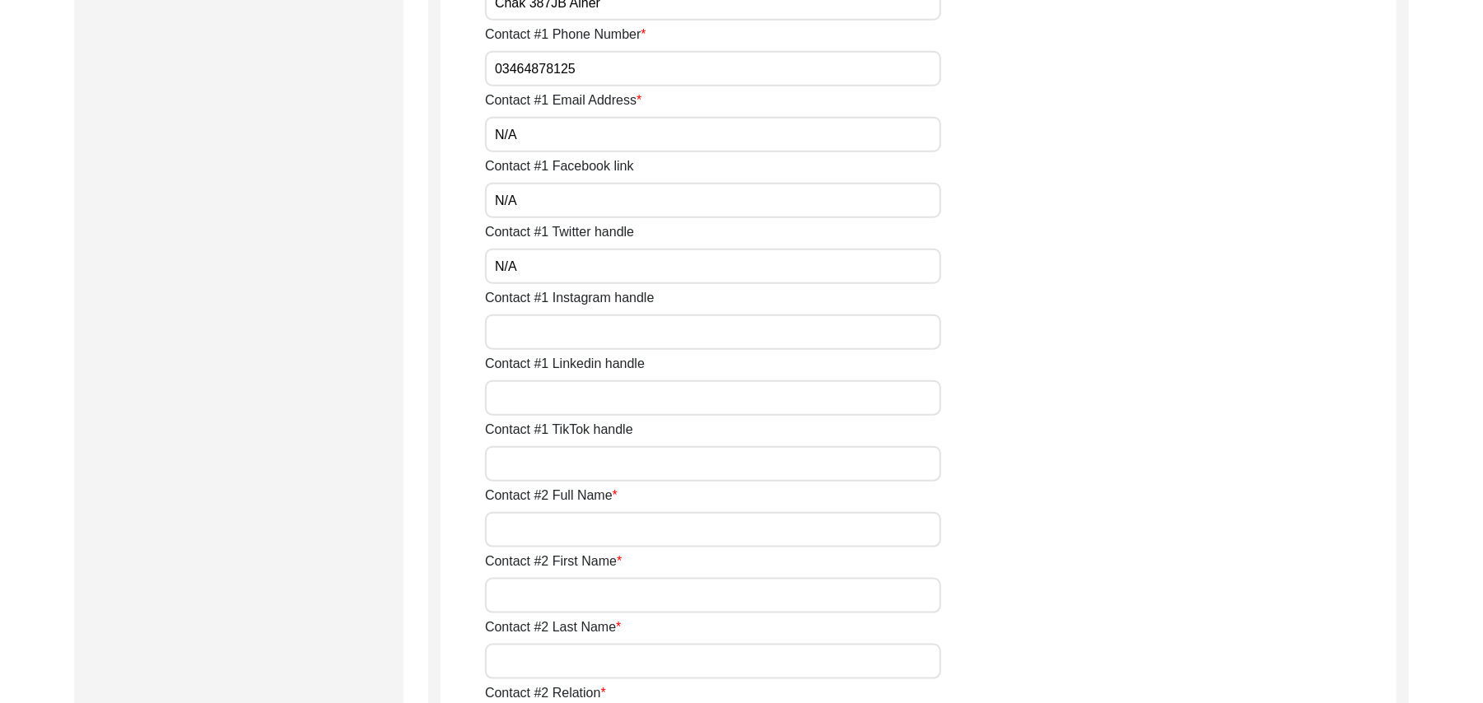
click at [562, 334] on input "Contact #1 Instagram handle" at bounding box center [713, 332] width 456 height 35
paste input "N/A"
type input "N/A"
click at [567, 396] on input "Contact #1 Linkedin handle" at bounding box center [713, 397] width 456 height 35
paste input "N/A"
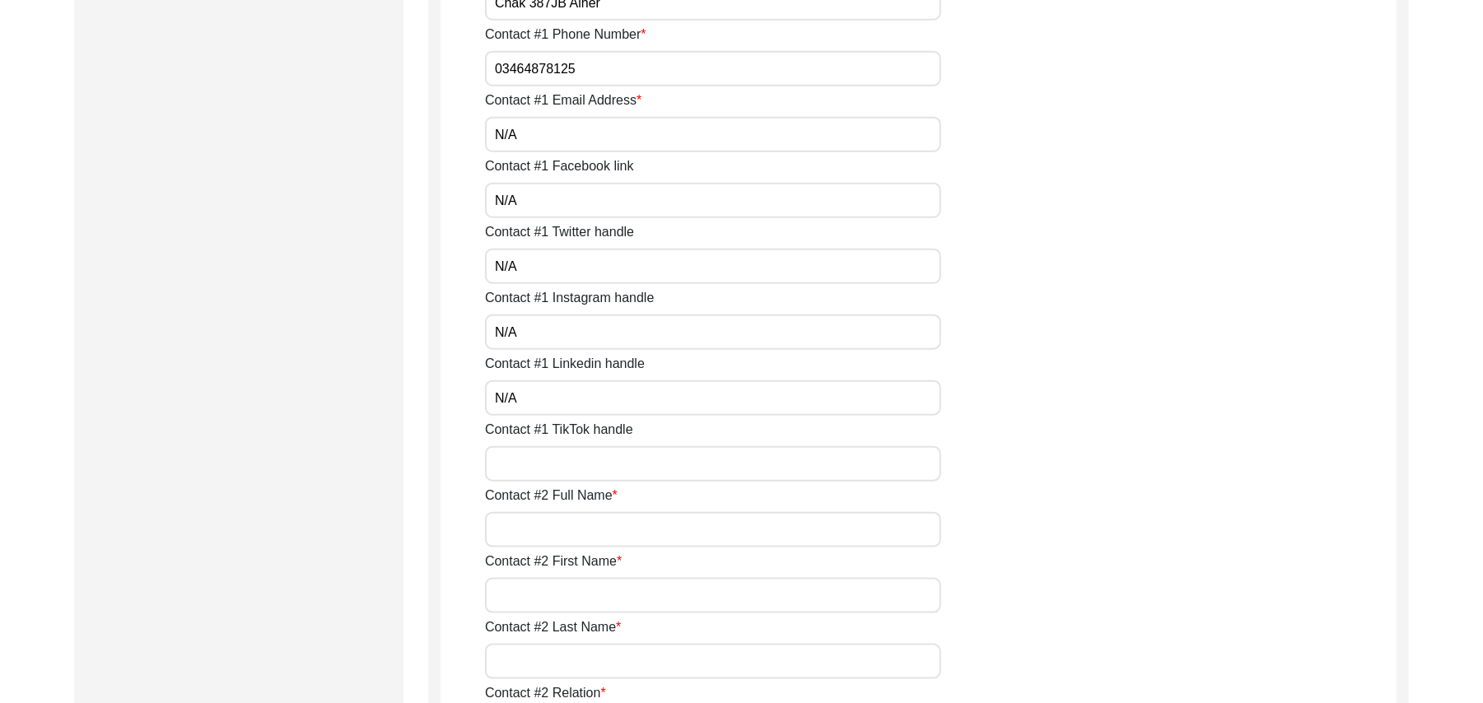
type input "N/A"
click at [574, 464] on input "Contact #1 TikTok handle" at bounding box center [713, 463] width 456 height 35
paste input "N/A"
type input "N/A"
click at [574, 537] on input "Contact #2 Full Name" at bounding box center [713, 529] width 456 height 35
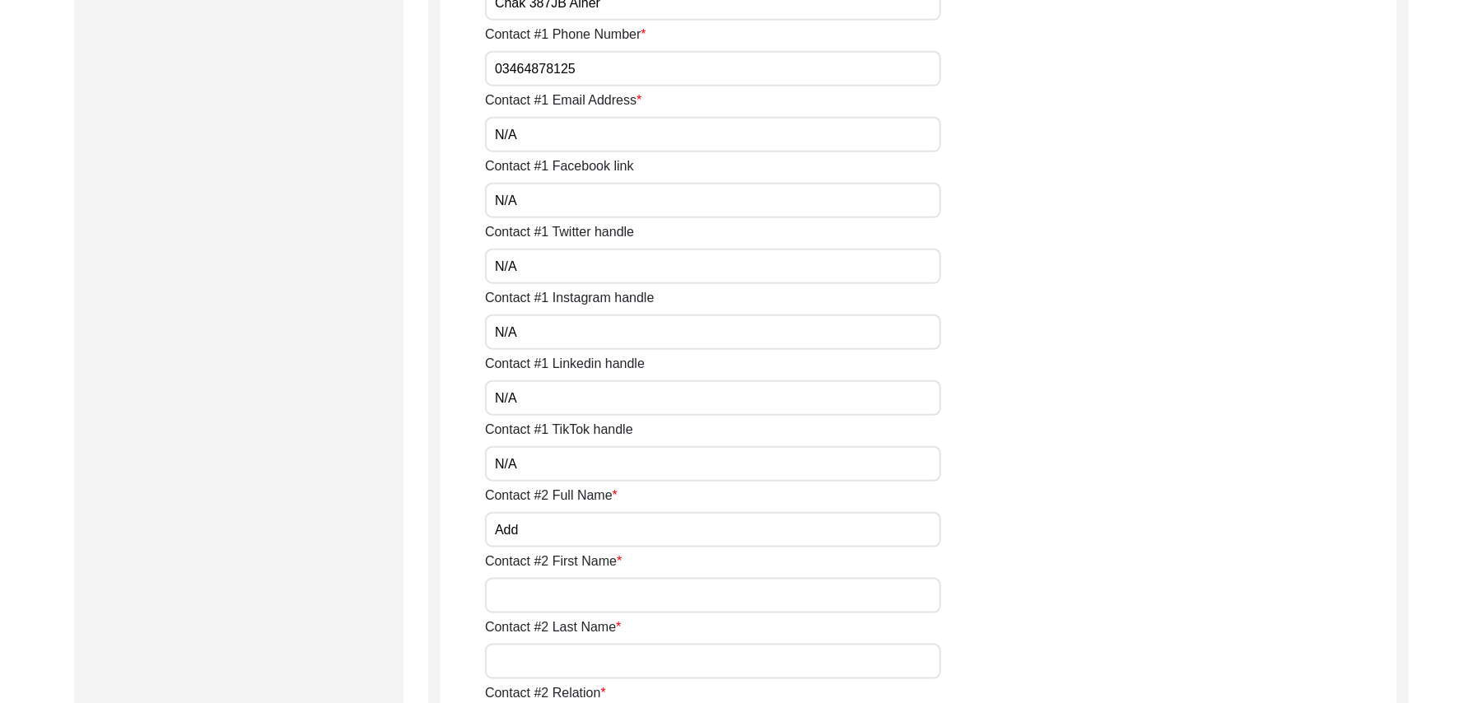
type input "Add"
click at [567, 601] on input "Contact #2 First Name" at bounding box center [713, 595] width 456 height 35
type input "Add"
click at [562, 663] on input "Contact #2 Last Name" at bounding box center [713, 661] width 456 height 35
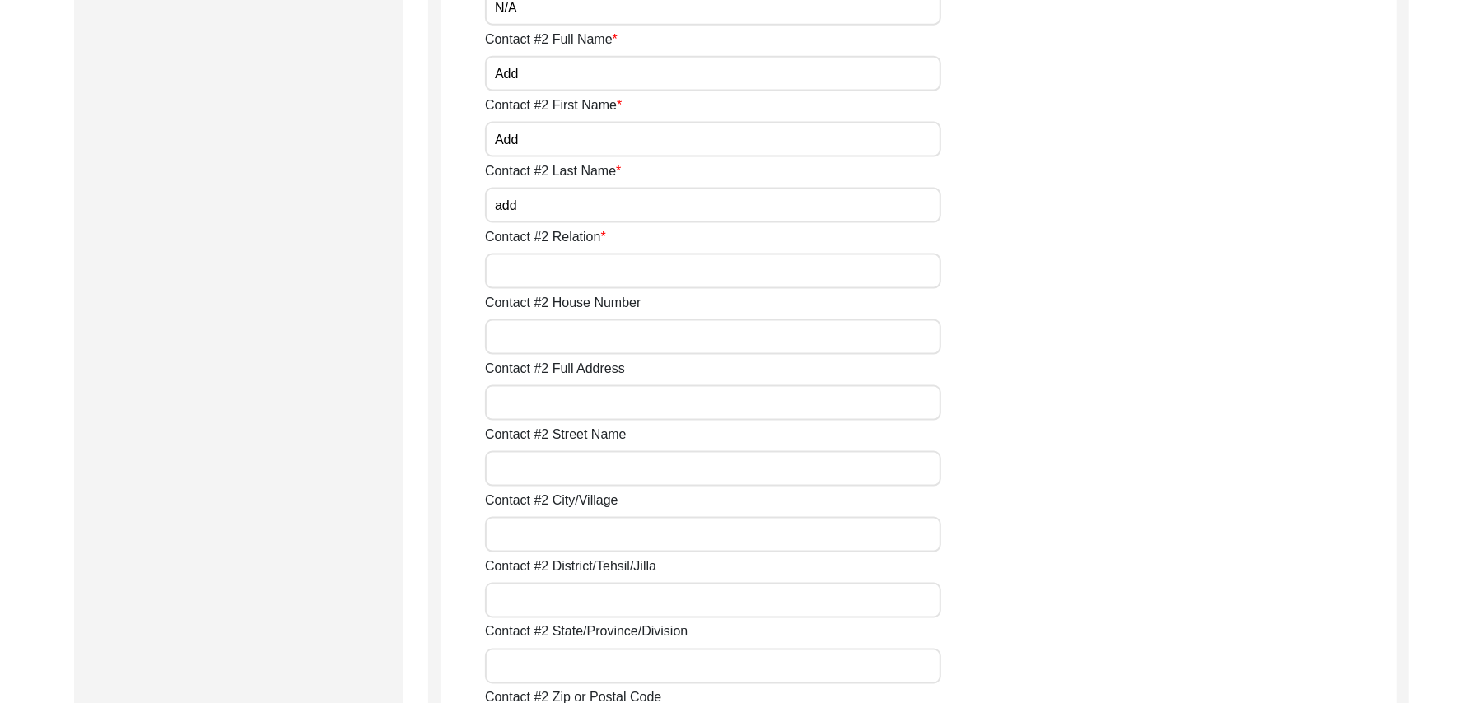
scroll to position [1683, 0]
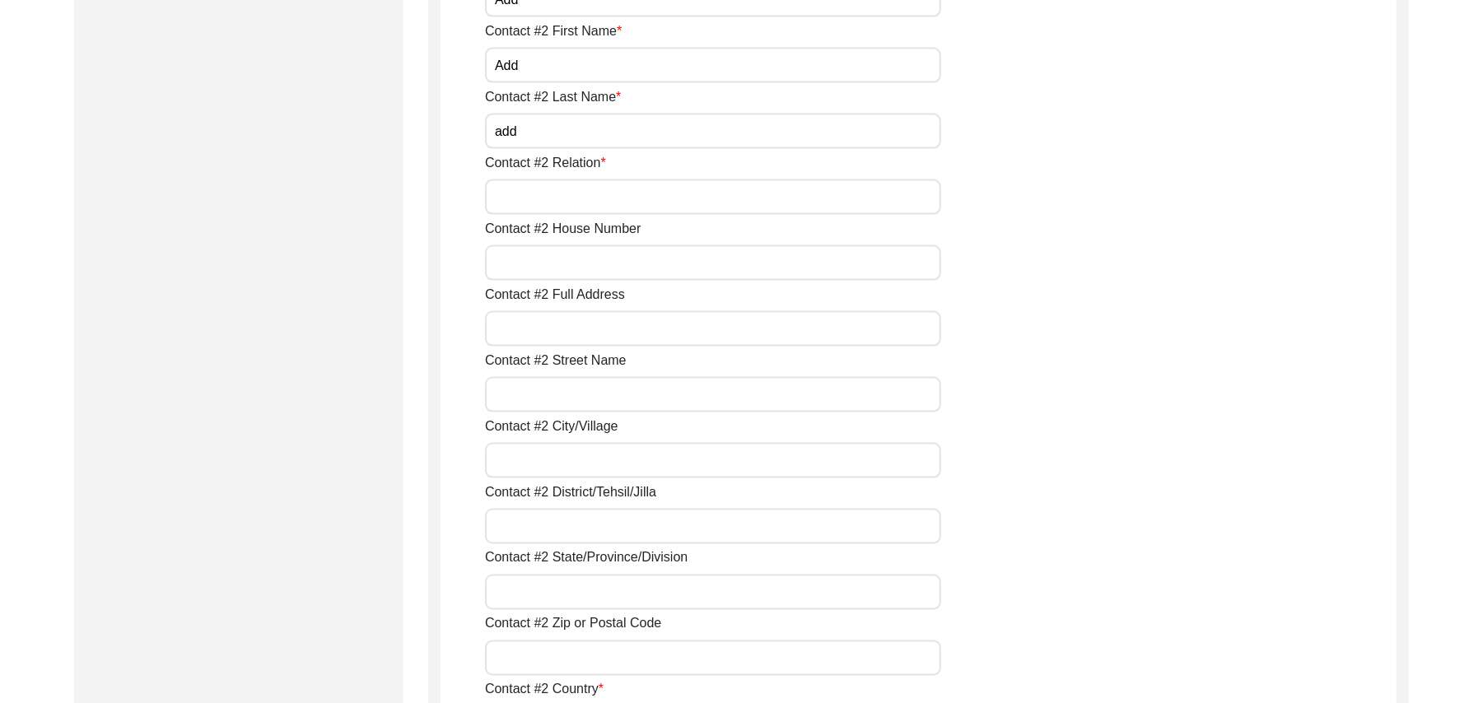
type input "add"
click at [508, 208] on input "Contact #2 Relation" at bounding box center [713, 197] width 456 height 35
type input "add"
click at [514, 260] on input "Contact #2 House Number" at bounding box center [713, 262] width 456 height 35
paste input "N/A"
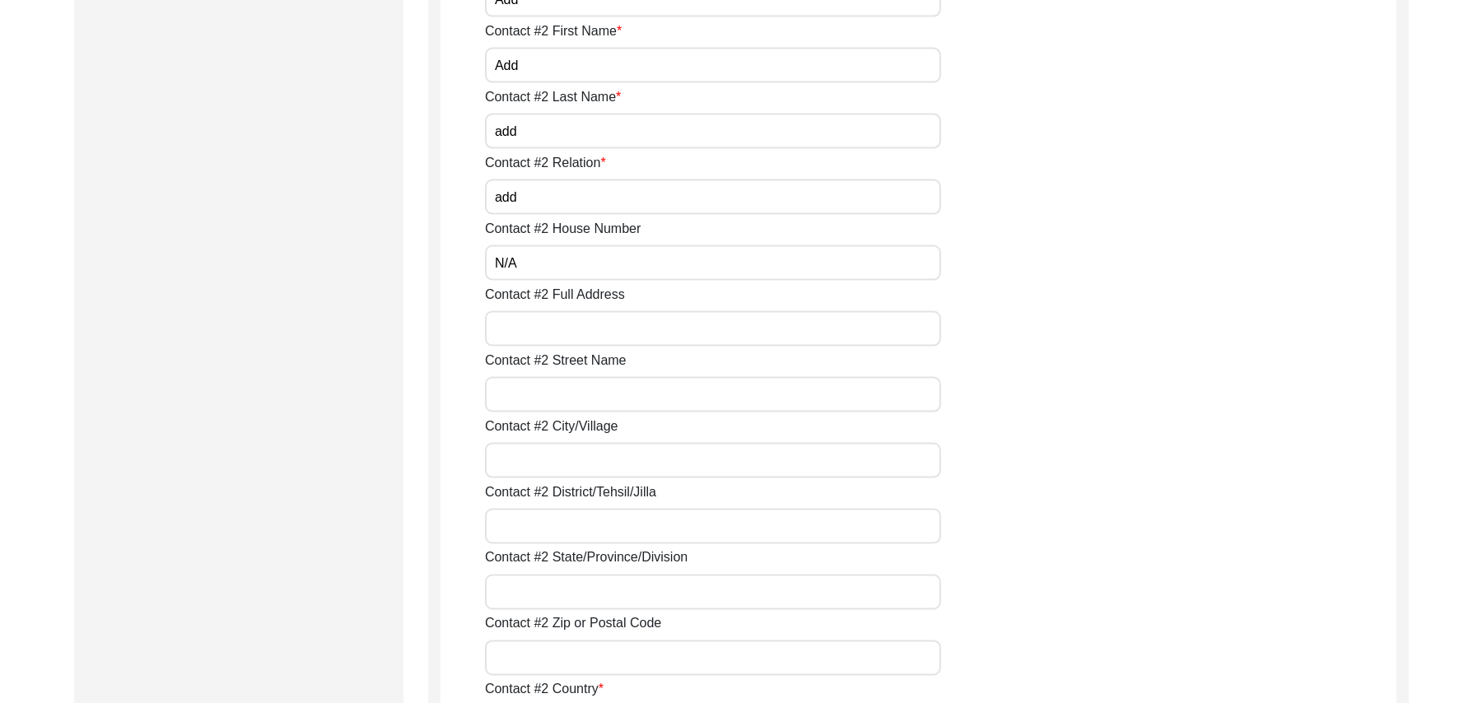
type input "N/A"
click at [524, 324] on input "Contact #2 Full Address" at bounding box center [713, 328] width 456 height 35
type input "Chak 387JB"
click at [537, 389] on input "Contact #2 Street Name" at bounding box center [713, 394] width 456 height 35
paste input "N/A"
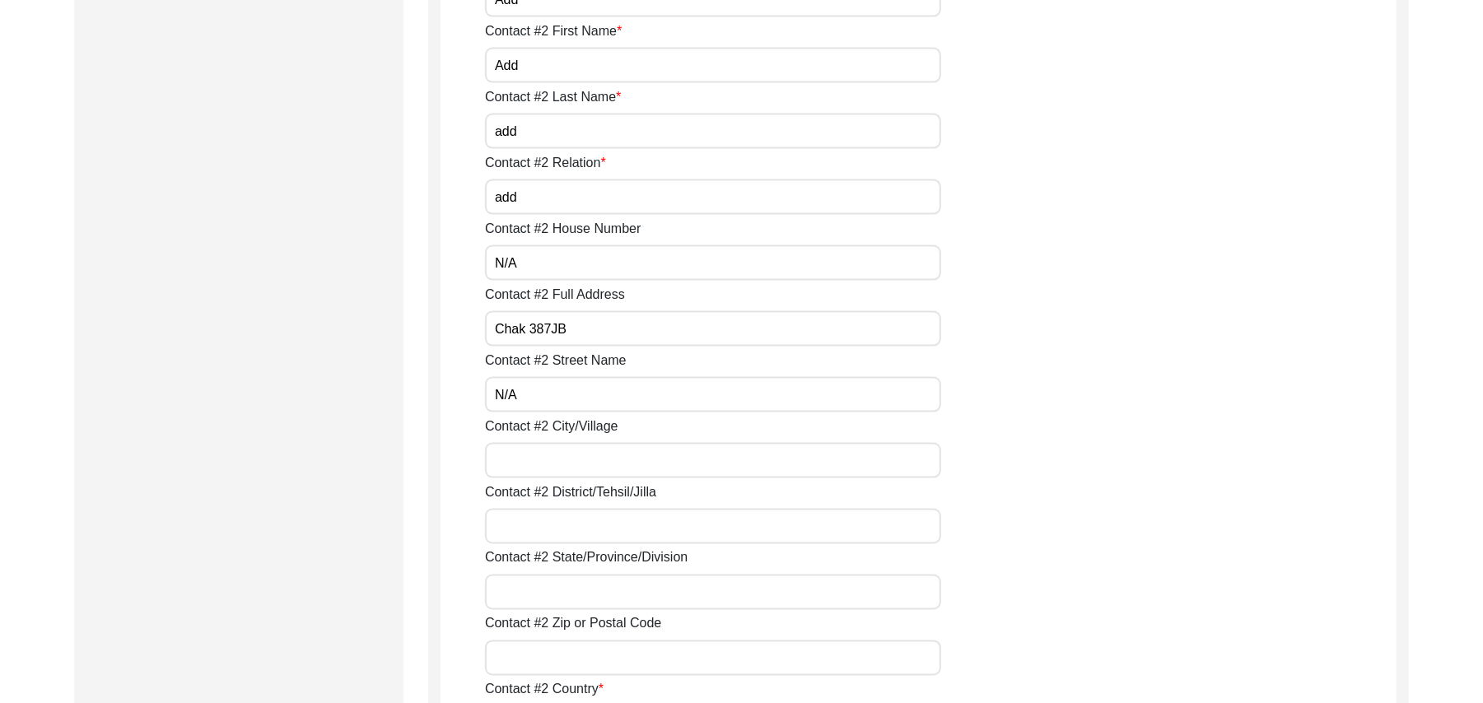
type input "N/A"
click at [554, 463] on input "Contact #2 City/Village" at bounding box center [713, 460] width 456 height 35
type input "Chak 387JB"
click at [562, 537] on input "Contact #2 District/Tehsil/Jilla" at bounding box center [713, 526] width 456 height 35
type input "Toba Tek Singh/ Toba Tek Singh"
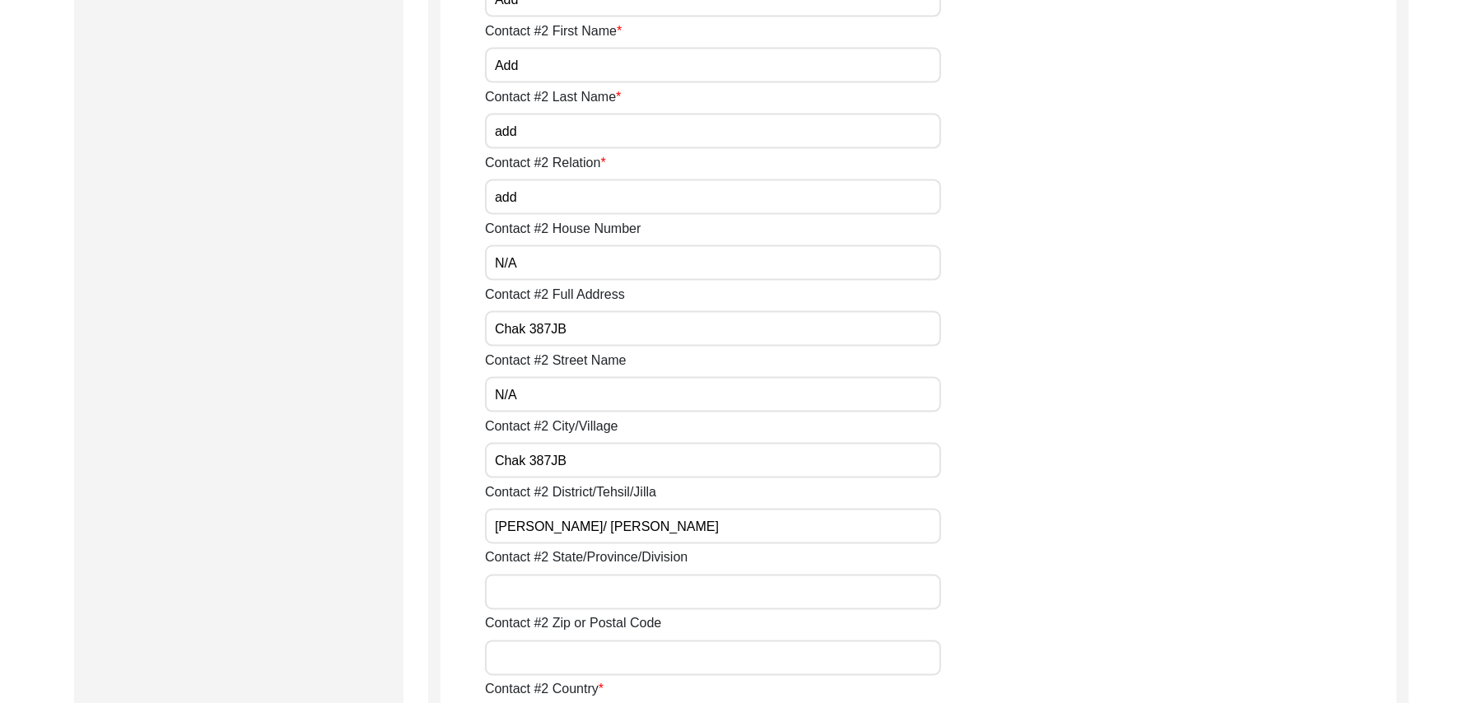
click at [558, 600] on input "Contact #2 State/Province/Division" at bounding box center [713, 592] width 456 height 35
type input "Punjab"
click at [558, 666] on input "Contact #2 Zip or Postal Code" at bounding box center [713, 658] width 456 height 35
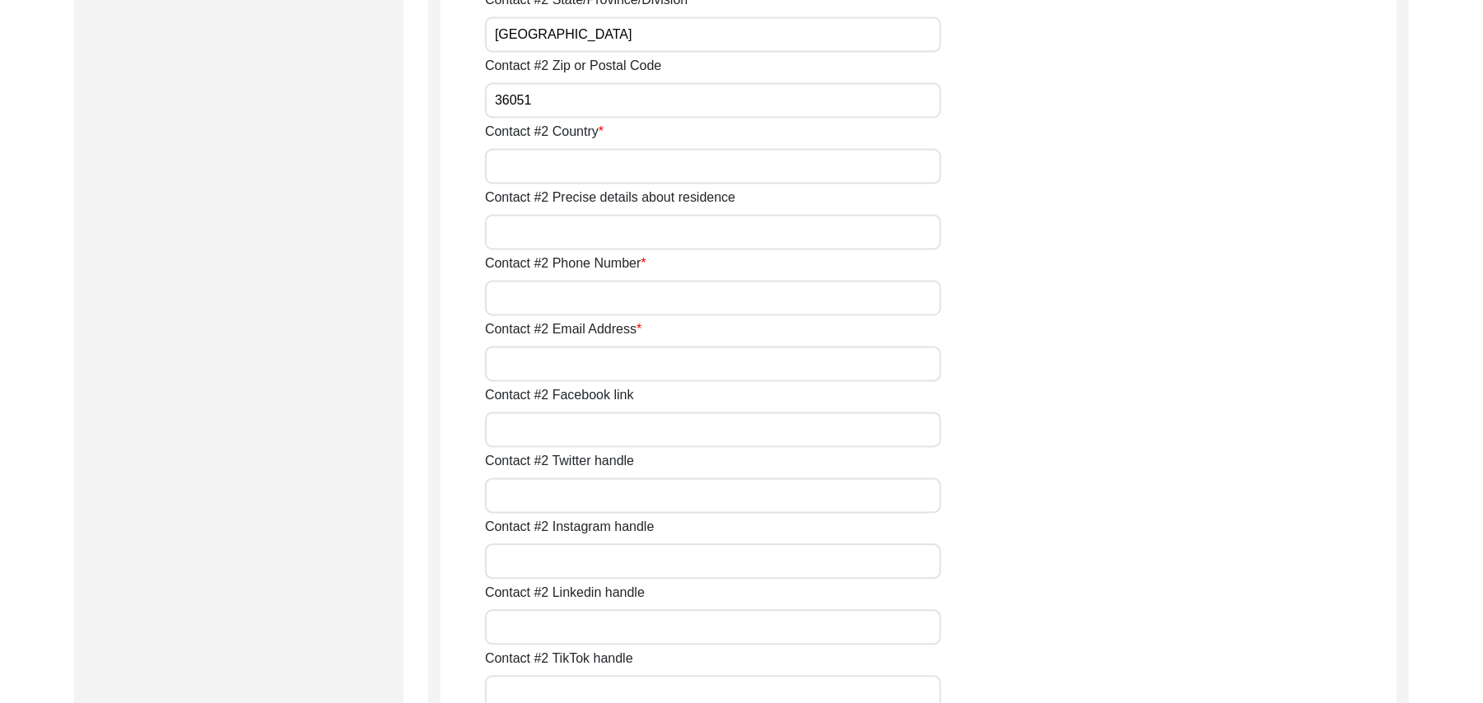
scroll to position [2271, 0]
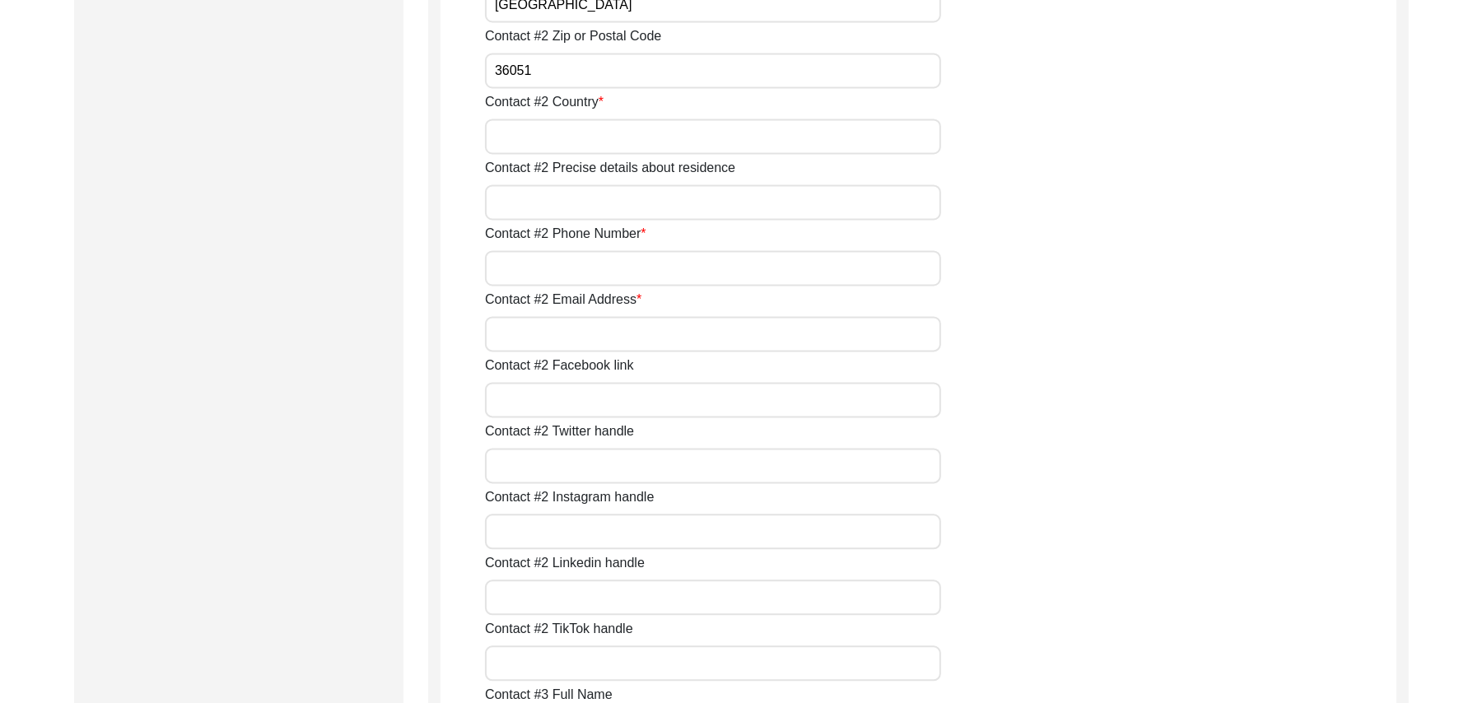
type input "36051"
click at [554, 145] on input "Contact #2 Country" at bounding box center [713, 136] width 456 height 35
type input "Pakistan"
click at [568, 201] on input "Contact #2 Precise details about residence" at bounding box center [713, 201] width 456 height 35
type input "Chak 387Jb"
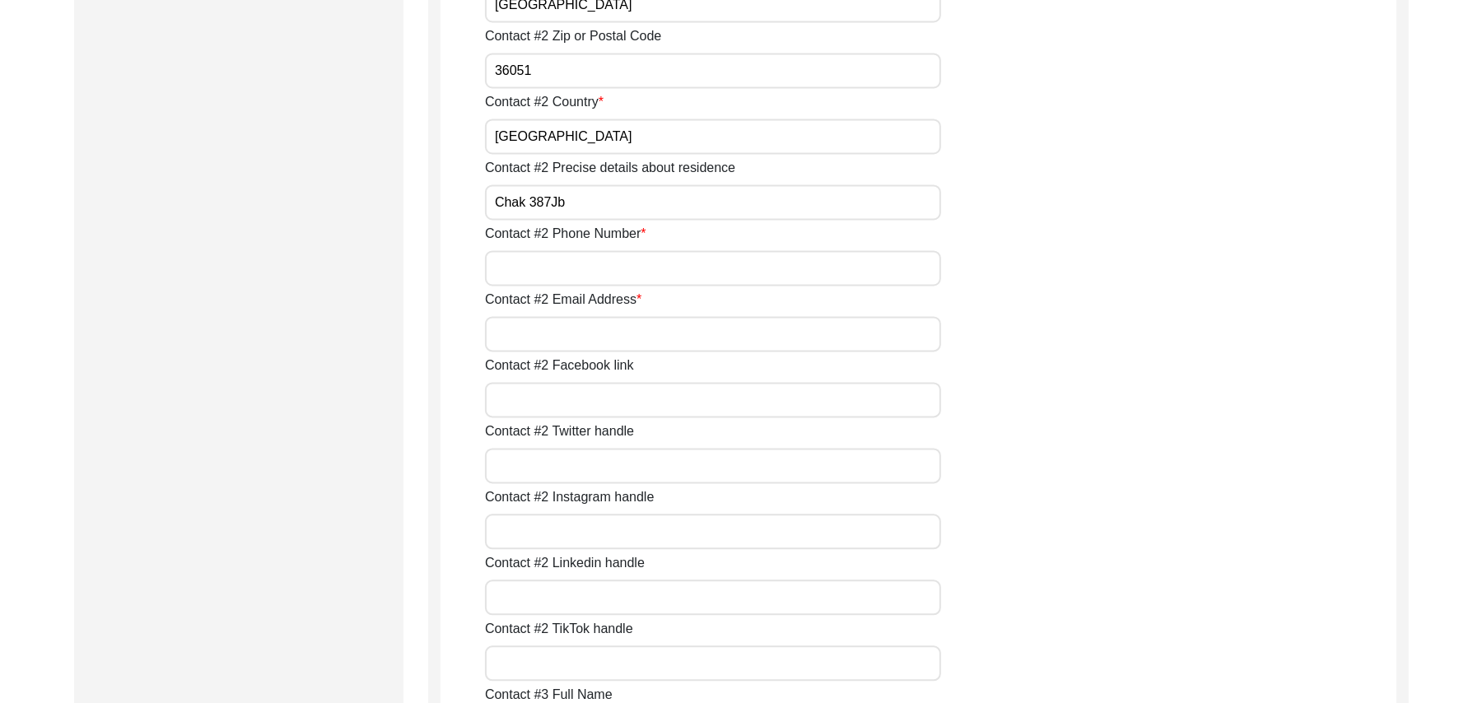
click at [560, 261] on input "Contact #2 Phone Number" at bounding box center [713, 267] width 456 height 35
type input "add"
click at [557, 328] on input "Contact #2 Email Address" at bounding box center [713, 333] width 456 height 35
paste input "N/A"
type input "N/A"
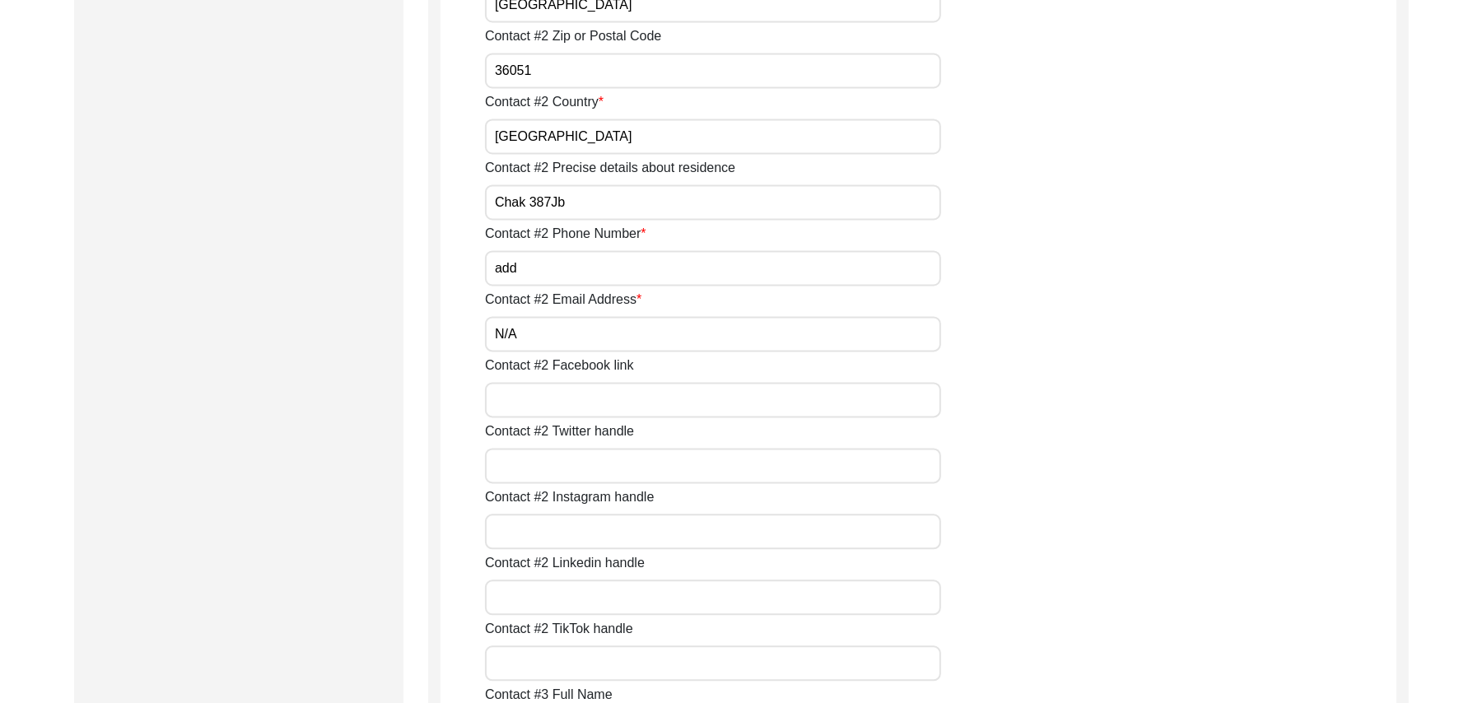
click at [552, 395] on input "Contact #2 Facebook link" at bounding box center [713, 399] width 456 height 35
paste input "N/A"
type input "N/A"
click at [554, 452] on input "Contact #2 Twitter handle" at bounding box center [713, 465] width 456 height 35
paste input "N/A"
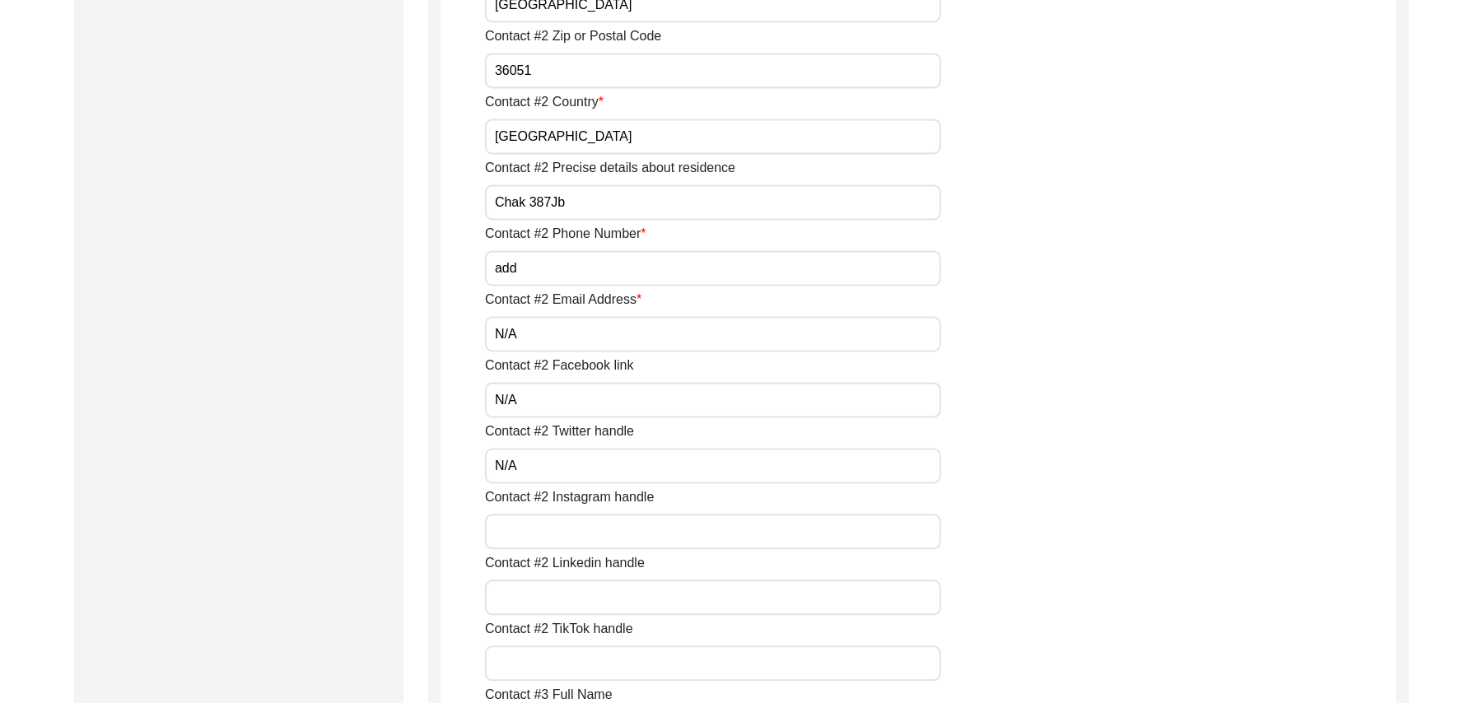
type input "N/A"
click at [562, 525] on input "Contact #2 Instagram handle" at bounding box center [713, 531] width 456 height 35
paste input "N/A"
type input "N/A"
click at [562, 598] on input "Contact #2 Linkedin handle" at bounding box center [713, 597] width 456 height 35
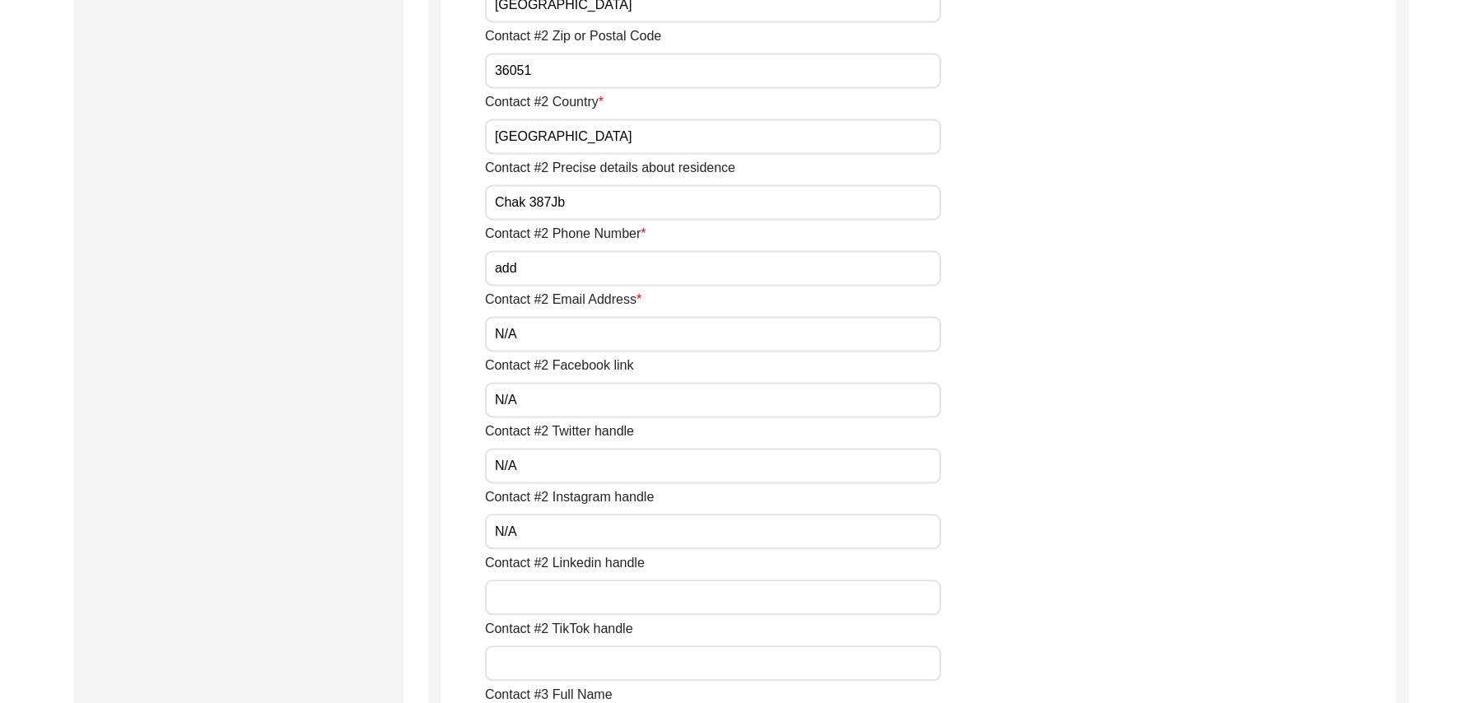
paste input "N/A"
type input "N/A"
click at [575, 666] on input "Contact #2 TikTok handle" at bounding box center [713, 663] width 456 height 35
paste input "N/A"
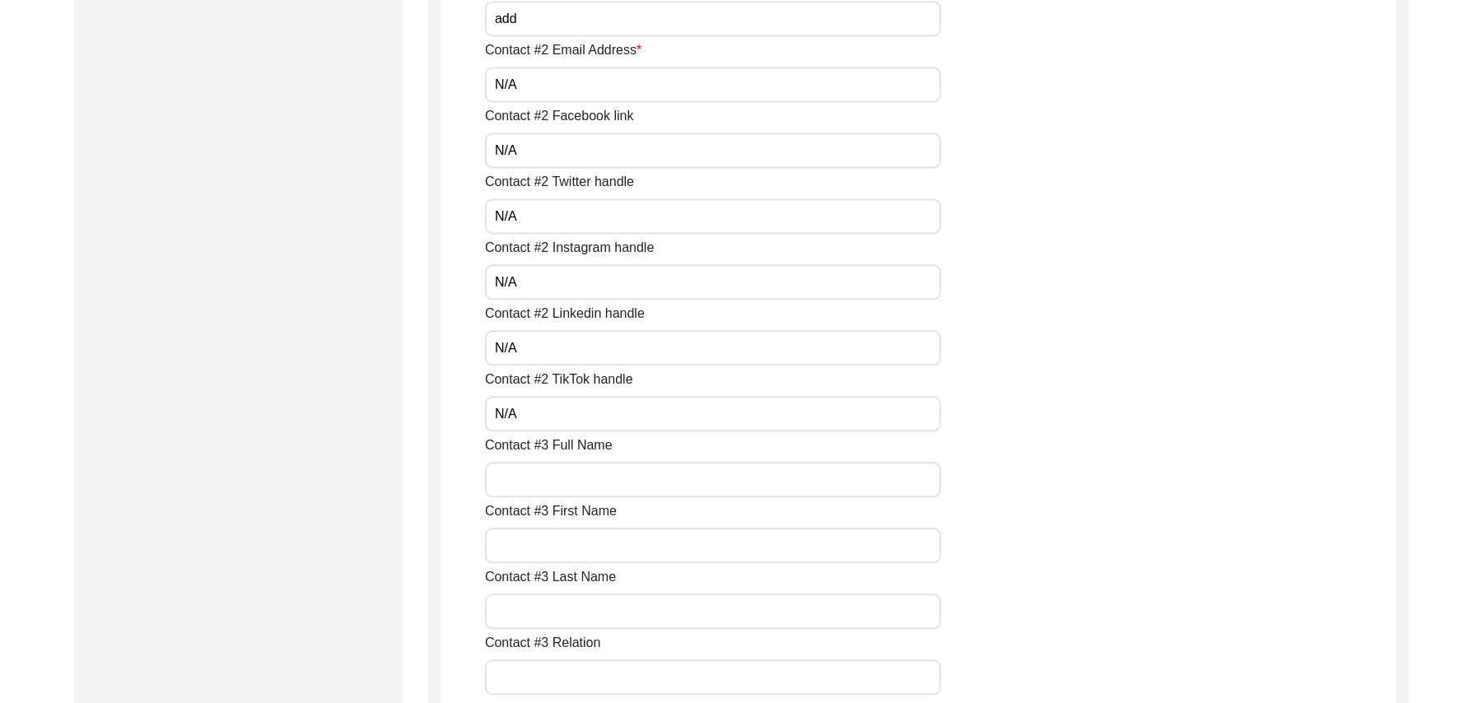
scroll to position [2580, 0]
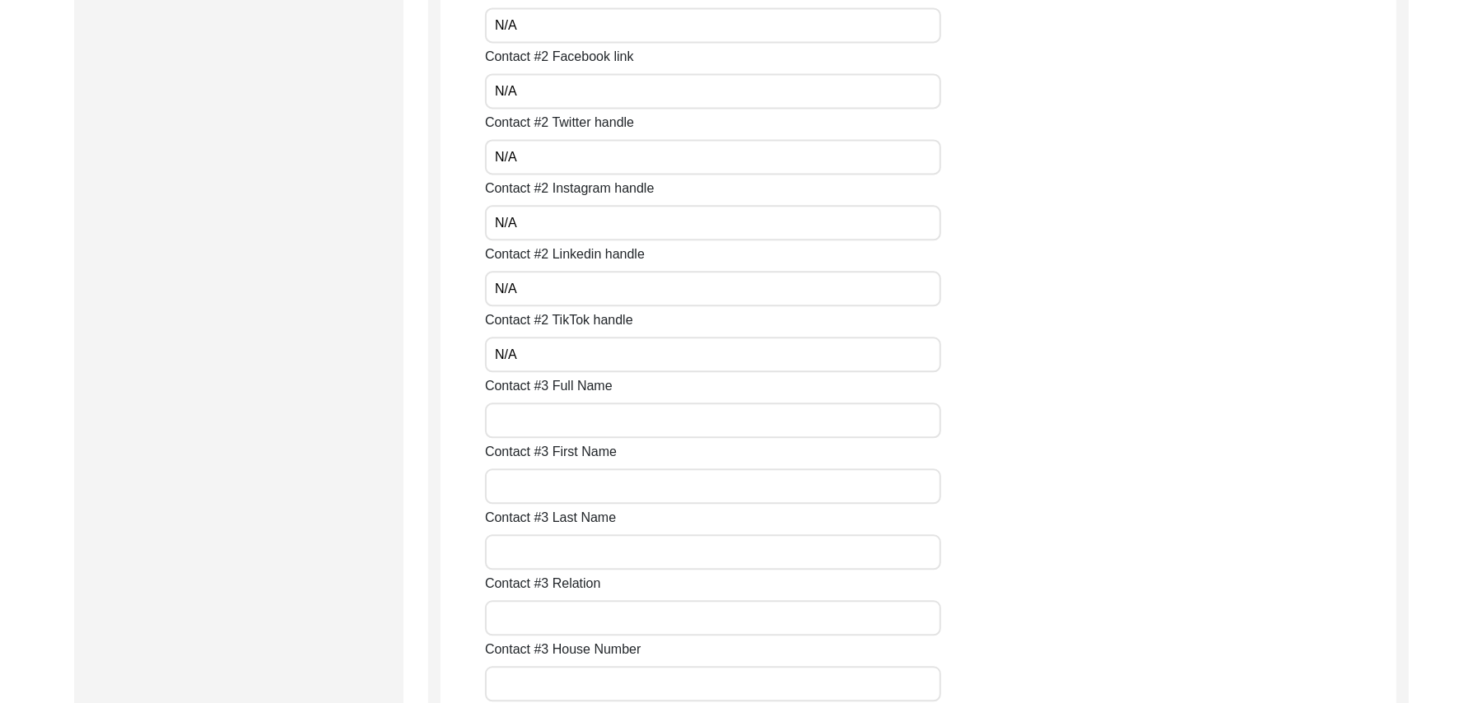
type input "N/A"
click at [604, 428] on input "Contact #3 Full Name" at bounding box center [713, 420] width 456 height 35
paste input "N/A"
type input "N/A"
click at [586, 492] on input "Contact #3 First Name" at bounding box center [713, 486] width 456 height 35
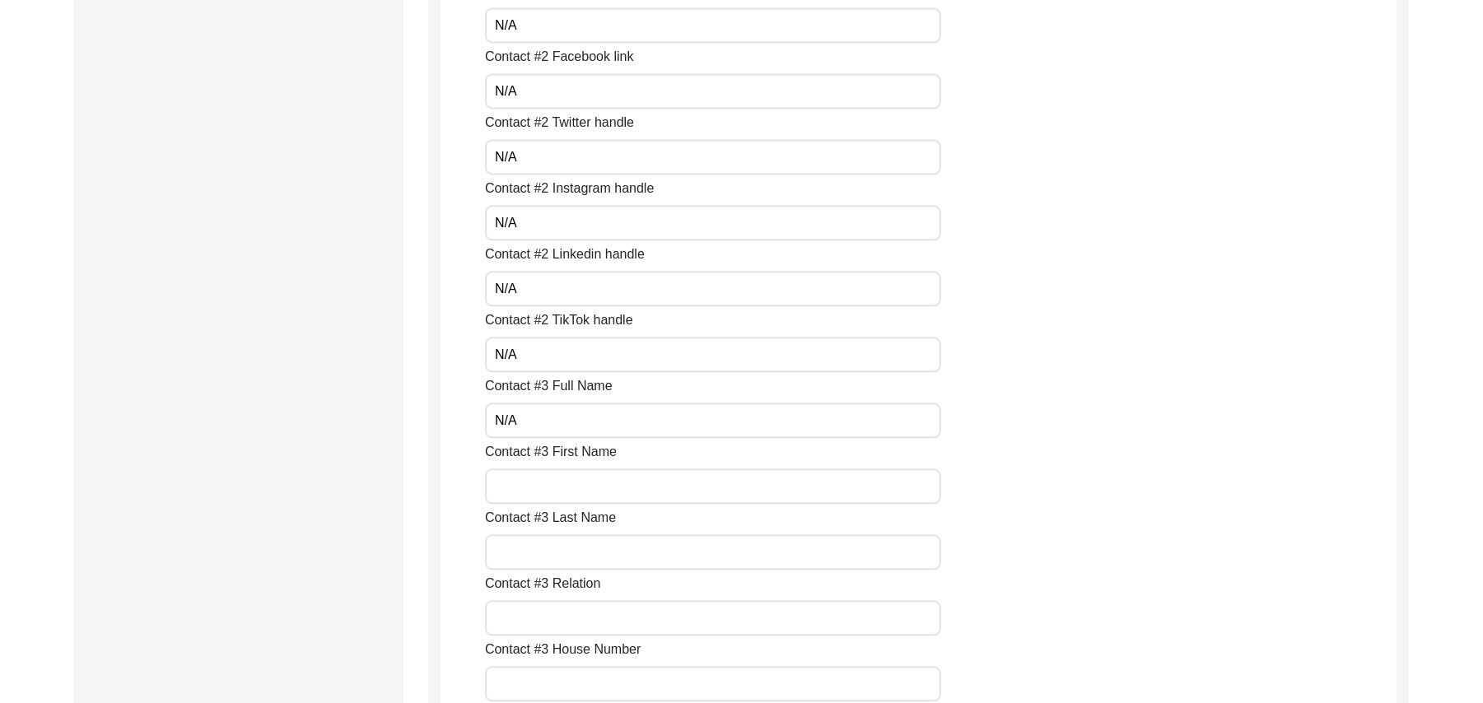
paste input "N/A"
type input "N/A"
click at [574, 555] on input "Contact #3 Last Name" at bounding box center [713, 551] width 456 height 35
paste input "N/A"
type input "N/A"
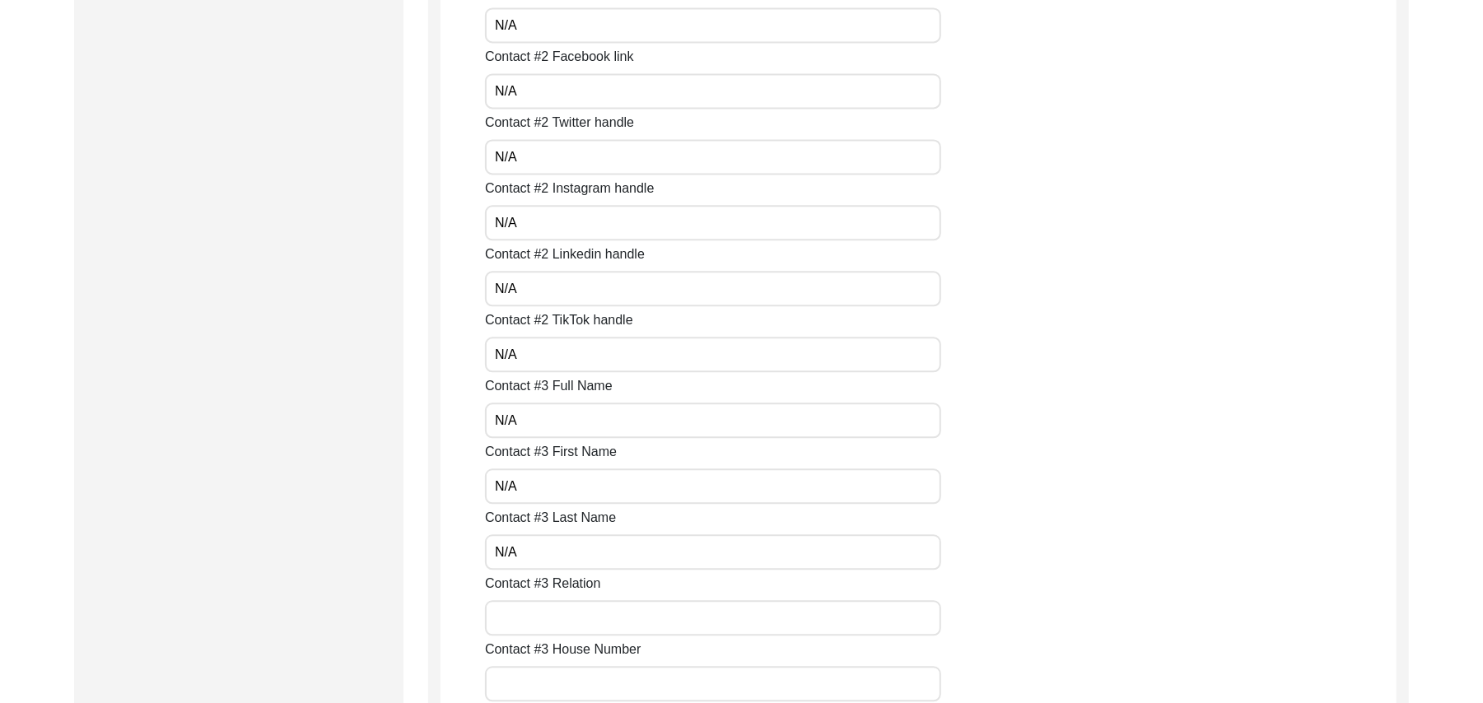
click at [567, 607] on input "Contact #3 Relation" at bounding box center [713, 617] width 456 height 35
paste input "N/A"
type input "N/A"
click at [558, 680] on input "Contact #3 House Number" at bounding box center [713, 683] width 456 height 35
paste input "N/A"
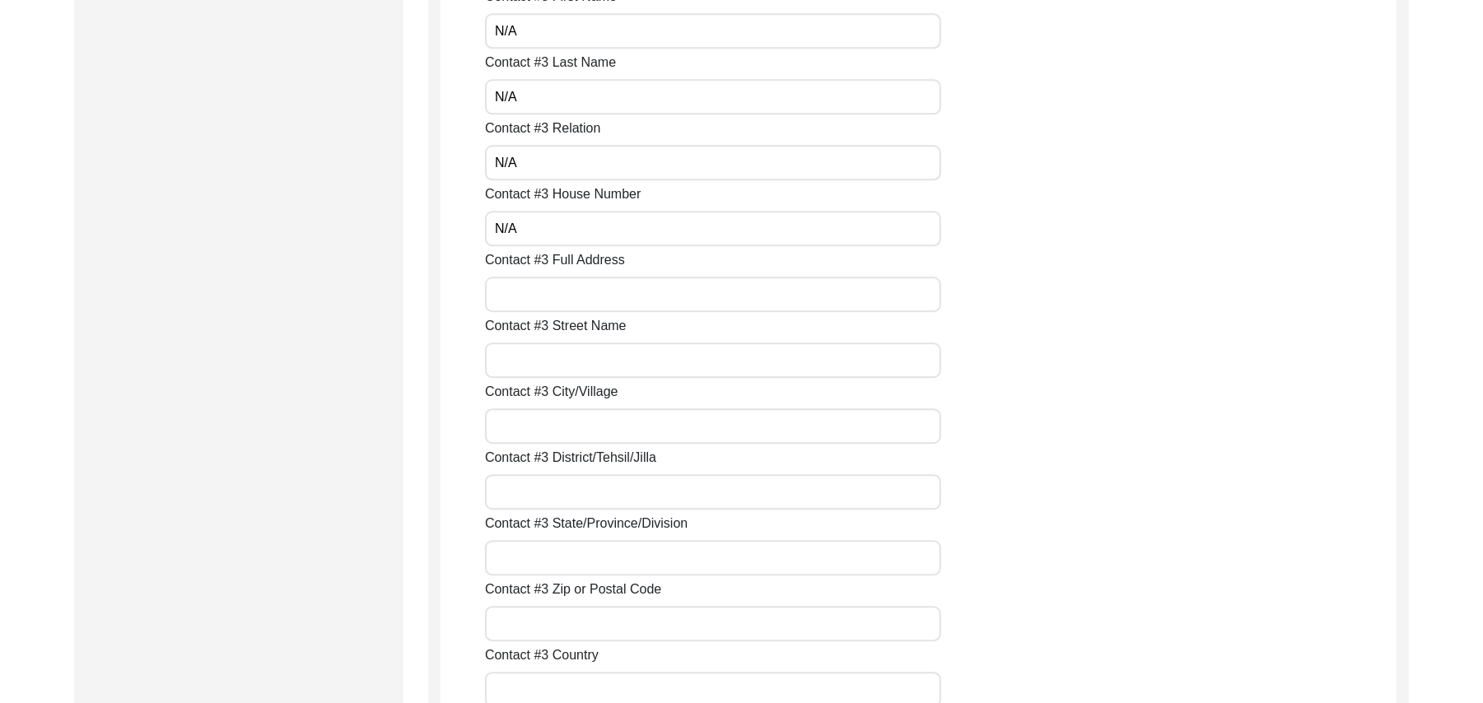
scroll to position [3110, 0]
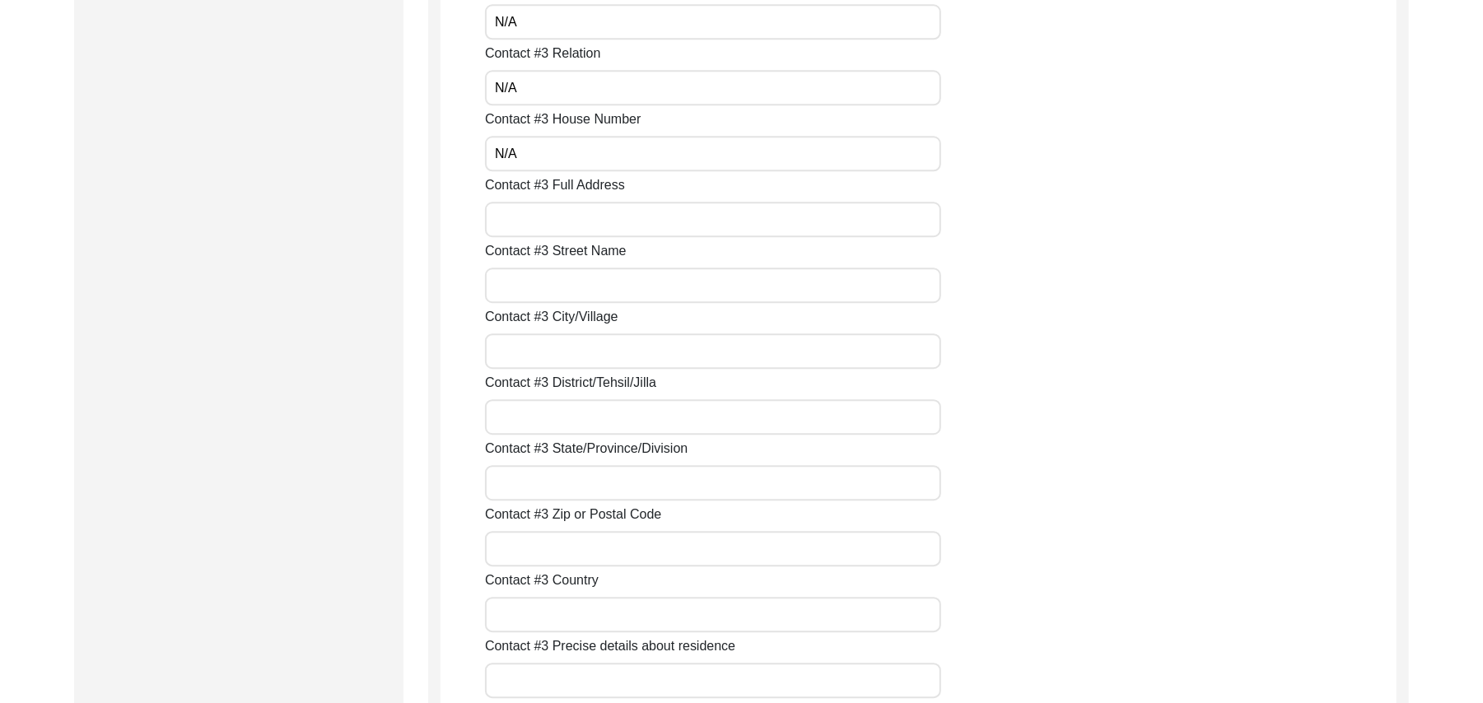
type input "N/A"
click at [601, 224] on input "Contact #3 Full Address" at bounding box center [713, 219] width 456 height 35
paste input "N/A"
type input "N/A"
click at [585, 284] on input "Contact #3 Street Name" at bounding box center [713, 285] width 456 height 35
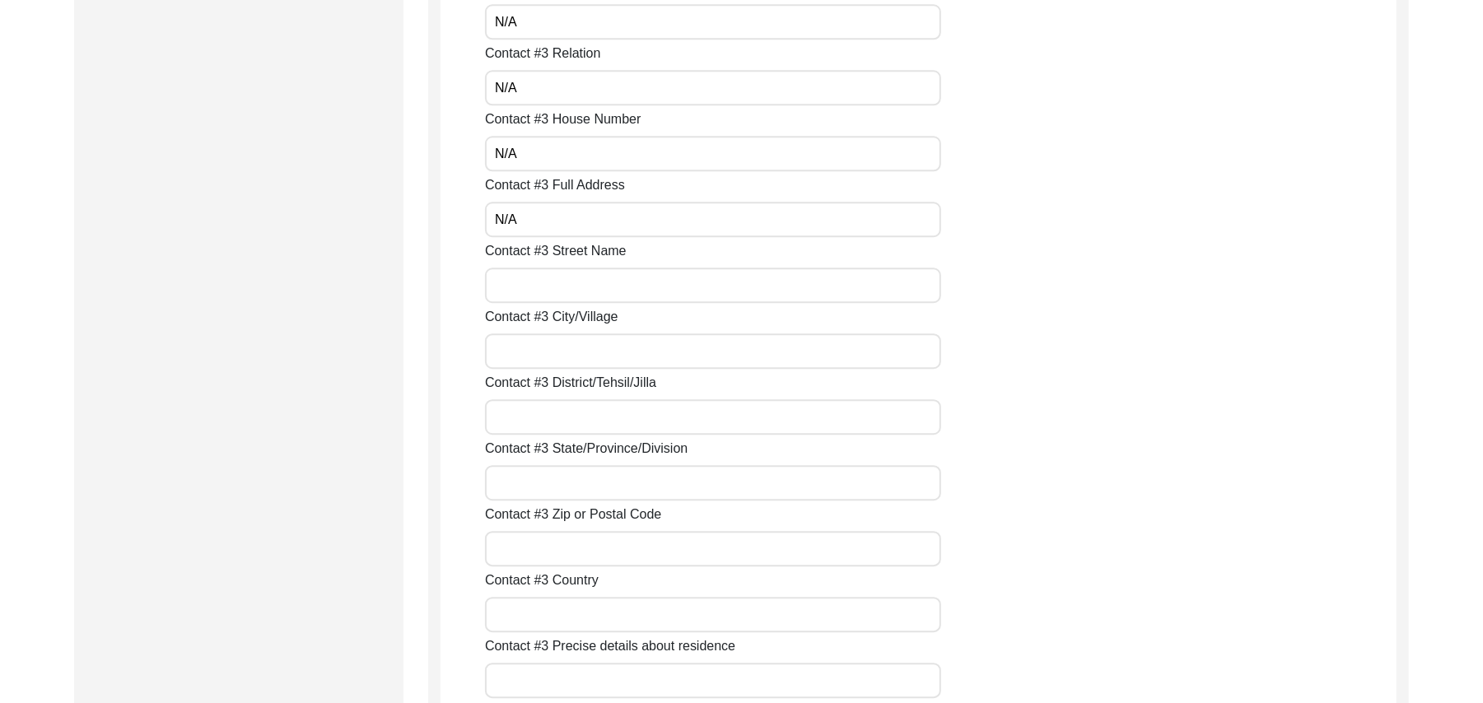
paste input "N/A"
type input "N/A"
click at [567, 351] on input "Contact #3 City/Village" at bounding box center [713, 351] width 456 height 35
paste input "N/A"
type input "N/A"
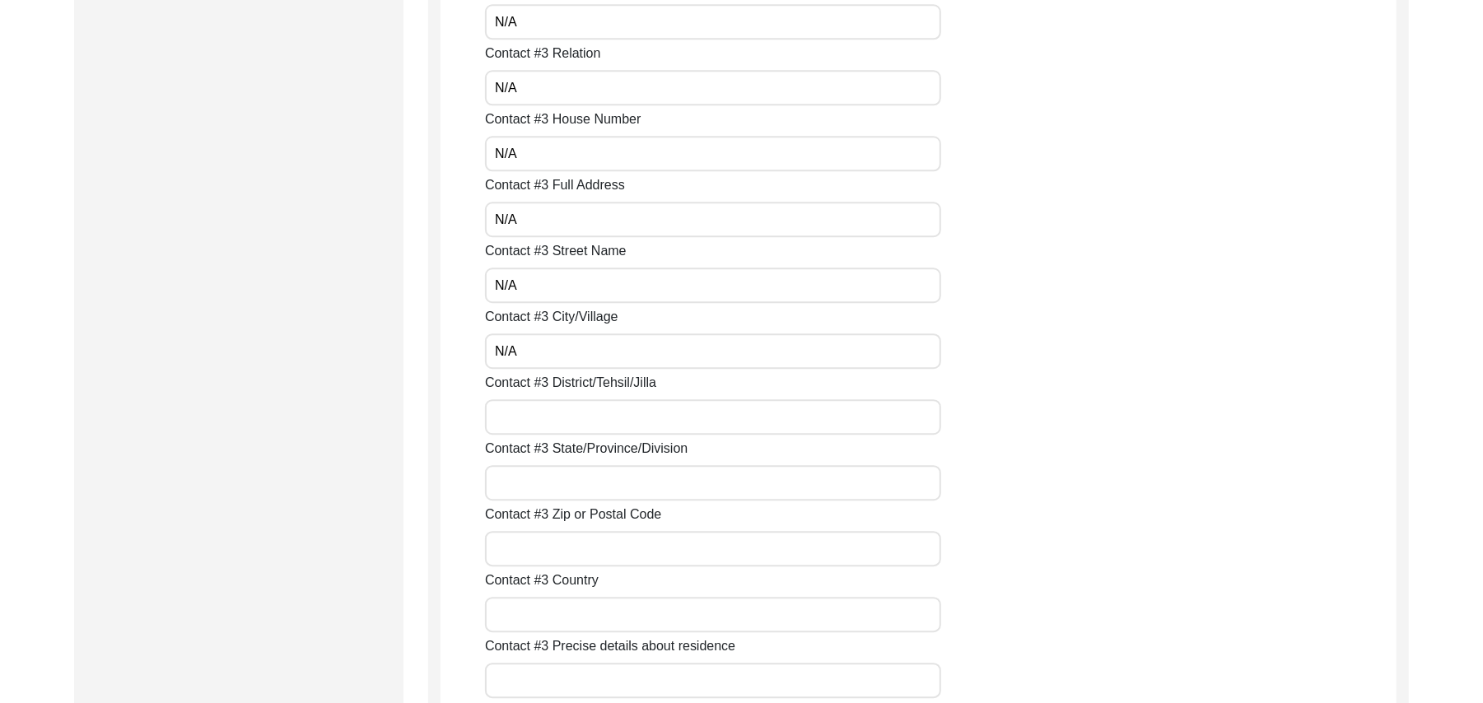
click at [563, 422] on input "Contact #3 District/Tehsil/Jilla" at bounding box center [713, 416] width 456 height 35
paste input "N/A"
type input "N/A"
click at [563, 475] on input "Contact #3 State/Province/Division" at bounding box center [713, 482] width 456 height 35
paste input "N/A"
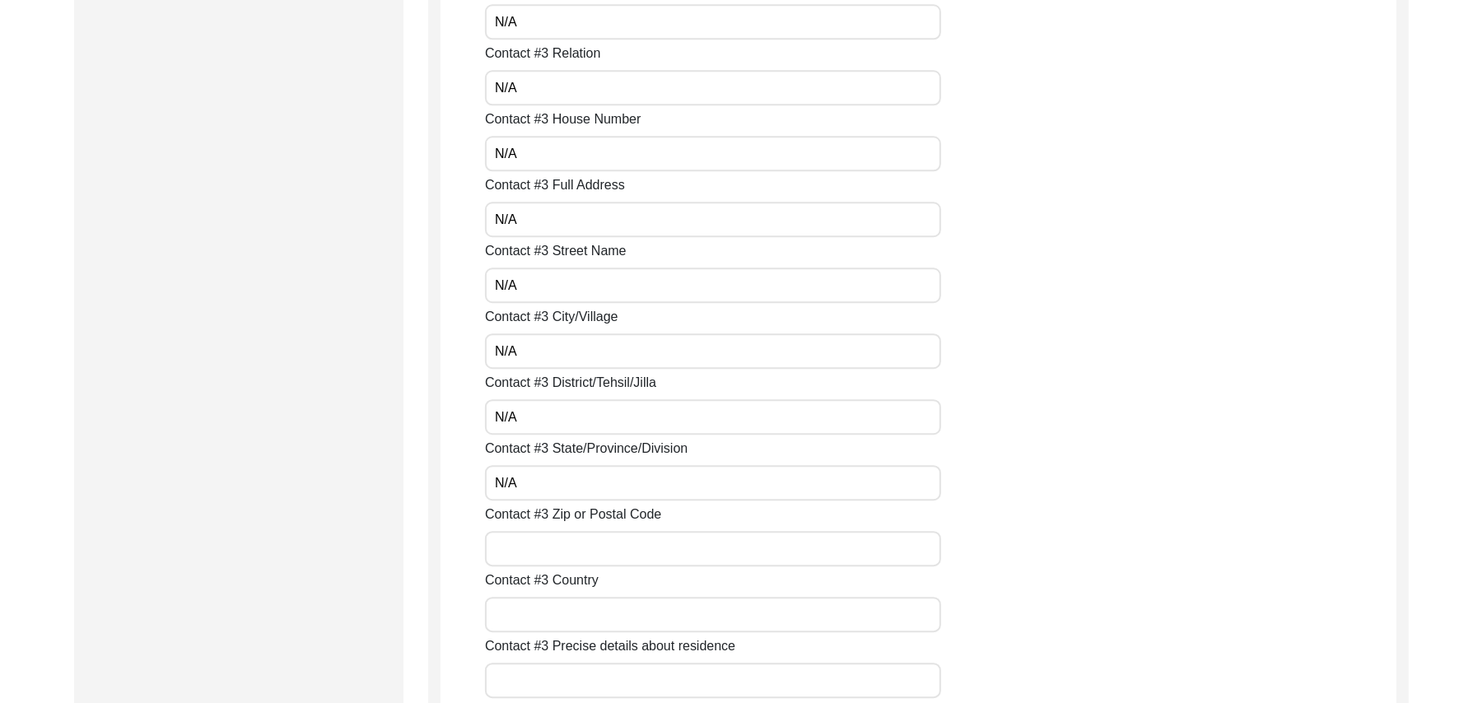
type input "N/A"
click at [562, 542] on input "Contact #3 Zip or Postal Code" at bounding box center [713, 548] width 456 height 35
paste input "N/A"
type input "N/A"
click at [567, 610] on input "Contact #3 Country" at bounding box center [713, 614] width 456 height 35
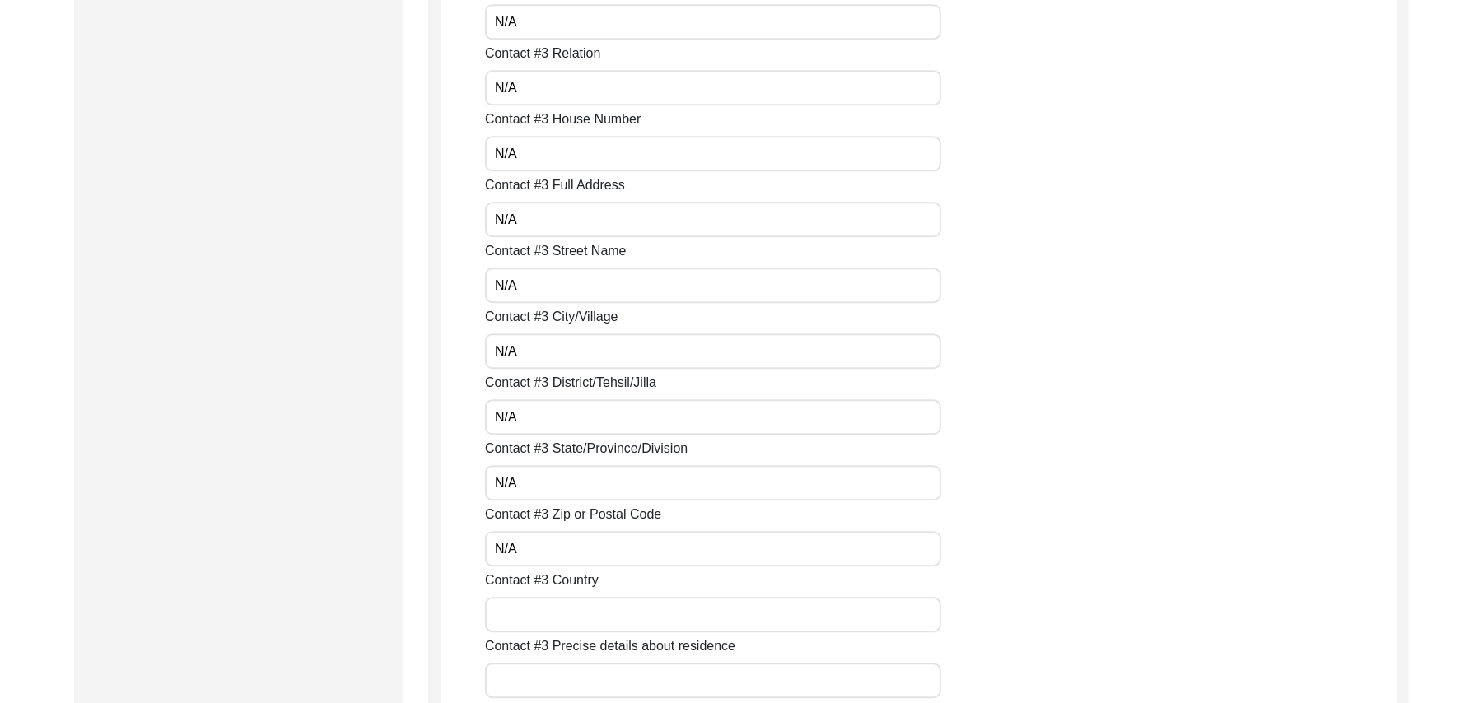
paste input "N/A"
type input "N/A"
click at [565, 673] on input "Contact #3 Precise details about residence" at bounding box center [713, 680] width 456 height 35
paste input "N/A"
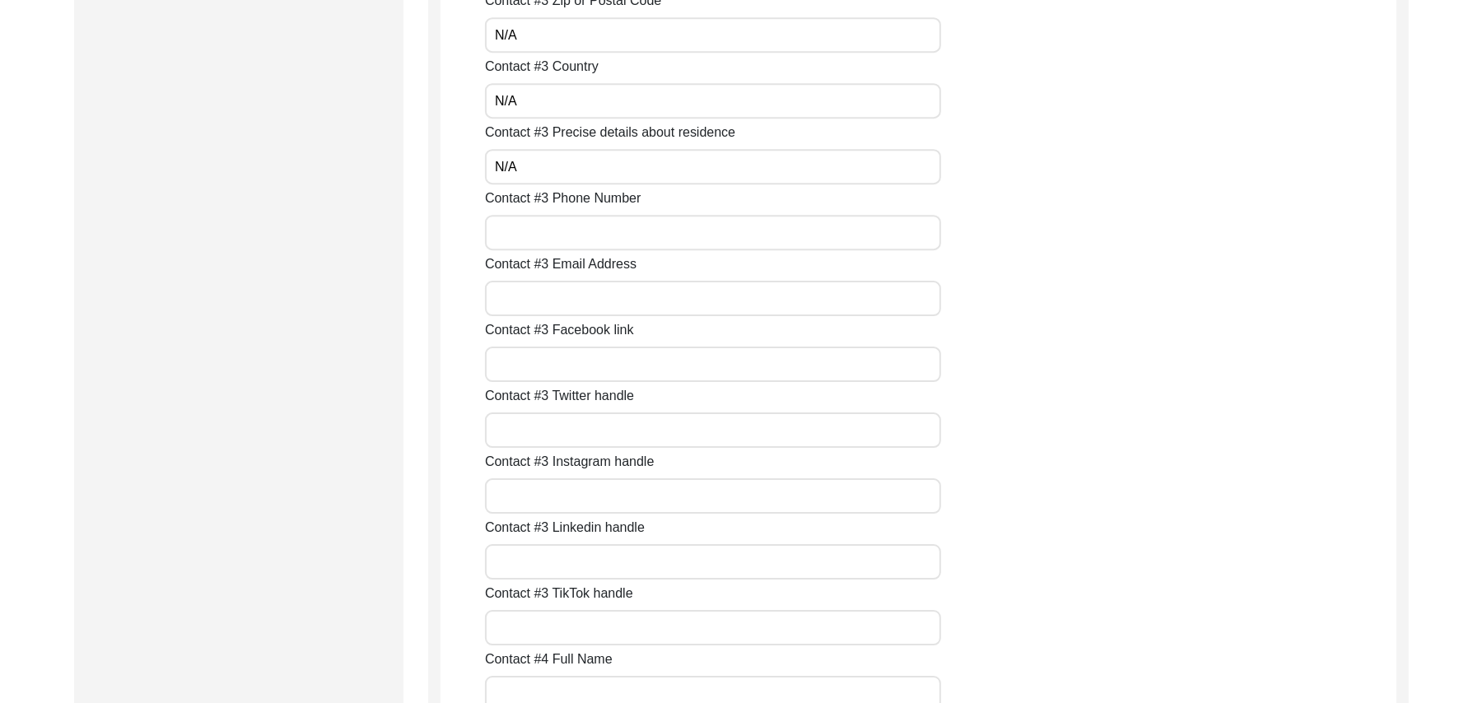
scroll to position [3684, 0]
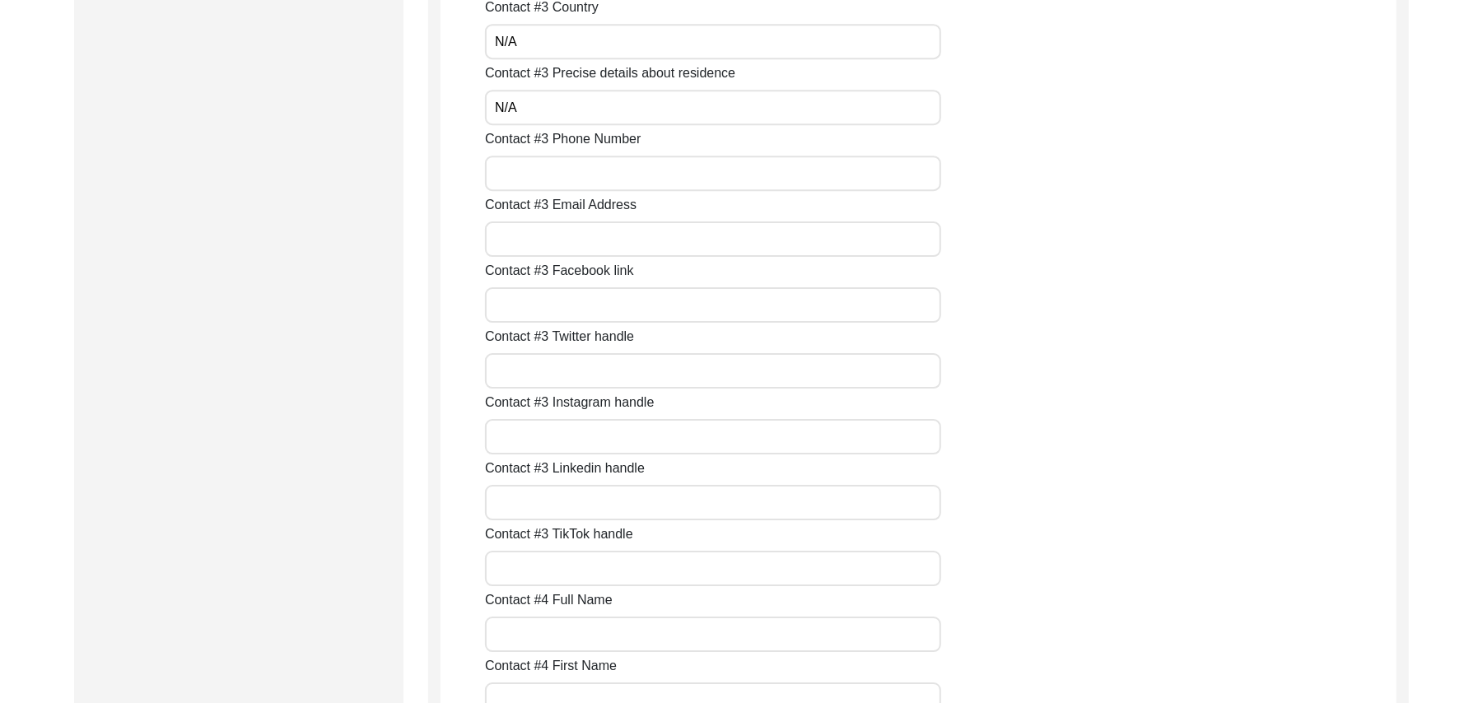
type input "N/A"
click at [580, 181] on input "Contact #3 Phone Number" at bounding box center [713, 173] width 456 height 35
paste input "N/A"
type input "N/A"
click at [576, 236] on input "Contact #3 Email Address" at bounding box center [713, 239] width 456 height 35
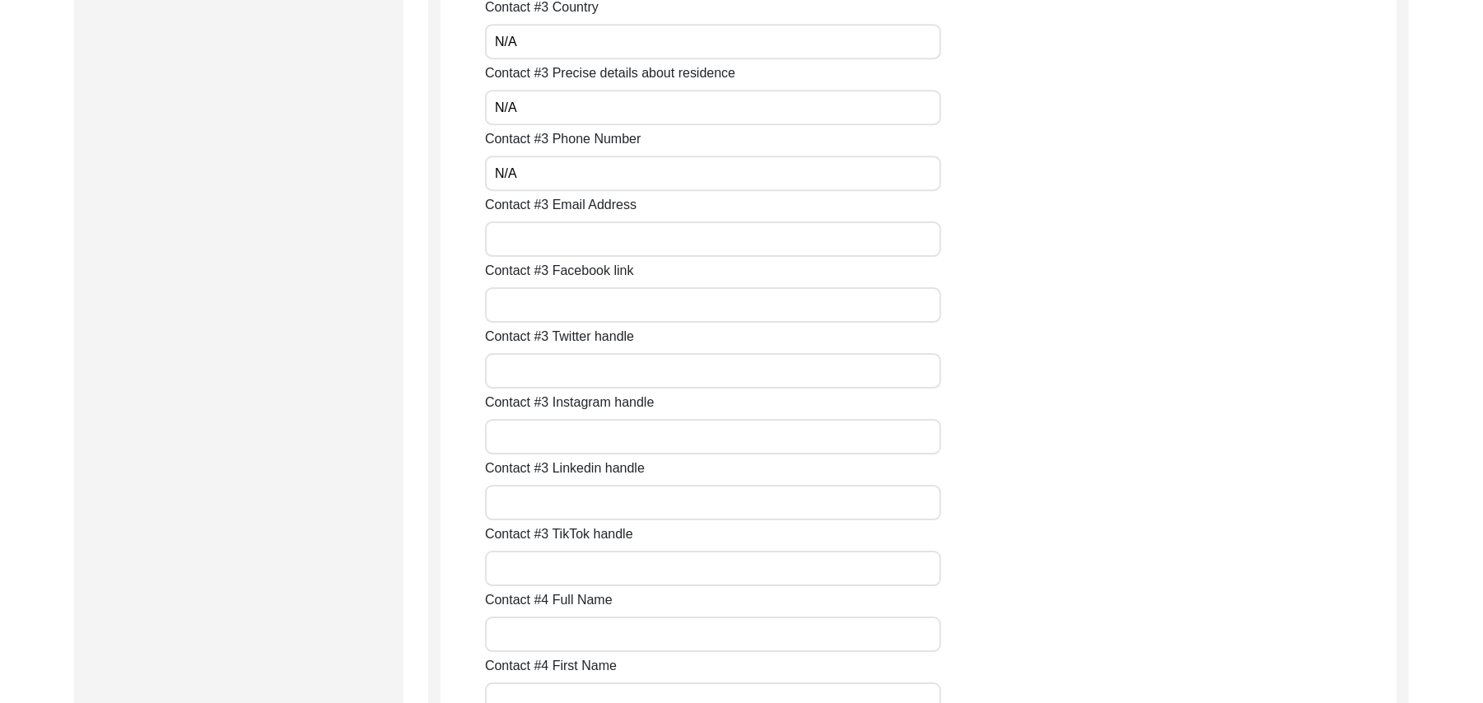
paste input "N/A"
type input "N/A"
click at [576, 304] on input "Contact #3 Facebook link" at bounding box center [713, 304] width 456 height 35
paste input "N/A"
type input "N/A"
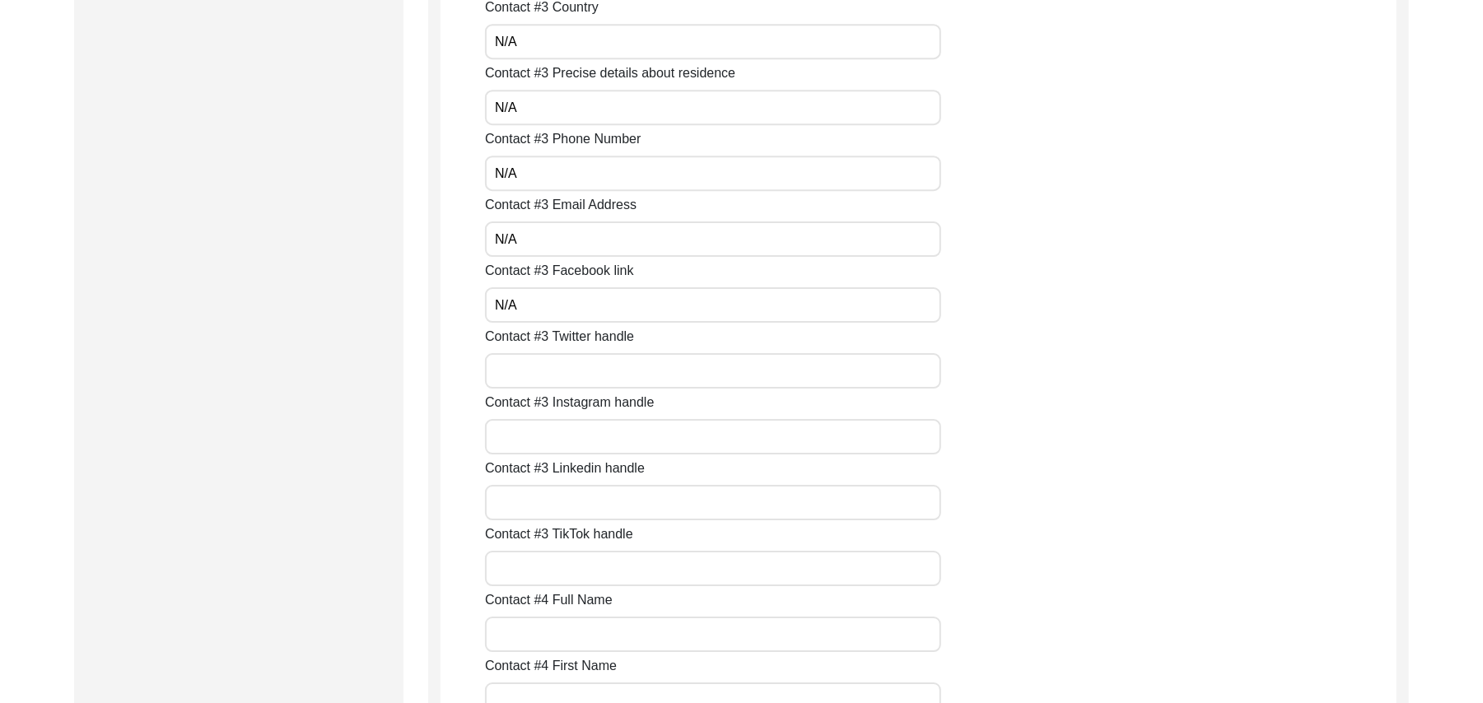
click at [571, 380] on input "Contact #3 Twitter handle" at bounding box center [713, 370] width 456 height 35
paste input "N/A"
type input "N/A"
click at [565, 435] on input "Contact #3 Instagram handle" at bounding box center [713, 436] width 456 height 35
paste input "N/A"
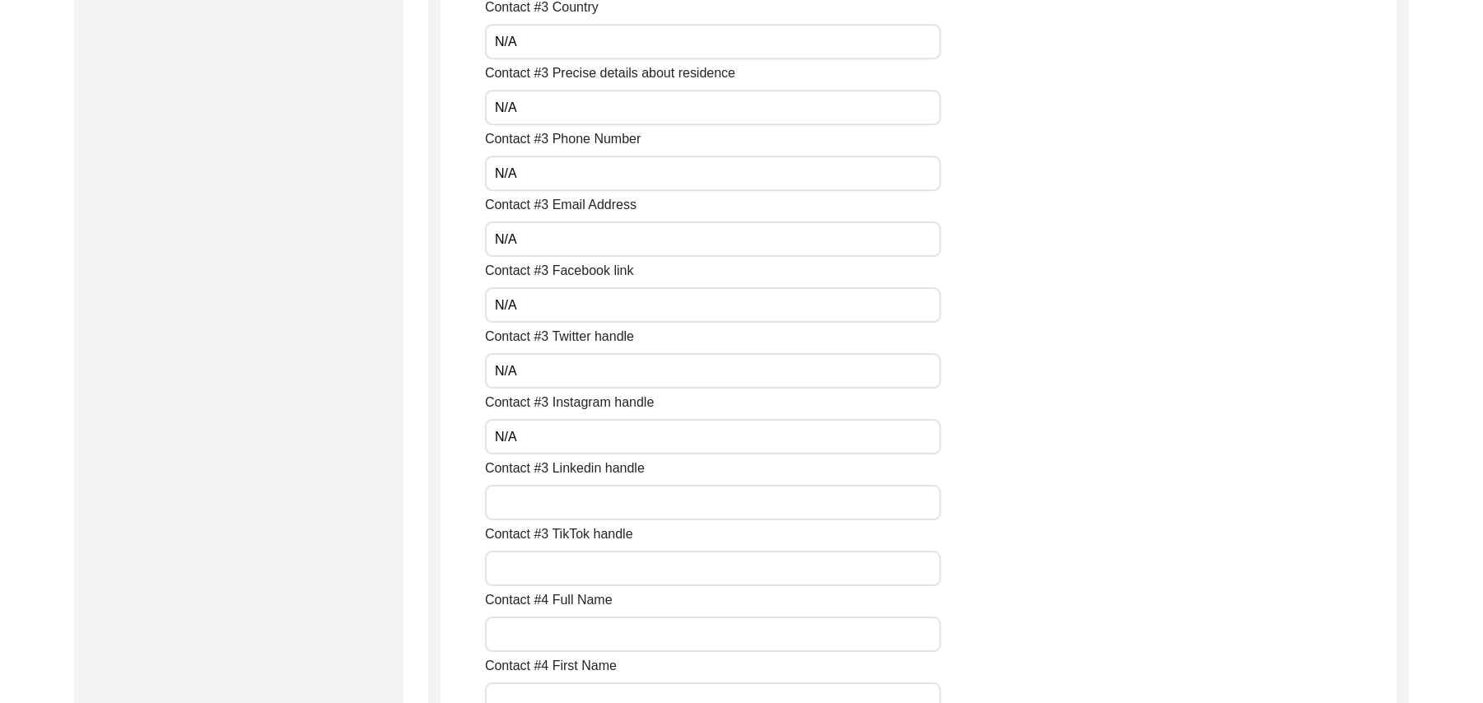
type input "N/A"
click at [564, 508] on input "Contact #3 Linkedin handle" at bounding box center [713, 502] width 456 height 35
paste input "N/A"
type input "N/A"
click at [564, 575] on input "Contact #3 TikTok handle" at bounding box center [713, 568] width 456 height 35
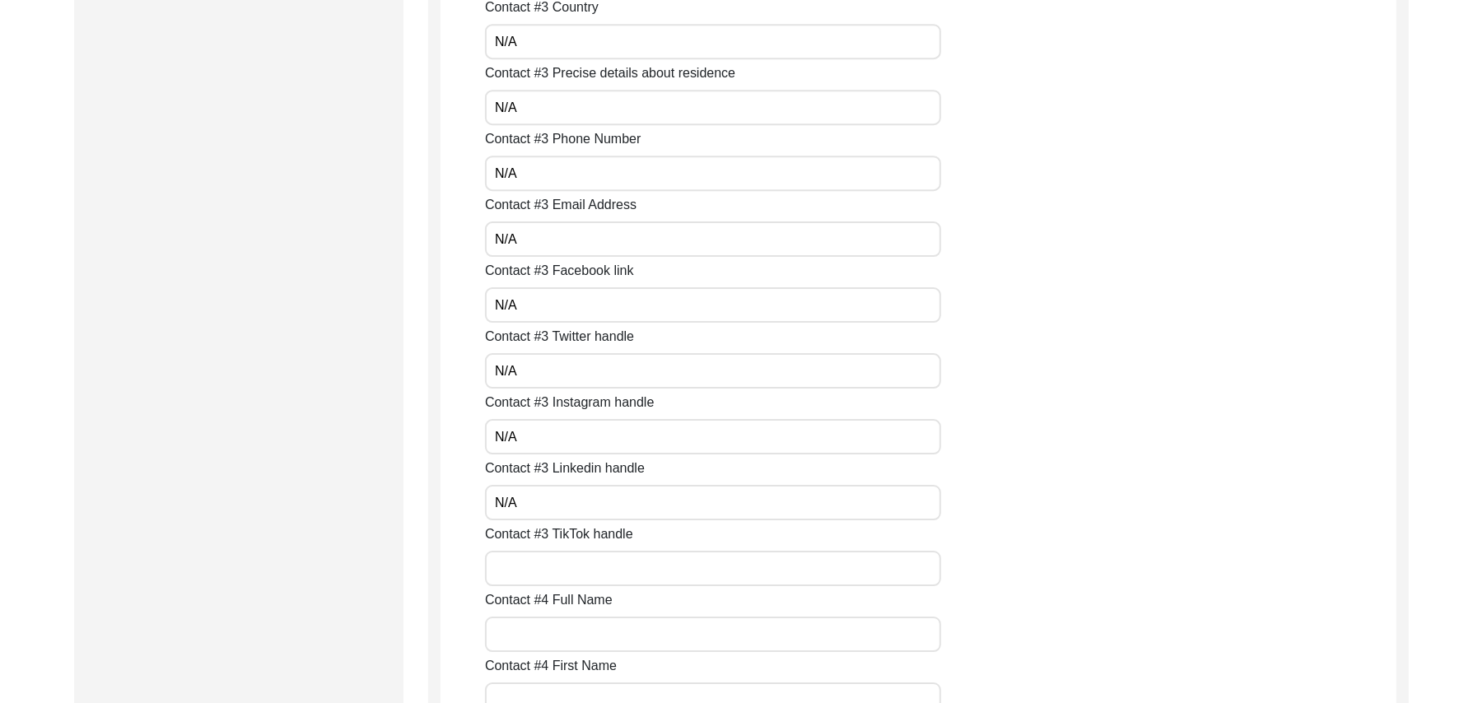
paste input "N/A"
type input "N/A"
click at [572, 630] on input "Contact #4 Full Name" at bounding box center [713, 634] width 456 height 35
paste input "N/A"
type input "N/A"
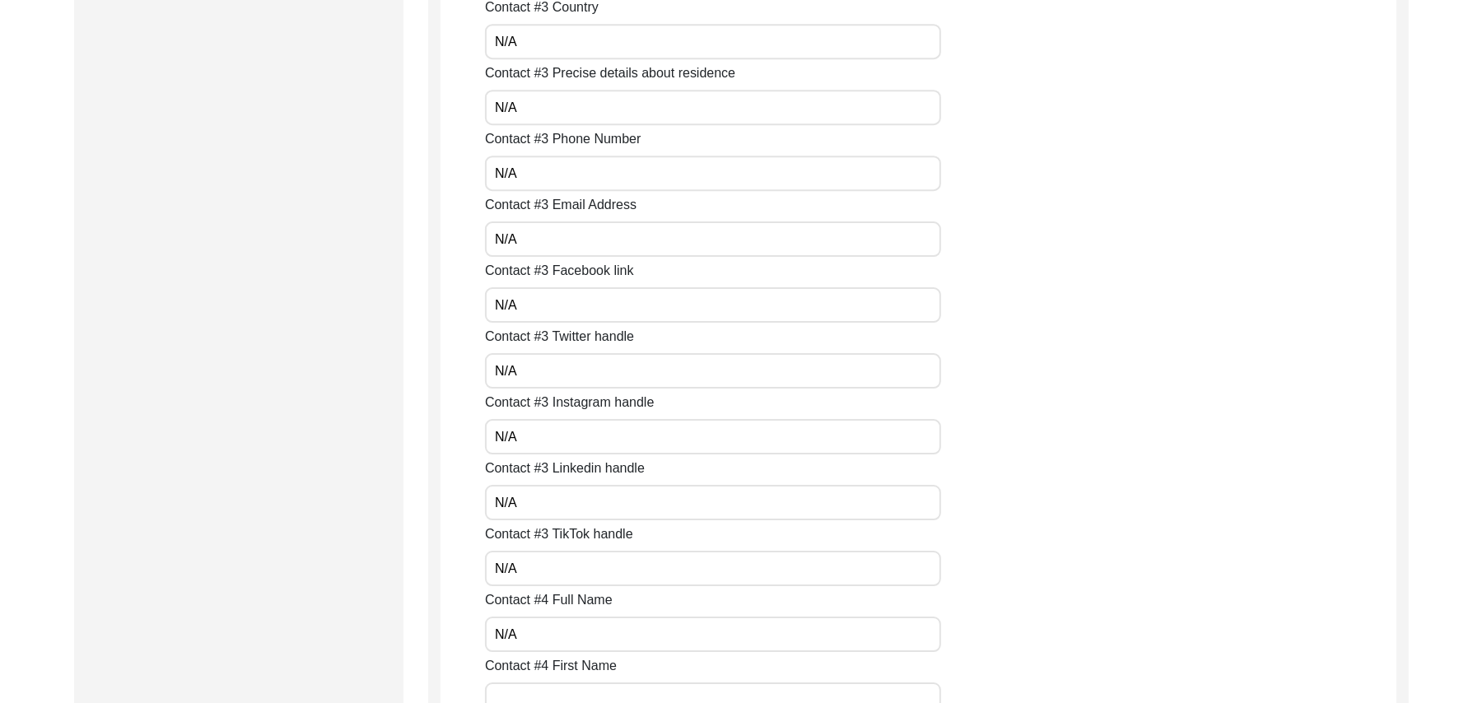
click at [580, 688] on input "Contact #4 First Name" at bounding box center [713, 700] width 456 height 35
paste input "N/A"
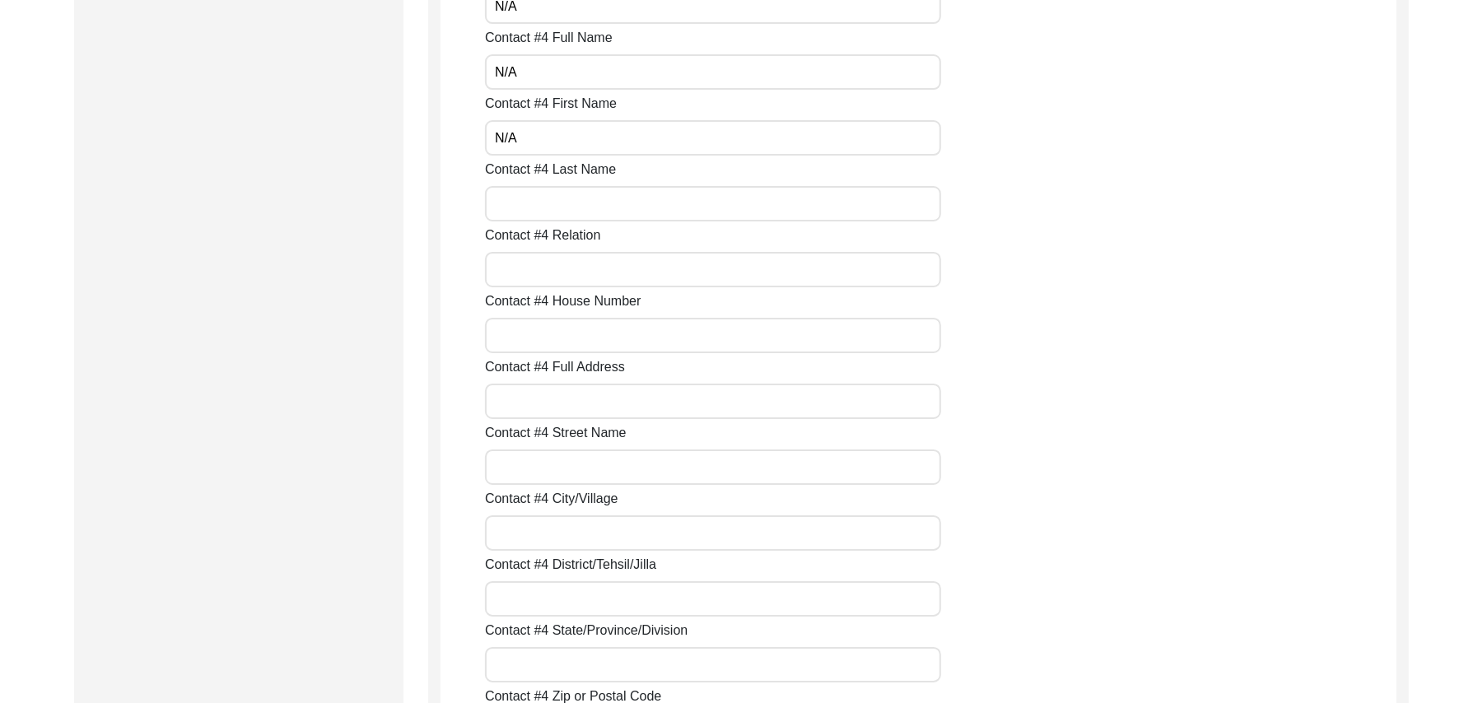
scroll to position [4335, 0]
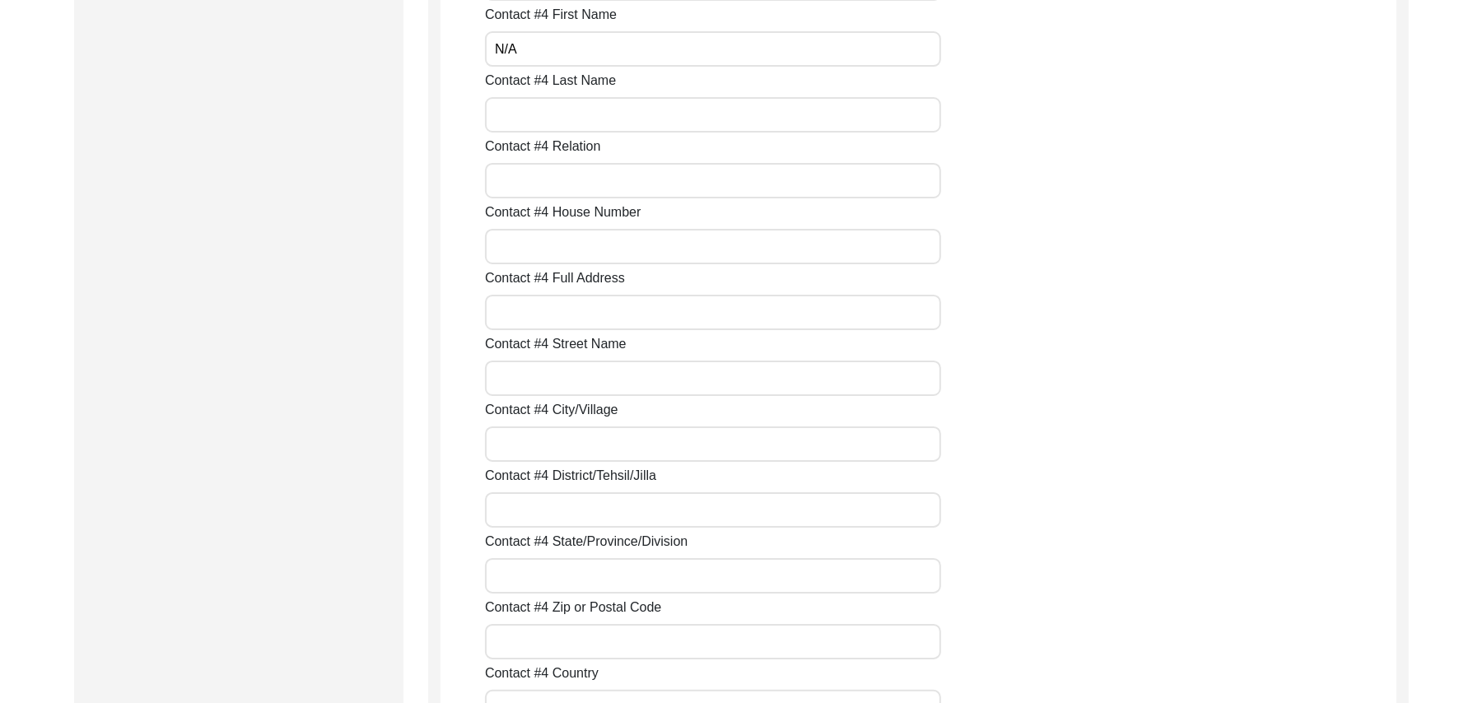
type input "N/A"
click at [515, 124] on input "Contact #4 Last Name" at bounding box center [713, 114] width 456 height 35
paste input "N/A"
type input "N/A"
click at [541, 184] on input "Contact #4 Relation" at bounding box center [713, 180] width 456 height 35
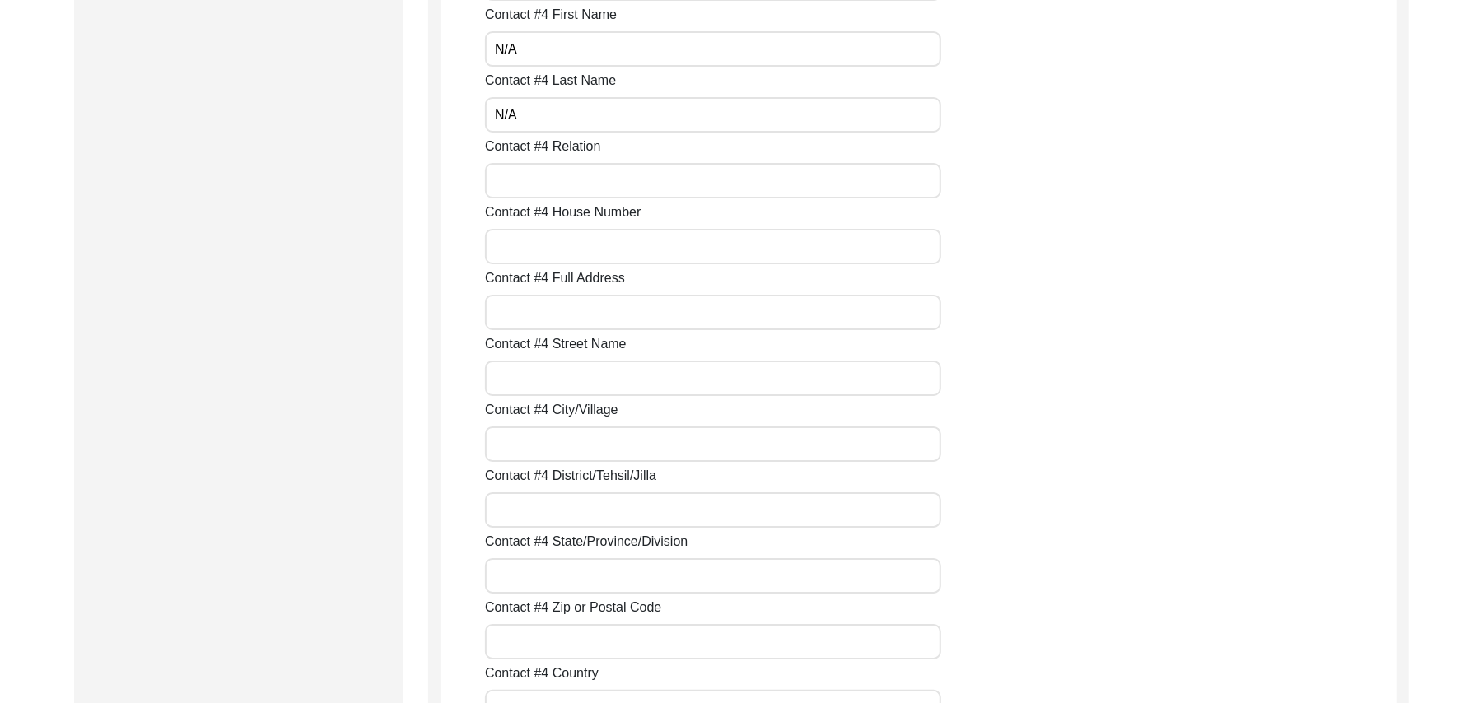
paste input "N/A"
type input "N/A"
click at [563, 254] on input "Contact #4 House Number" at bounding box center [713, 246] width 456 height 35
paste input "N/A"
type input "N/A"
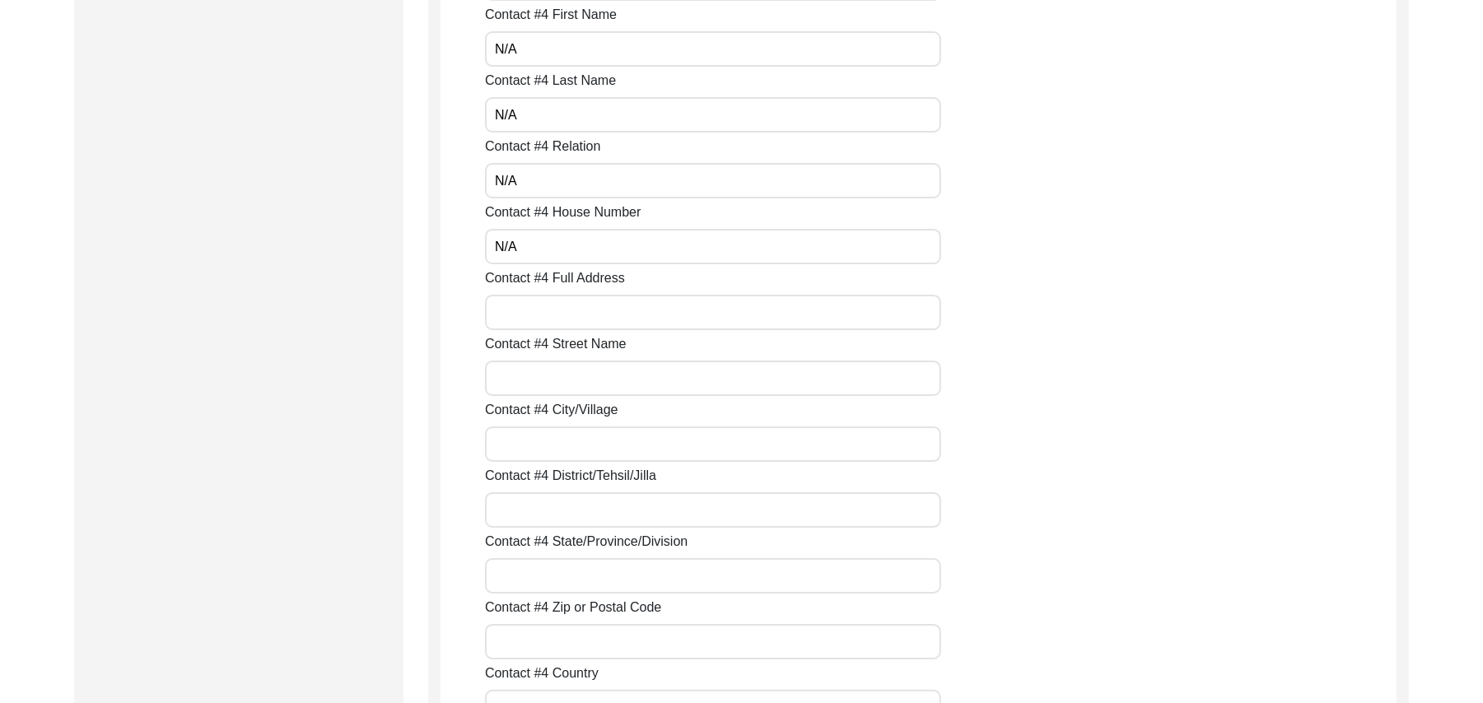
click at [567, 321] on input "Contact #4 Full Address" at bounding box center [713, 312] width 456 height 35
paste input "N/A"
type input "N/A"
click at [573, 372] on input "Contact #4 Street Name" at bounding box center [713, 378] width 456 height 35
paste input "N/A"
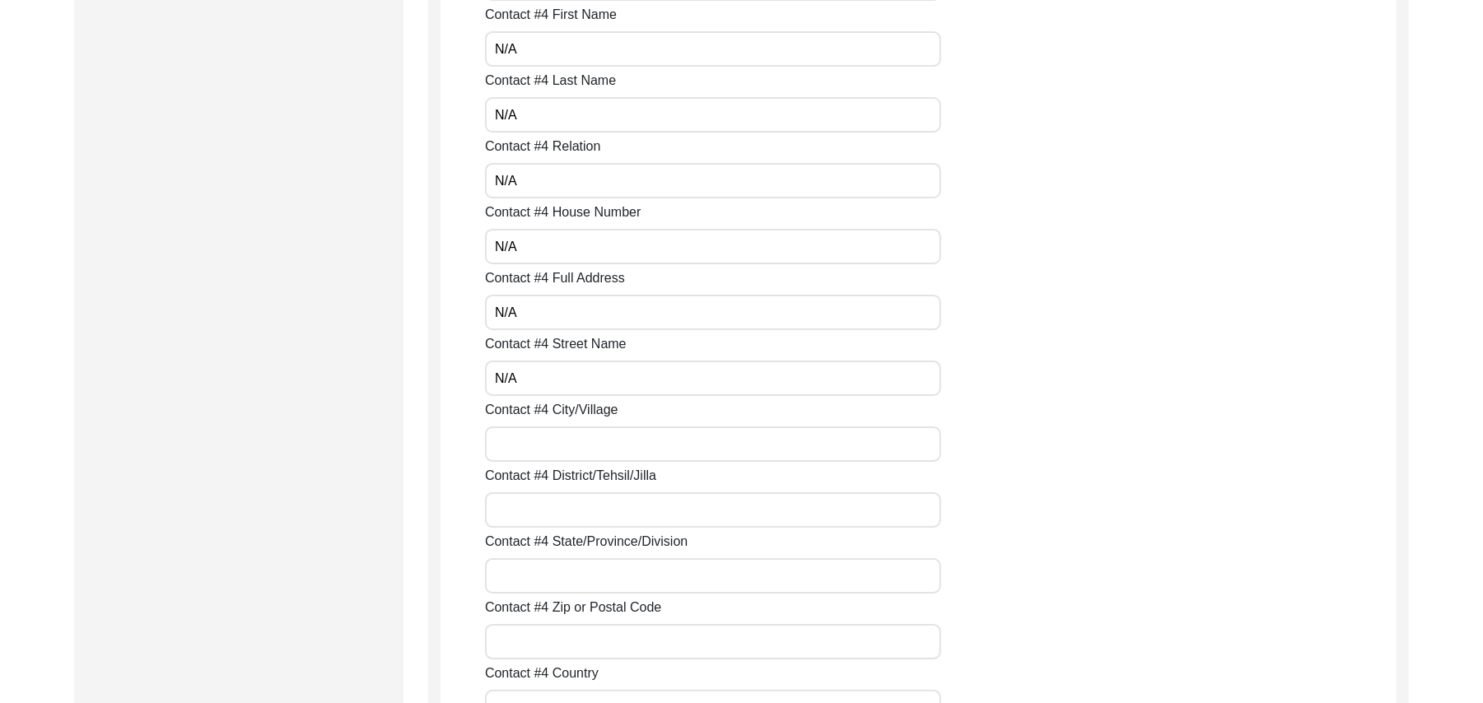
type input "N/A"
click at [562, 443] on input "Contact #4 City/Village" at bounding box center [713, 444] width 456 height 35
paste input "N/A"
type input "N/A"
click at [558, 502] on input "Contact #4 District/Tehsil/Jilla" at bounding box center [713, 509] width 456 height 35
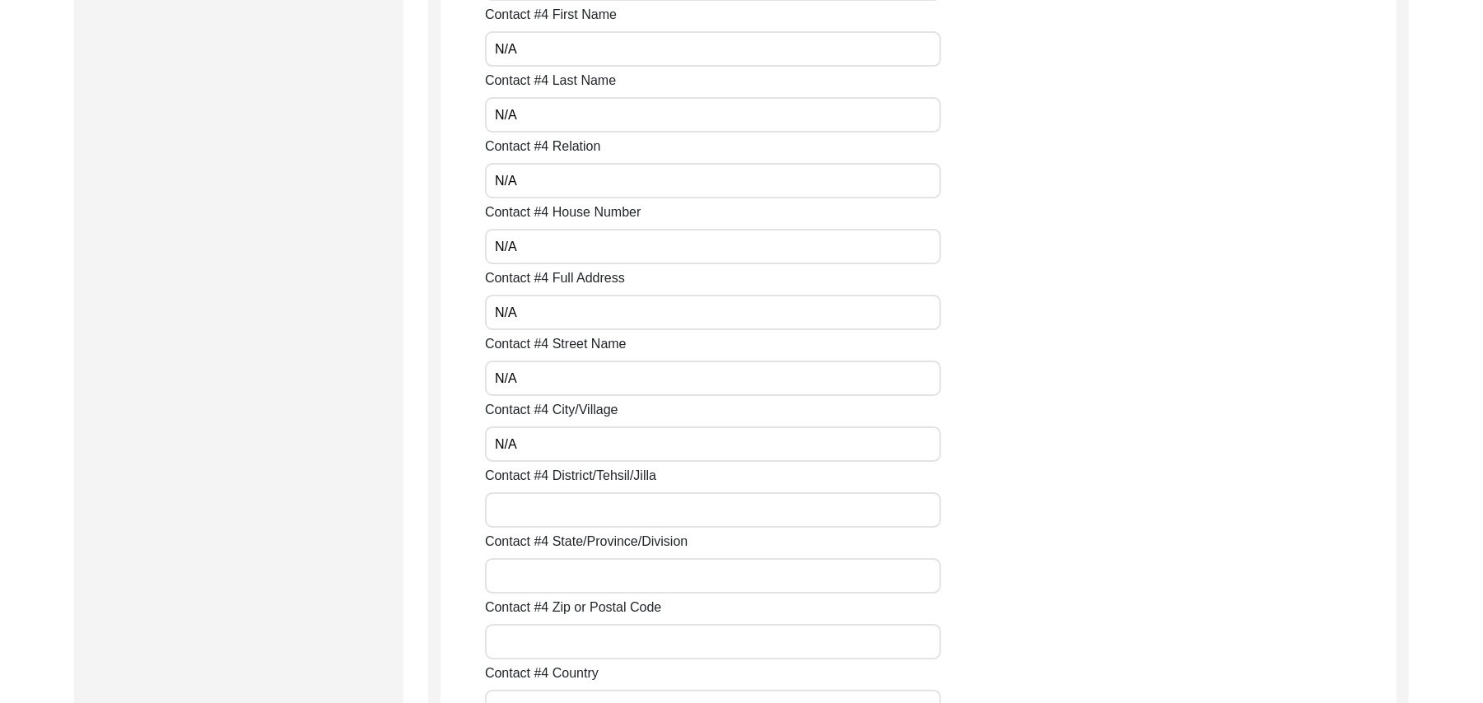
paste input "N/A"
type input "N/A"
click at [558, 583] on input "Contact #4 State/Province/Division" at bounding box center [713, 575] width 456 height 35
paste input "N/A"
type input "N/A"
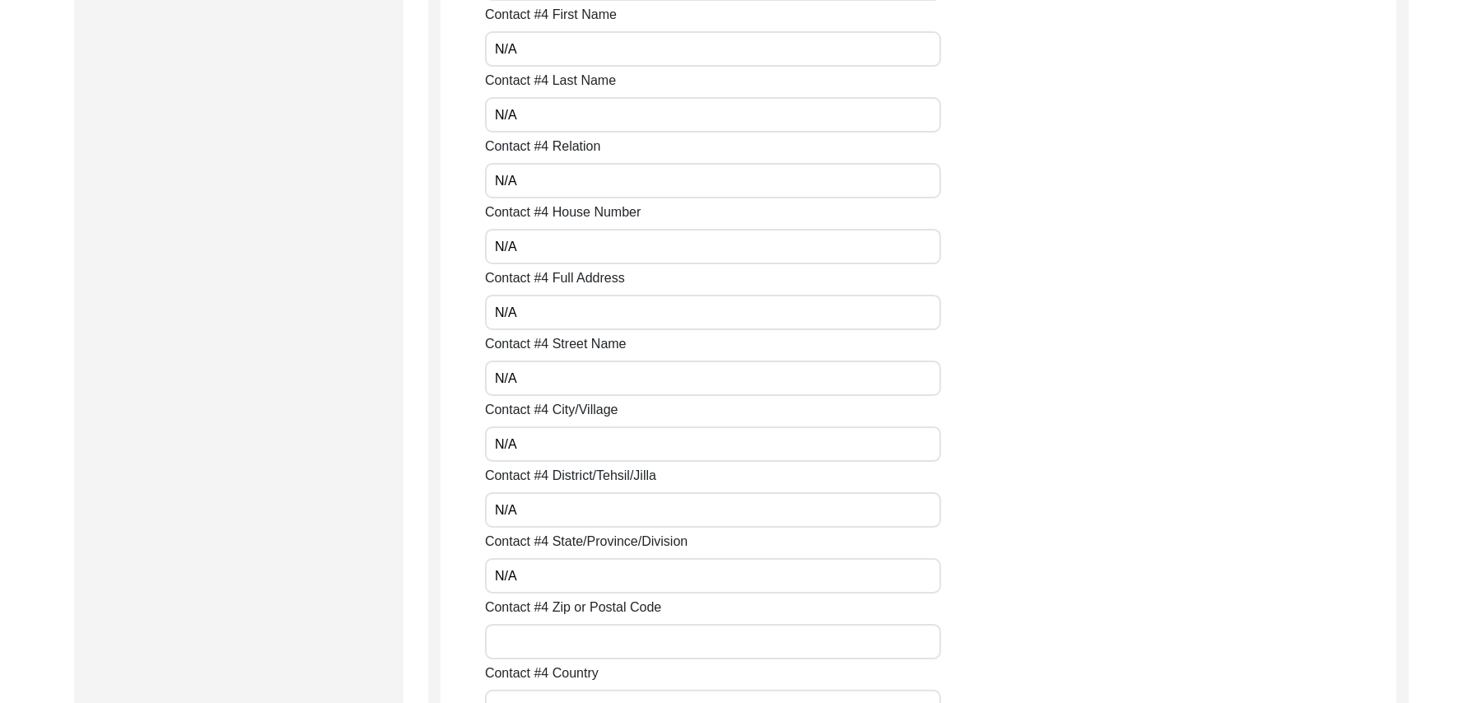
click at [562, 644] on input "Contact #4 Zip or Postal Code" at bounding box center [713, 641] width 456 height 35
paste input "N/A"
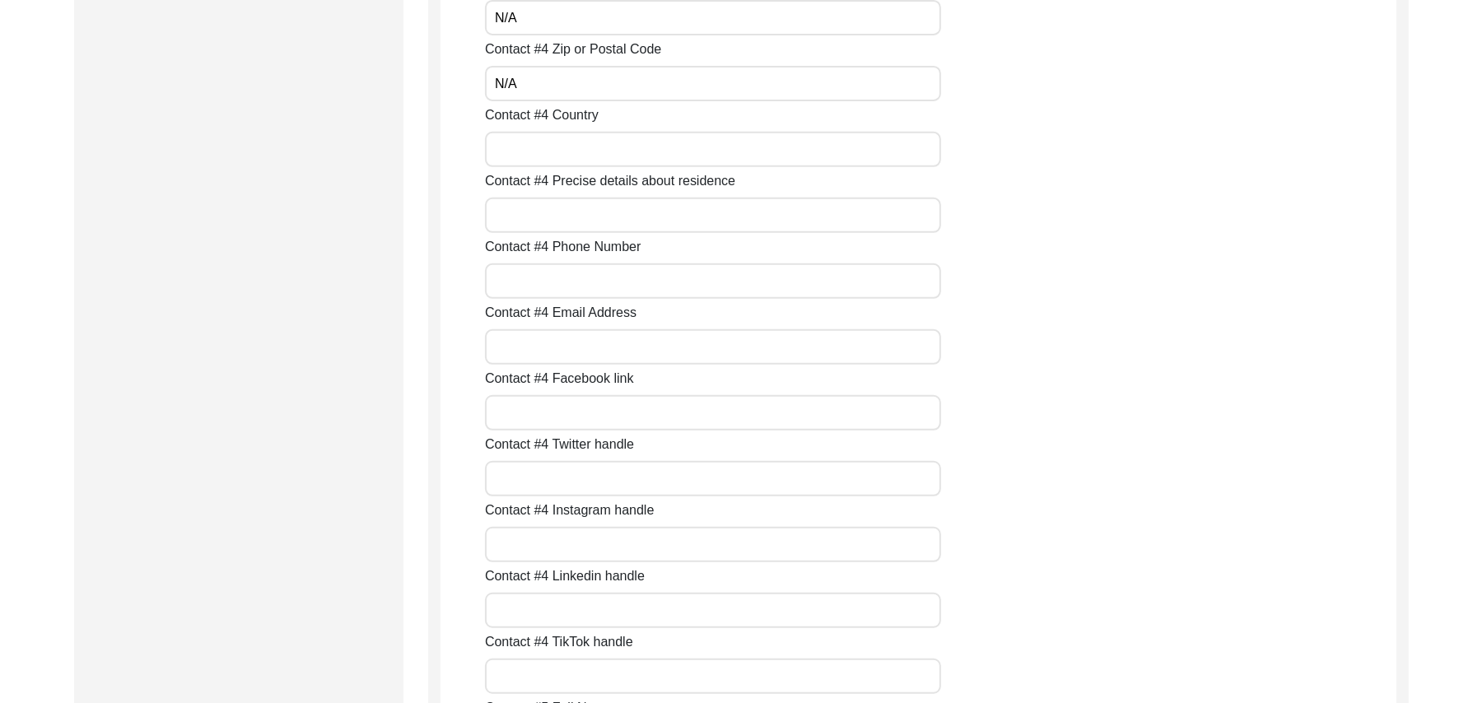
scroll to position [4923, 0]
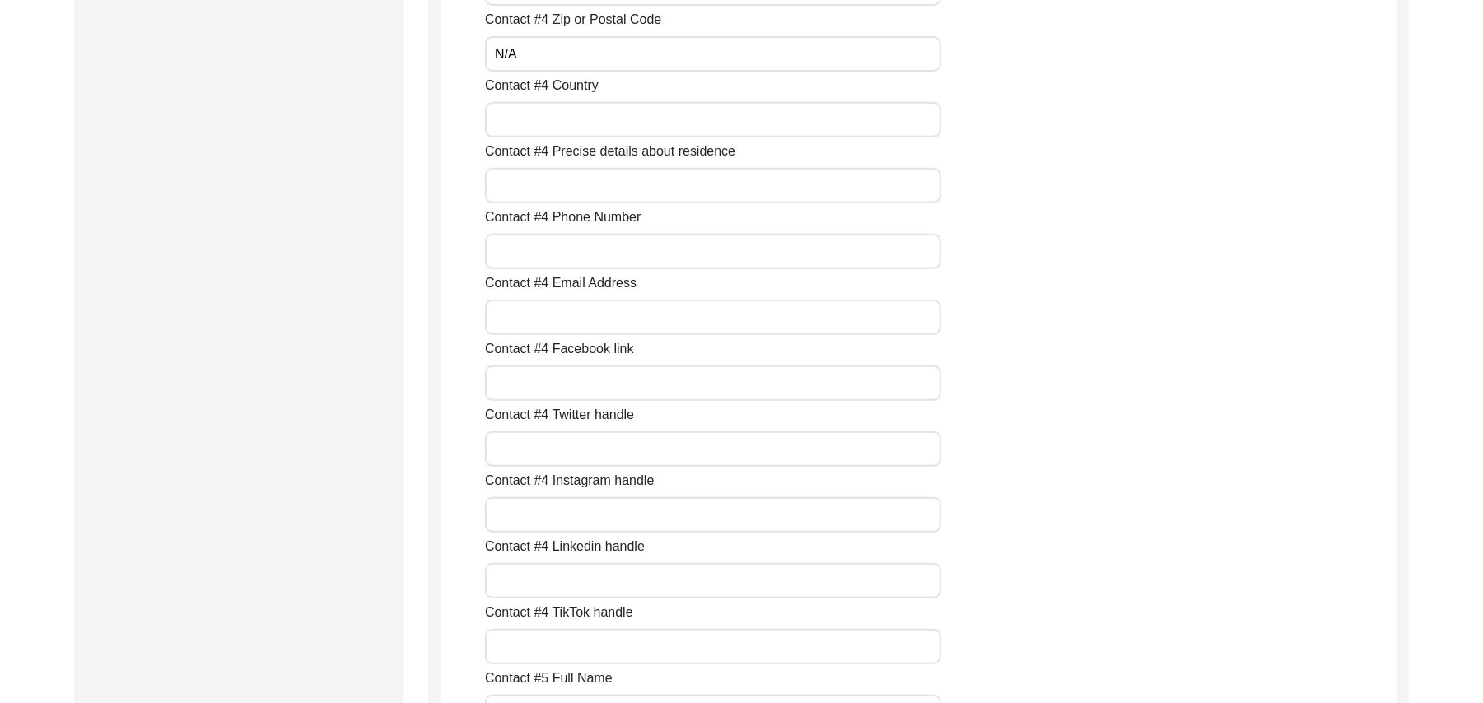
type input "N/A"
click at [550, 132] on input "Contact #4 Country" at bounding box center [713, 119] width 456 height 35
paste input "N/A"
type input "N/A"
click at [550, 194] on input "Contact #4 Precise details about residence" at bounding box center [713, 185] width 456 height 35
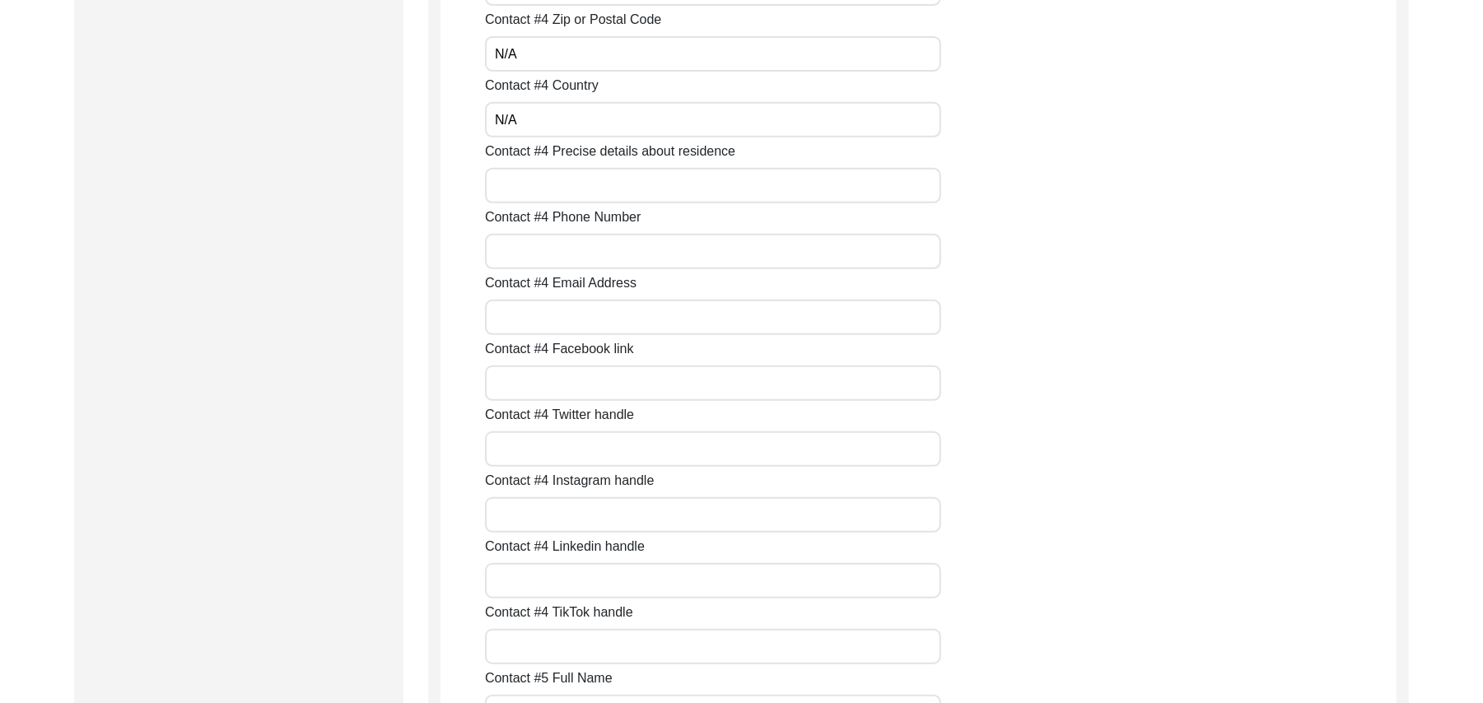
paste input "N/A"
type input "N/A"
click at [544, 258] on input "Contact #4 Phone Number" at bounding box center [713, 251] width 456 height 35
paste input "N/A"
type input "N/A"
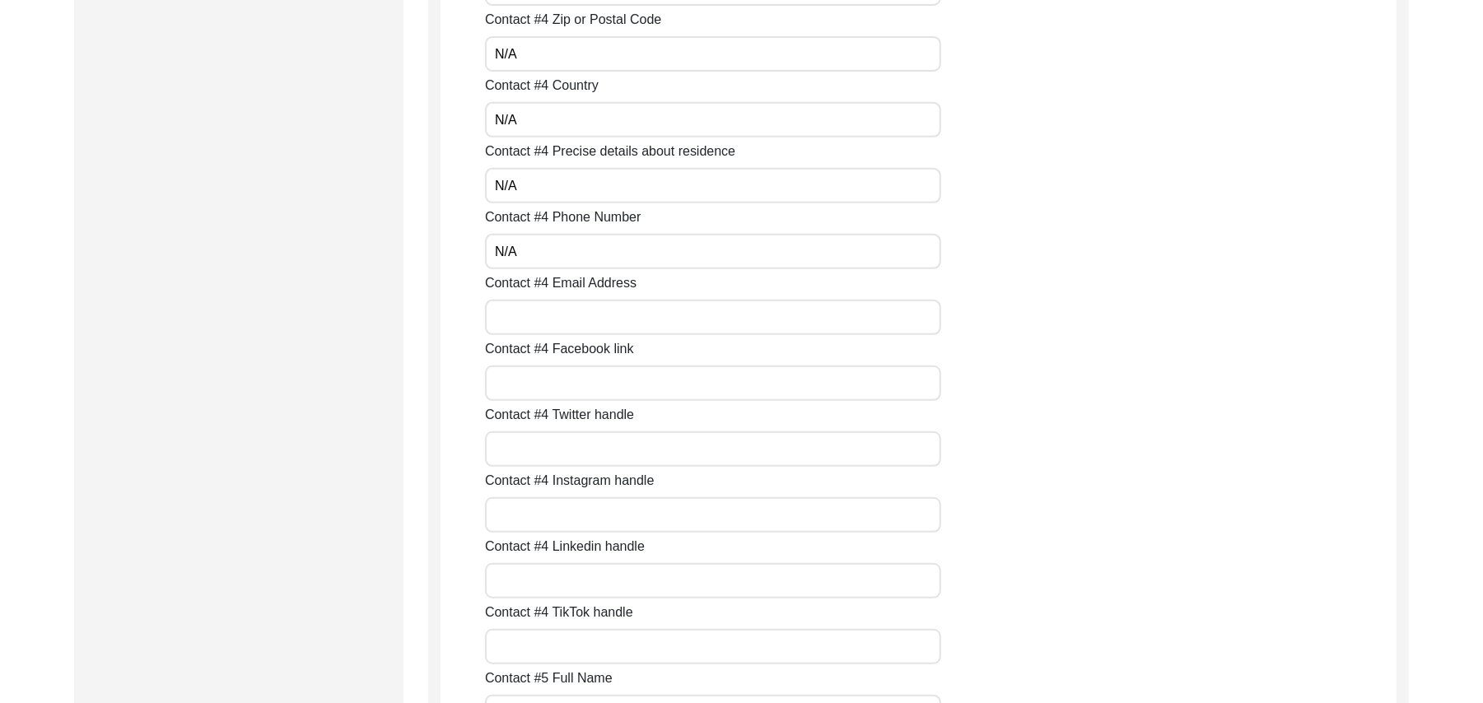
click at [545, 320] on input "Contact #4 Email Address" at bounding box center [713, 317] width 456 height 35
paste input "N/A"
type input "N/A"
click at [544, 371] on input "Contact #4 Facebook link" at bounding box center [713, 383] width 456 height 35
paste input "N/A"
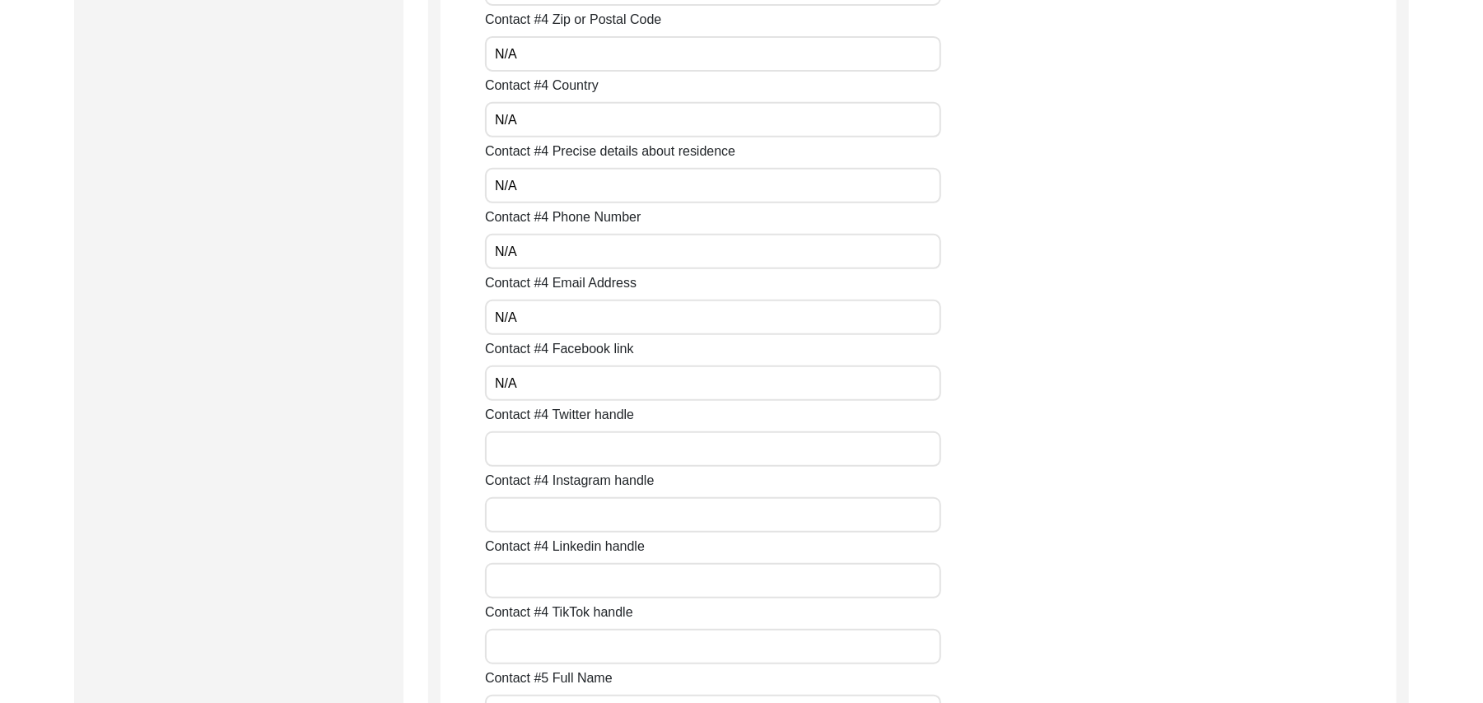
type input "N/A"
click at [542, 445] on input "Contact #4 Twitter handle" at bounding box center [713, 449] width 456 height 35
paste input "N/A"
type input "N/A"
click at [544, 515] on input "Contact #4 Instagram handle" at bounding box center [713, 514] width 456 height 35
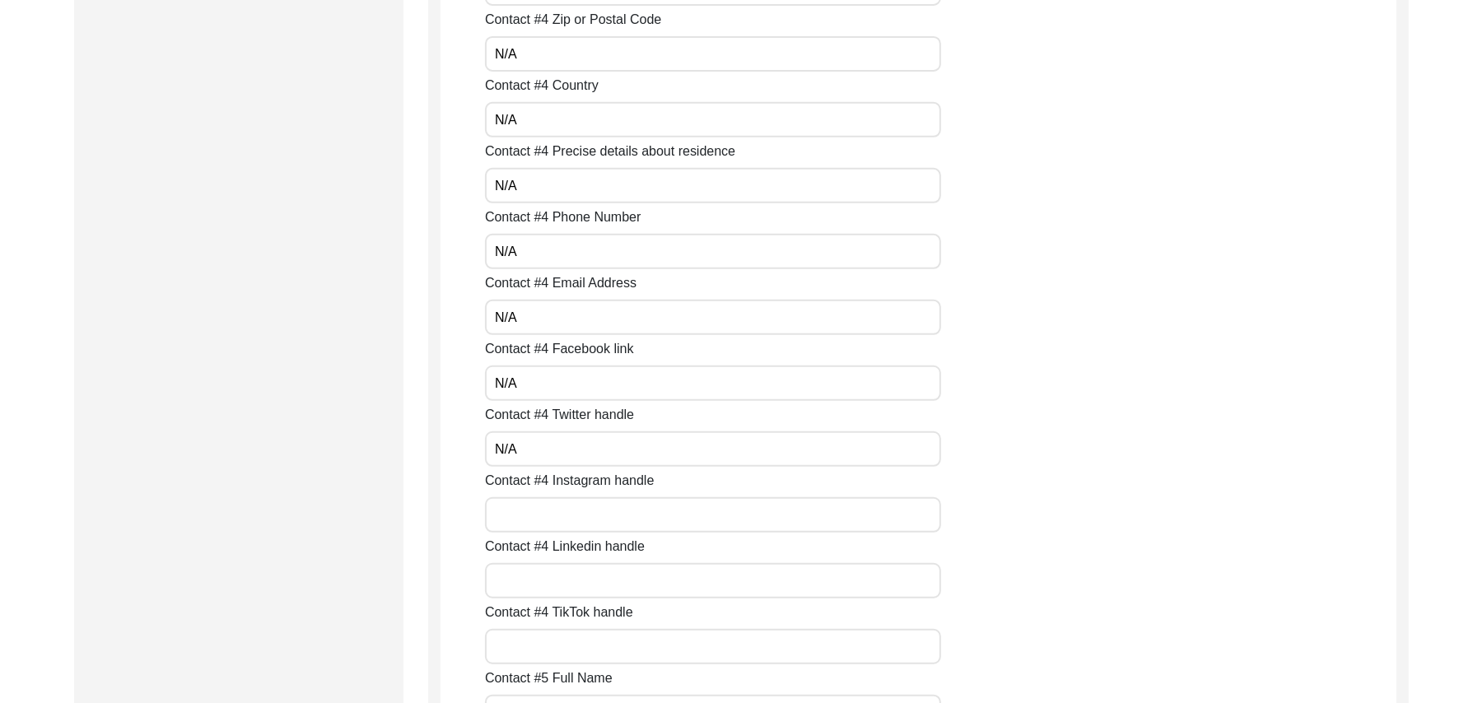
paste input "N/A"
type input "N/A"
click at [552, 576] on input "Contact #4 Linkedin handle" at bounding box center [713, 580] width 456 height 35
paste input "N/A"
type input "N/A"
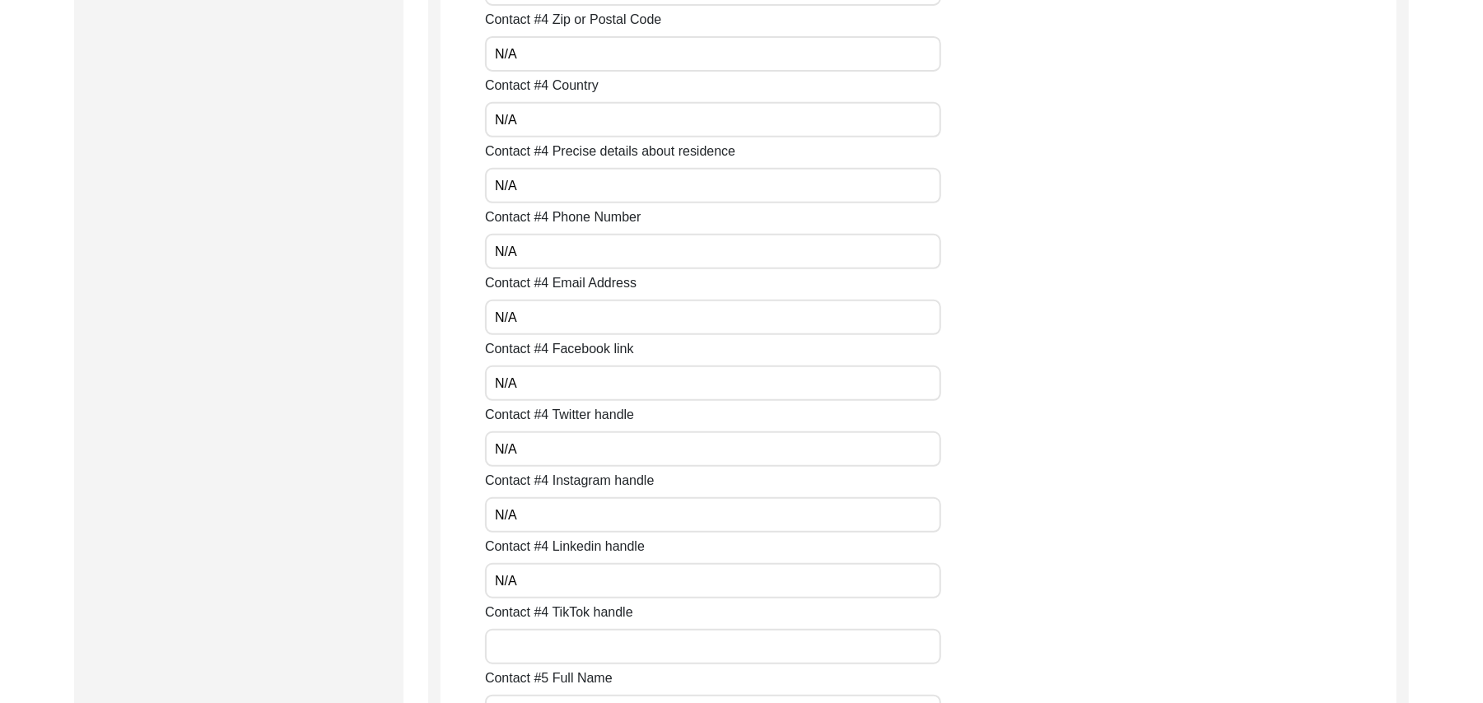
click at [560, 649] on input "Contact #4 TikTok handle" at bounding box center [713, 646] width 456 height 35
paste input "N/A"
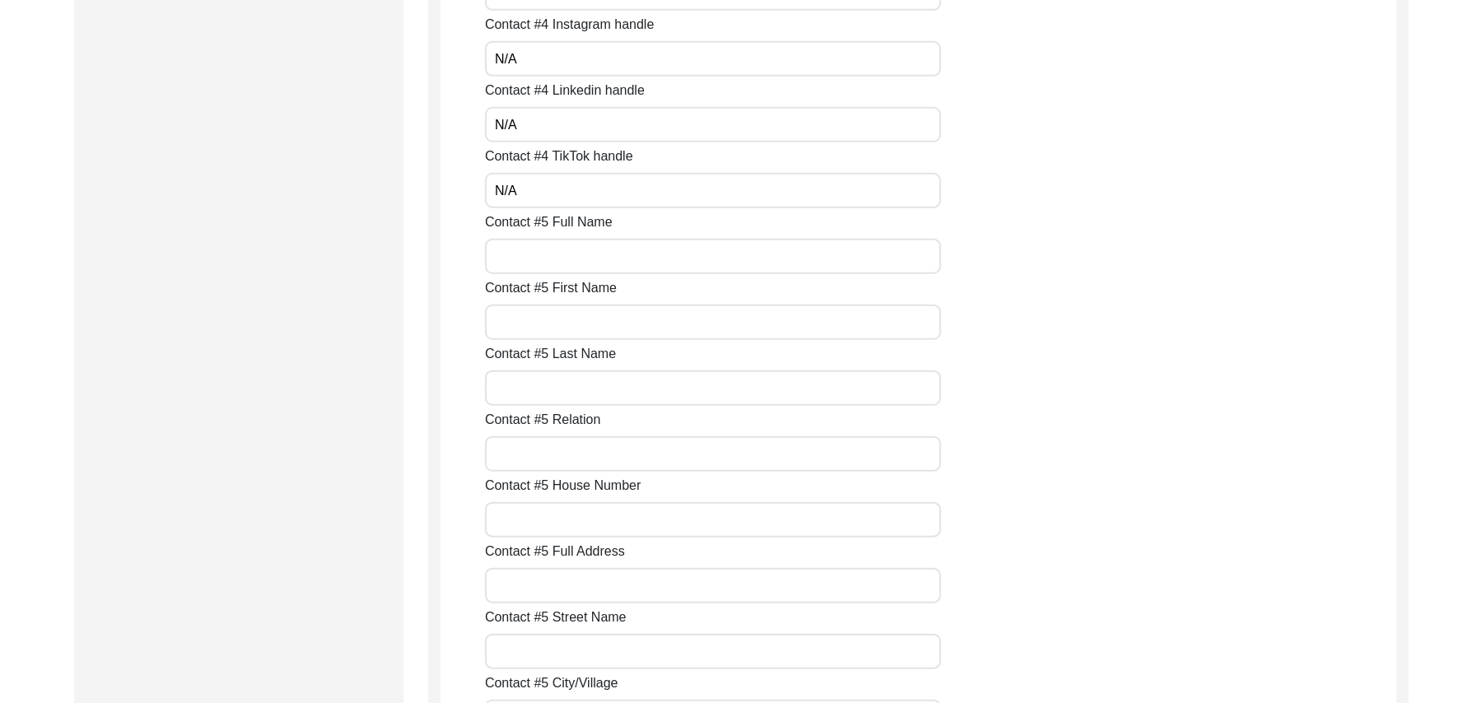
scroll to position [5512, 0]
type input "N/A"
click at [547, 133] on input "Contact #5 Full Name" at bounding box center [713, 123] width 456 height 35
paste input "N/A"
type input "N/A"
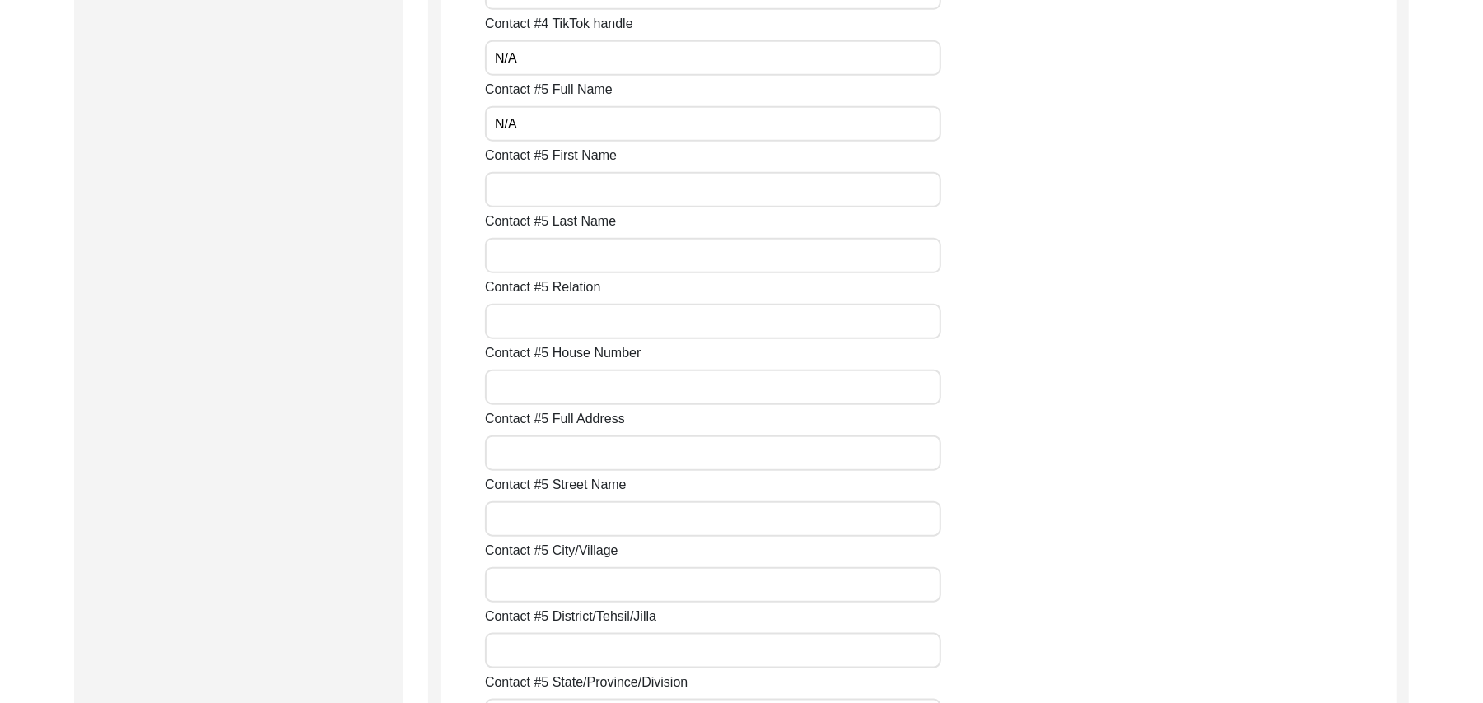
click at [548, 181] on input "Contact #5 First Name" at bounding box center [713, 189] width 456 height 35
paste input "N/A"
type input "N/A"
click at [551, 255] on input "Contact #5 Last Name" at bounding box center [713, 255] width 456 height 35
paste input "N/A"
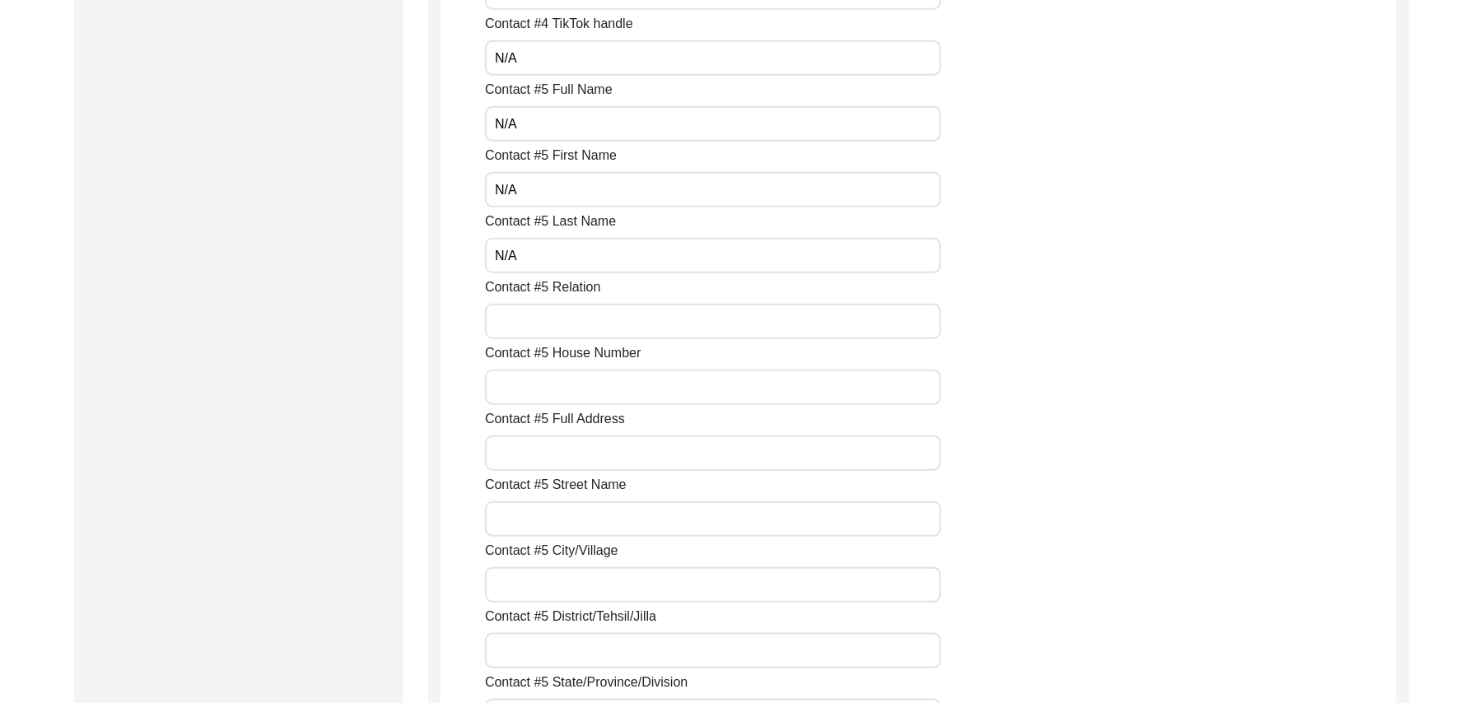
type input "N/A"
click at [558, 318] on input "Contact #5 Relation" at bounding box center [713, 321] width 456 height 35
paste input "N/A"
type input "N/A"
click at [565, 384] on input "Contact #5 House Number" at bounding box center [713, 387] width 456 height 35
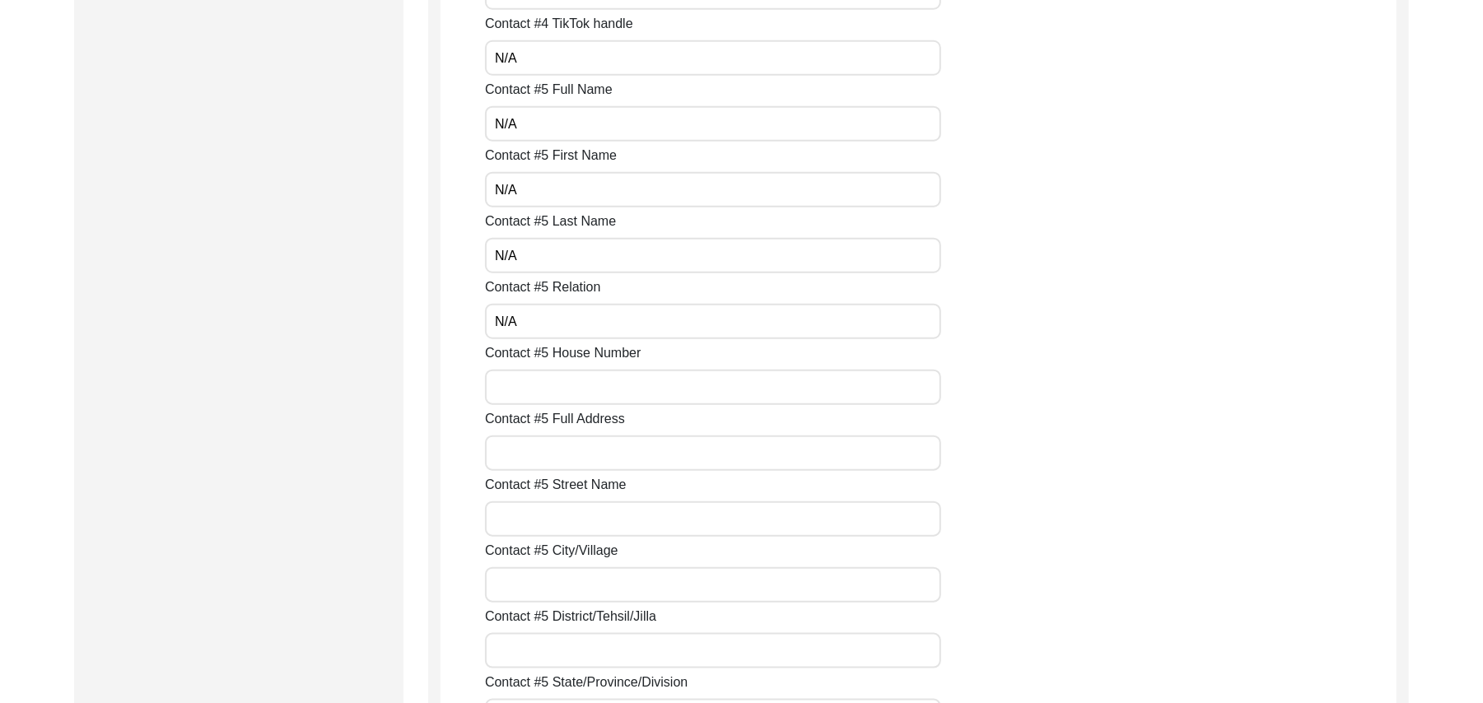
paste input "N/A"
type input "N/A"
click at [570, 445] on input "Contact #5 Full Address" at bounding box center [713, 453] width 456 height 35
paste input "N/A"
type input "N/A"
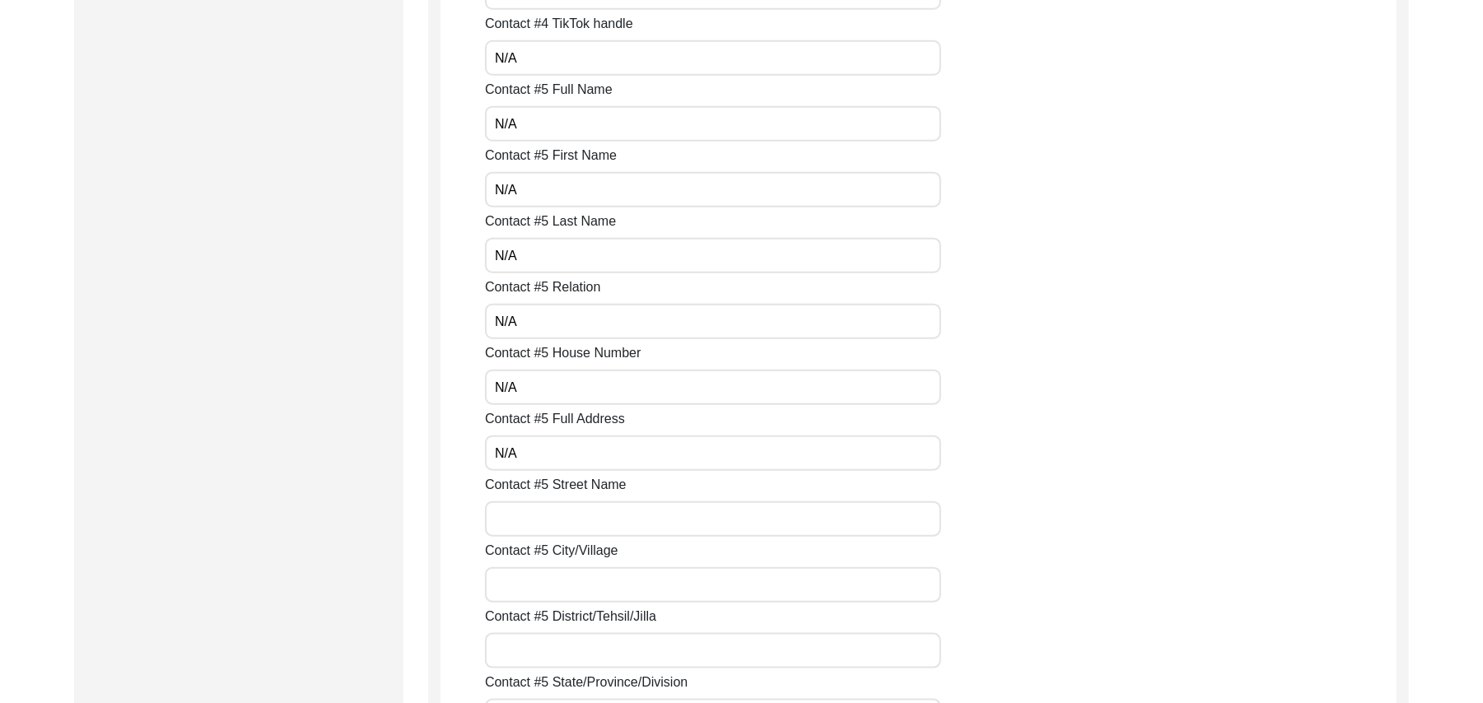
click at [578, 514] on input "Contact #5 Street Name" at bounding box center [713, 519] width 456 height 35
paste input "N/A"
type input "N/A"
click at [581, 584] on input "Contact #5 City/Village" at bounding box center [713, 584] width 456 height 35
paste input "N/A"
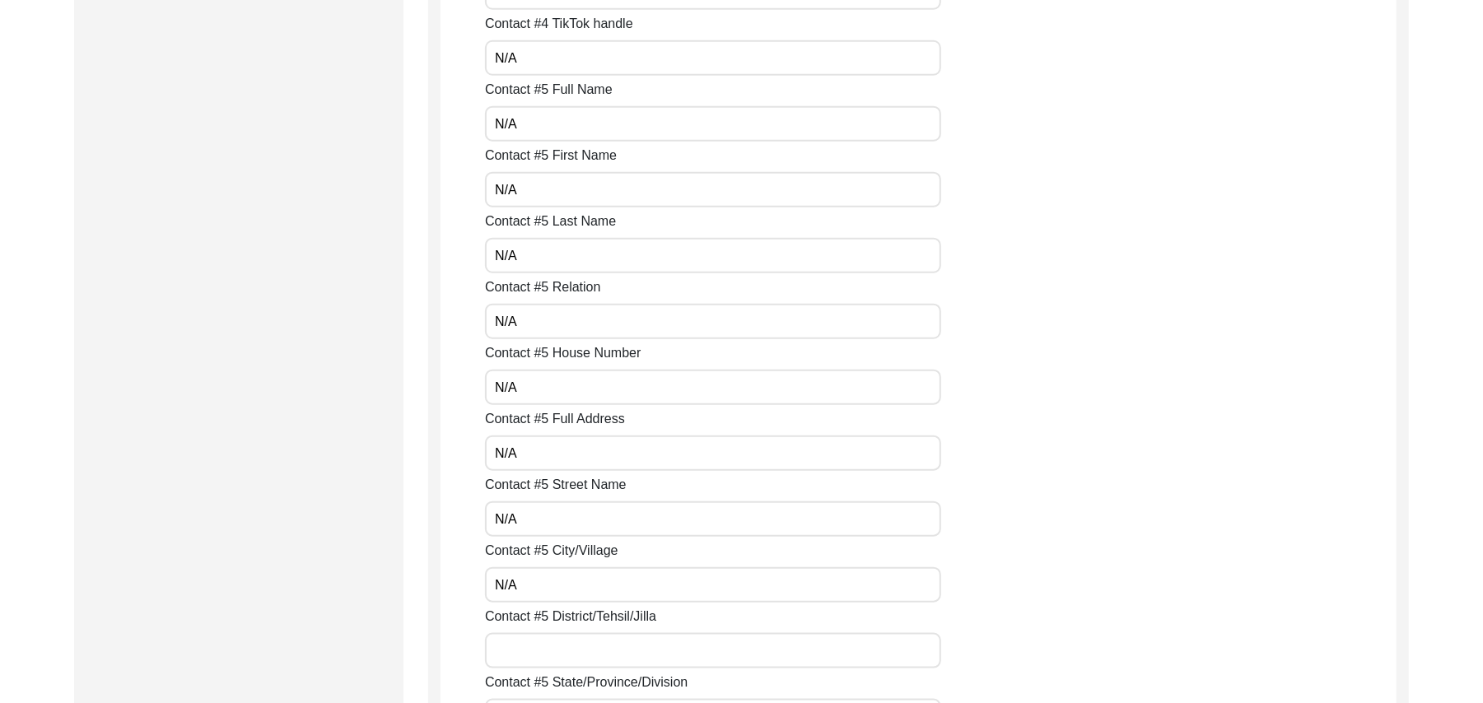
type input "N/A"
click at [586, 647] on input "Contact #5 District/Tehsil/Jilla" at bounding box center [713, 650] width 456 height 35
paste input "N/A"
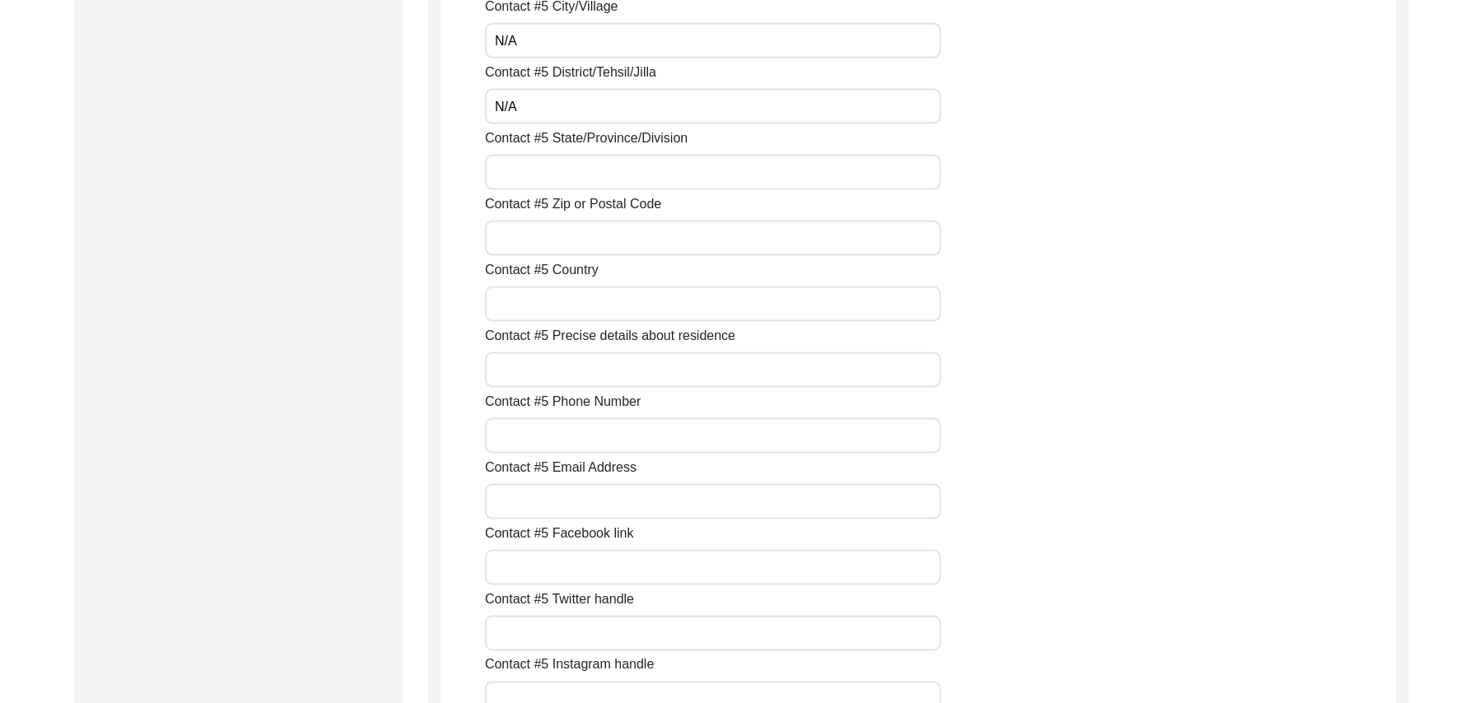
scroll to position [6145, 0]
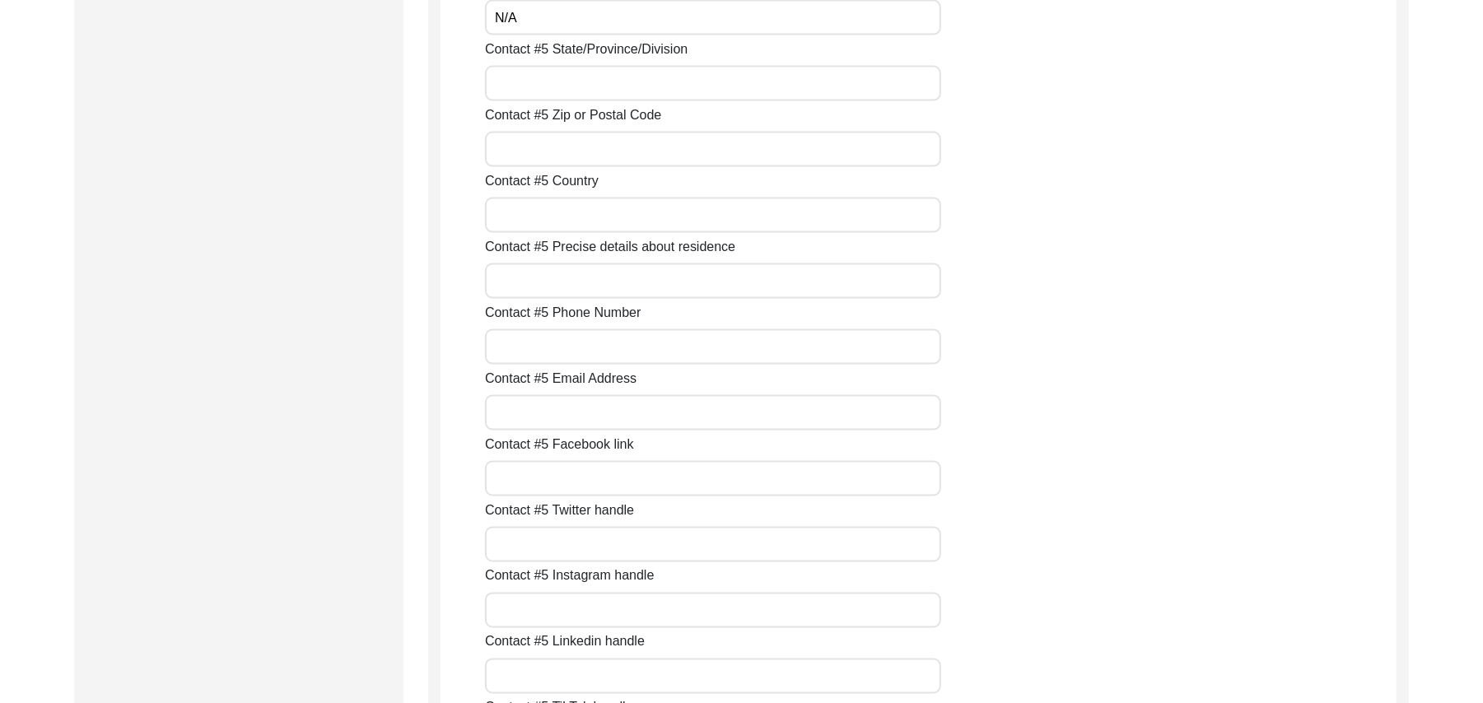
type input "N/A"
click at [598, 86] on input "Contact #5 State/Province/Division" at bounding box center [713, 83] width 456 height 35
paste input "N/A"
type input "N/A"
click at [598, 147] on input "Contact #5 Zip or Postal Code" at bounding box center [713, 149] width 456 height 35
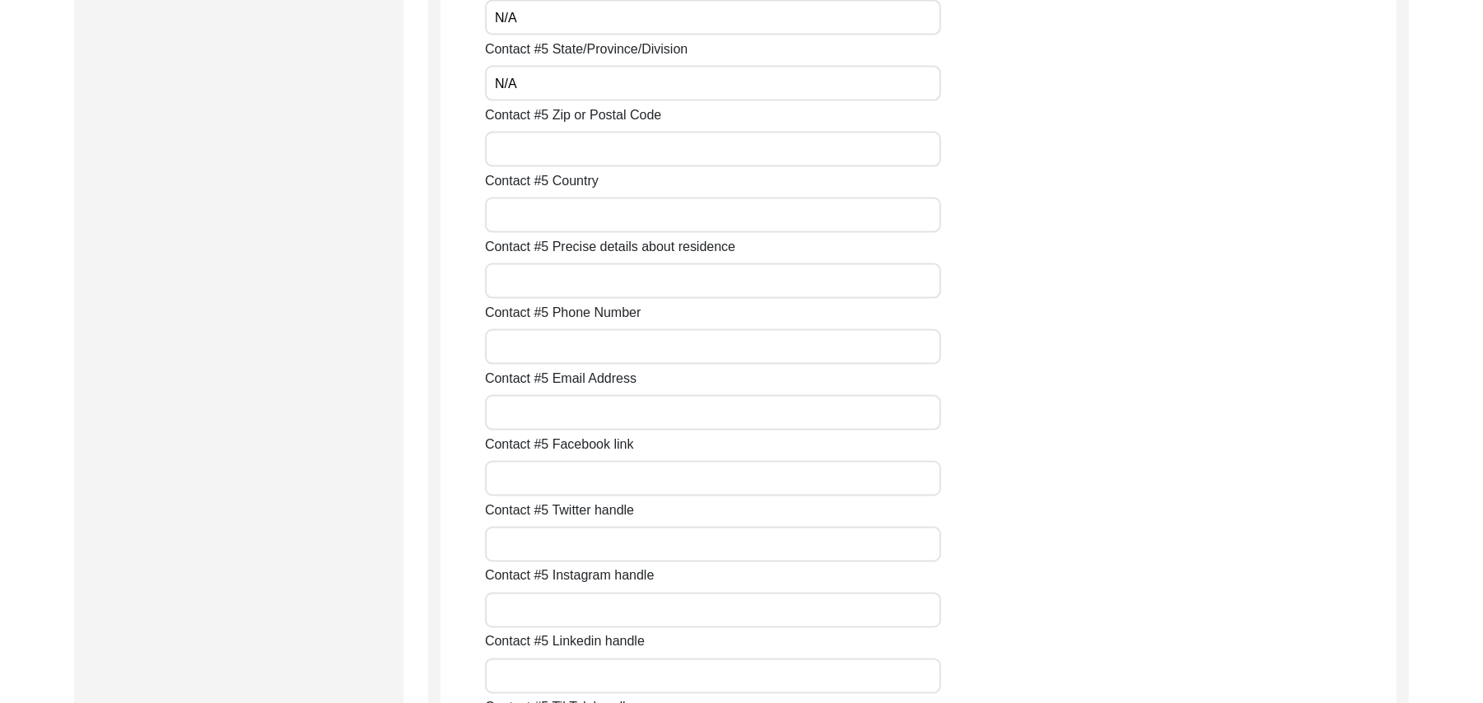
paste input "N/A"
type input "N/A"
click at [581, 217] on input "Contact #5 Country" at bounding box center [713, 215] width 456 height 35
paste input "N/A"
type input "N/A"
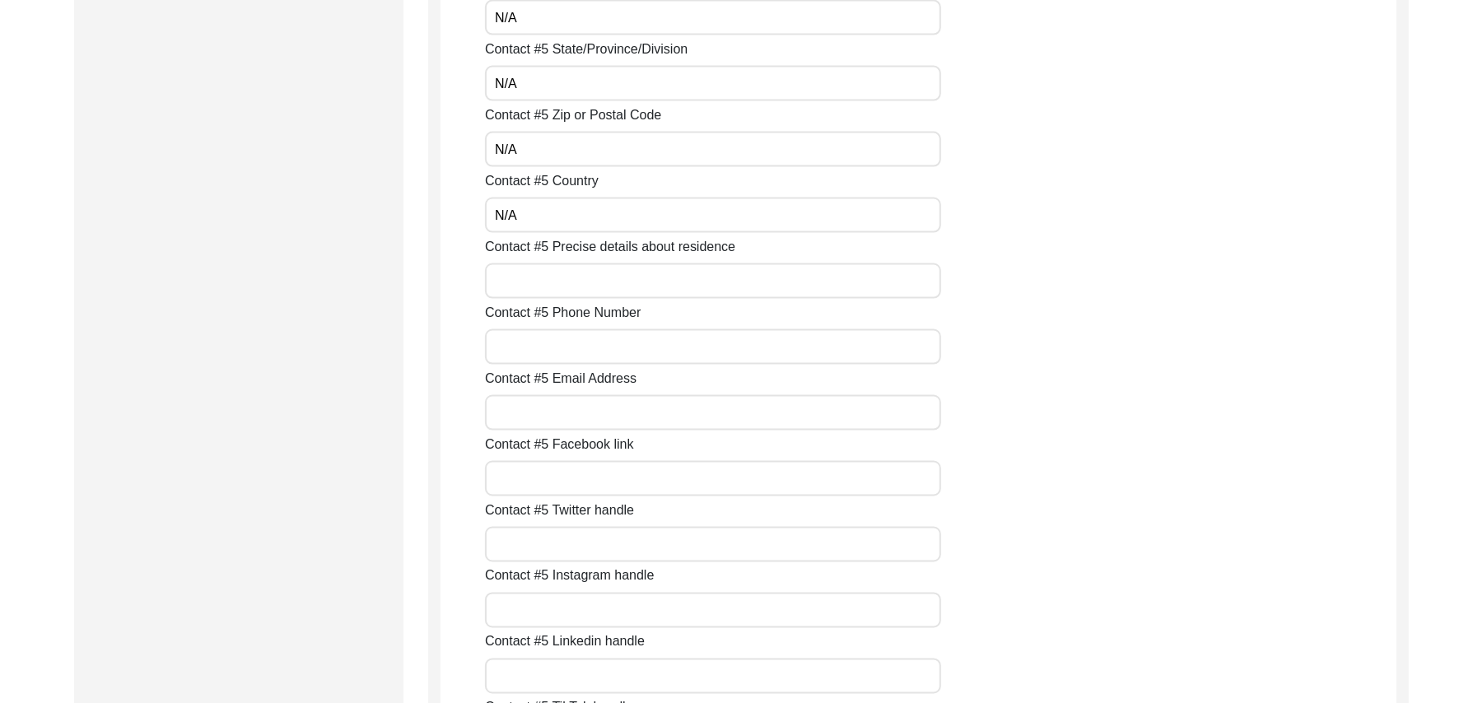
click at [572, 283] on input "Contact #5 Precise details about residence" at bounding box center [713, 281] width 456 height 35
paste input "N/A"
type input "N/A"
click at [567, 351] on input "Contact #5 Phone Number" at bounding box center [713, 346] width 456 height 35
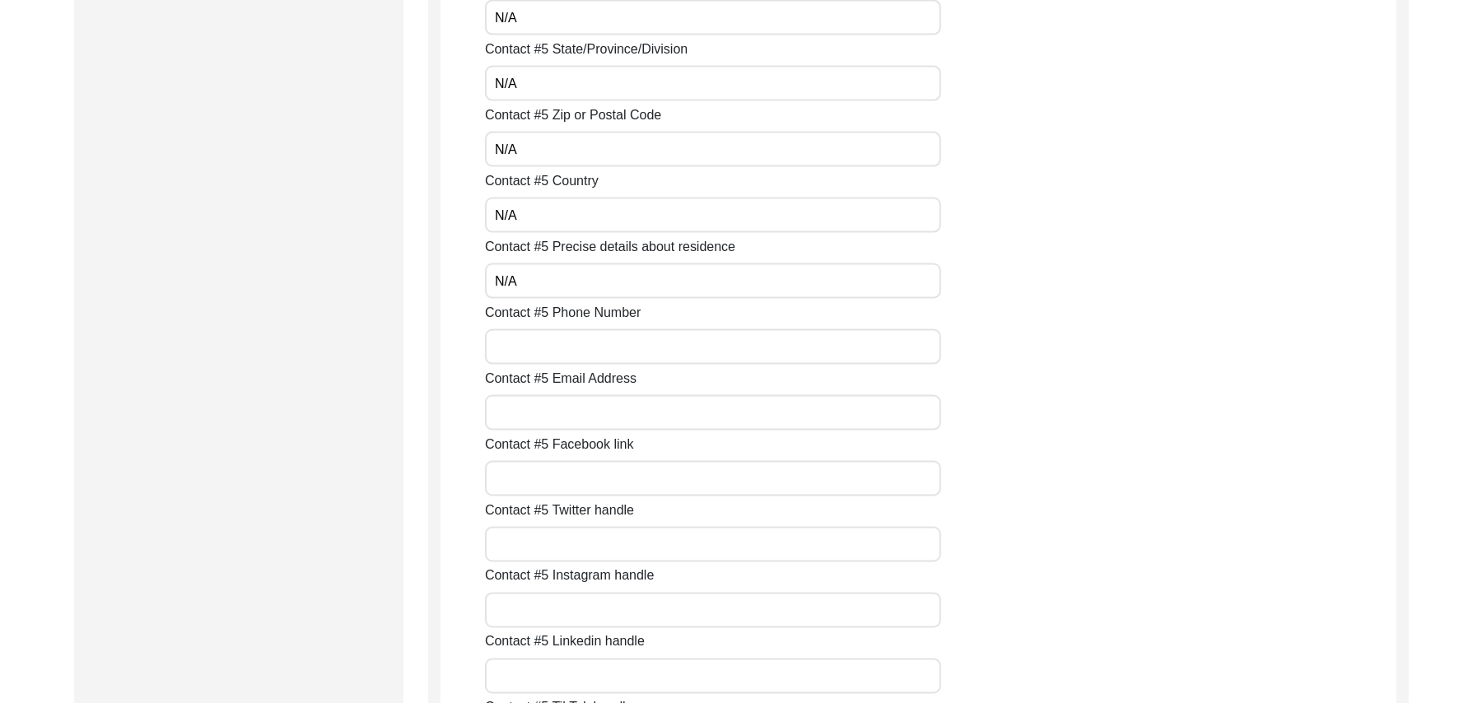
paste input "N/A"
type input "N/A"
click at [564, 413] on input "Contact #5 Email Address" at bounding box center [713, 412] width 456 height 35
paste input "N/A"
type input "N/A"
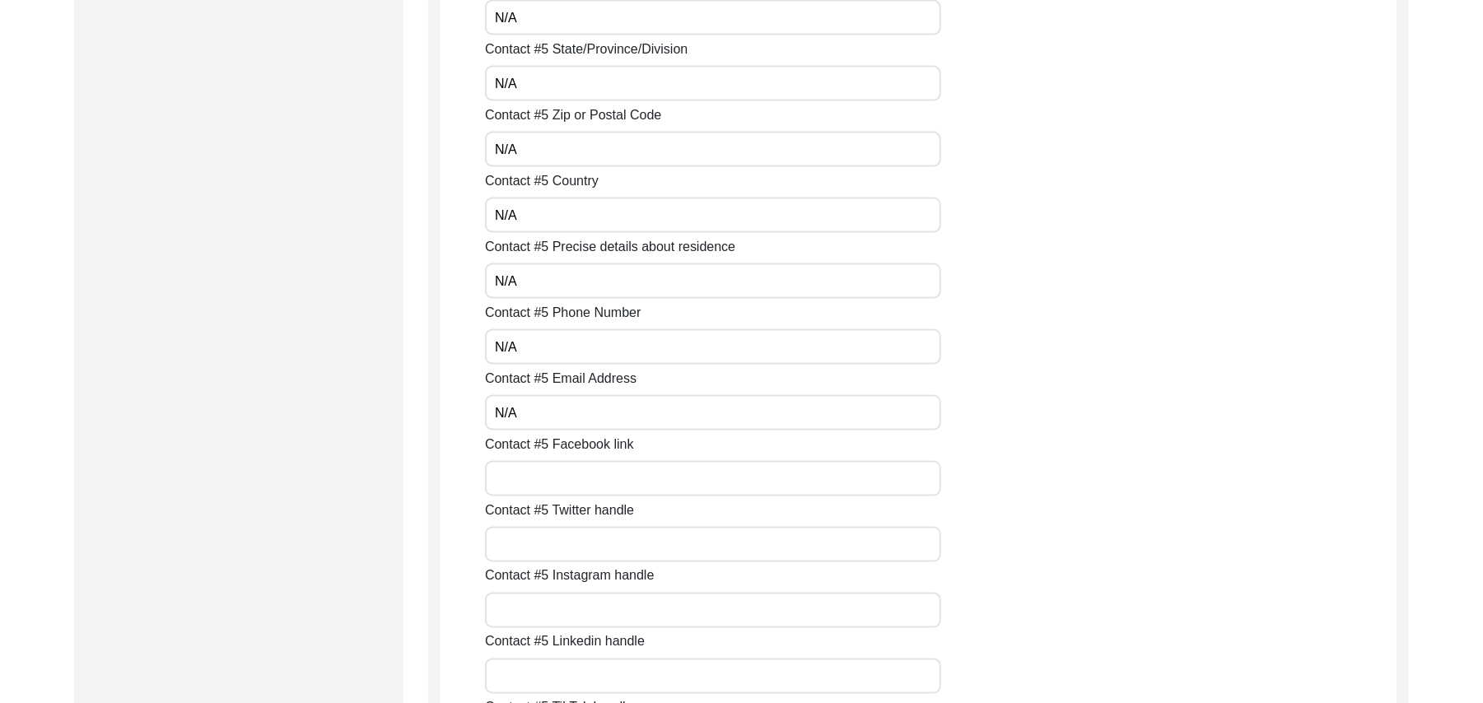
click at [551, 488] on input "Contact #5 Facebook link" at bounding box center [713, 478] width 456 height 35
paste
click at [562, 537] on input "Contact #5 Twitter handle" at bounding box center [713, 544] width 456 height 35
click at [558, 614] on input "Contact #5 Instagram handle" at bounding box center [713, 610] width 456 height 35
click at [555, 672] on input "Contact #5 Linkedin handle" at bounding box center [713, 676] width 456 height 35
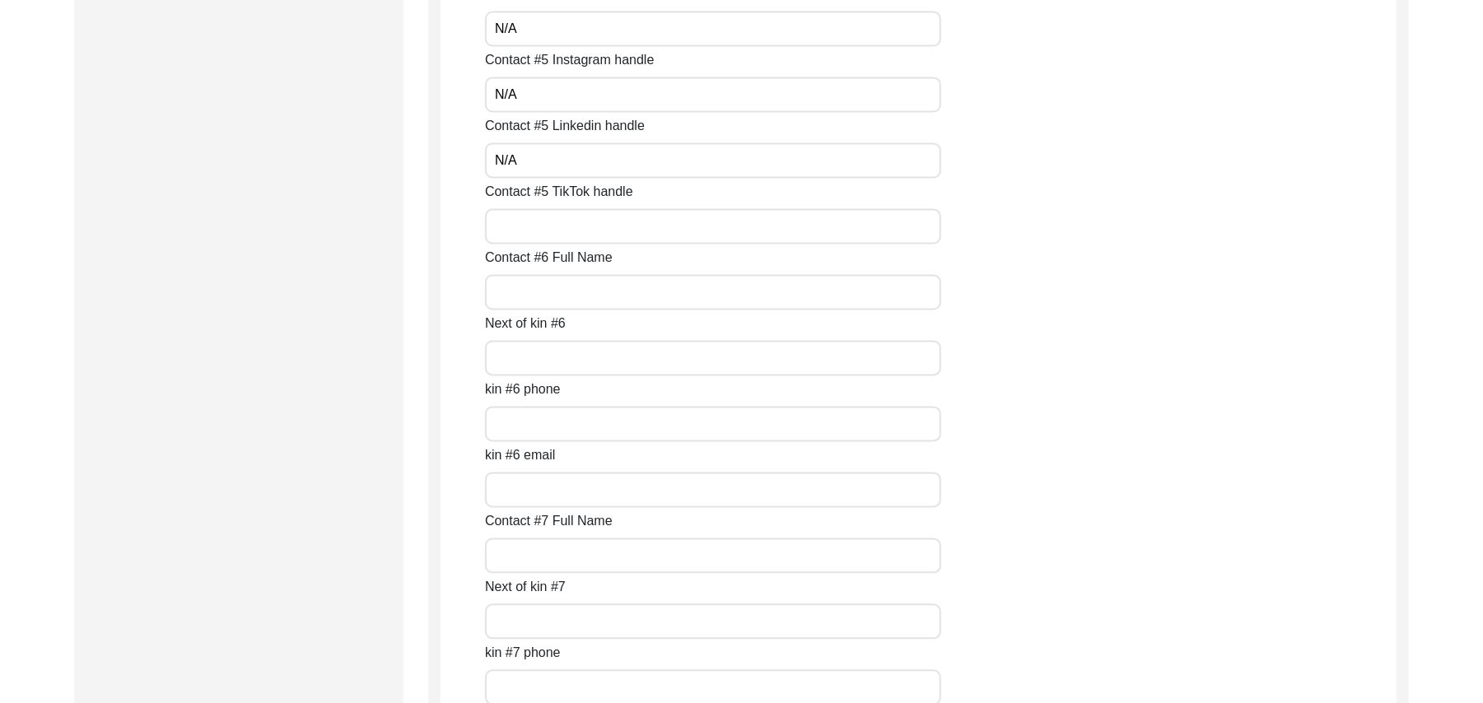
scroll to position [6704, 0]
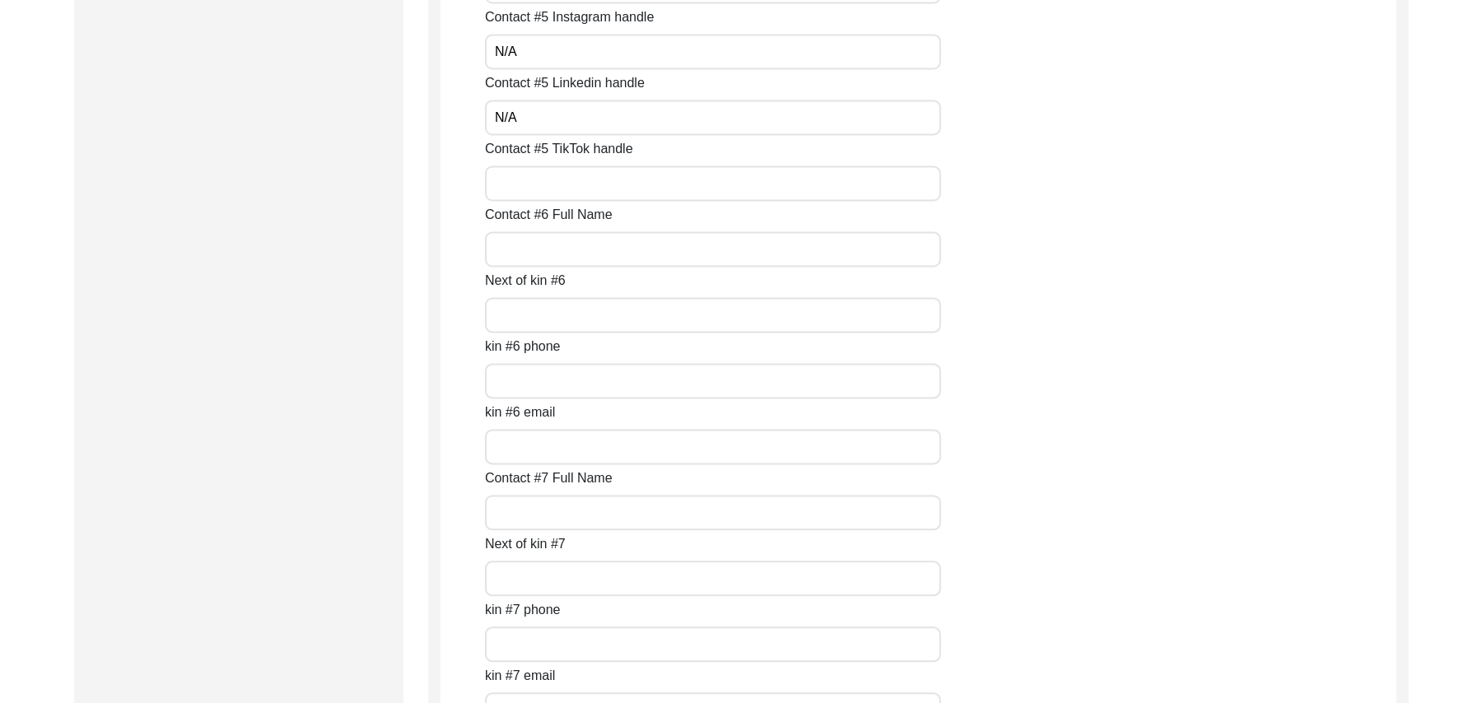
click at [524, 183] on input "Contact #5 TikTok handle" at bounding box center [713, 183] width 456 height 35
click at [529, 249] on input "Contact #6 Full Name" at bounding box center [713, 248] width 456 height 35
click at [541, 310] on input "Next of kin #6" at bounding box center [713, 314] width 456 height 35
click at [544, 372] on input "kin #6 phone" at bounding box center [713, 380] width 456 height 35
click at [541, 441] on input "kin #6 email" at bounding box center [713, 446] width 456 height 35
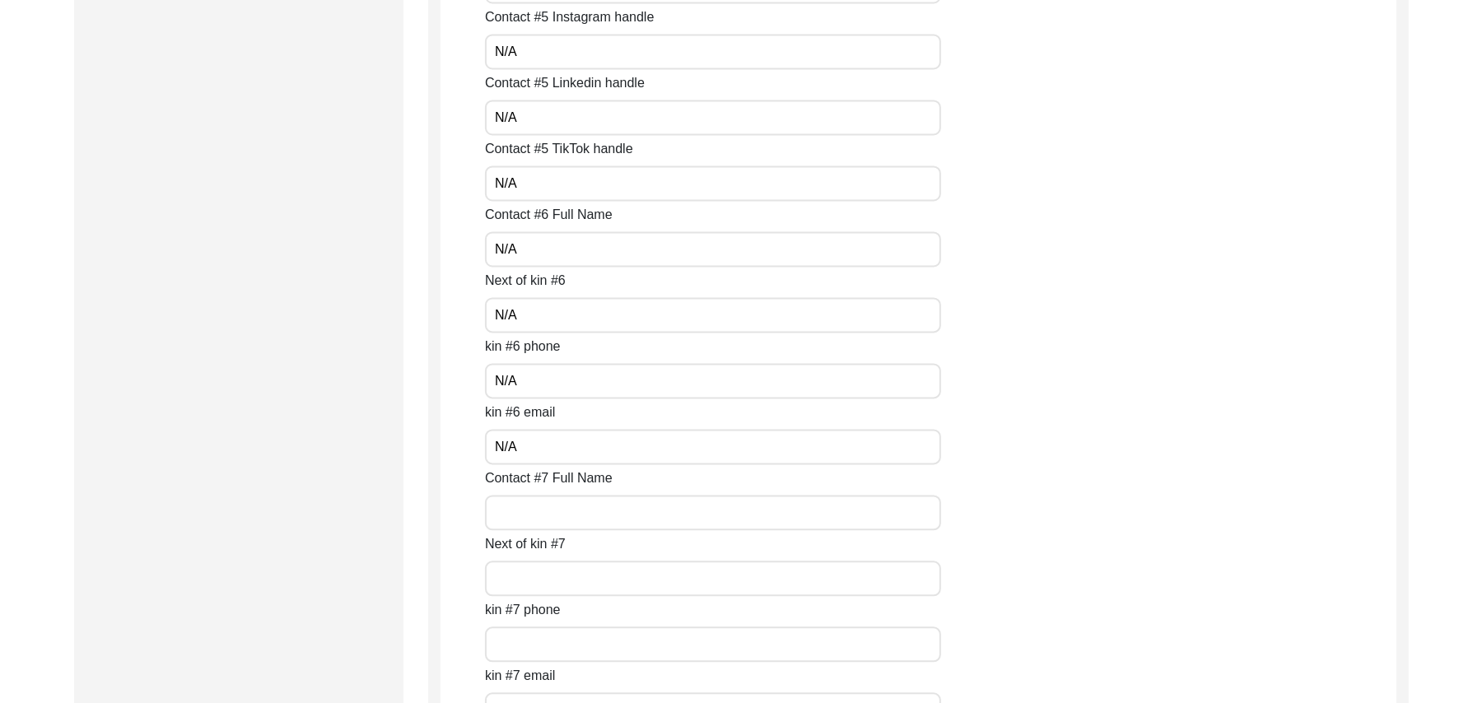
click at [537, 509] on input "Contact #7 Full Name" at bounding box center [713, 512] width 456 height 35
click at [548, 567] on input "Next of kin #7" at bounding box center [713, 578] width 456 height 35
click at [548, 636] on input "kin #7 phone" at bounding box center [713, 644] width 456 height 35
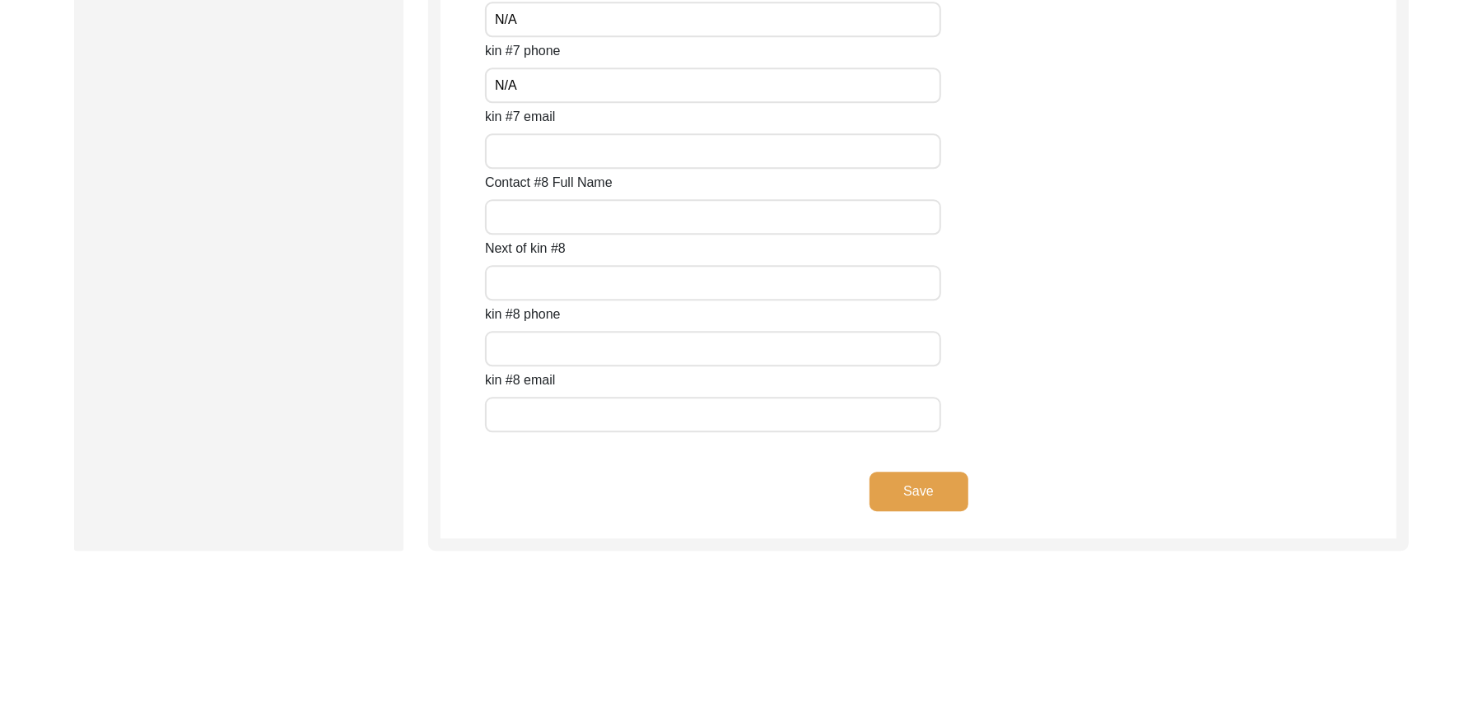
scroll to position [7293, 0]
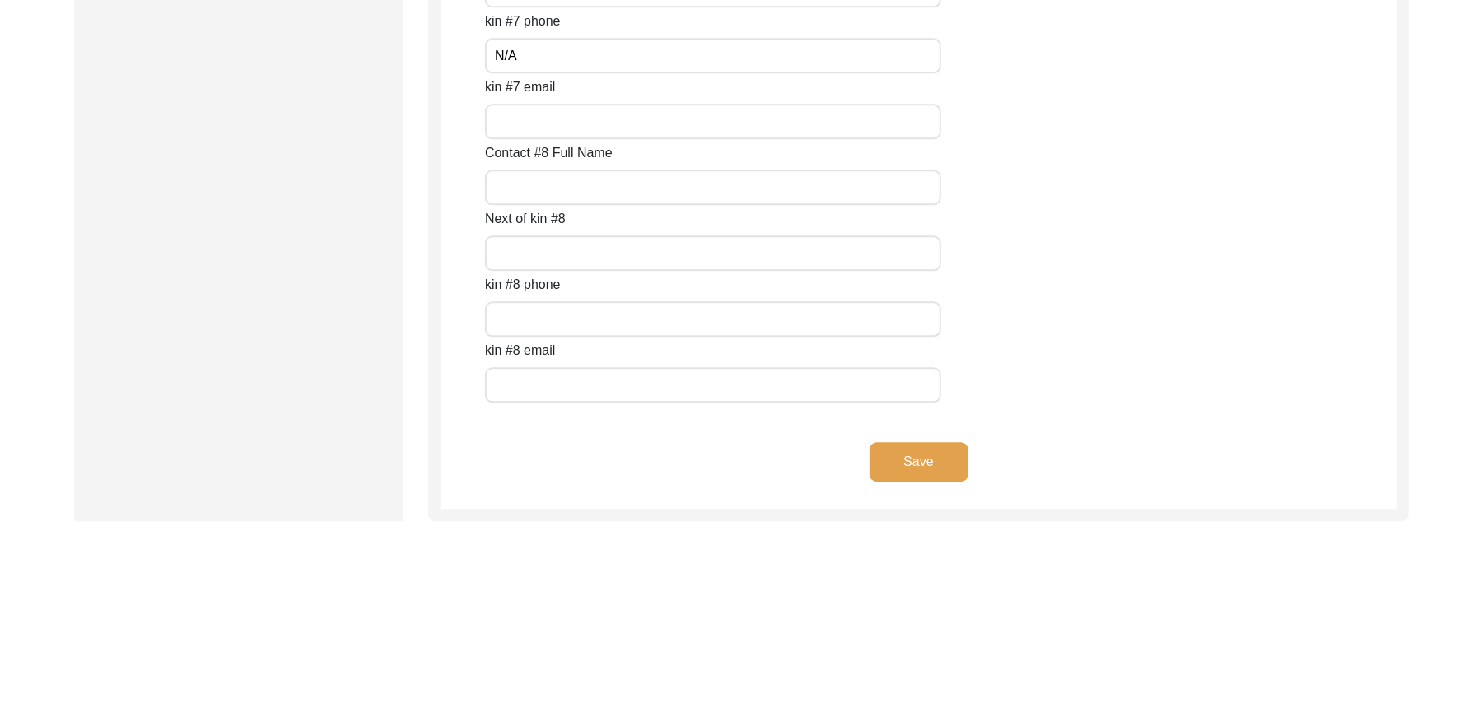
click at [511, 130] on input "kin #7 email" at bounding box center [713, 121] width 456 height 35
click at [521, 188] on input "Contact #8 Full Name" at bounding box center [713, 187] width 456 height 35
click at [532, 251] on input "Next of kin #8" at bounding box center [713, 253] width 456 height 35
click at [537, 316] on input "text" at bounding box center [713, 318] width 456 height 35
click at [535, 362] on div "kin #8 email" at bounding box center [941, 372] width 912 height 62
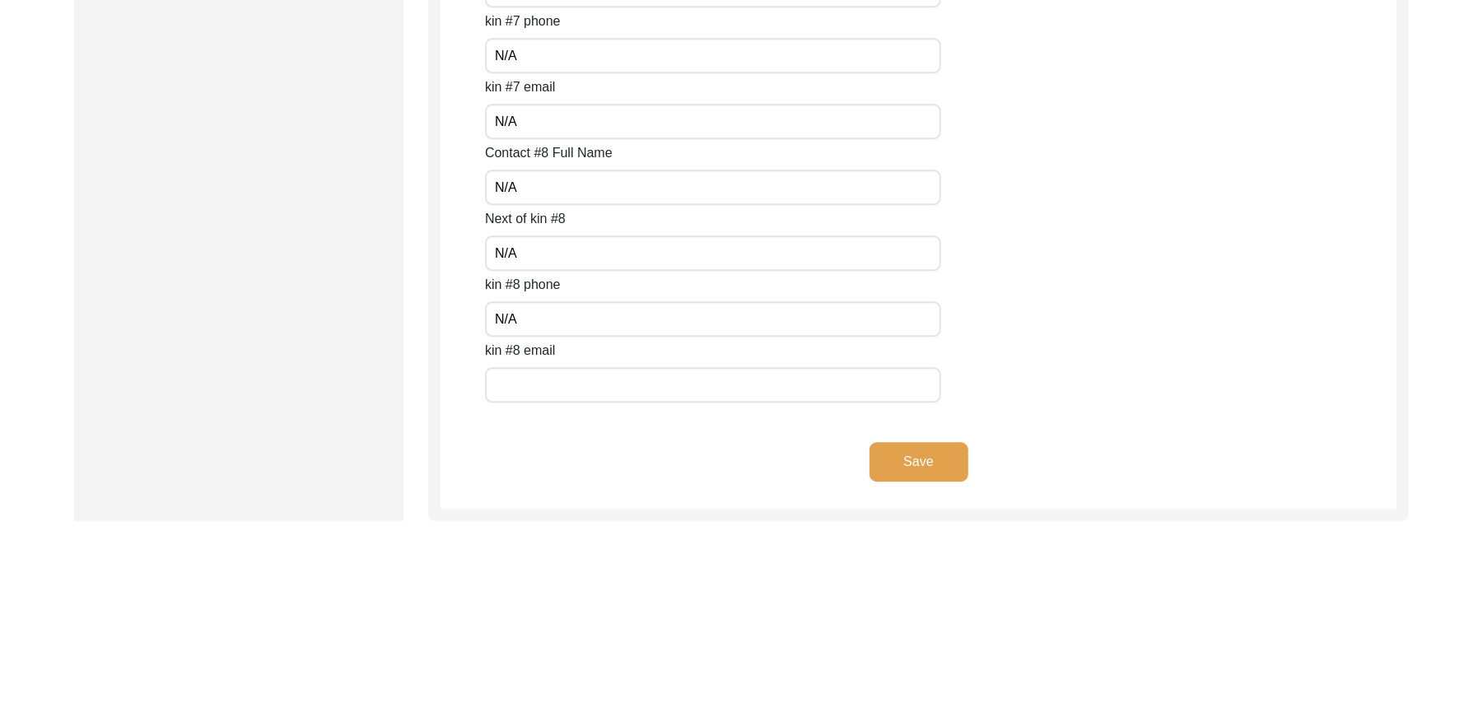
click at [534, 380] on input "text" at bounding box center [713, 384] width 456 height 35
click at [884, 451] on button "Save" at bounding box center [919, 462] width 99 height 40
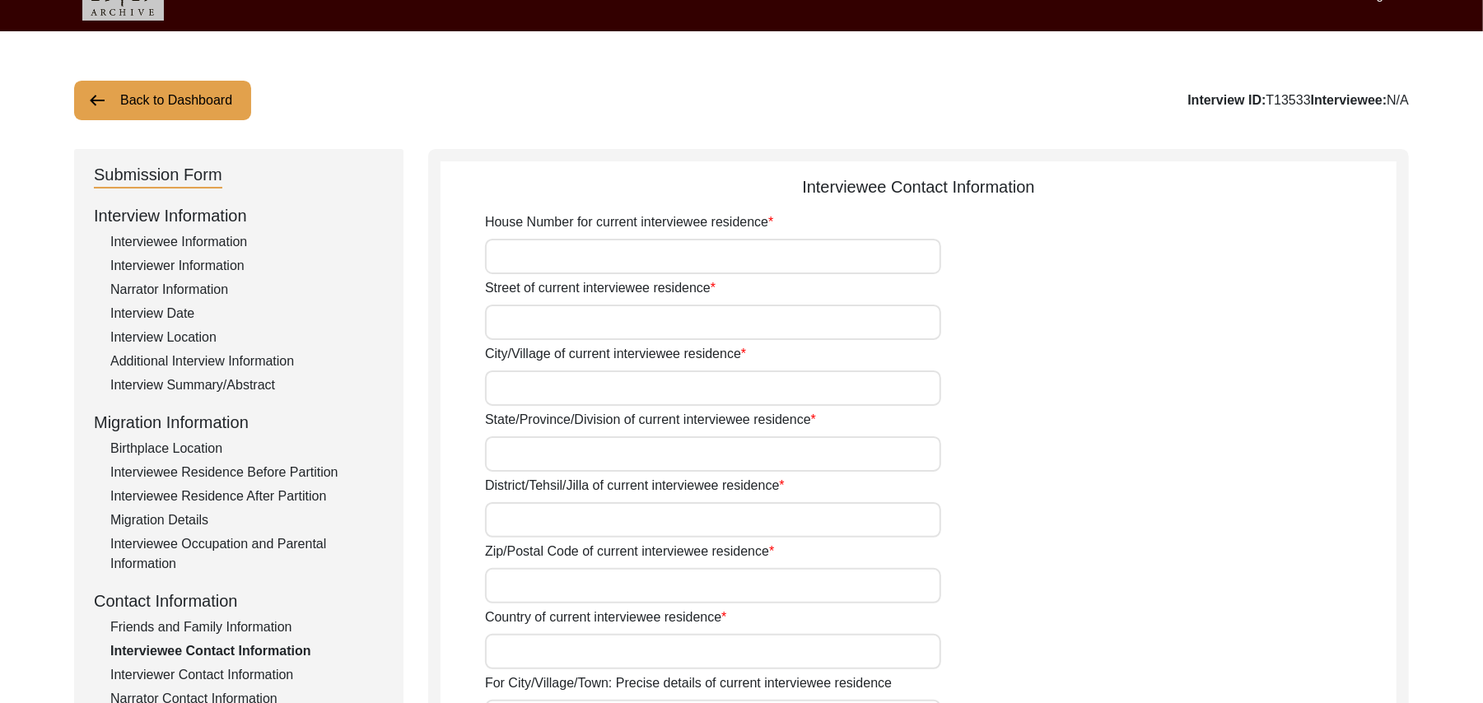
scroll to position [38, 0]
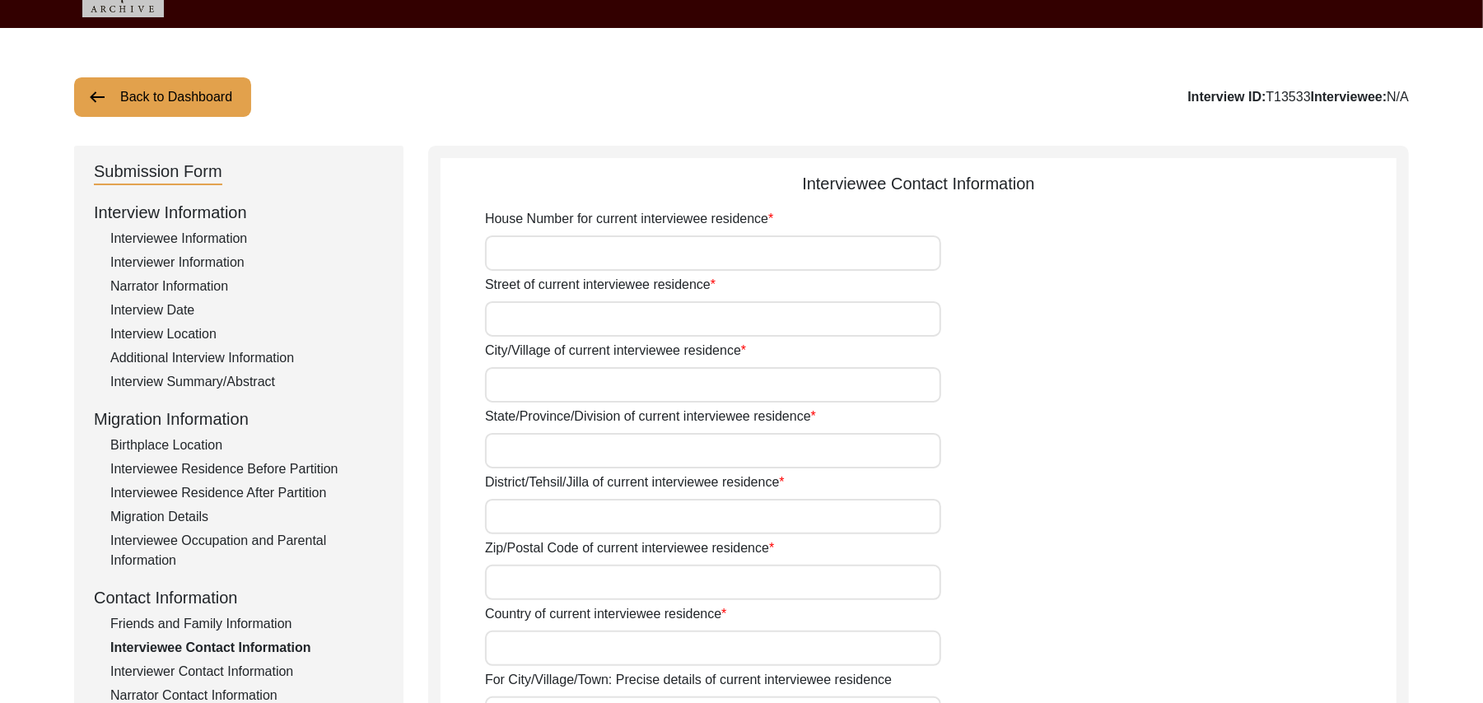
click at [696, 252] on input "House Number for current interviewee residence" at bounding box center [713, 253] width 456 height 35
click at [620, 334] on input "Street of current interviewee residence" at bounding box center [713, 318] width 456 height 35
click at [584, 397] on input "City/Village of current interviewee residence" at bounding box center [713, 384] width 456 height 35
click at [565, 452] on input "State/Province/Division of current interviewee residence" at bounding box center [713, 450] width 456 height 35
click at [553, 527] on input "District/Tehsil/Jilla of current interviewee residence" at bounding box center [713, 516] width 456 height 35
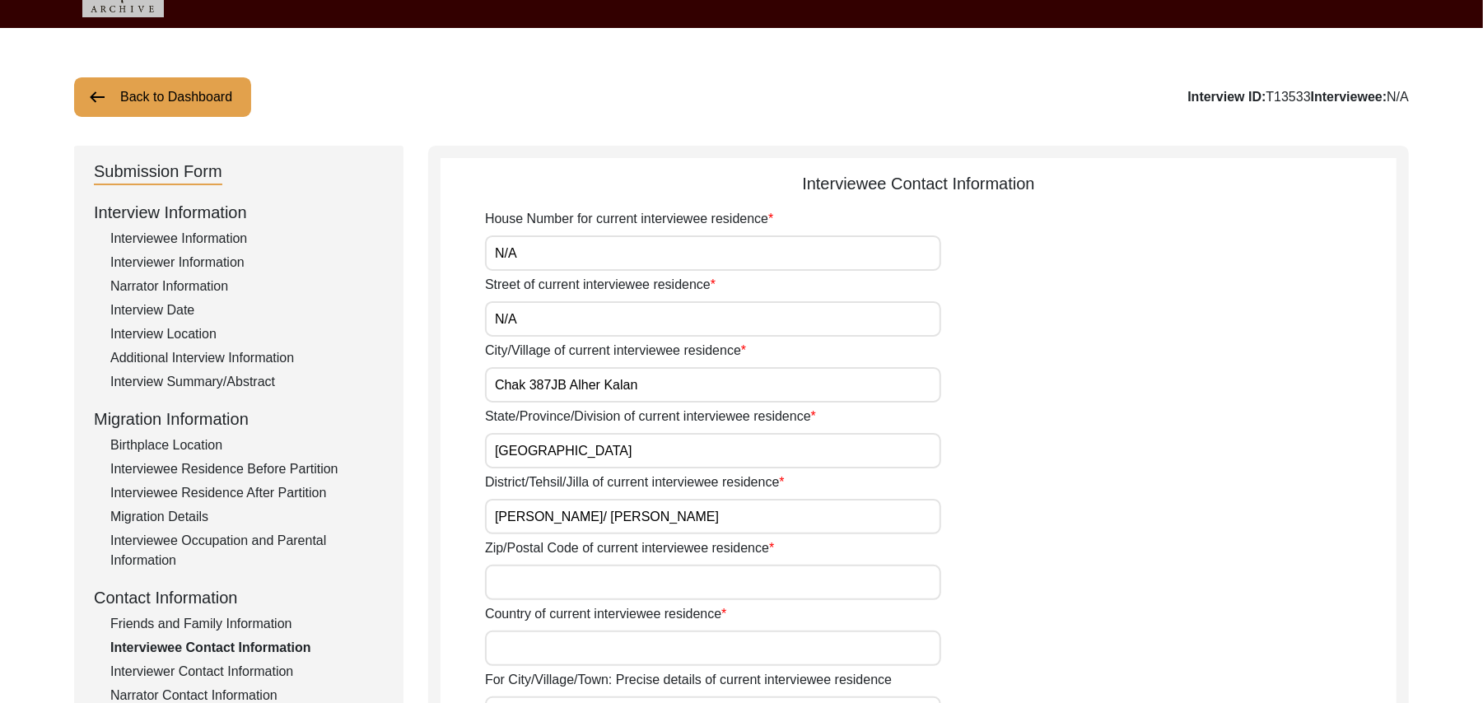
click at [557, 583] on input "Zip/Postal Code of current interviewee residence" at bounding box center [713, 582] width 456 height 35
click at [545, 647] on input "Country of current interviewee residence" at bounding box center [713, 648] width 456 height 35
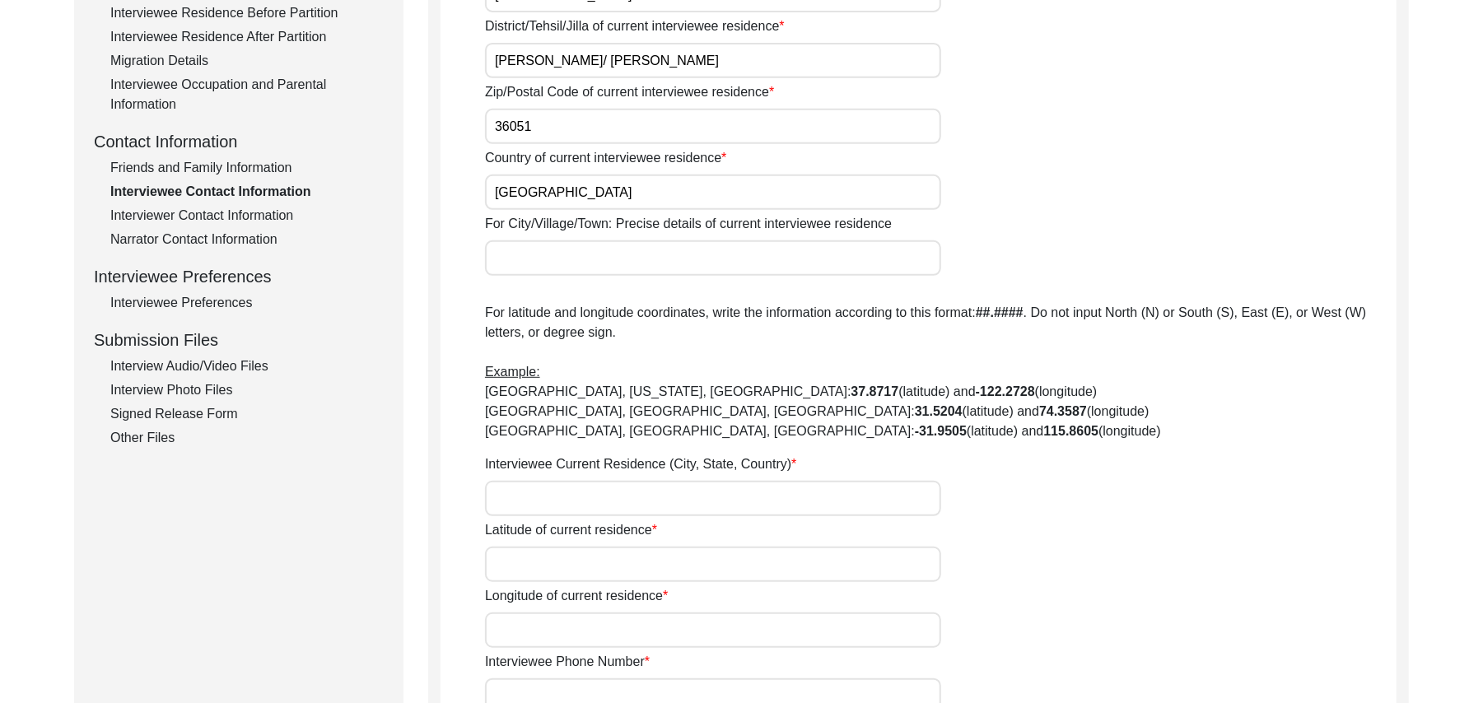
scroll to position [611, 0]
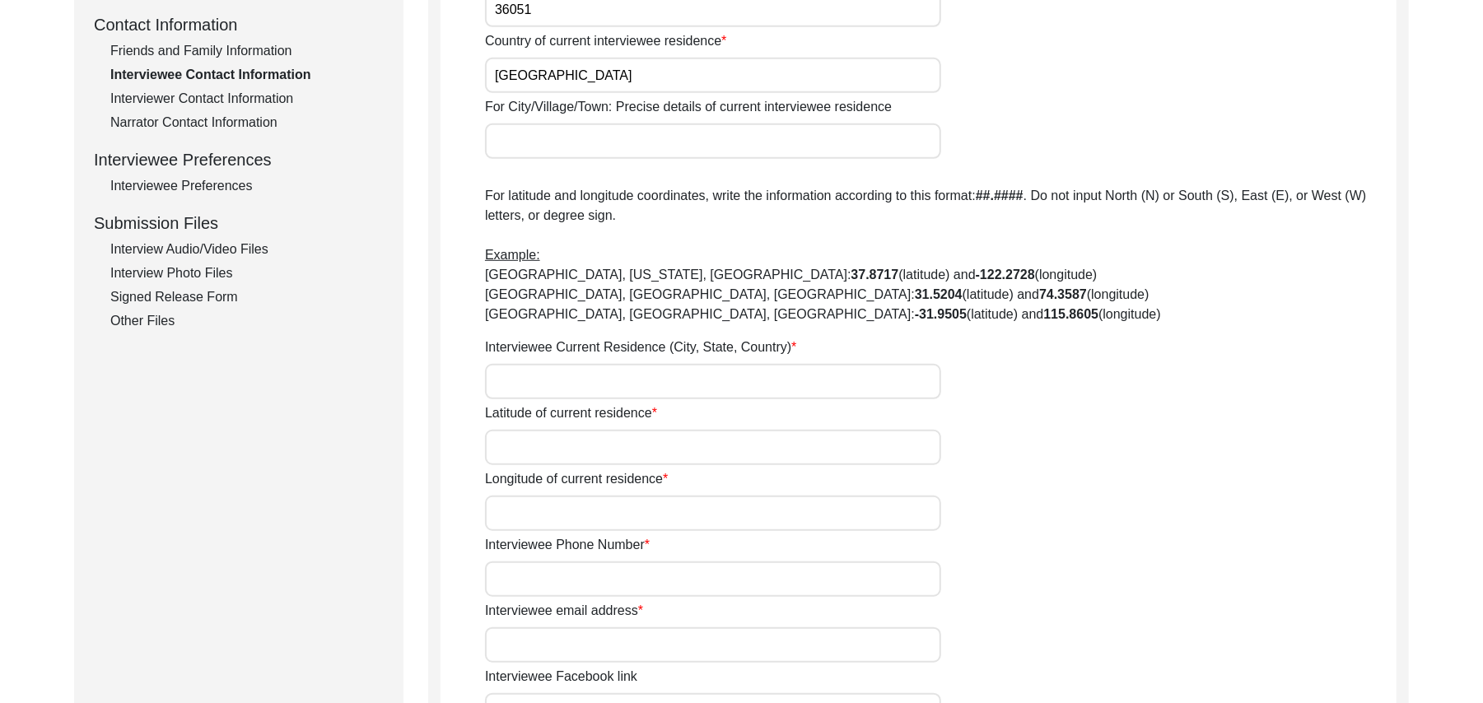
click at [544, 146] on input "For City/Village/Town: Precise details of current interviewee residence" at bounding box center [713, 141] width 456 height 35
click at [520, 390] on input "Interviewee Current Residence (City, State, Country)" at bounding box center [713, 381] width 456 height 35
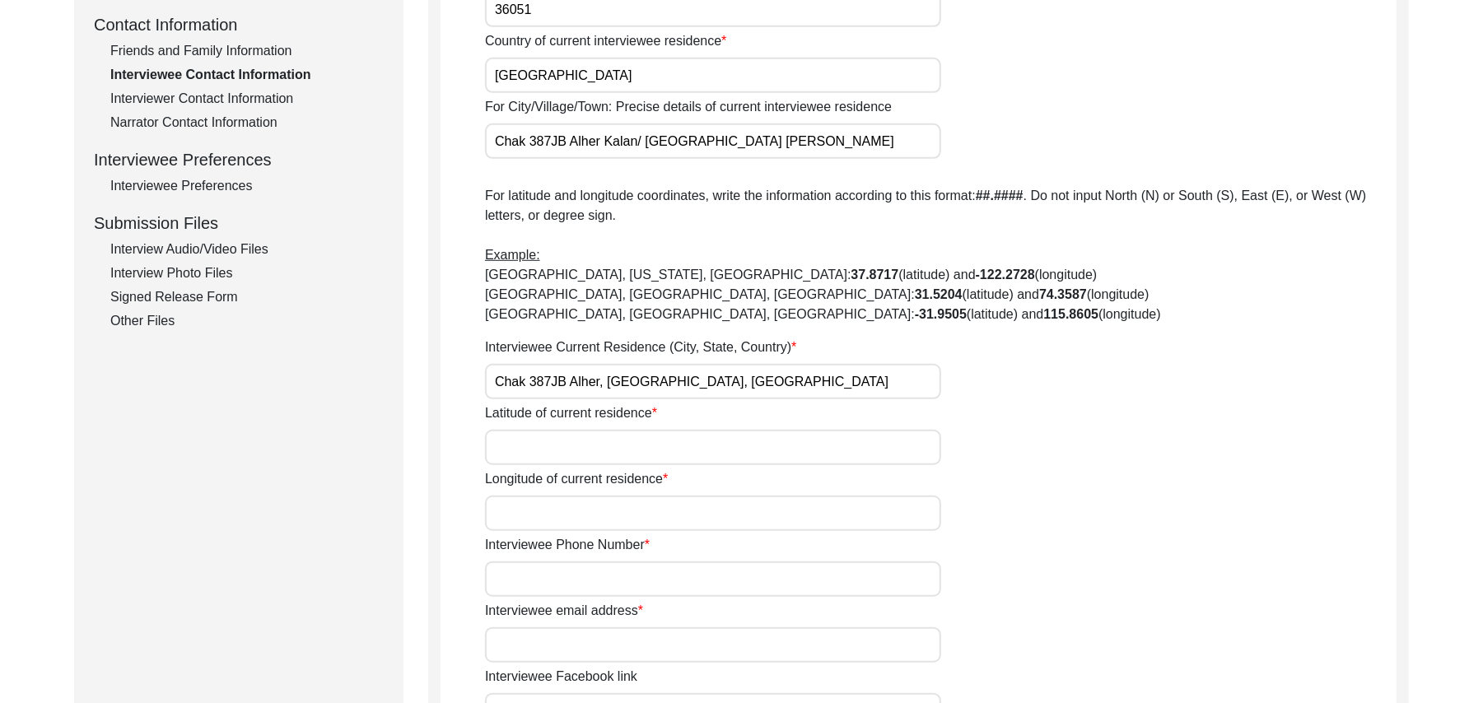
click at [568, 456] on input "Latitude of current residence" at bounding box center [713, 447] width 456 height 35
click at [568, 511] on input "Longitude of current residence" at bounding box center [713, 513] width 456 height 35
click at [570, 571] on input "Interviewee Phone Number" at bounding box center [713, 579] width 456 height 35
click at [597, 659] on input "Interviewee email address" at bounding box center [713, 645] width 456 height 35
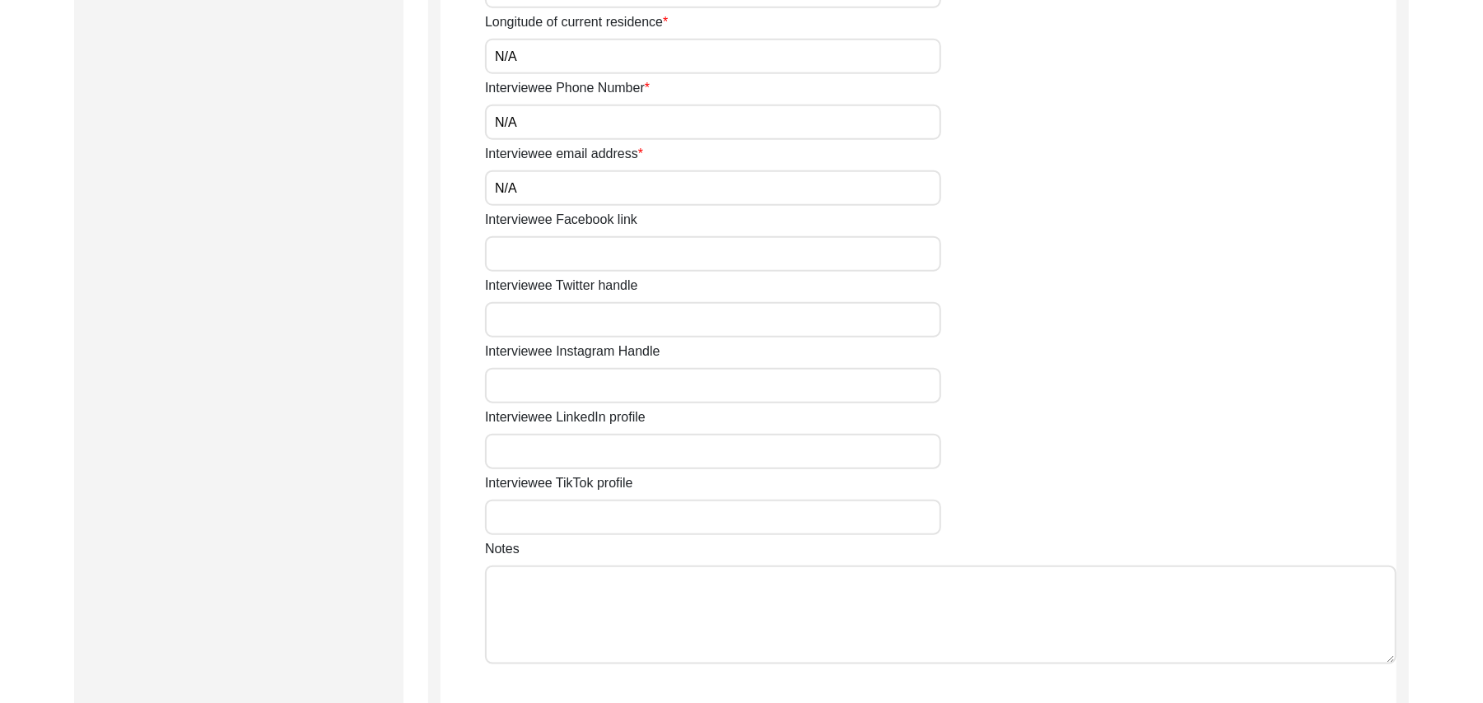
scroll to position [1186, 0]
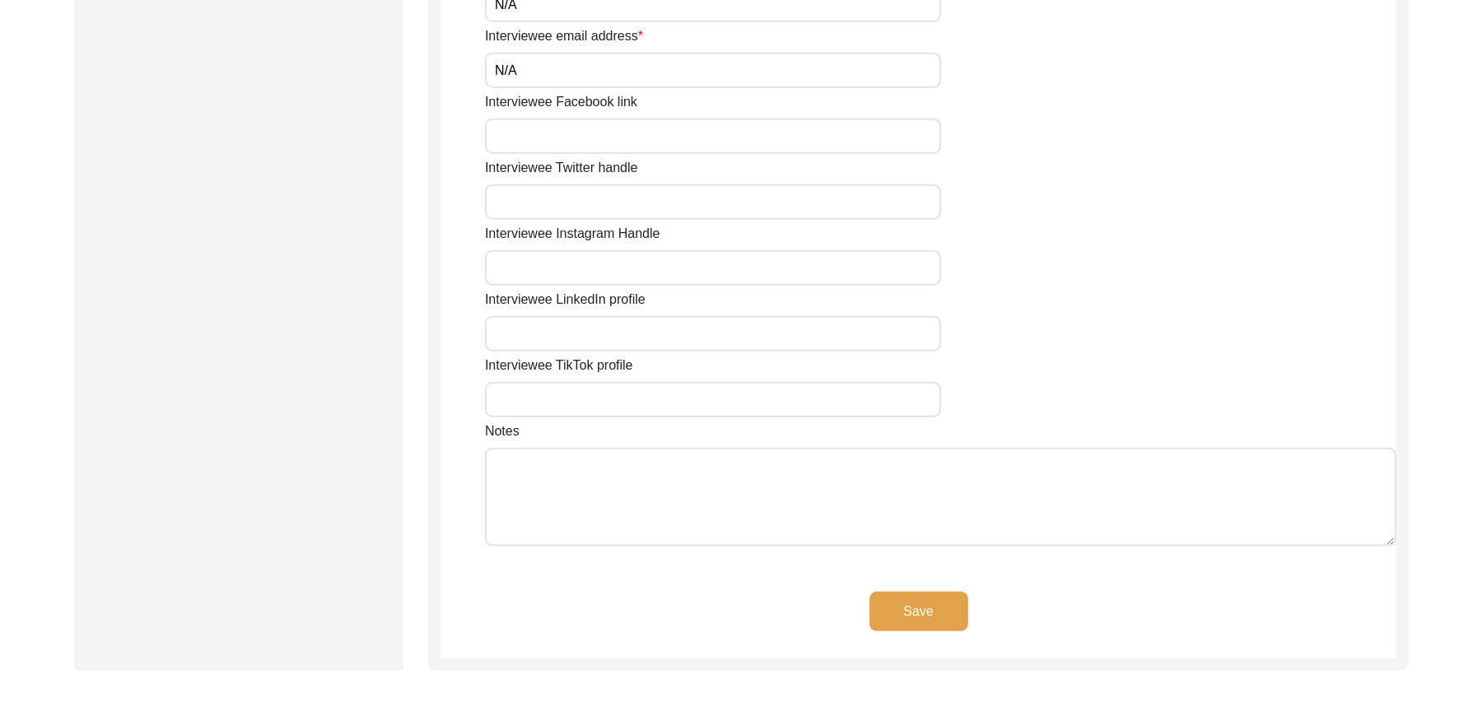
click at [656, 146] on input "Interviewee Facebook link" at bounding box center [713, 136] width 456 height 35
click at [623, 202] on input "Interviewee Twitter handle" at bounding box center [713, 201] width 456 height 35
click at [616, 268] on input "Interviewee Instagram Handle" at bounding box center [713, 267] width 456 height 35
click at [616, 324] on input "Interviewee LinkedIn profile" at bounding box center [713, 333] width 456 height 35
click at [600, 400] on input "Interviewee TikTok profile" at bounding box center [713, 399] width 456 height 35
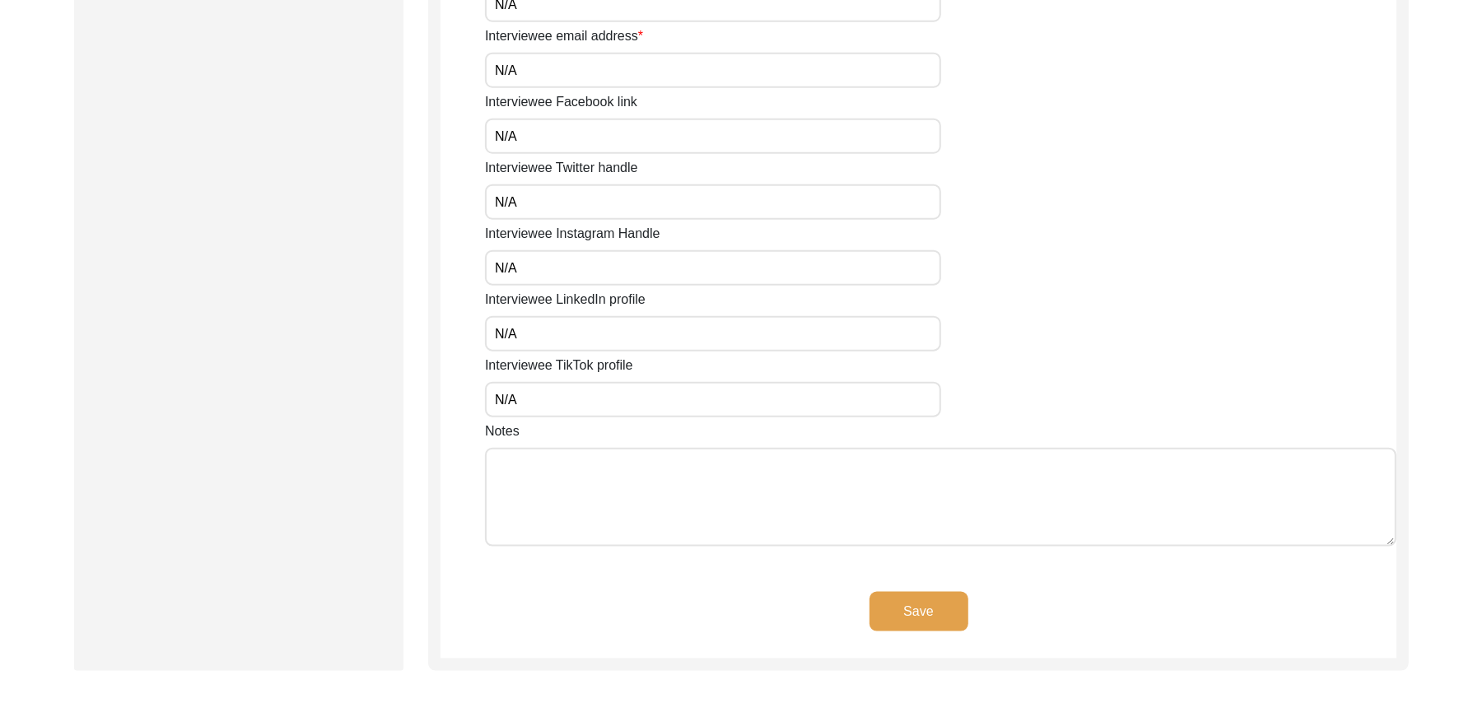
click at [600, 481] on textarea "Notes" at bounding box center [941, 497] width 912 height 99
click at [916, 609] on button "Save" at bounding box center [919, 612] width 99 height 40
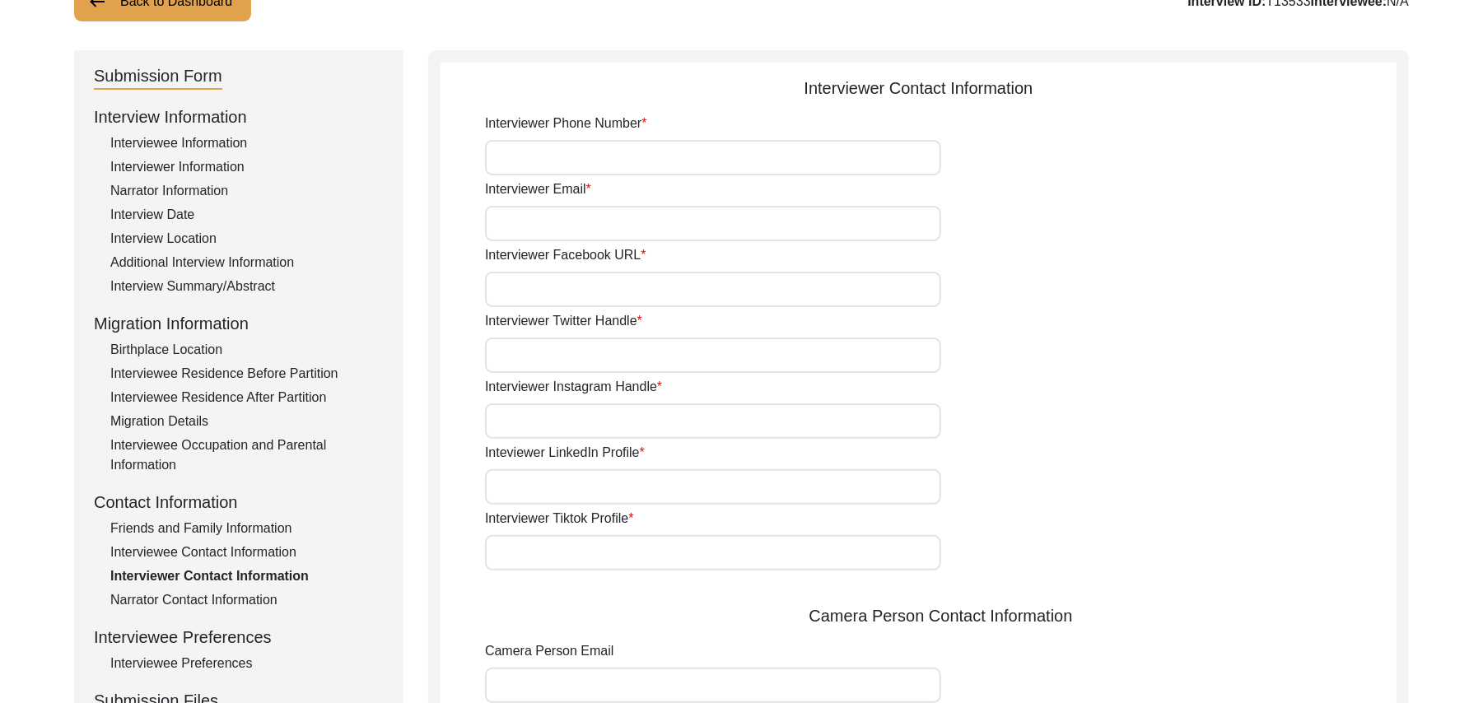
scroll to position [86, 0]
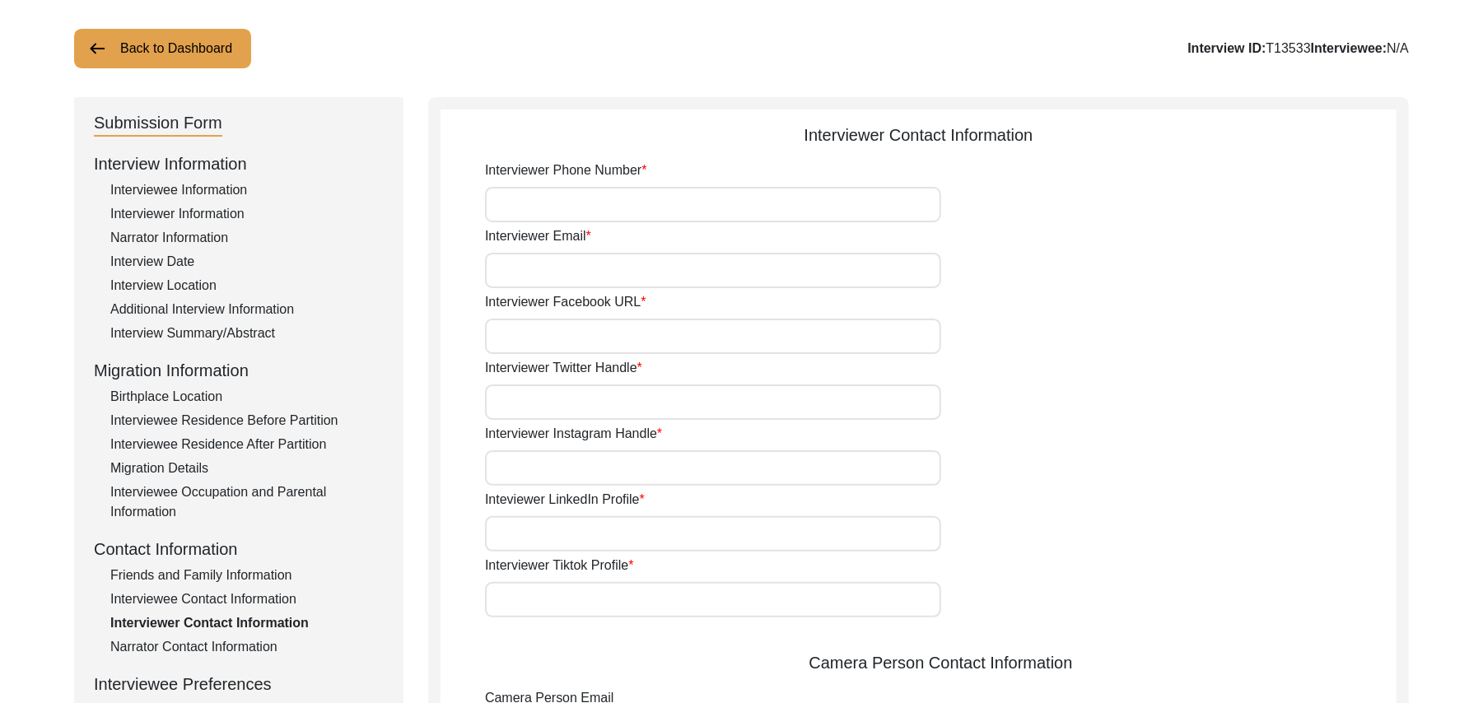
click at [766, 204] on input "Interviewer Phone Number" at bounding box center [713, 204] width 456 height 35
click at [712, 281] on input "Interviewer Email" at bounding box center [713, 270] width 456 height 35
click at [696, 339] on input "Interviewer Facebook URL" at bounding box center [713, 336] width 456 height 35
click at [664, 402] on input "Interviewer Twitter Handle" at bounding box center [713, 402] width 456 height 35
click at [646, 460] on input "Interviewer Instagram Handle" at bounding box center [713, 467] width 456 height 35
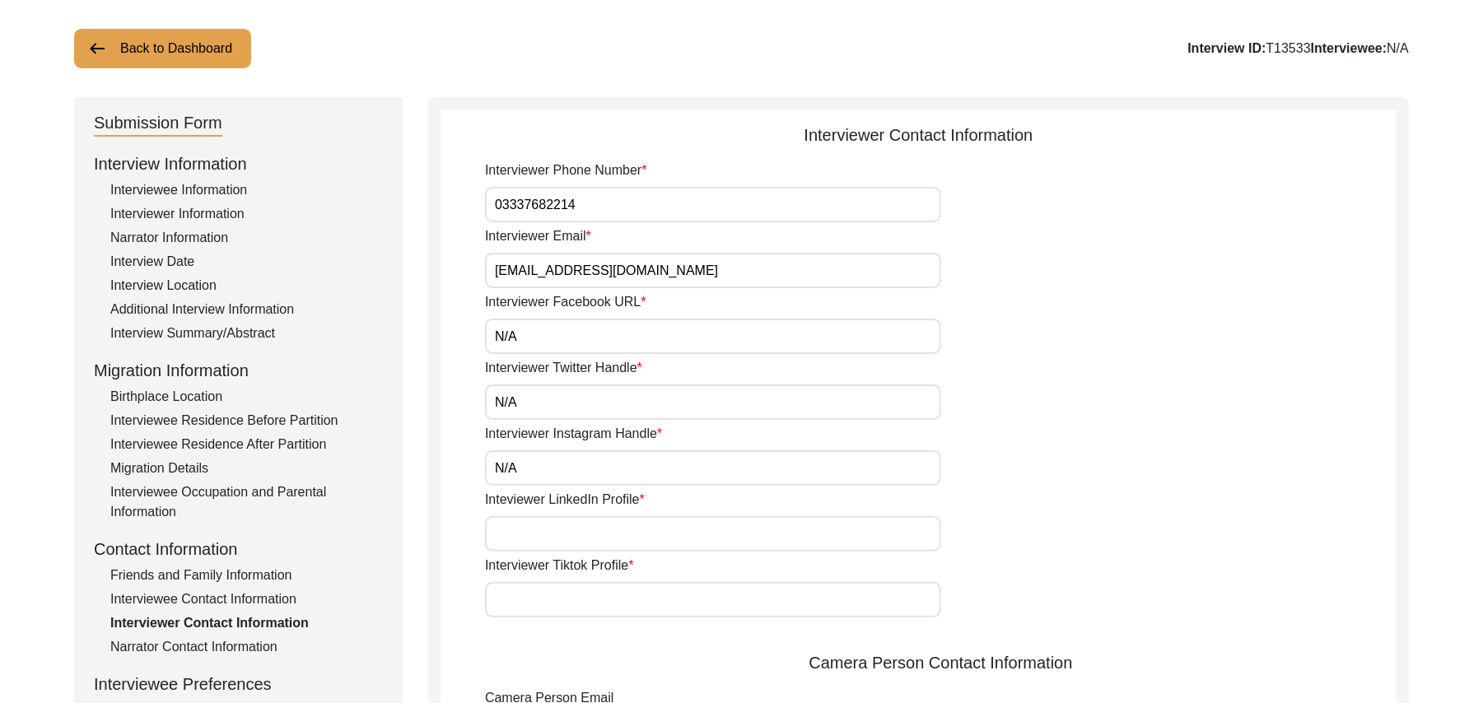
click at [626, 534] on input "Inteviewer LinkedIn Profile" at bounding box center [713, 533] width 456 height 35
click at [628, 600] on input "Interviewer Tiktok Profile" at bounding box center [713, 599] width 456 height 35
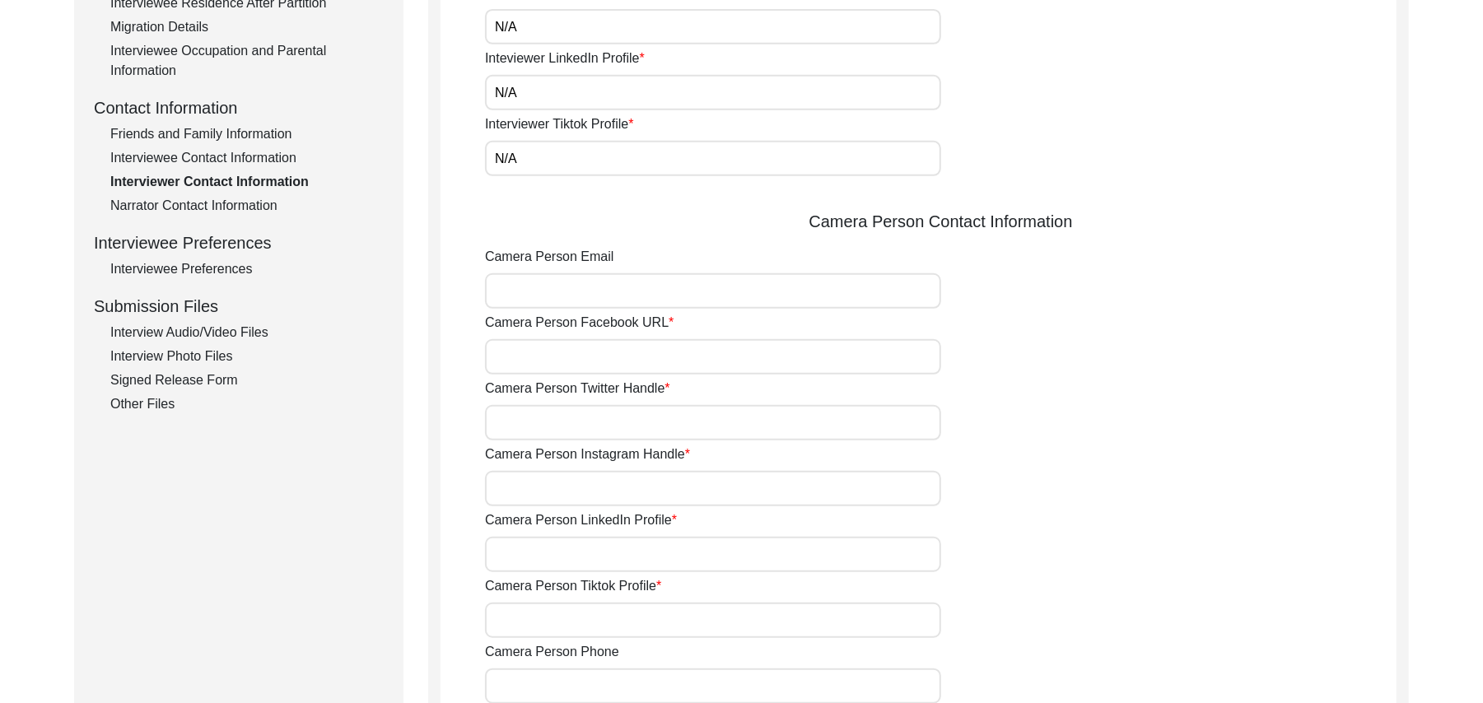
scroll to position [631, 0]
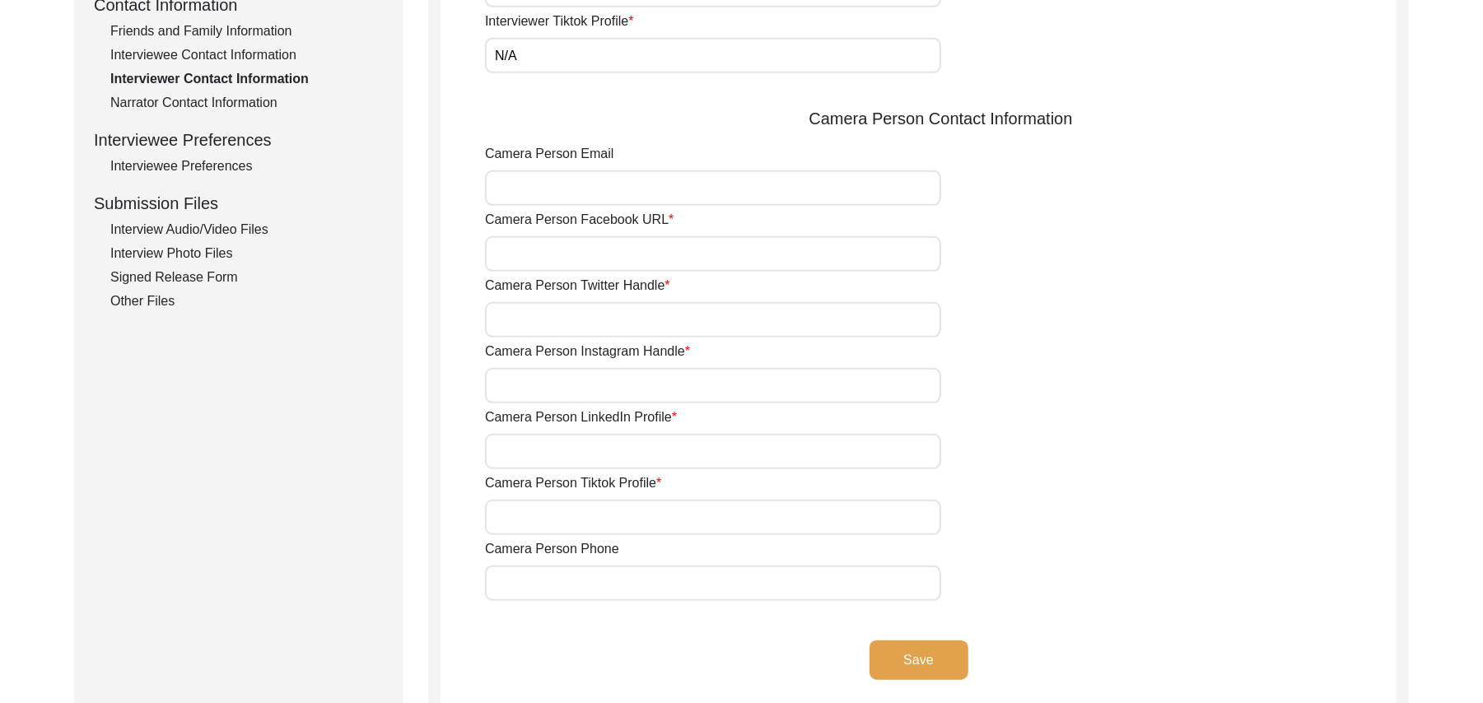
click at [611, 196] on input "Camera Person Email" at bounding box center [713, 187] width 456 height 35
click at [593, 254] on input "Camera Person Facebook URL" at bounding box center [713, 253] width 456 height 35
click at [584, 315] on input "Camera Person Twitter Handle" at bounding box center [713, 319] width 456 height 35
click at [576, 385] on input "Camera Person Instagram Handle" at bounding box center [713, 385] width 456 height 35
click at [567, 446] on input "Camera Person LinkedIn Profile" at bounding box center [713, 451] width 456 height 35
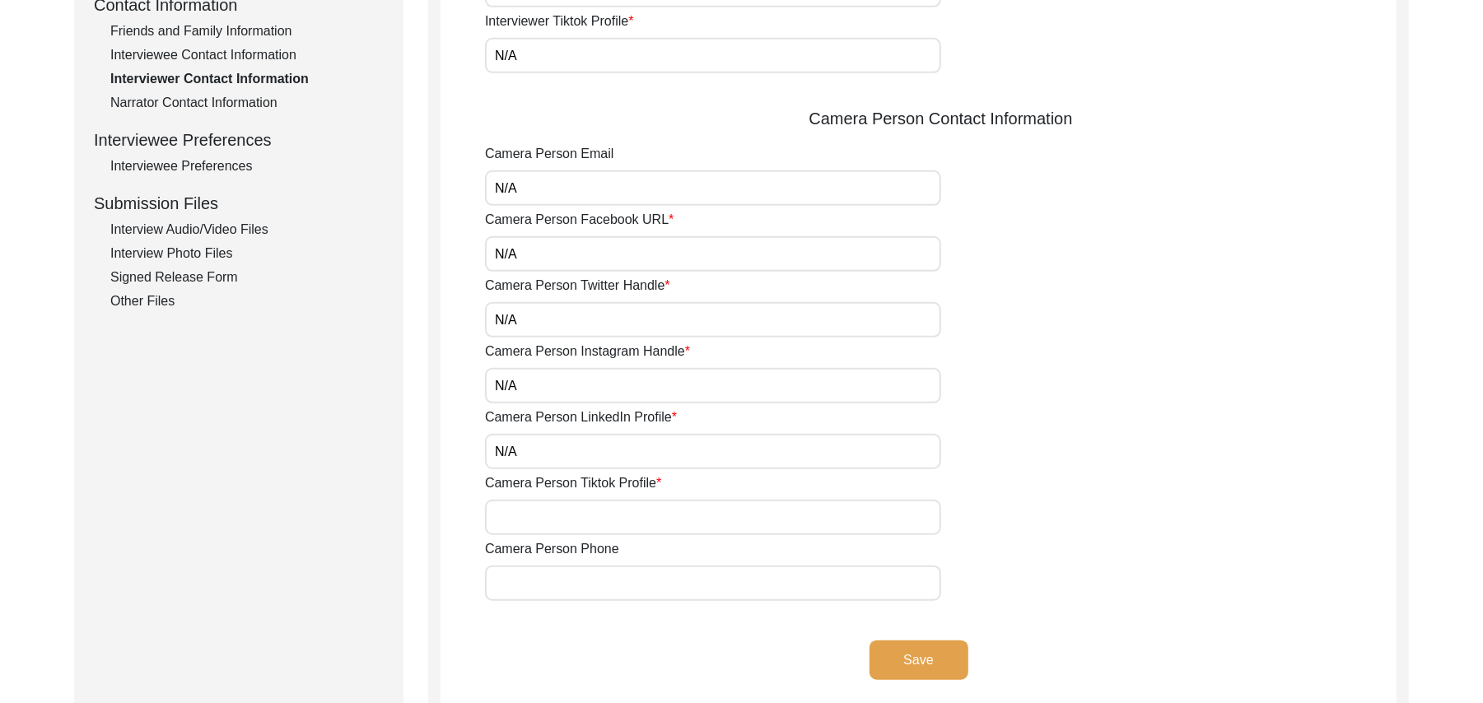
click at [563, 511] on input "Camera Person Tiktok Profile" at bounding box center [713, 517] width 456 height 35
click at [562, 584] on input "Camera Person Phone" at bounding box center [713, 583] width 456 height 35
click at [944, 660] on button "Save" at bounding box center [919, 661] width 99 height 40
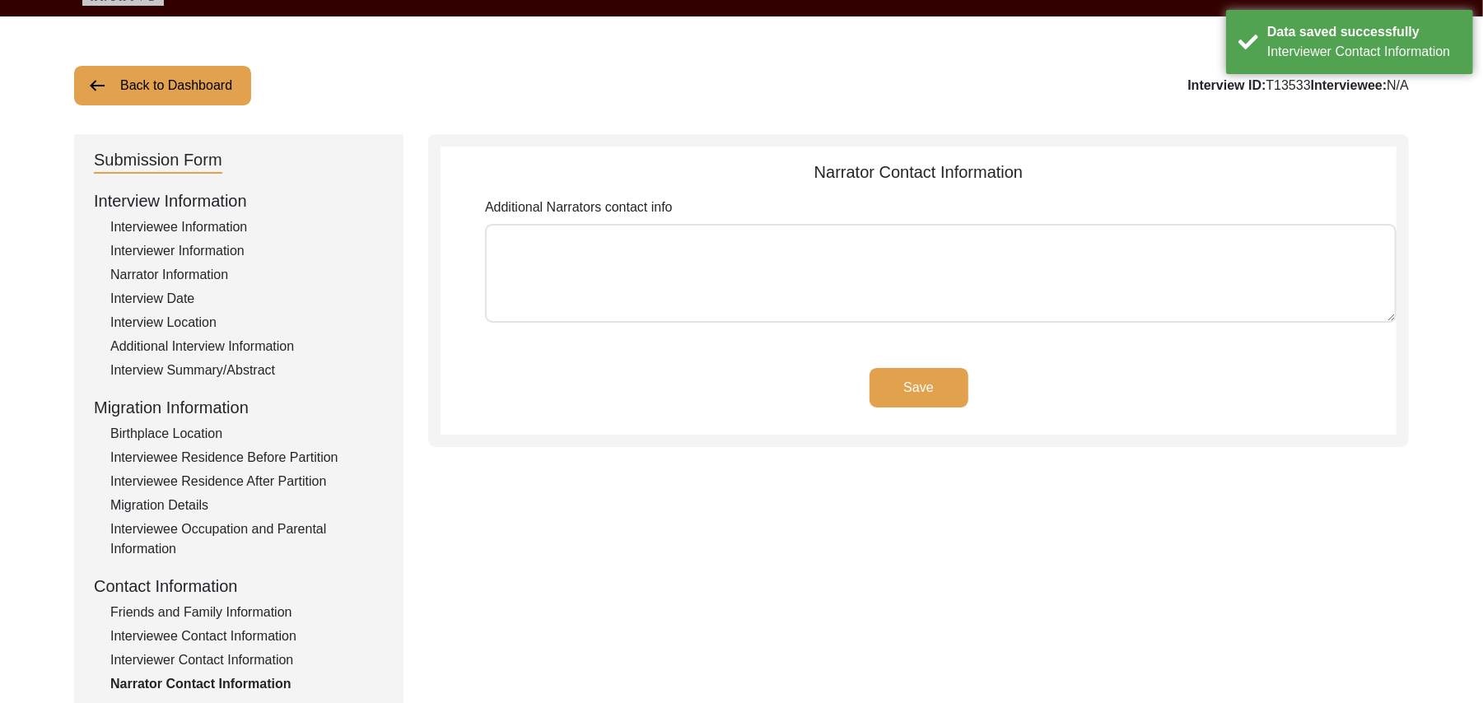
scroll to position [47, 0]
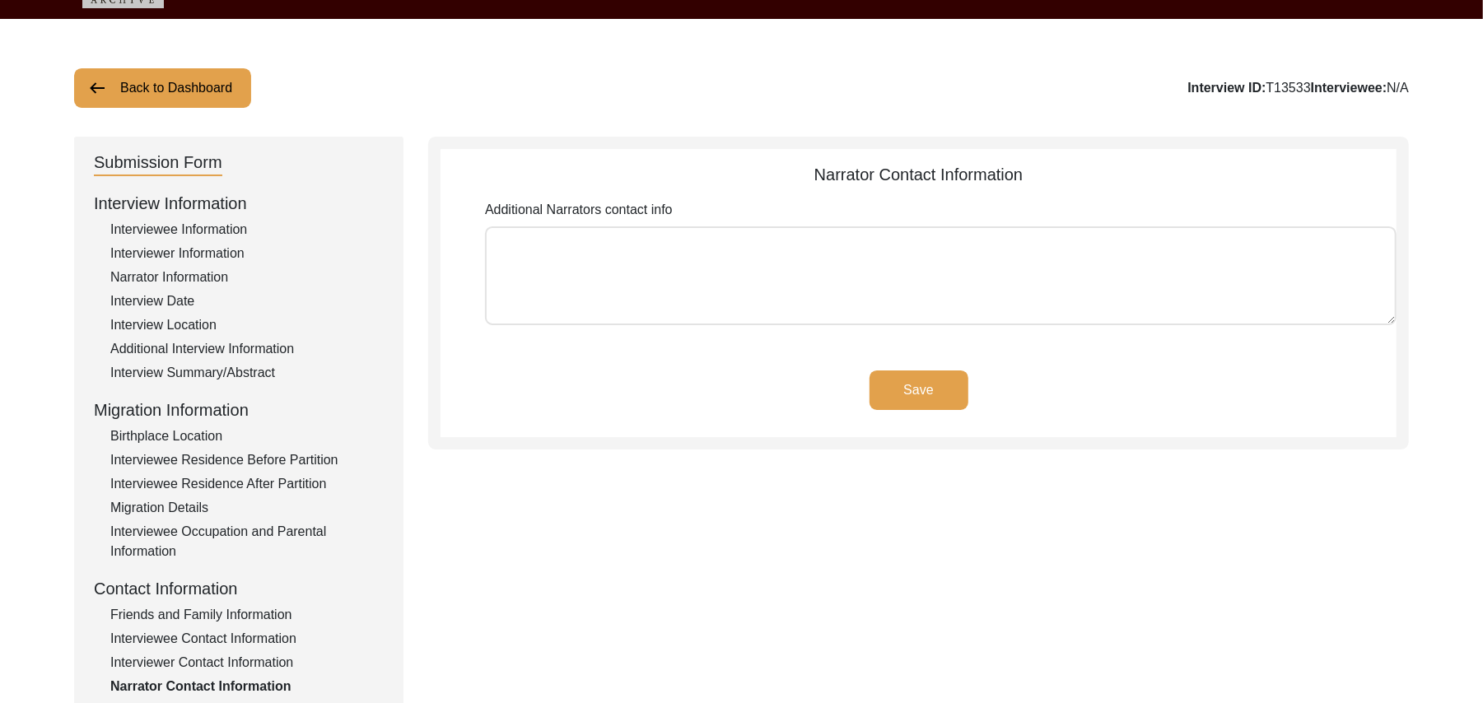
click at [955, 285] on textarea "Additional Narrators contact info" at bounding box center [941, 275] width 912 height 99
click at [942, 382] on button "Save" at bounding box center [919, 391] width 99 height 40
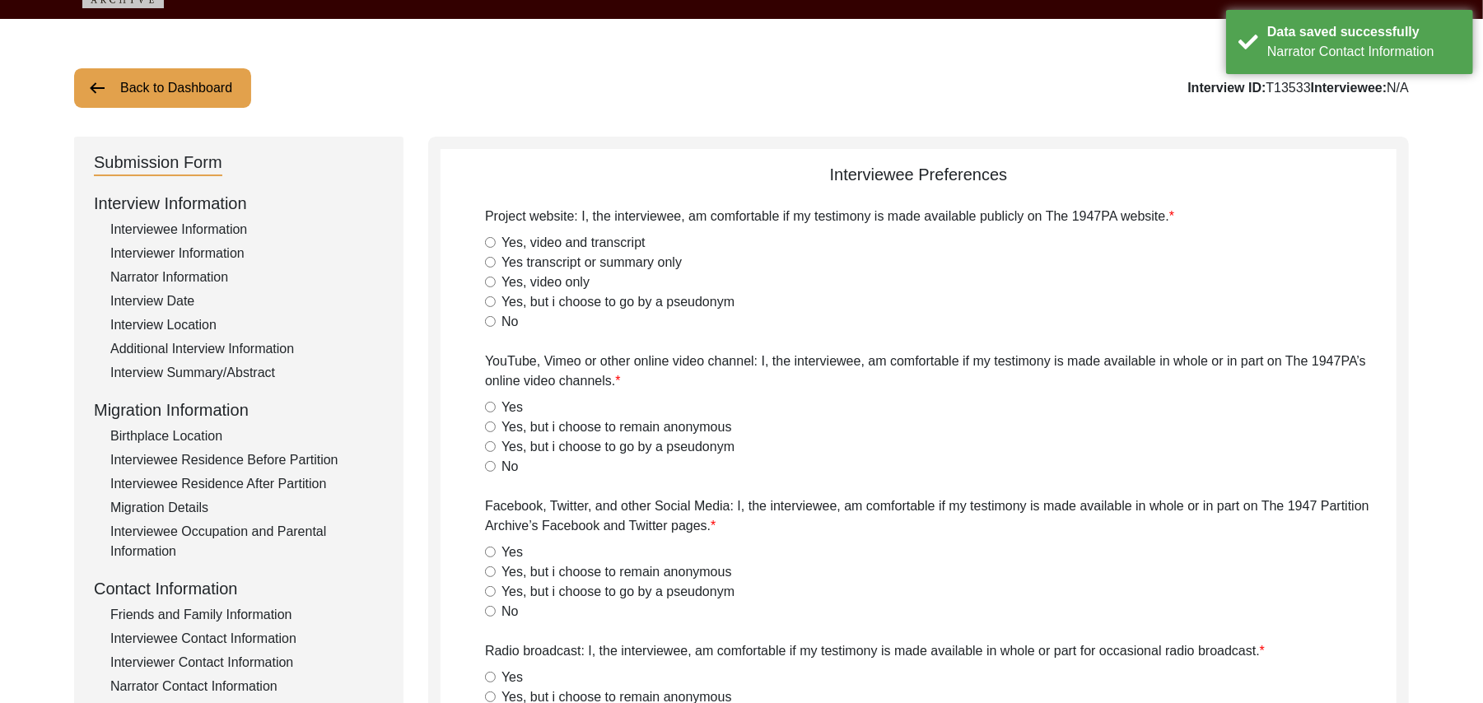
click at [488, 244] on input "Yes, video and transcript" at bounding box center [490, 242] width 11 height 11
click at [489, 406] on input "Yes" at bounding box center [490, 407] width 11 height 11
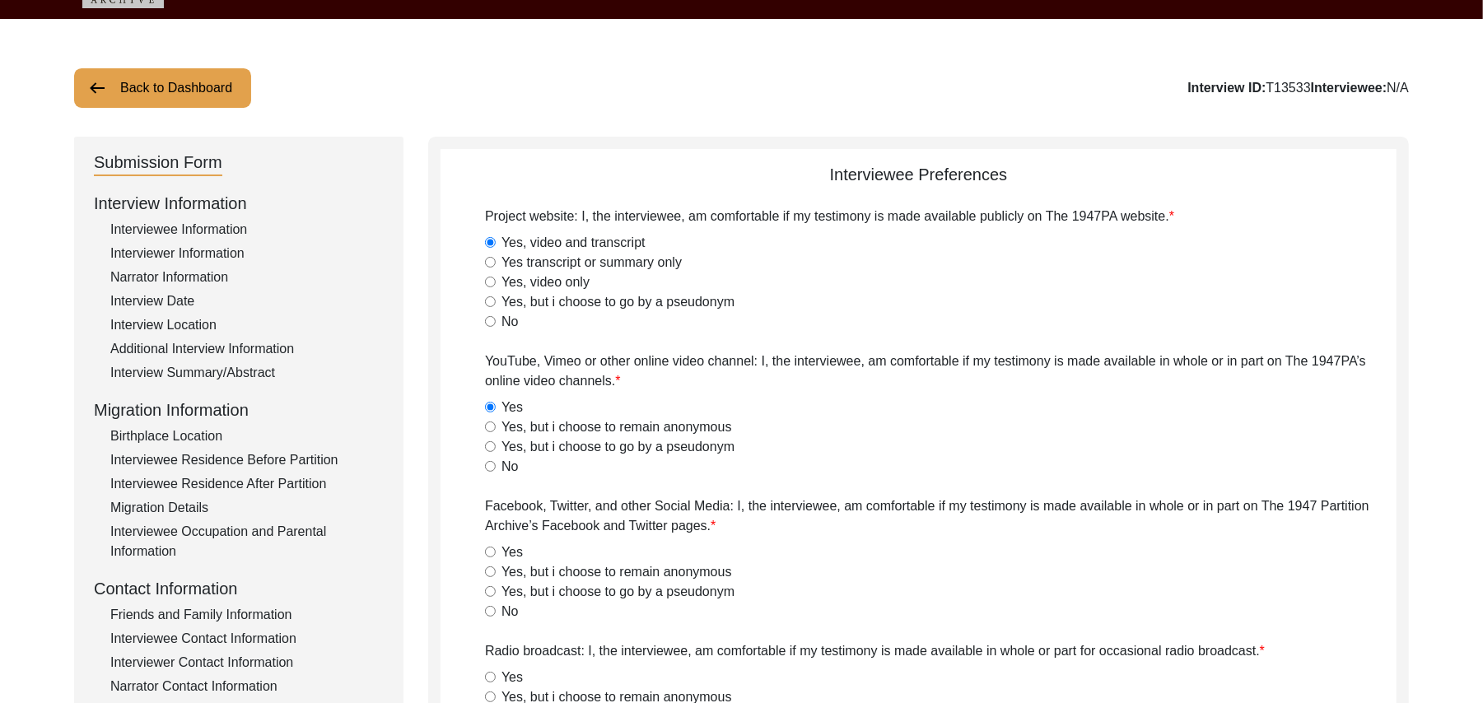
click at [492, 548] on input "Yes" at bounding box center [490, 552] width 11 height 11
click at [489, 677] on input "Yes" at bounding box center [490, 677] width 11 height 11
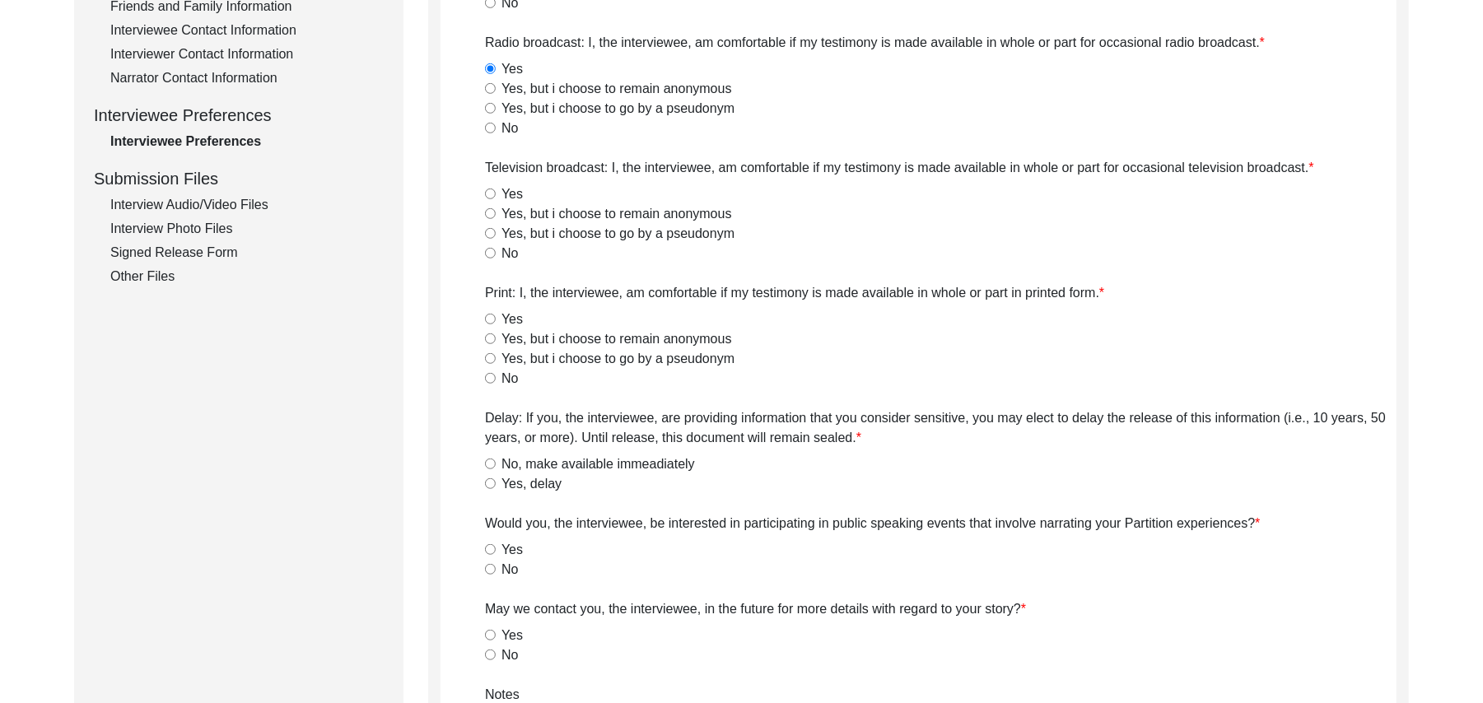
scroll to position [659, 0]
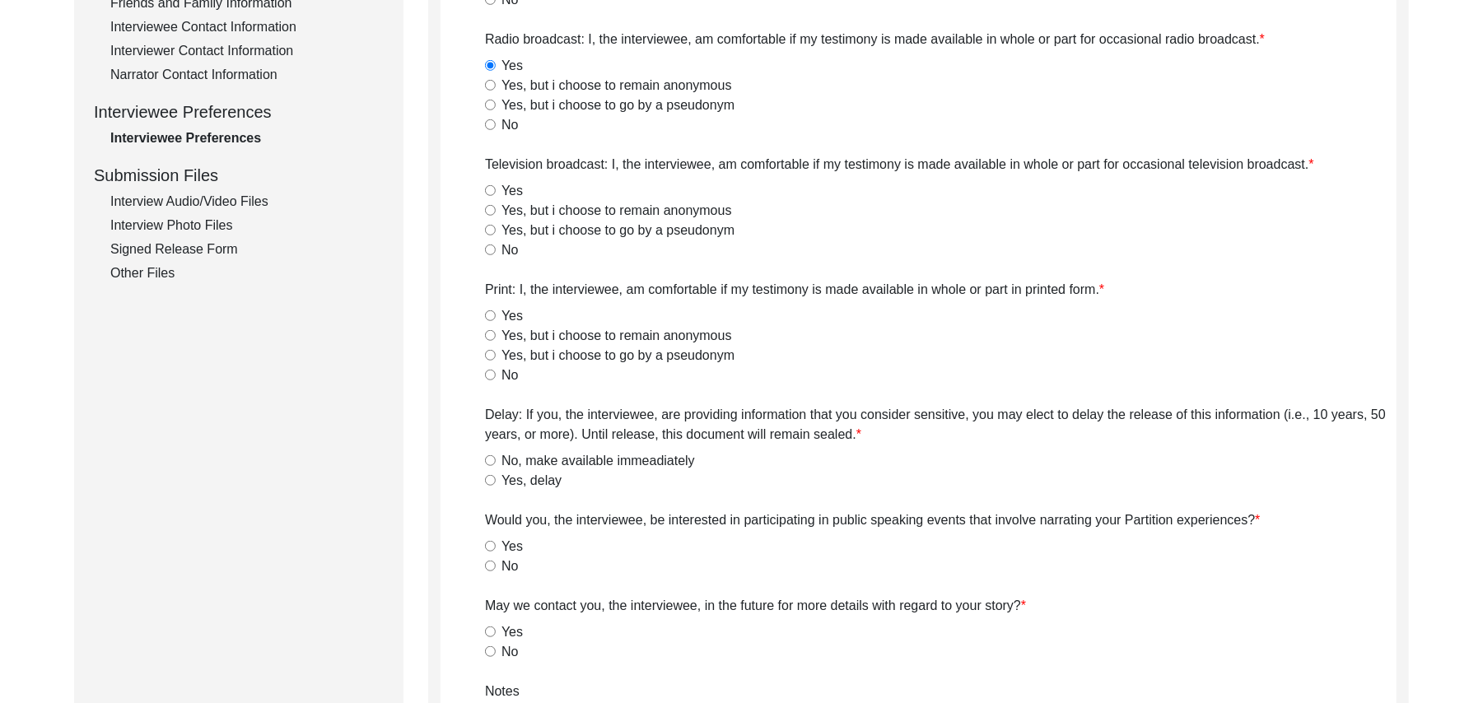
click at [488, 192] on input "Yes" at bounding box center [490, 190] width 11 height 11
click at [491, 314] on input "Yes" at bounding box center [490, 315] width 11 height 11
click at [491, 460] on input "No, make available immeadiately" at bounding box center [490, 460] width 11 height 11
click at [491, 564] on input "No" at bounding box center [490, 566] width 11 height 11
click at [488, 631] on input "Yes" at bounding box center [490, 632] width 11 height 11
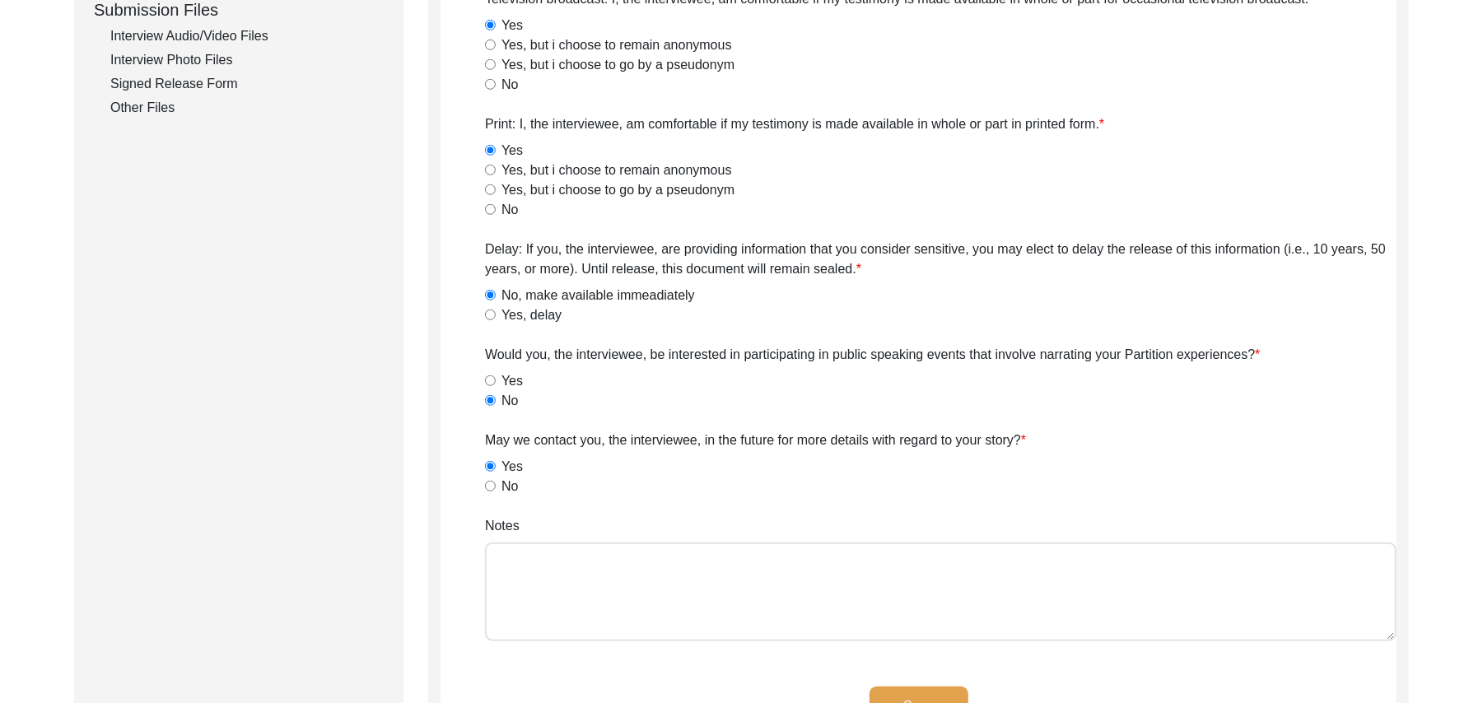
scroll to position [897, 0]
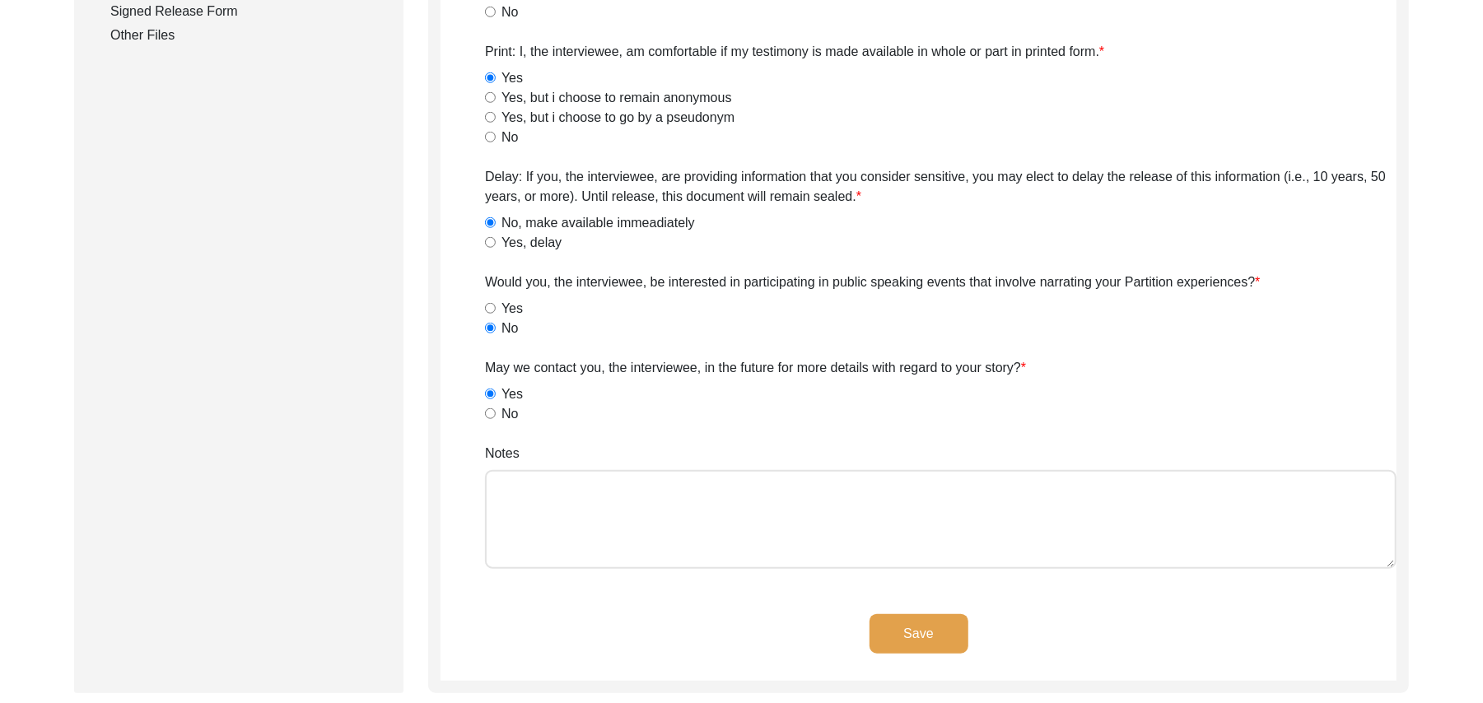
click at [931, 520] on textarea "Notes" at bounding box center [941, 519] width 912 height 99
click at [946, 619] on button "Save" at bounding box center [919, 634] width 99 height 40
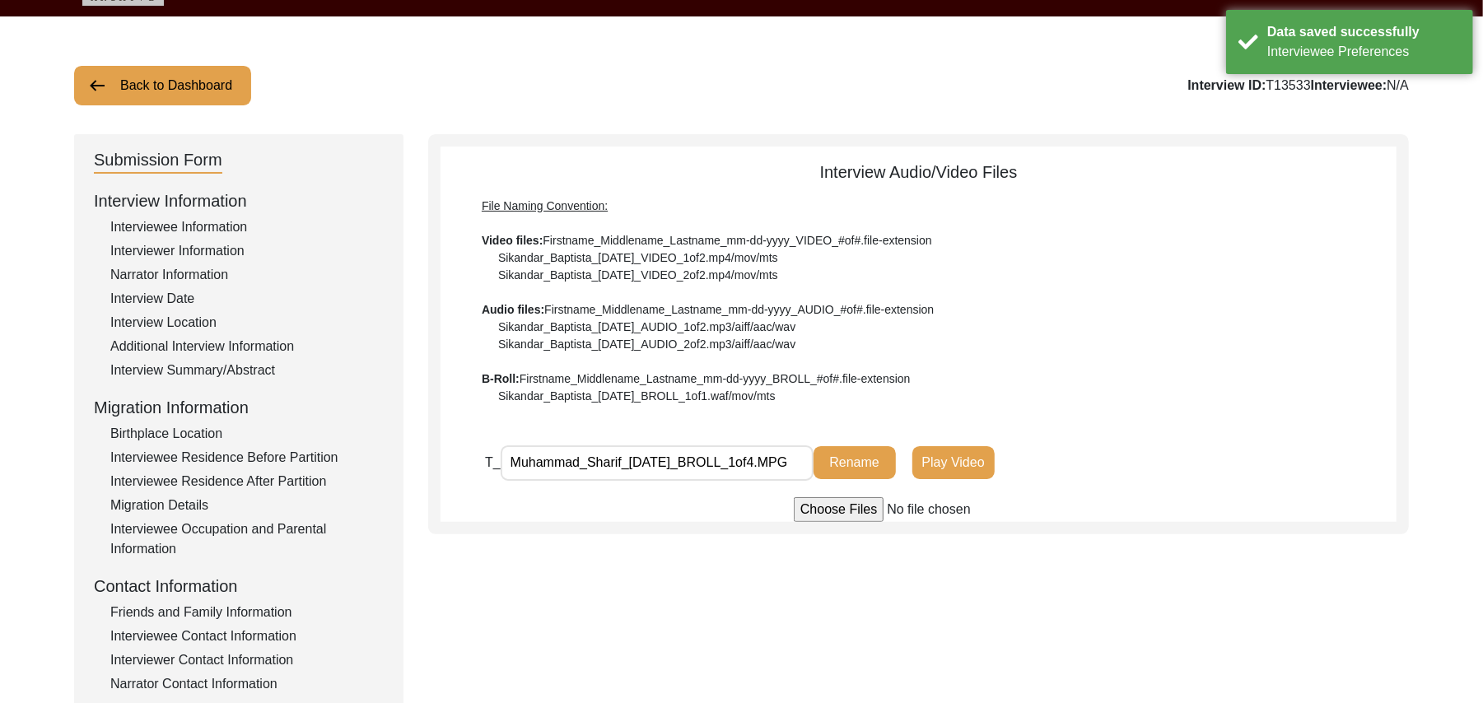
scroll to position [0, 0]
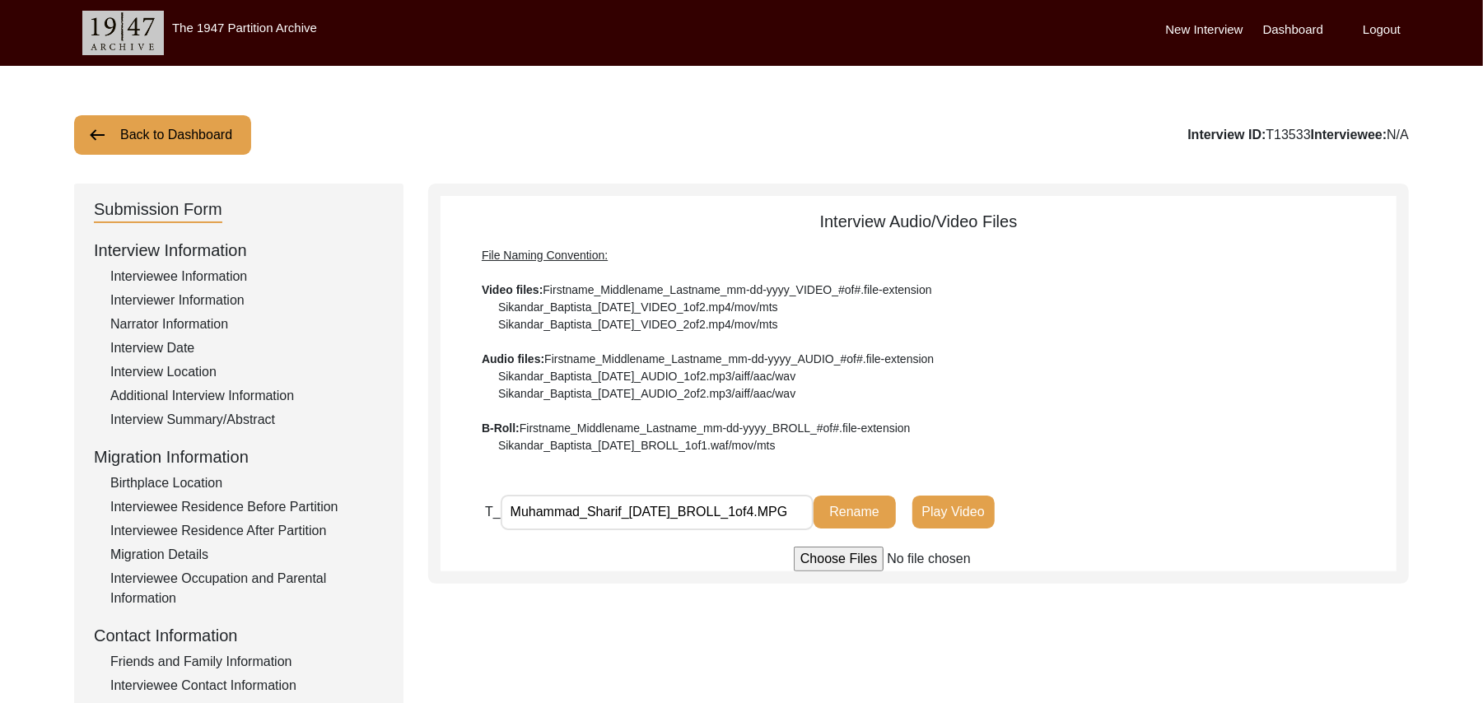
click at [228, 125] on button "Back to Dashboard" at bounding box center [162, 135] width 177 height 40
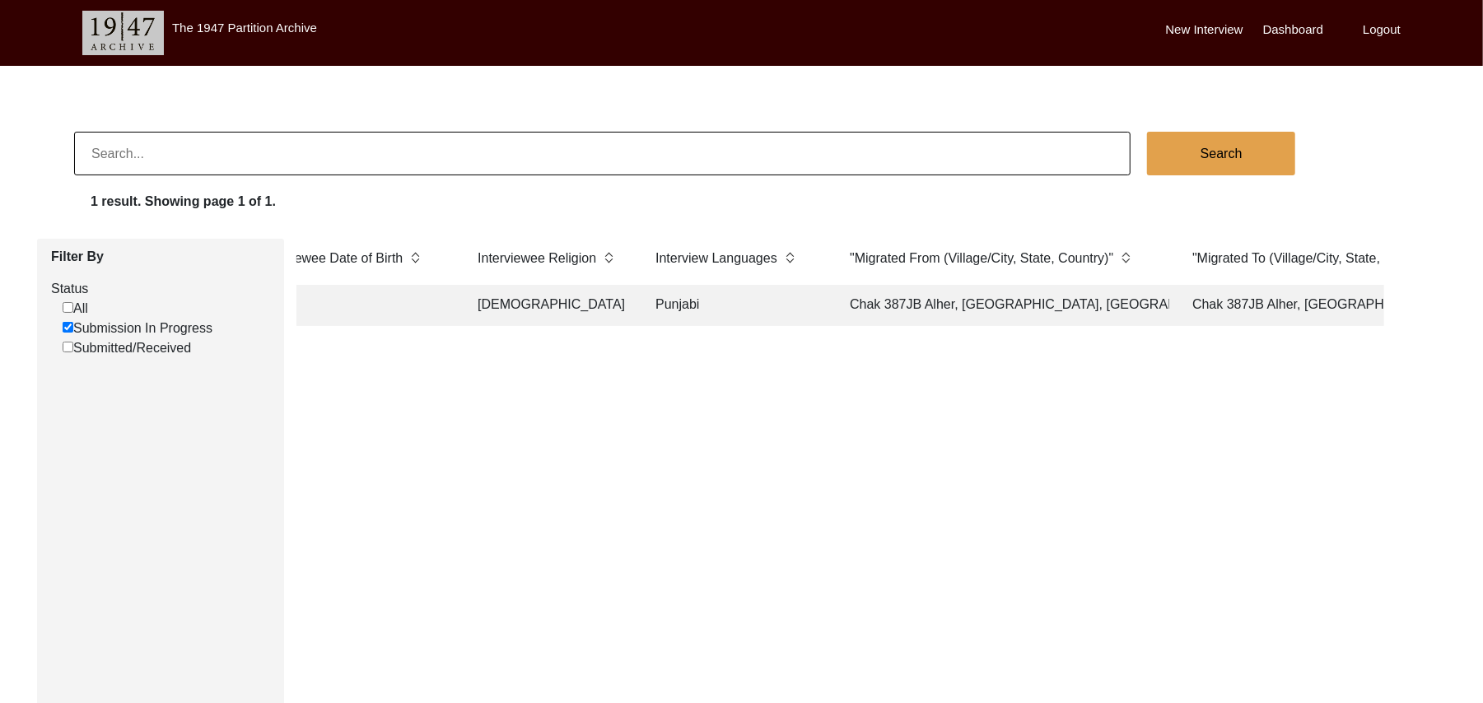
scroll to position [0, 1134]
